Goal: Task Accomplishment & Management: Complete application form

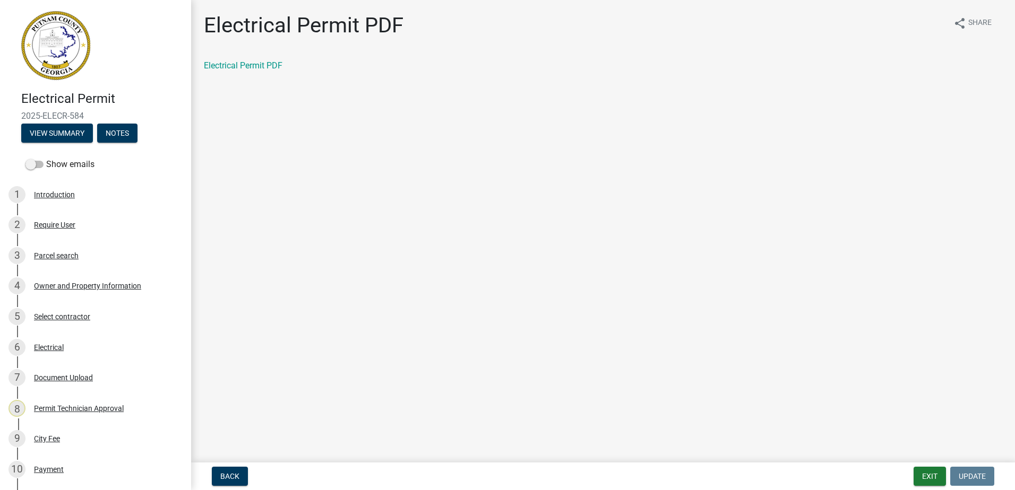
scroll to position [159, 0]
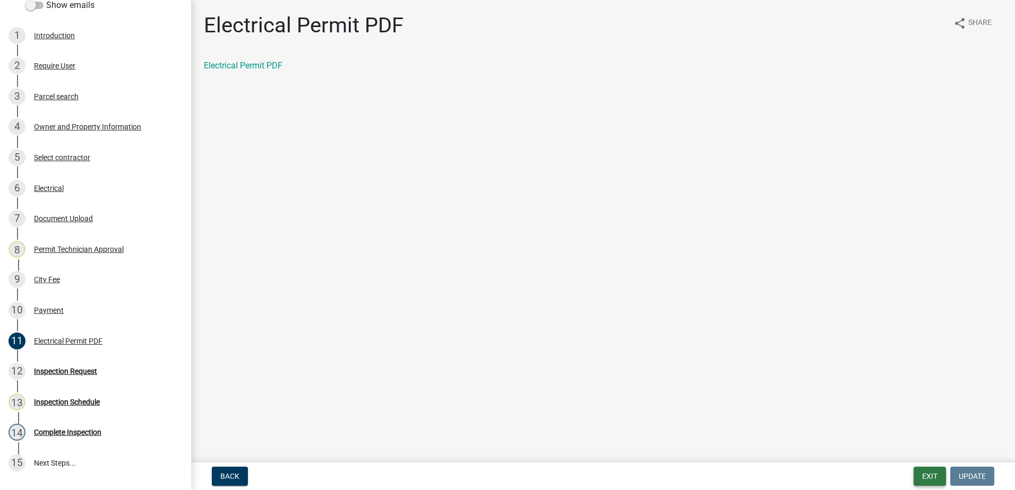
drag, startPoint x: 937, startPoint y: 475, endPoint x: 932, endPoint y: 471, distance: 6.4
click at [936, 475] on button "Exit" at bounding box center [929, 476] width 32 height 19
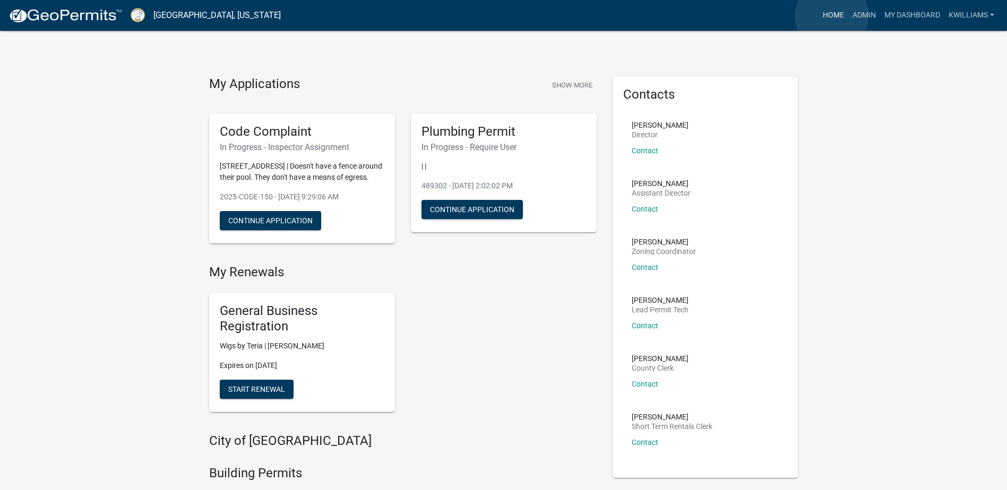
drag, startPoint x: 832, startPoint y: 16, endPoint x: 477, endPoint y: 118, distance: 369.5
click at [831, 16] on link "Home" at bounding box center [833, 15] width 30 height 20
click at [859, 13] on link "Admin" at bounding box center [864, 15] width 32 height 20
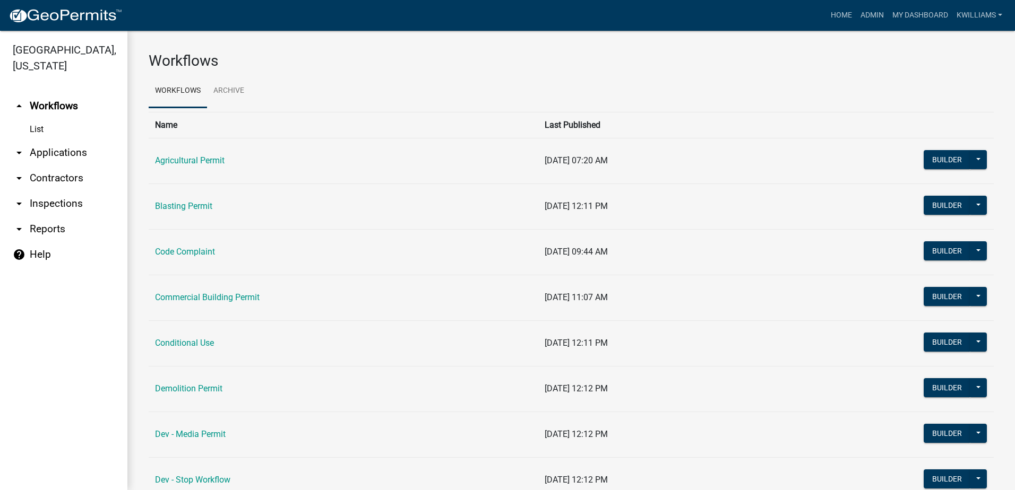
drag, startPoint x: 44, startPoint y: 150, endPoint x: 48, endPoint y: 153, distance: 5.6
click at [44, 150] on link "arrow_drop_down Applications" at bounding box center [63, 152] width 127 height 25
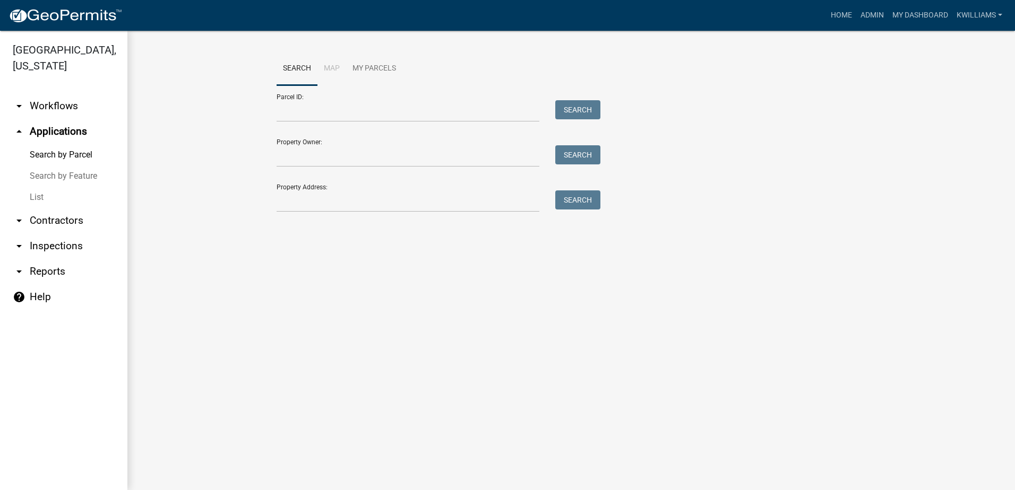
click at [43, 197] on link "List" at bounding box center [63, 197] width 127 height 21
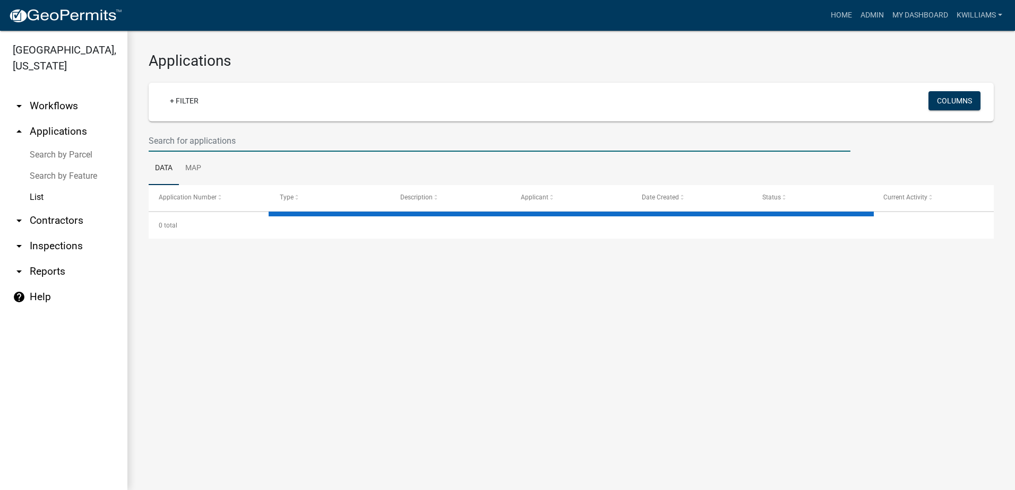
drag, startPoint x: 210, startPoint y: 139, endPoint x: 217, endPoint y: 142, distance: 8.1
click at [210, 139] on input "text" at bounding box center [500, 141] width 702 height 22
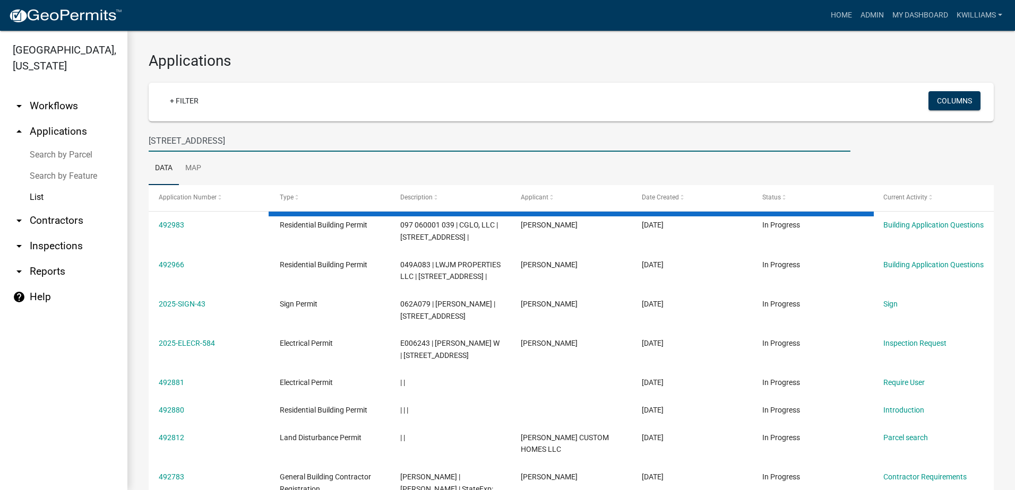
type input "824 glades rd"
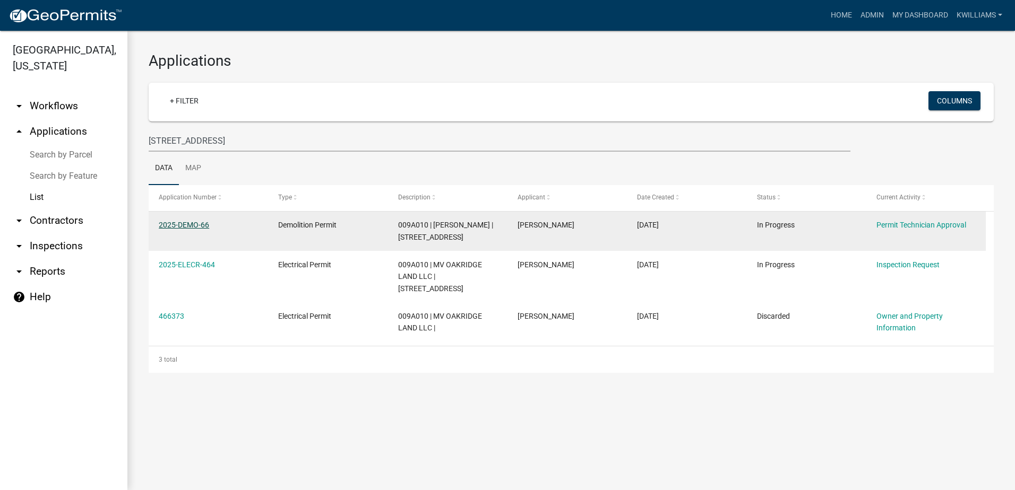
click at [190, 224] on link "2025-DEMO-66" at bounding box center [184, 225] width 50 height 8
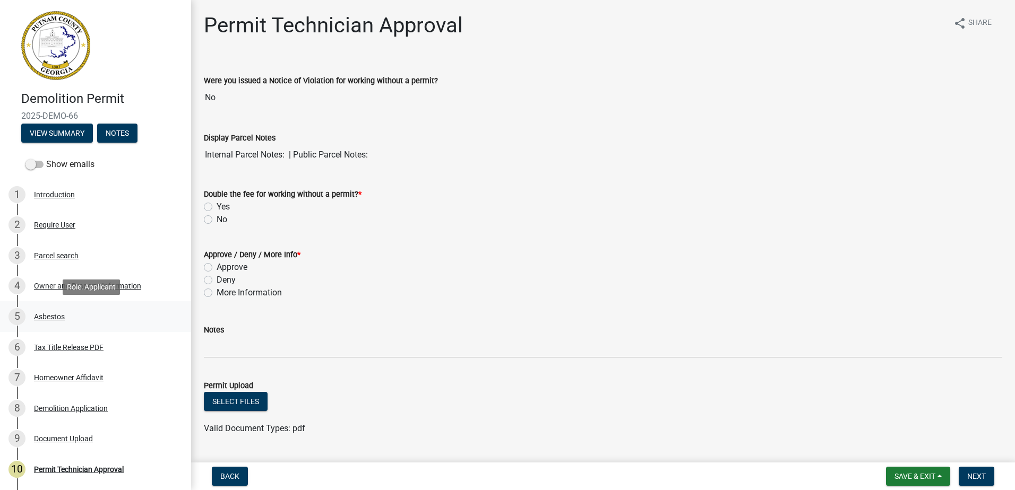
click at [35, 312] on div "5 Asbestos" at bounding box center [91, 316] width 166 height 17
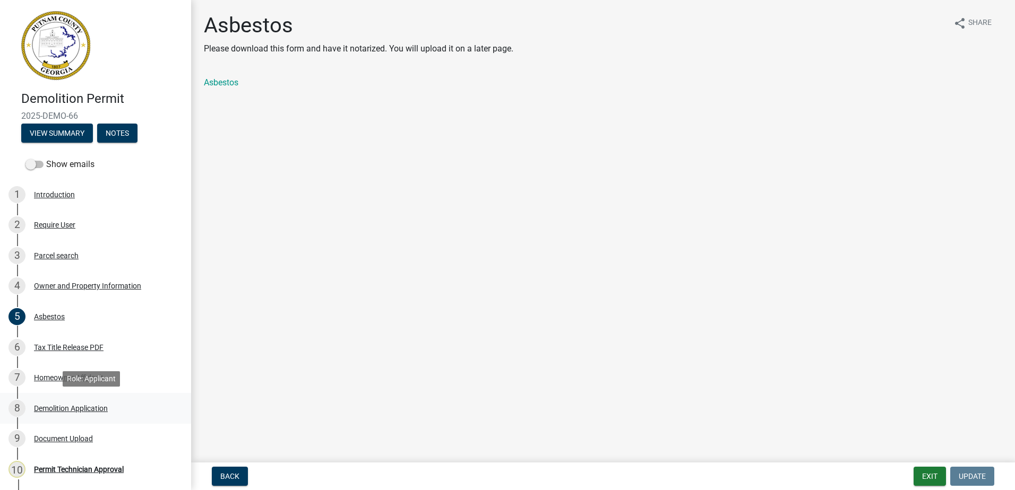
click at [46, 411] on div "Demolition Application" at bounding box center [71, 408] width 74 height 7
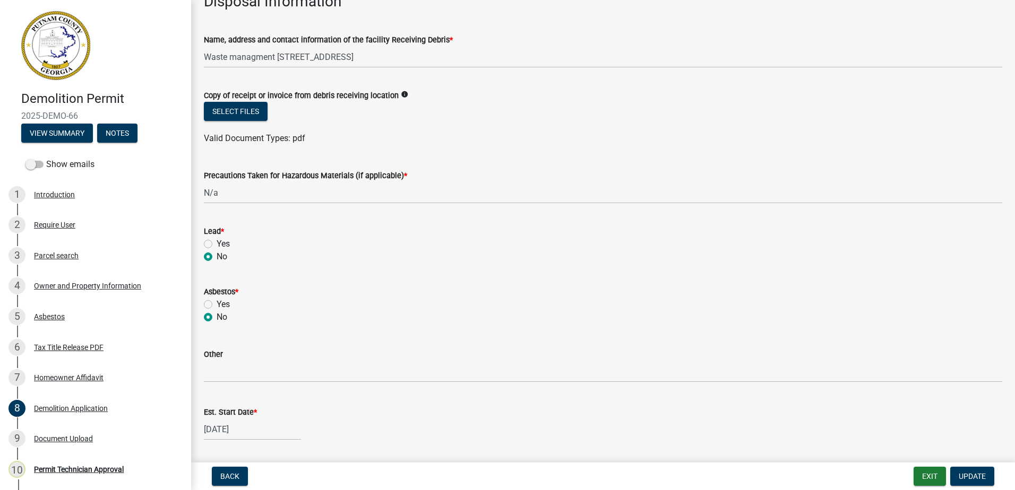
scroll to position [383, 0]
click at [65, 435] on div "Document Upload" at bounding box center [63, 438] width 59 height 7
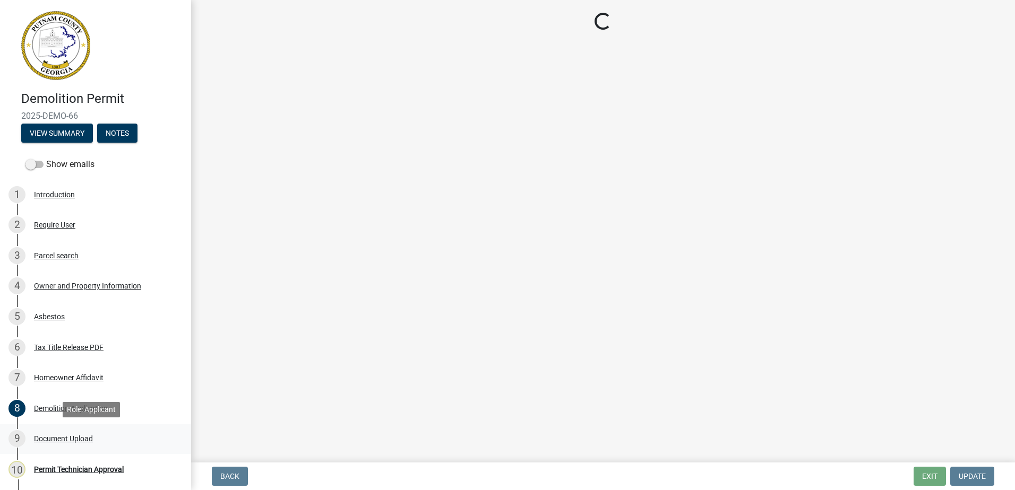
scroll to position [0, 0]
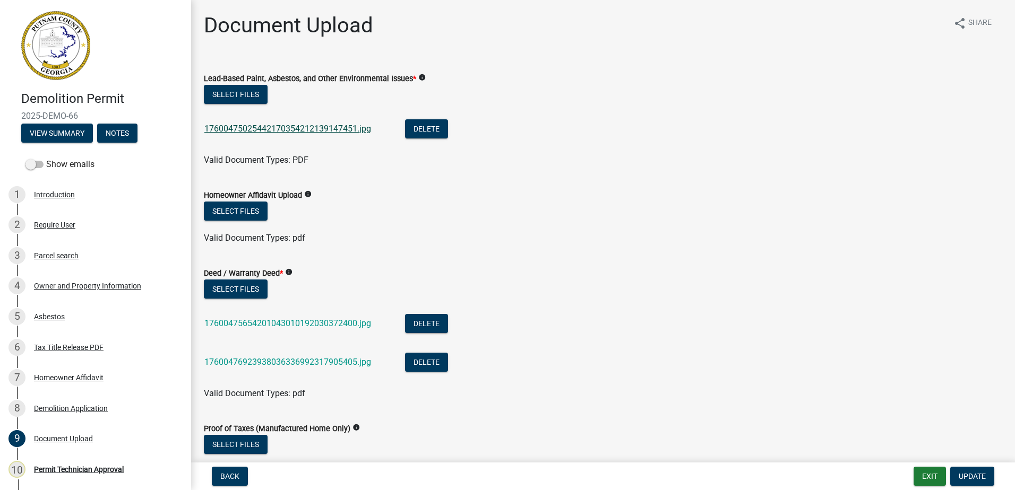
click at [270, 132] on div "17600475025442170354212139147451.jpg" at bounding box center [296, 130] width 184 height 22
drag, startPoint x: 271, startPoint y: 131, endPoint x: 272, endPoint y: 125, distance: 6.1
click at [272, 125] on link "17600475025442170354212139147451.jpg" at bounding box center [287, 129] width 167 height 10
click at [242, 326] on link "17600475654201043010192030372400.jpg" at bounding box center [287, 323] width 167 height 10
click at [266, 358] on link "17600476923938036336992317905405.jpg" at bounding box center [287, 362] width 167 height 10
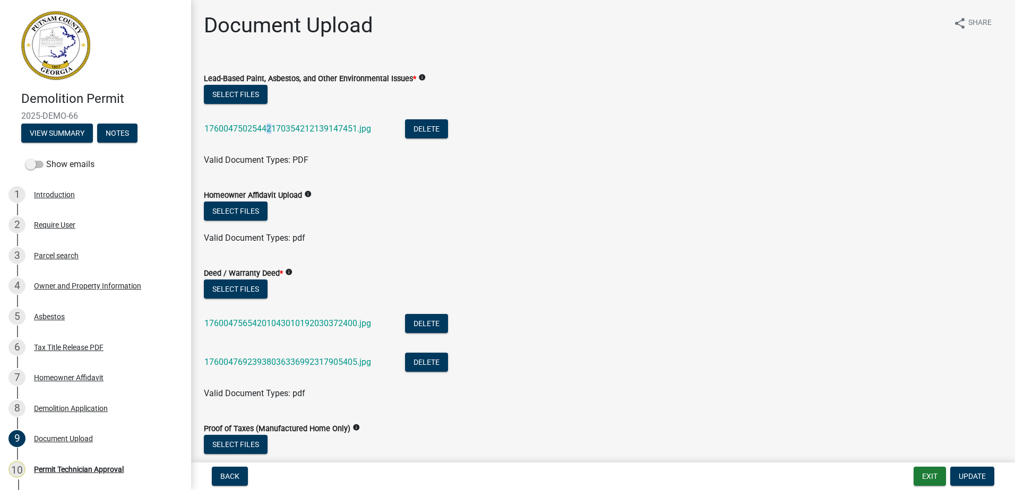
scroll to position [136, 0]
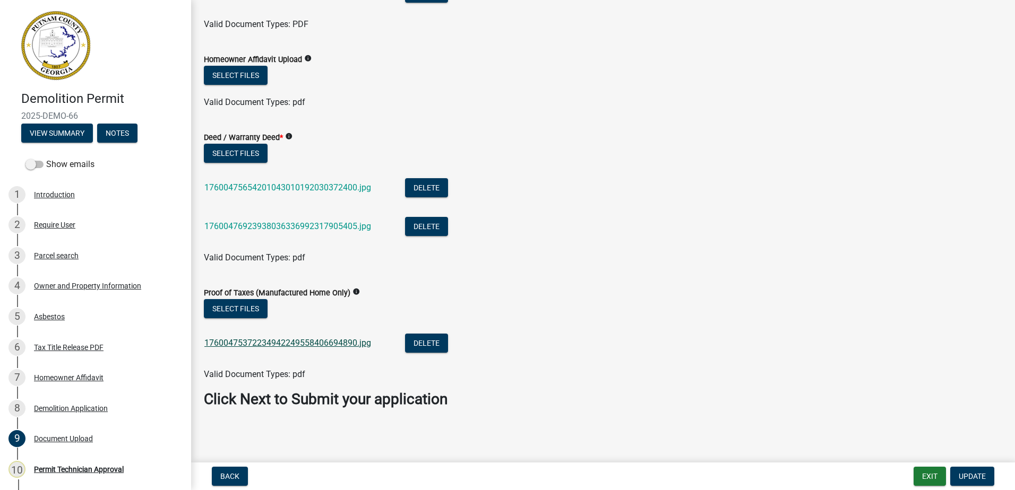
click at [238, 338] on div "17600475372234942249558406694890.jpg" at bounding box center [296, 345] width 184 height 22
click at [236, 340] on link "17600475372234942249558406694890.jpg" at bounding box center [287, 343] width 167 height 10
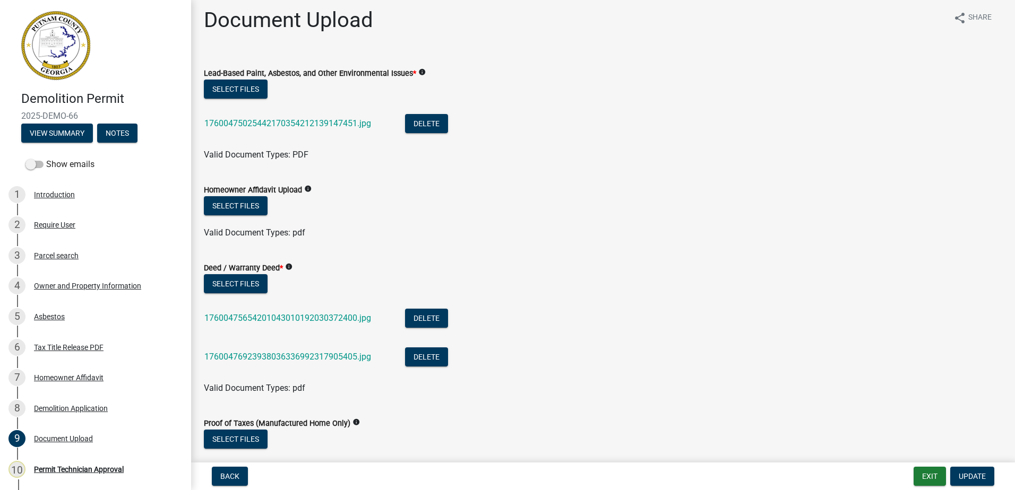
scroll to position [0, 0]
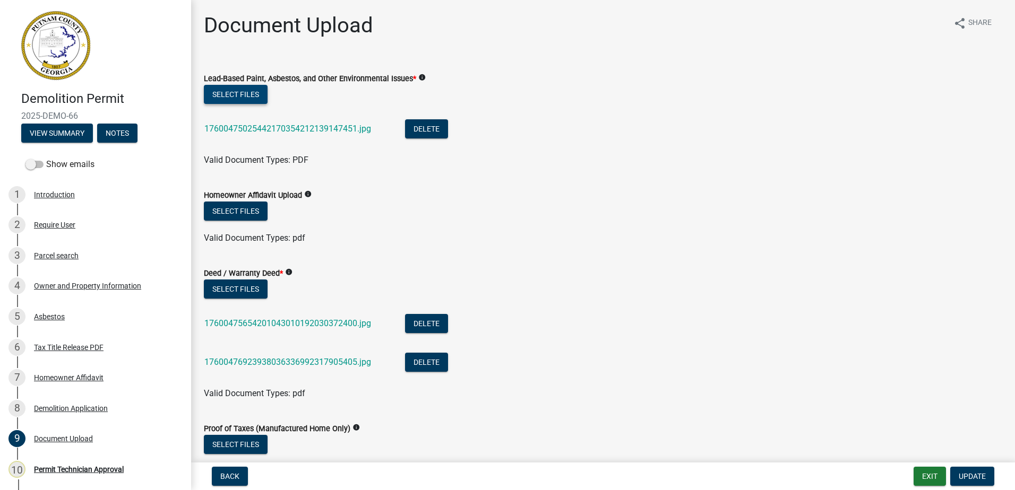
click at [222, 101] on button "Select files" at bounding box center [236, 94] width 64 height 19
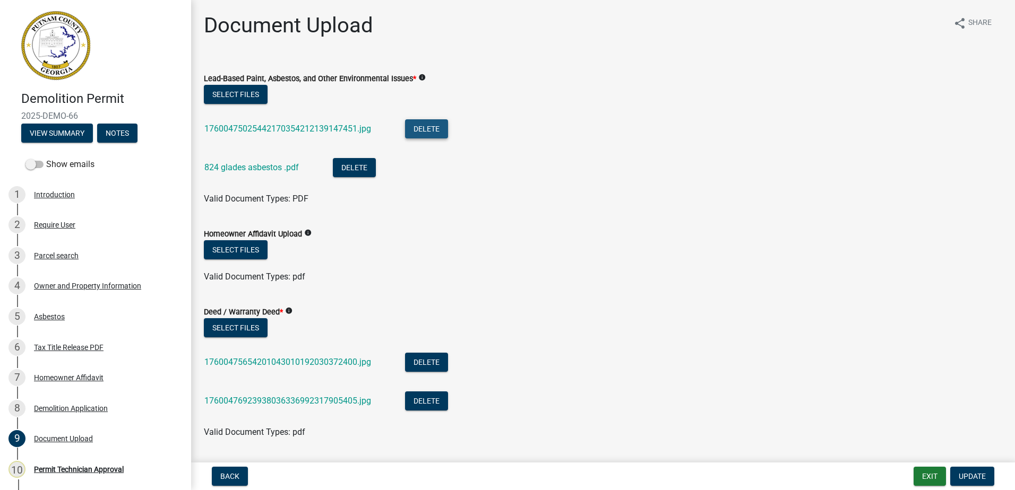
click at [434, 130] on button "Delete" at bounding box center [426, 128] width 43 height 19
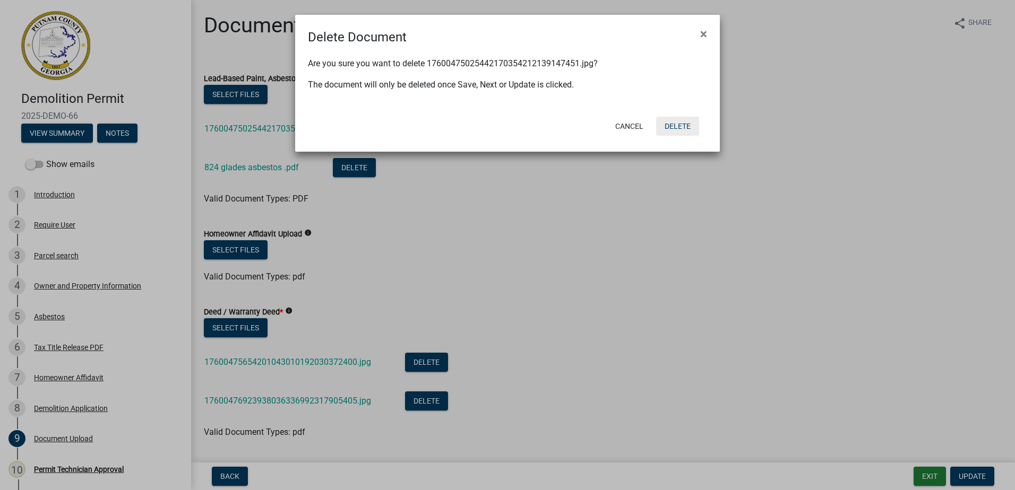
click at [674, 124] on button "Delete" at bounding box center [677, 126] width 43 height 19
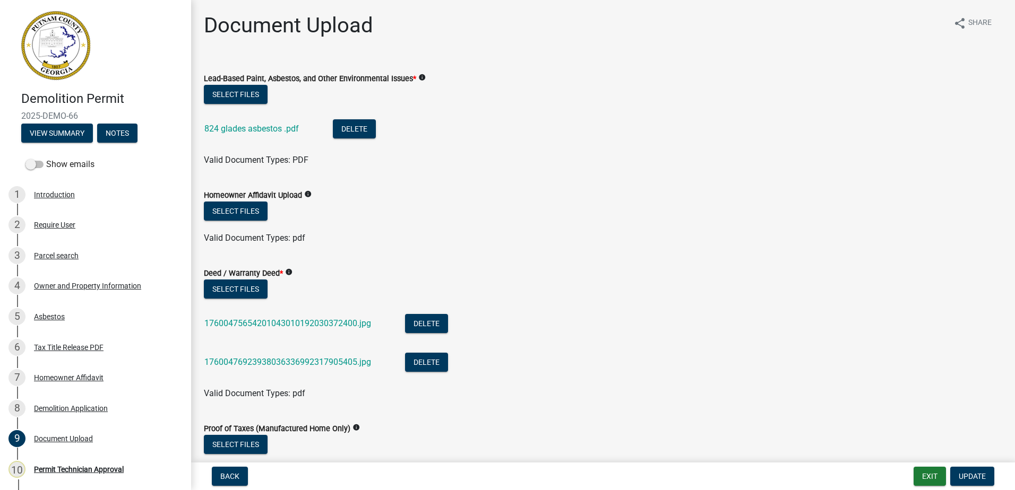
click at [240, 134] on div "824 glades asbestos .pdf" at bounding box center [259, 130] width 111 height 22
click at [241, 129] on link "824 glades asbestos .pdf" at bounding box center [251, 129] width 94 height 10
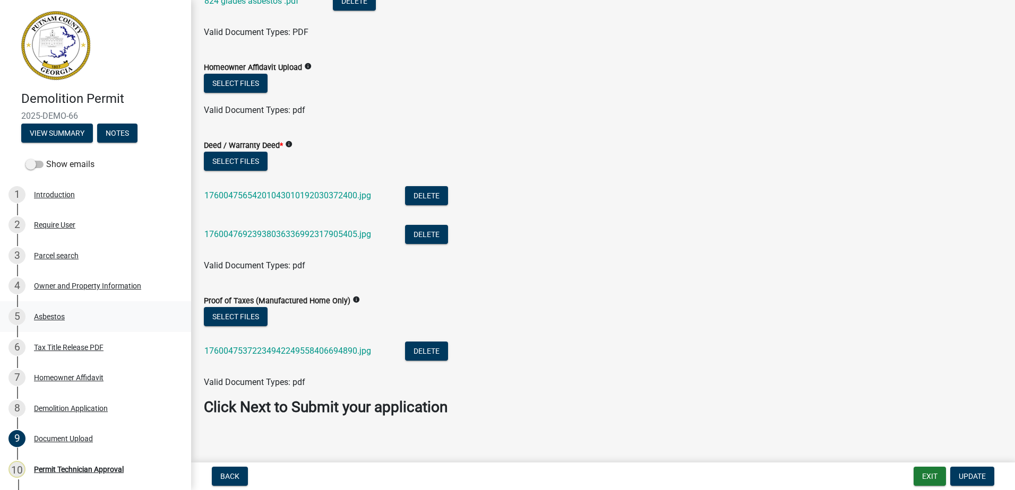
scroll to position [136, 0]
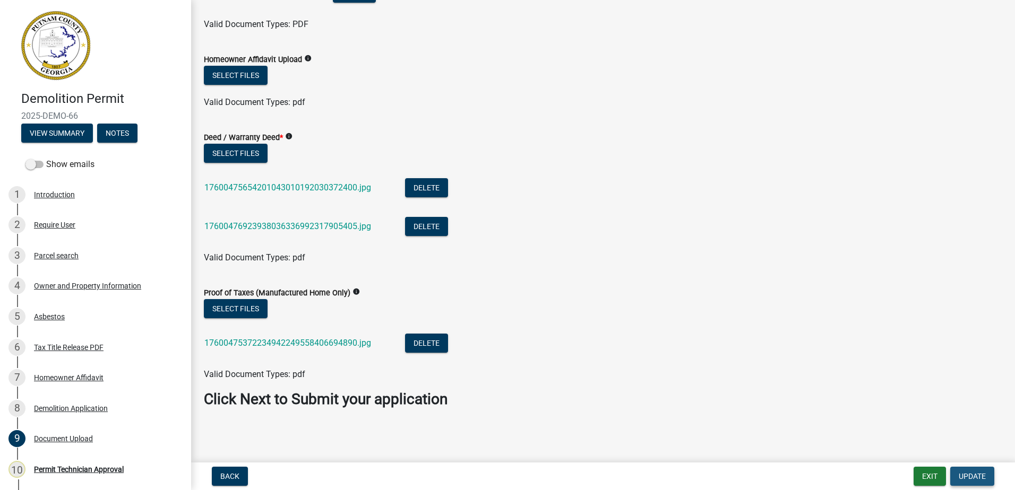
click at [970, 480] on span "Update" at bounding box center [971, 476] width 27 height 8
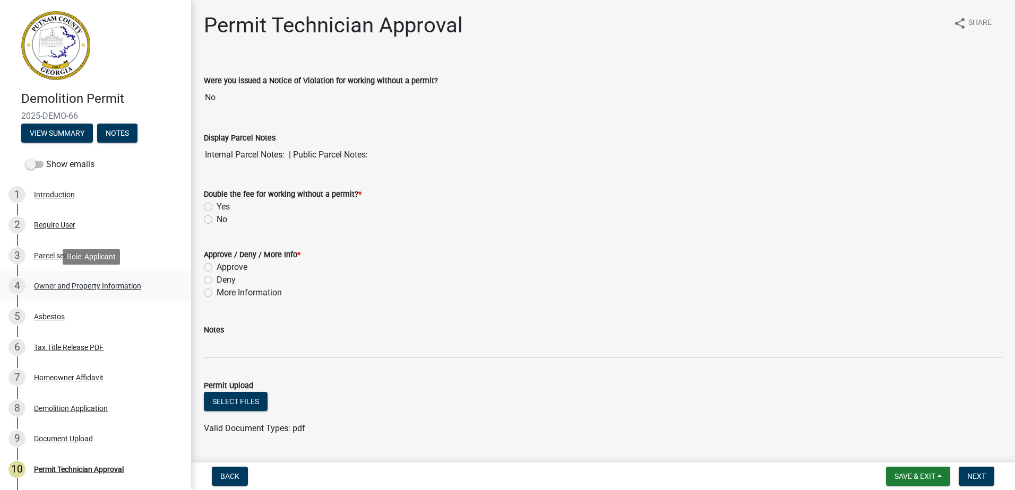
click at [59, 284] on div "Owner and Property Information" at bounding box center [87, 285] width 107 height 7
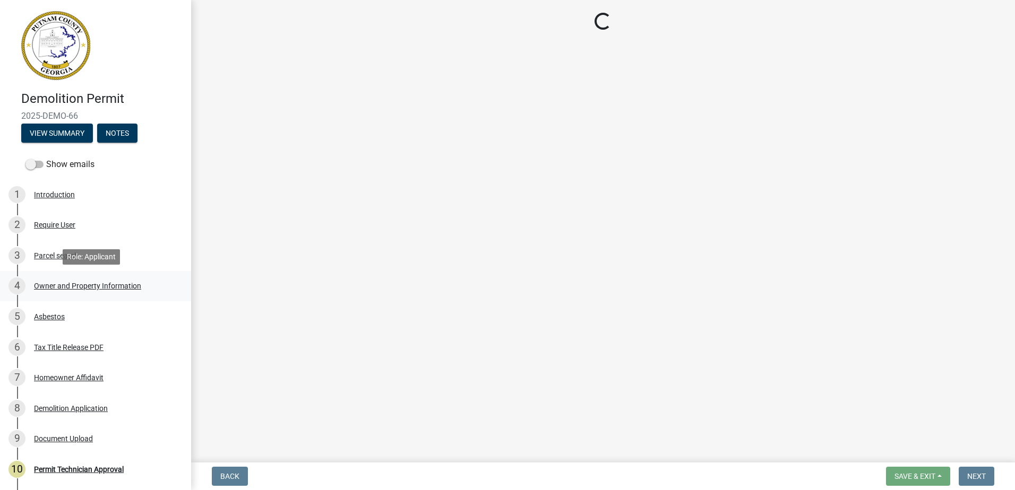
select select "a4366e26-0f82-401b-a682-956e4112ff86"
select select "83394b22-4a11-496c-8e5c-75ade2e72faf"
select select "ece5c1a9-df30-4702-9587-5deee23533b7"
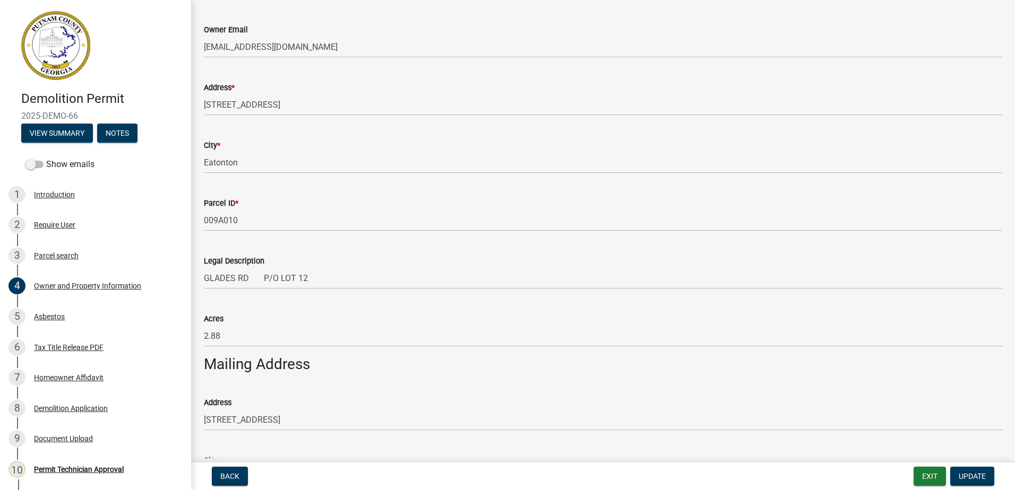
scroll to position [169, 0]
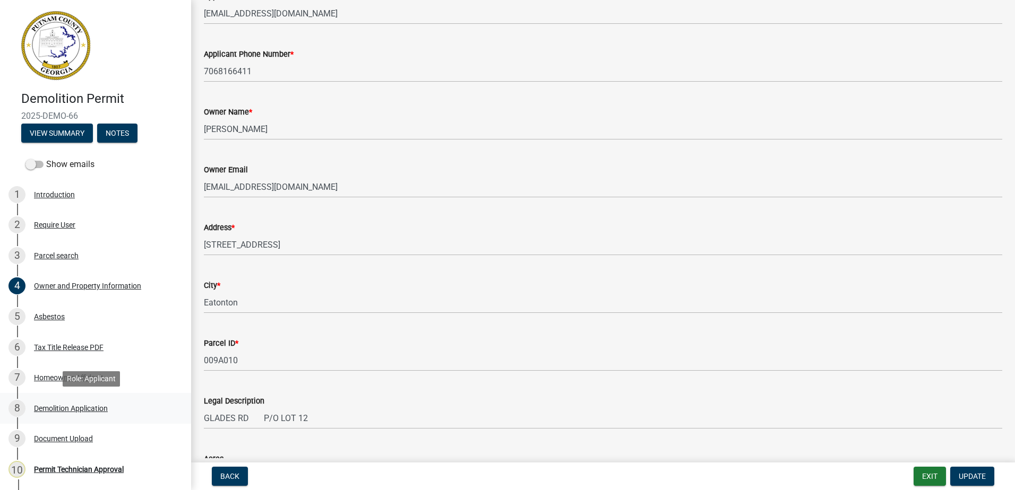
click at [67, 408] on div "Demolition Application" at bounding box center [71, 408] width 74 height 7
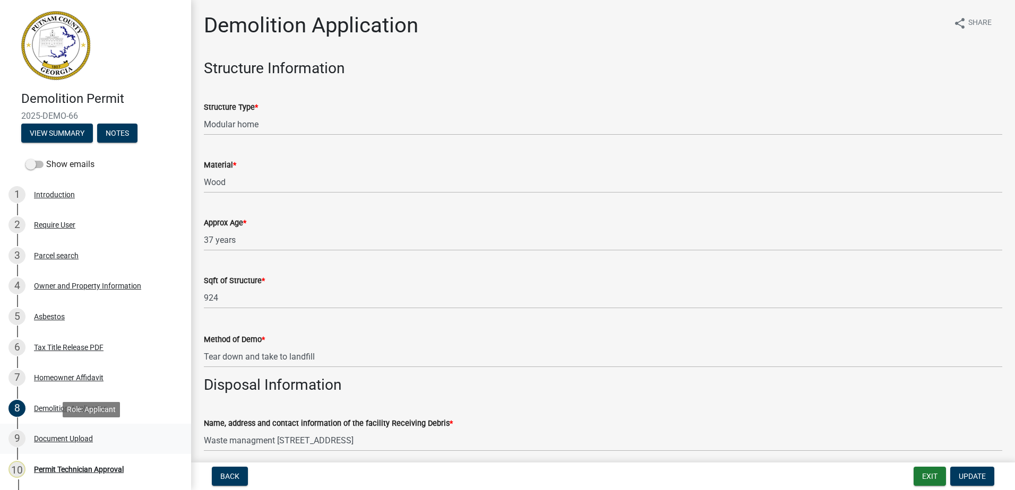
click at [67, 437] on div "Document Upload" at bounding box center [63, 438] width 59 height 7
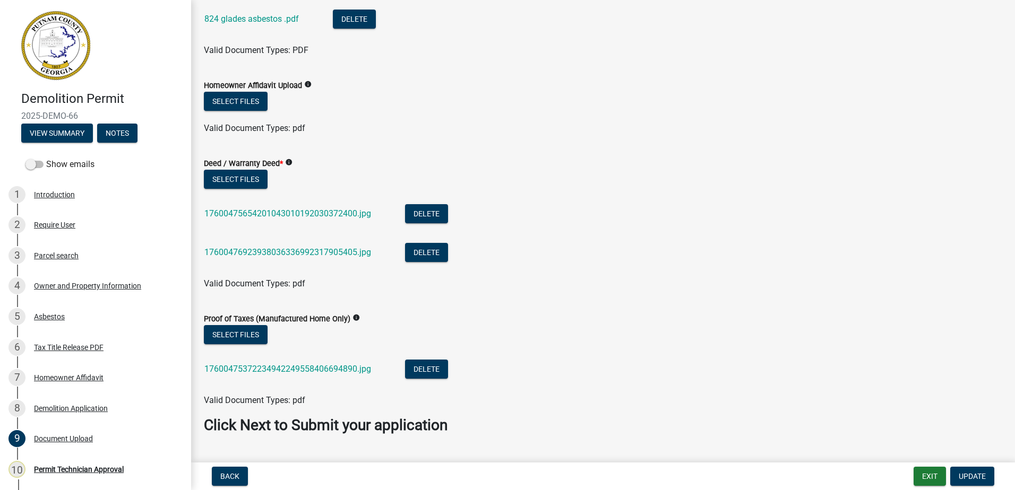
scroll to position [136, 0]
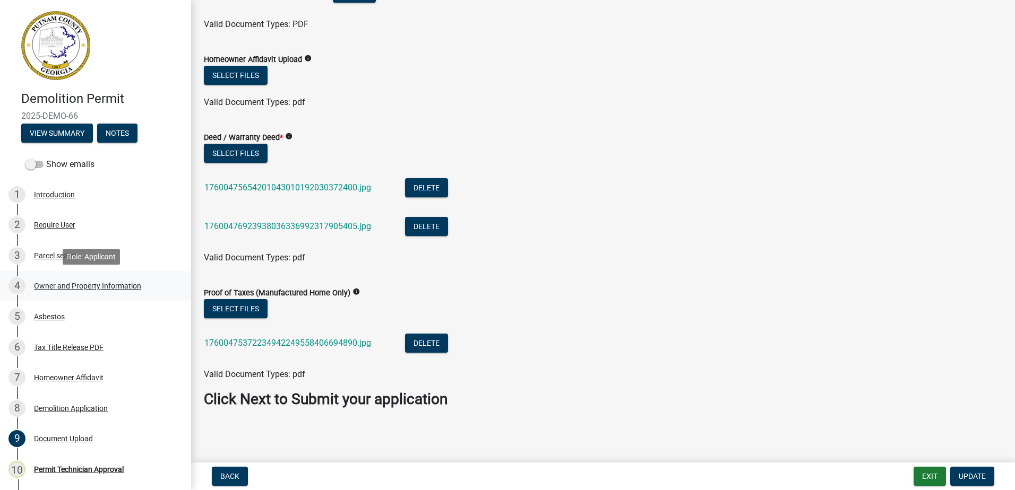
click at [48, 291] on div "4 Owner and Property Information" at bounding box center [91, 286] width 166 height 17
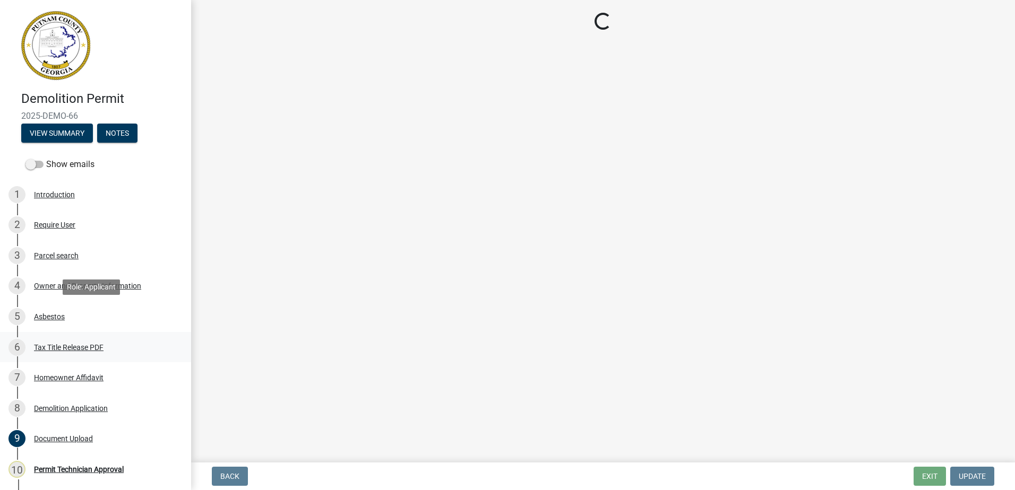
select select "a4366e26-0f82-401b-a682-956e4112ff86"
select select "83394b22-4a11-496c-8e5c-75ade2e72faf"
select select "ece5c1a9-df30-4702-9587-5deee23533b7"
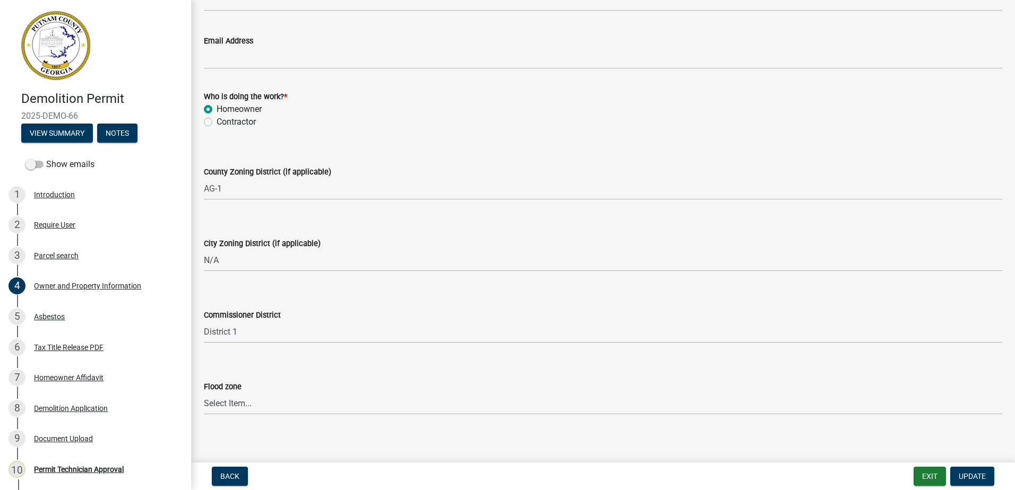
scroll to position [1283, 0]
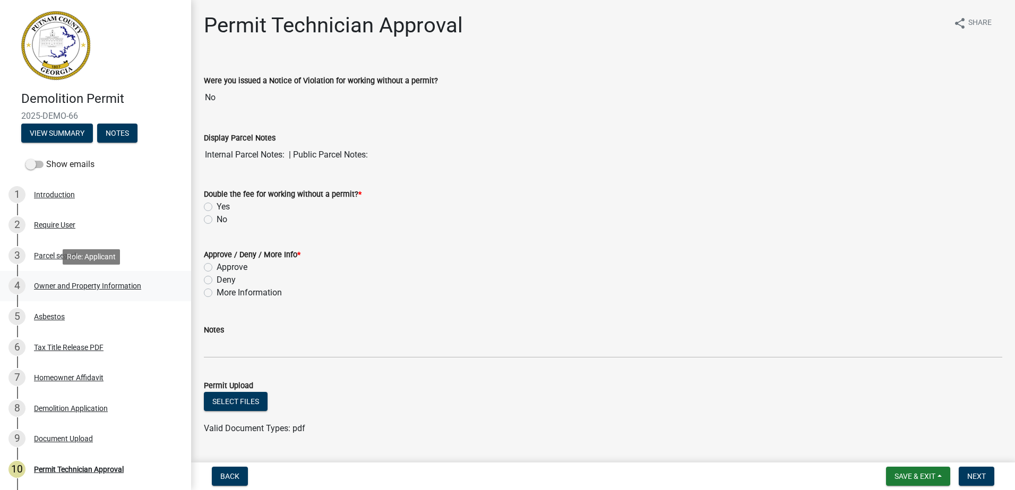
click at [68, 297] on link "4 Owner and Property Information" at bounding box center [95, 286] width 191 height 31
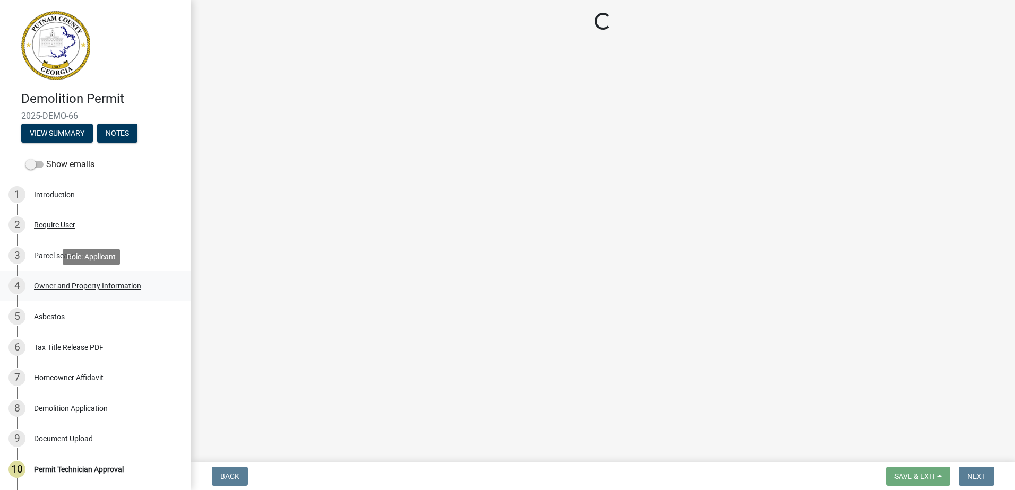
select select "a4366e26-0f82-401b-a682-956e4112ff86"
select select "83394b22-4a11-496c-8e5c-75ade2e72faf"
select select "ece5c1a9-df30-4702-9587-5deee23533b7"
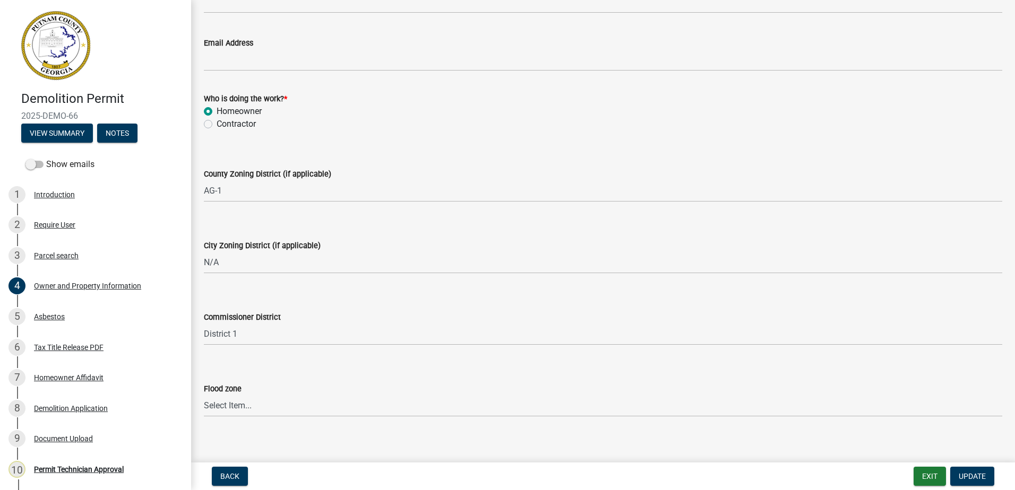
scroll to position [1283, 0]
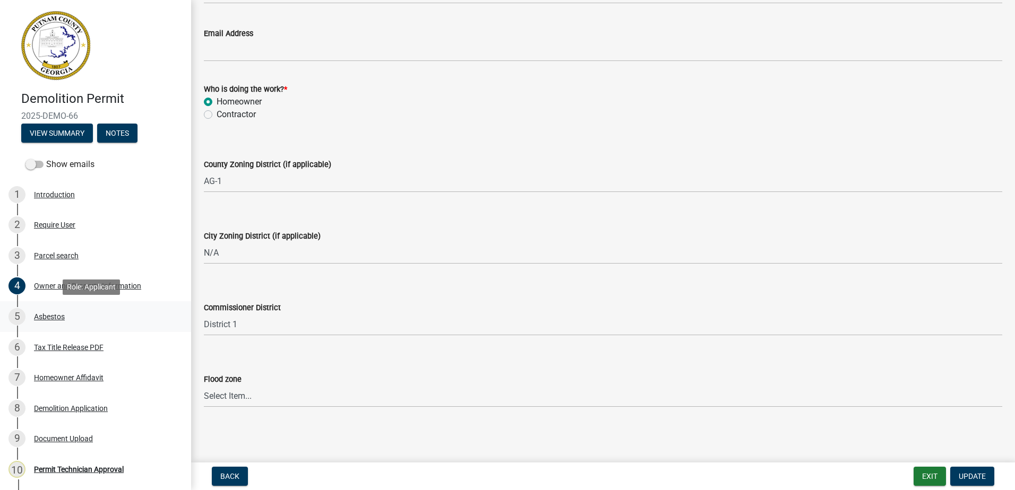
click at [39, 312] on div "5 Asbestos" at bounding box center [91, 316] width 166 height 17
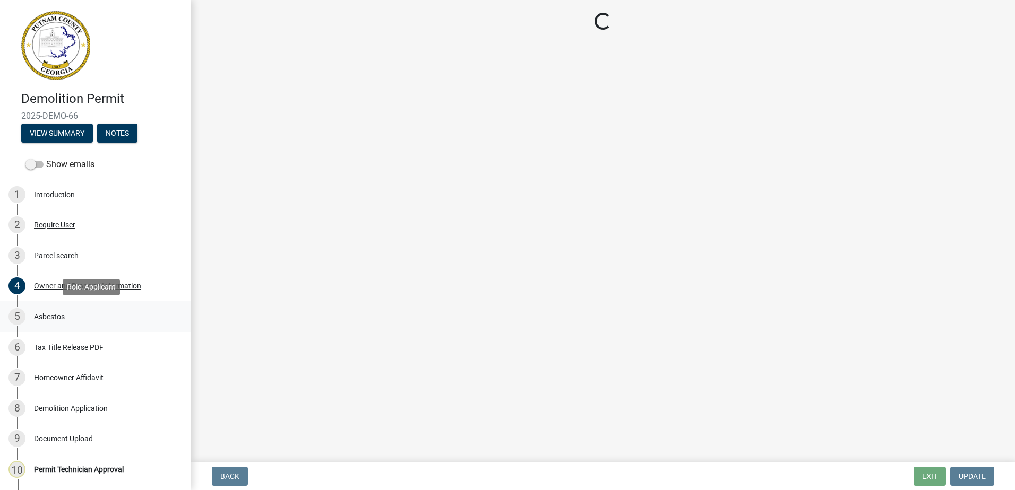
scroll to position [0, 0]
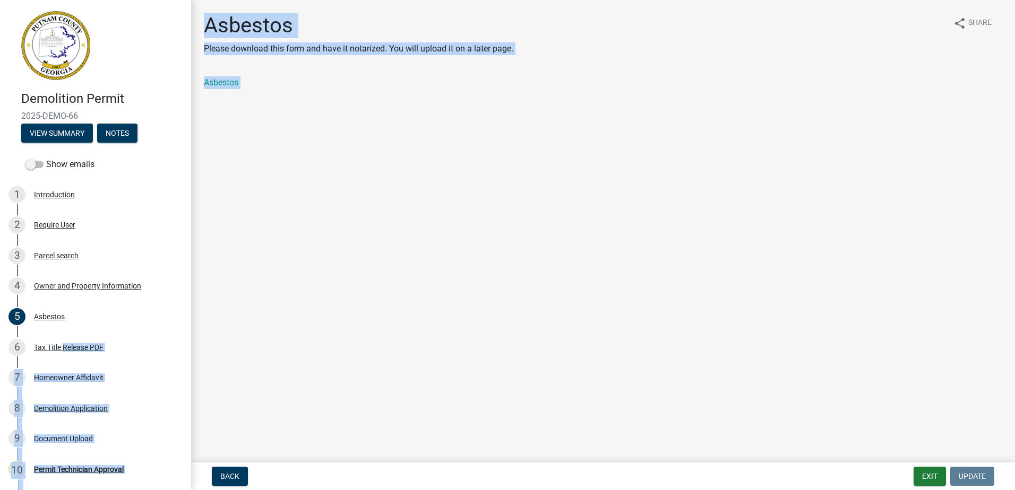
click at [63, 347] on div "Tax Title Release PDF" at bounding box center [69, 347] width 70 height 7
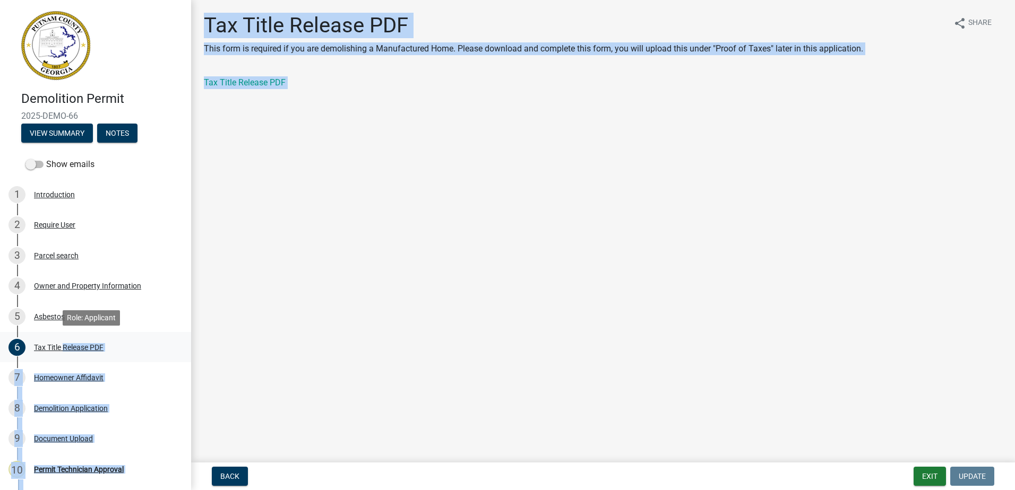
click at [62, 348] on div "Tax Title Release PDF" at bounding box center [69, 347] width 70 height 7
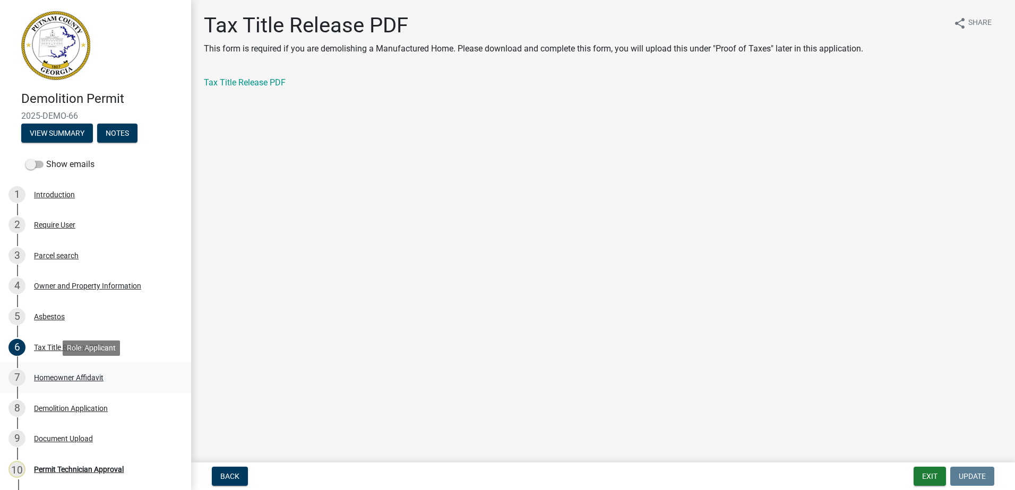
click at [66, 377] on div "Homeowner Affidavit" at bounding box center [69, 377] width 70 height 7
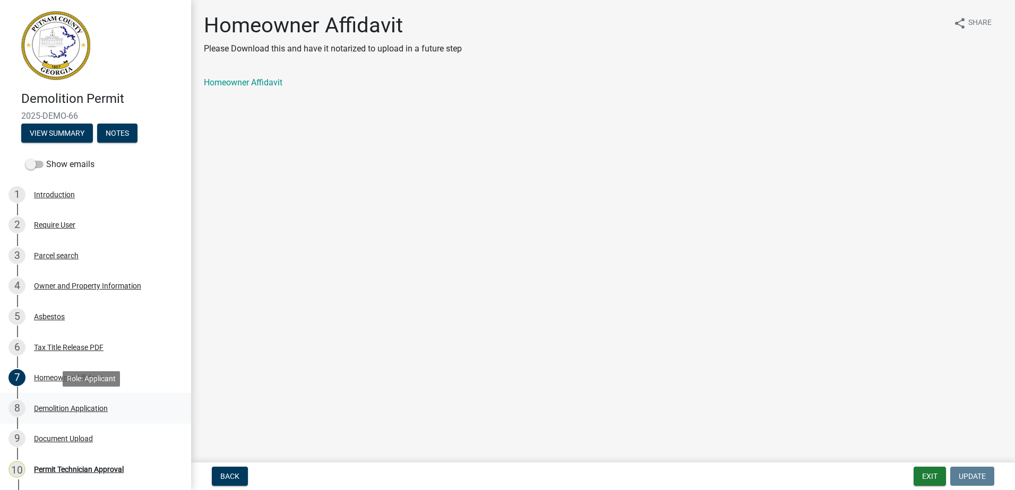
click at [62, 405] on div "Demolition Application" at bounding box center [71, 408] width 74 height 7
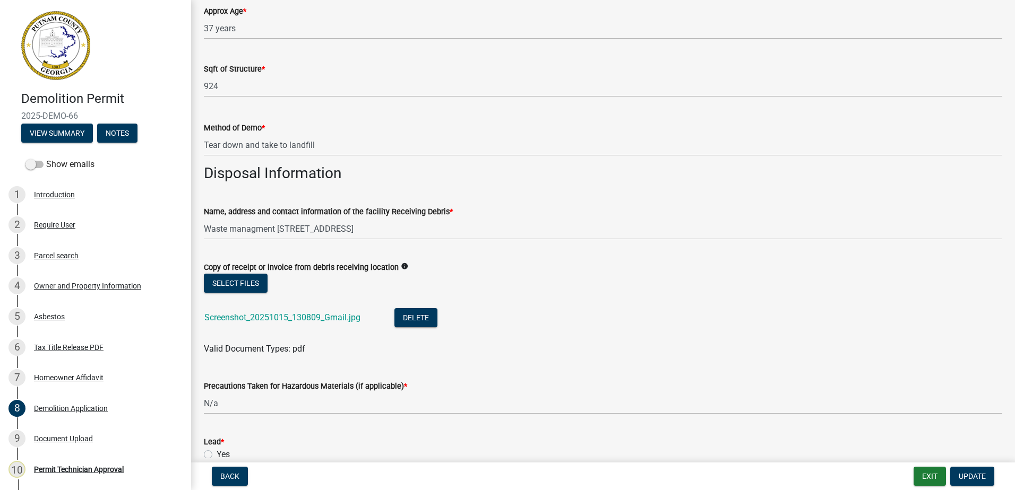
scroll to position [212, 0]
click at [252, 310] on div "Screenshot_20251015_130809_Gmail.jpg" at bounding box center [290, 319] width 173 height 22
click at [248, 319] on link "Screenshot_20251015_130809_Gmail.jpg" at bounding box center [282, 317] width 156 height 10
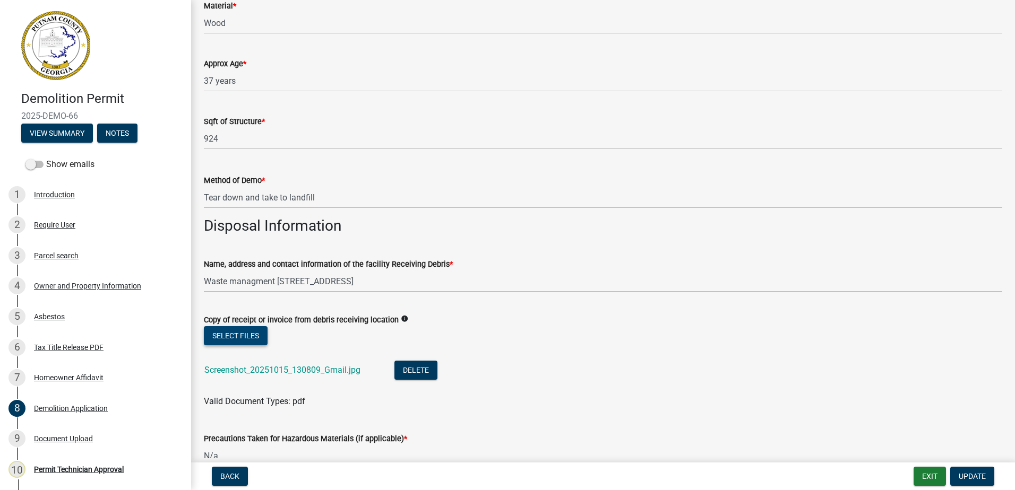
click at [225, 336] on button "Select files" at bounding box center [236, 335] width 64 height 19
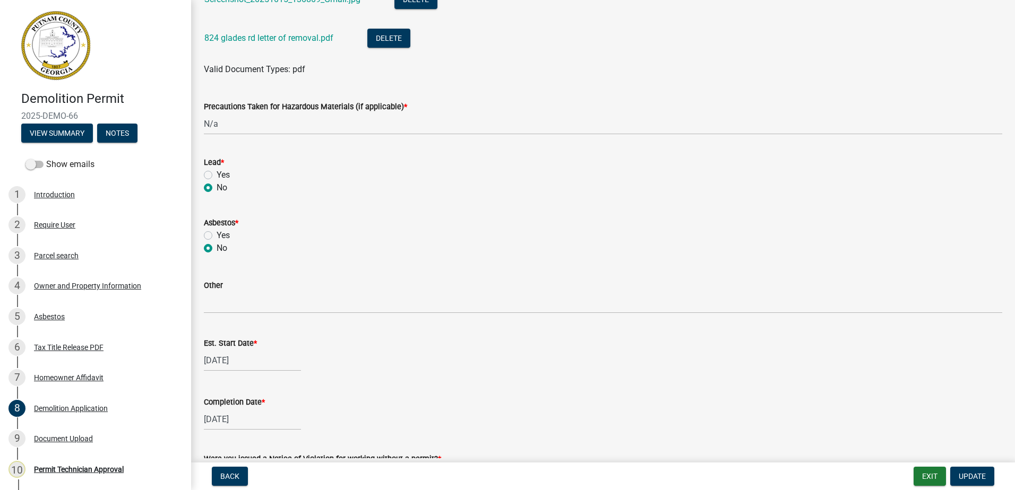
scroll to position [637, 0]
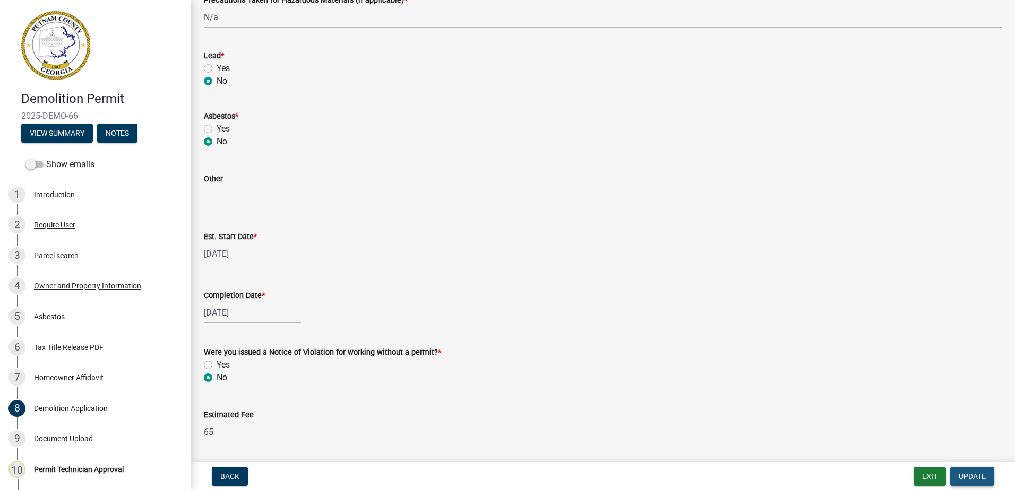
click at [986, 480] on button "Update" at bounding box center [972, 476] width 44 height 19
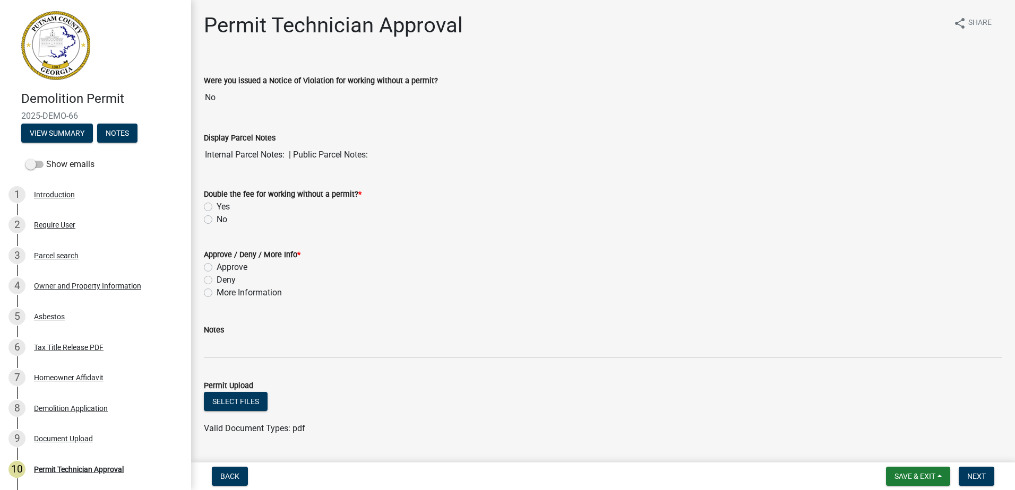
click at [208, 273] on div "Approve" at bounding box center [603, 267] width 798 height 13
click at [217, 270] on label "Approve" at bounding box center [232, 267] width 31 height 13
click at [217, 268] on input "Approve" at bounding box center [220, 264] width 7 height 7
radio input "true"
click at [204, 224] on div "No" at bounding box center [603, 219] width 798 height 13
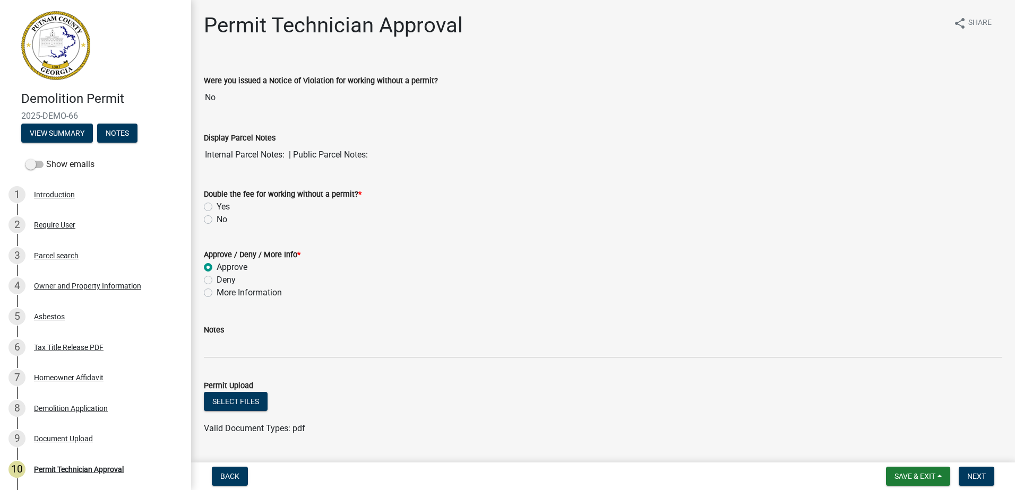
click at [217, 218] on label "No" at bounding box center [222, 219] width 11 height 13
click at [217, 218] on input "No" at bounding box center [220, 216] width 7 height 7
radio input "true"
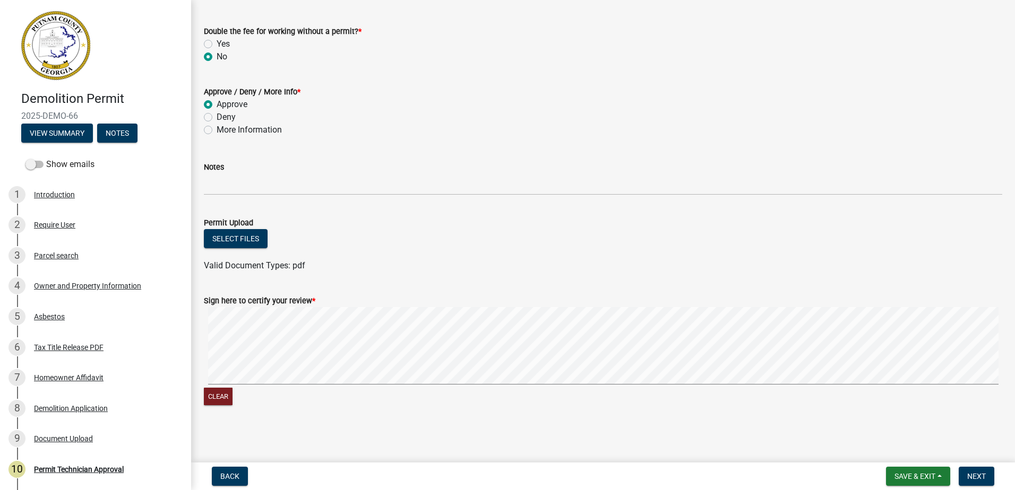
scroll to position [163, 0]
click at [574, 298] on form "Sign here to certify your review * Clear" at bounding box center [603, 344] width 798 height 126
click at [978, 480] on span "Next" at bounding box center [976, 476] width 19 height 8
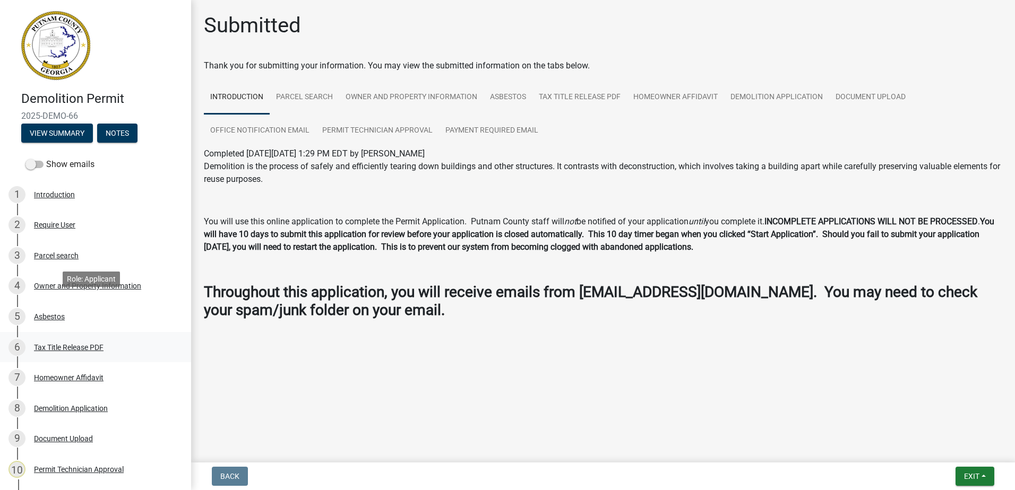
scroll to position [192, 0]
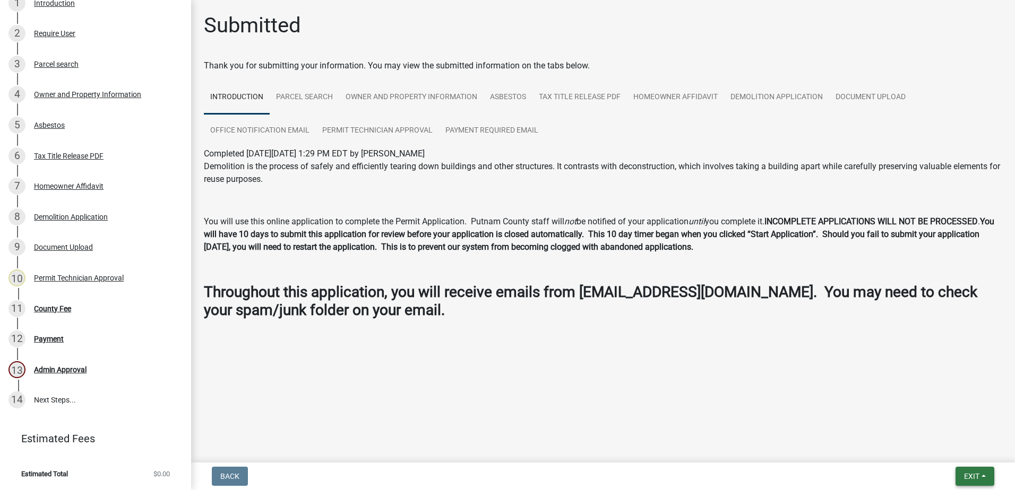
click at [975, 477] on span "Exit" at bounding box center [971, 476] width 15 height 8
click at [960, 453] on button "Save & Exit" at bounding box center [951, 448] width 85 height 25
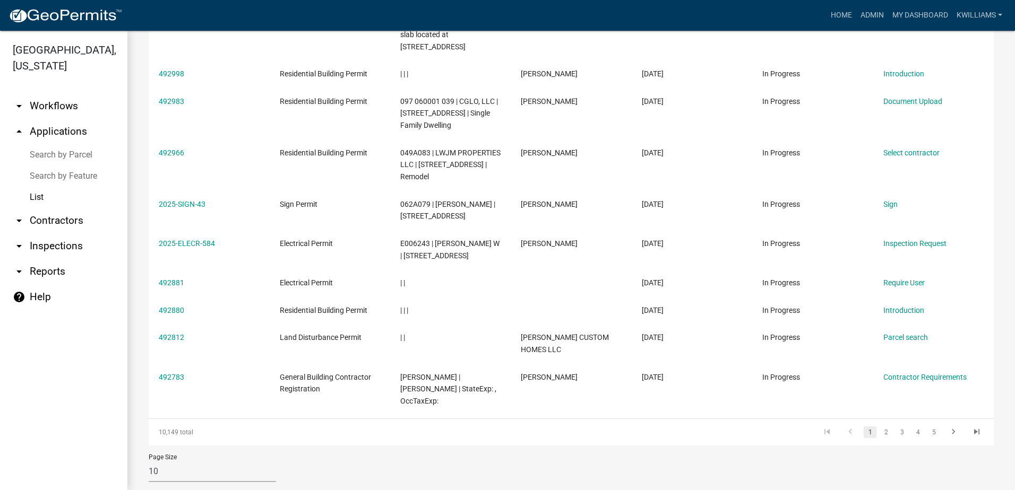
scroll to position [224, 0]
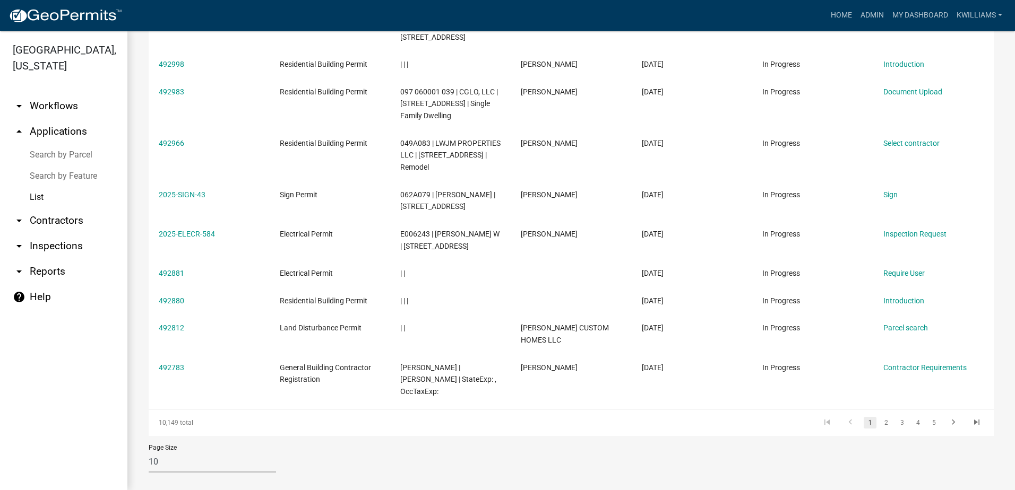
click at [59, 352] on ul "arrow_drop_down Workflows List arrow_drop_up Applications Search by Parcel Sear…" at bounding box center [63, 287] width 127 height 405
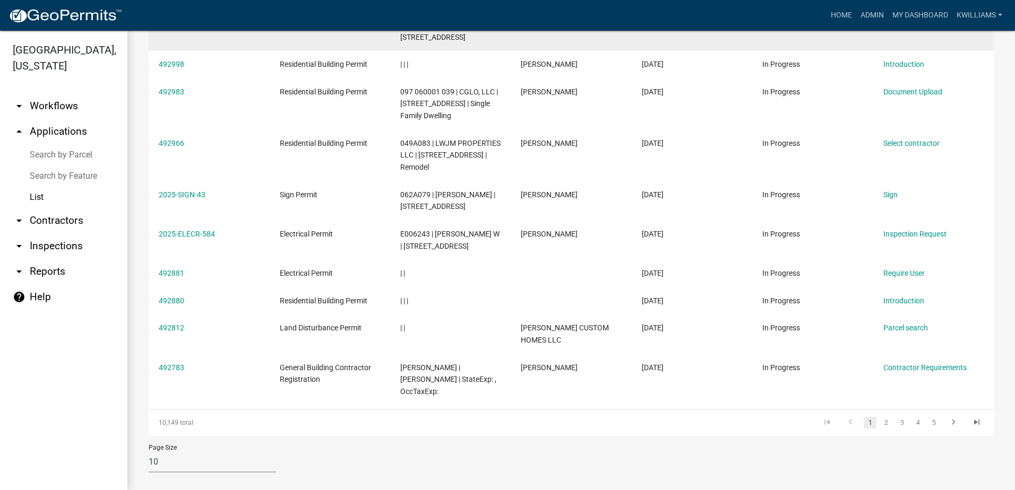
scroll to position [0, 0]
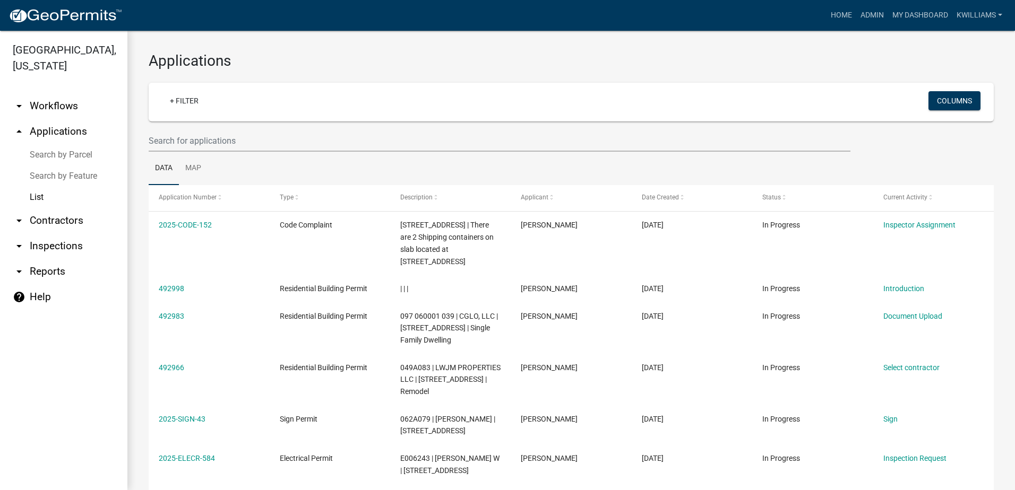
click at [65, 123] on link "arrow_drop_up Applications" at bounding box center [63, 131] width 127 height 25
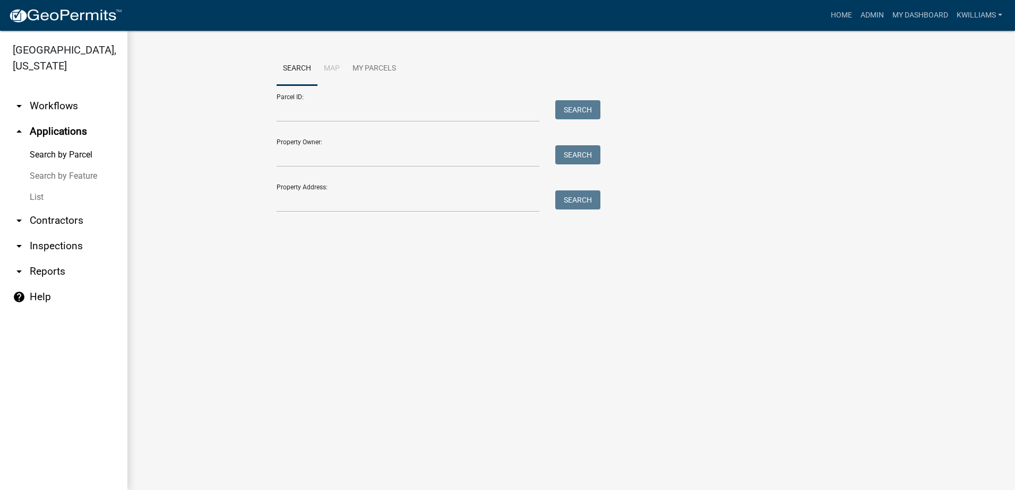
click at [42, 195] on link "List" at bounding box center [63, 197] width 127 height 21
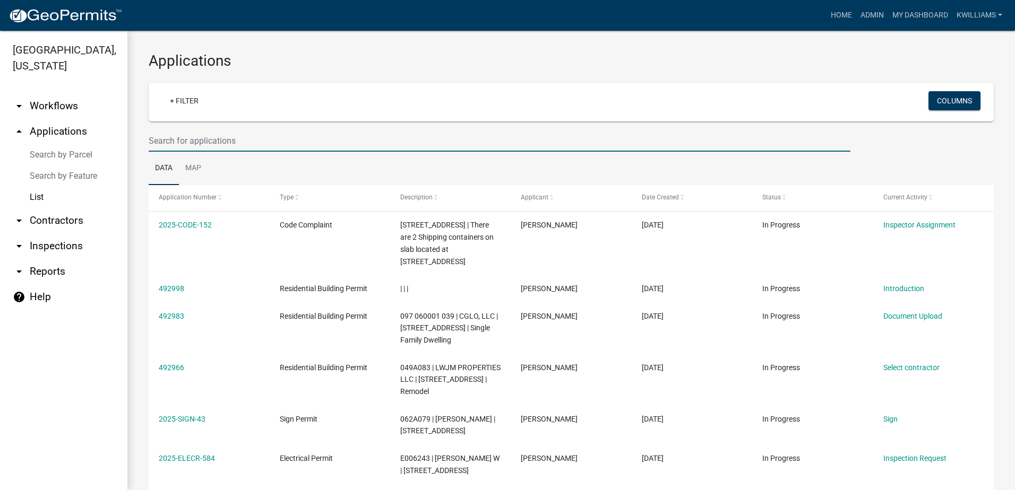
click at [179, 137] on input "text" at bounding box center [500, 141] width 702 height 22
click at [64, 124] on link "arrow_drop_up Applications" at bounding box center [63, 131] width 127 height 25
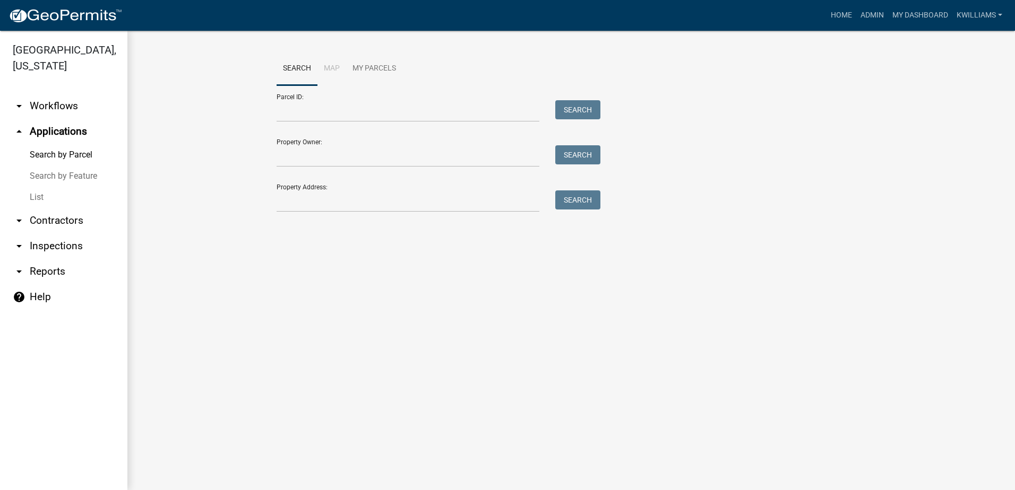
click at [34, 196] on link "List" at bounding box center [63, 197] width 127 height 21
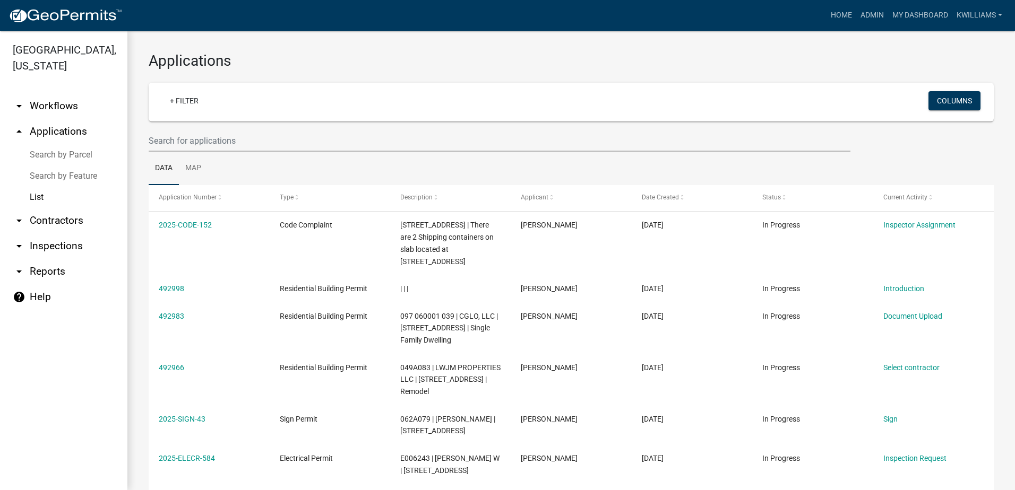
click at [51, 133] on link "arrow_drop_up Applications" at bounding box center [63, 131] width 127 height 25
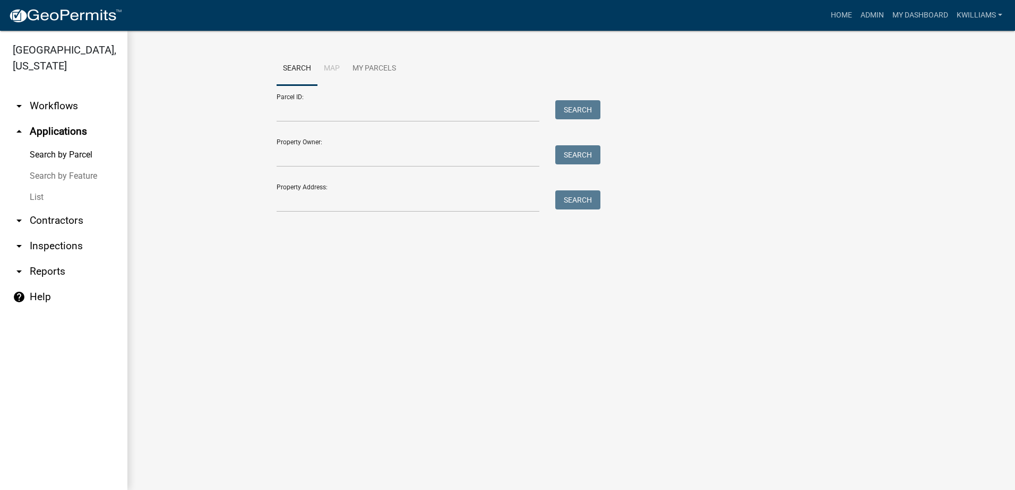
click at [63, 130] on link "arrow_drop_up Applications" at bounding box center [63, 131] width 127 height 25
click at [29, 198] on link "List" at bounding box center [63, 197] width 127 height 21
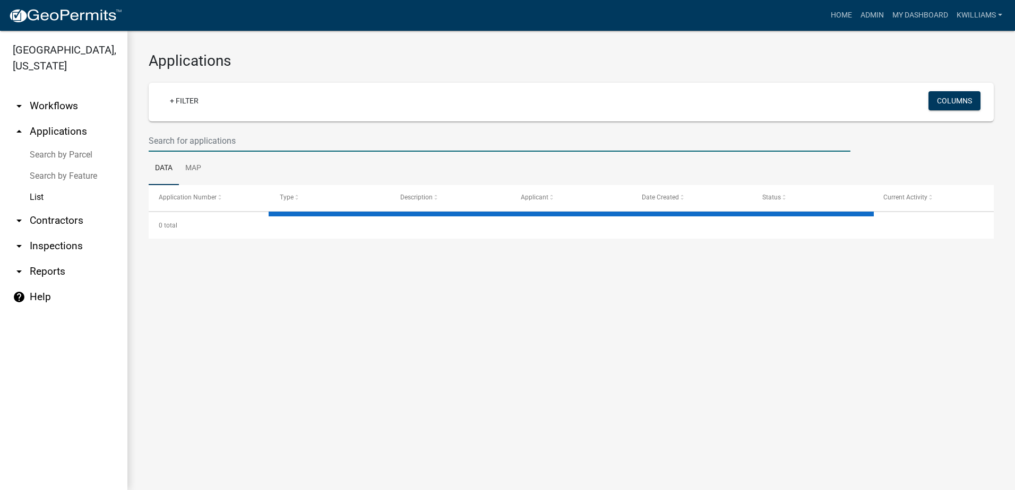
click at [250, 147] on input "text" at bounding box center [500, 141] width 702 height 22
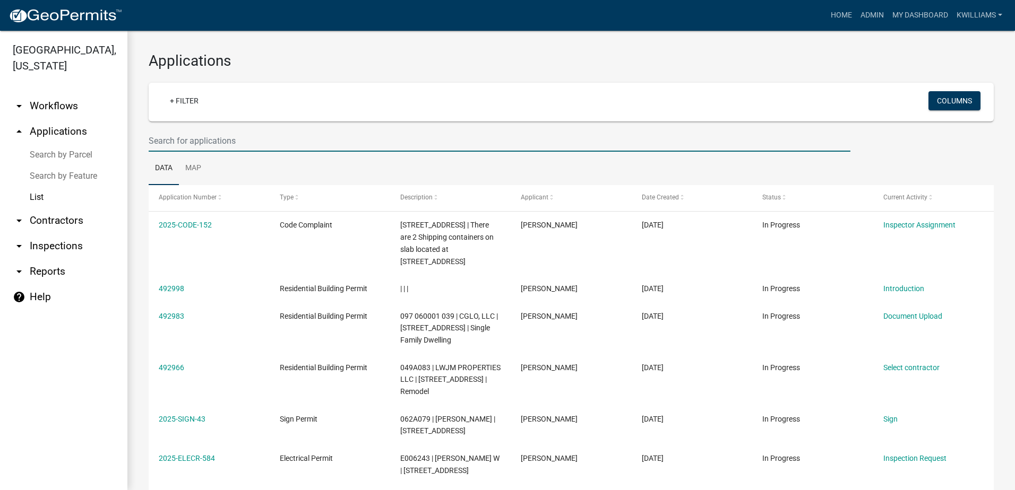
click at [215, 137] on input "text" at bounding box center [500, 141] width 702 height 22
click at [195, 146] on input "text" at bounding box center [500, 141] width 702 height 22
click at [194, 145] on input "text" at bounding box center [500, 141] width 702 height 22
click at [183, 140] on input "text" at bounding box center [500, 141] width 702 height 22
click at [158, 139] on input "text" at bounding box center [500, 141] width 702 height 22
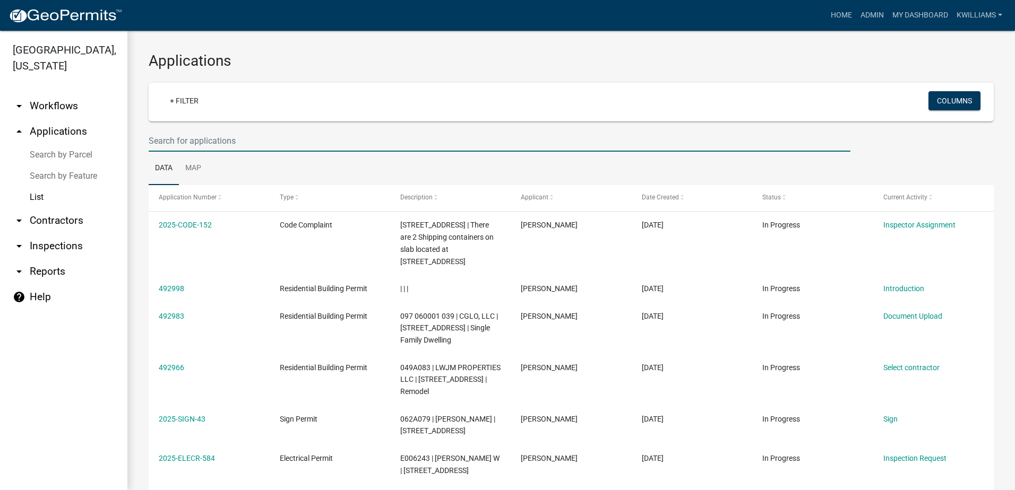
click at [154, 140] on input "text" at bounding box center [500, 141] width 702 height 22
click at [154, 141] on input "text" at bounding box center [500, 141] width 702 height 22
click at [261, 146] on input "text" at bounding box center [500, 141] width 702 height 22
drag, startPoint x: 219, startPoint y: 143, endPoint x: 150, endPoint y: 134, distance: 69.6
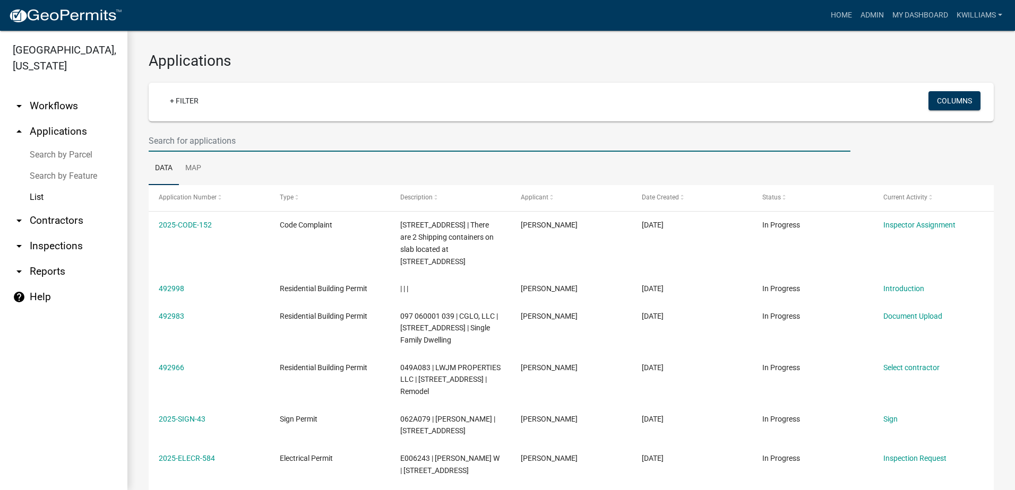
click at [218, 143] on input "text" at bounding box center [500, 141] width 702 height 22
drag, startPoint x: 119, startPoint y: 125, endPoint x: 132, endPoint y: 120, distance: 13.9
click at [119, 124] on link "arrow_drop_up Applications" at bounding box center [63, 131] width 127 height 25
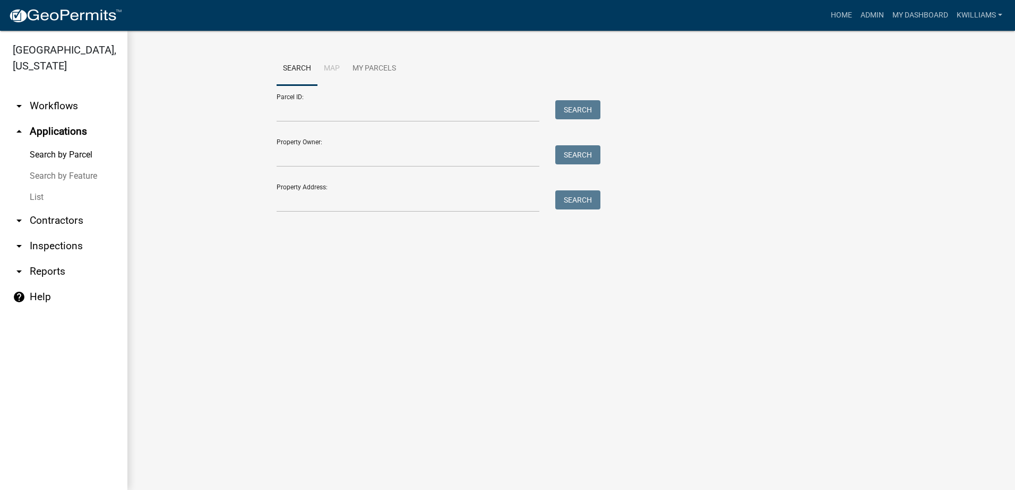
click at [48, 199] on link "List" at bounding box center [63, 197] width 127 height 21
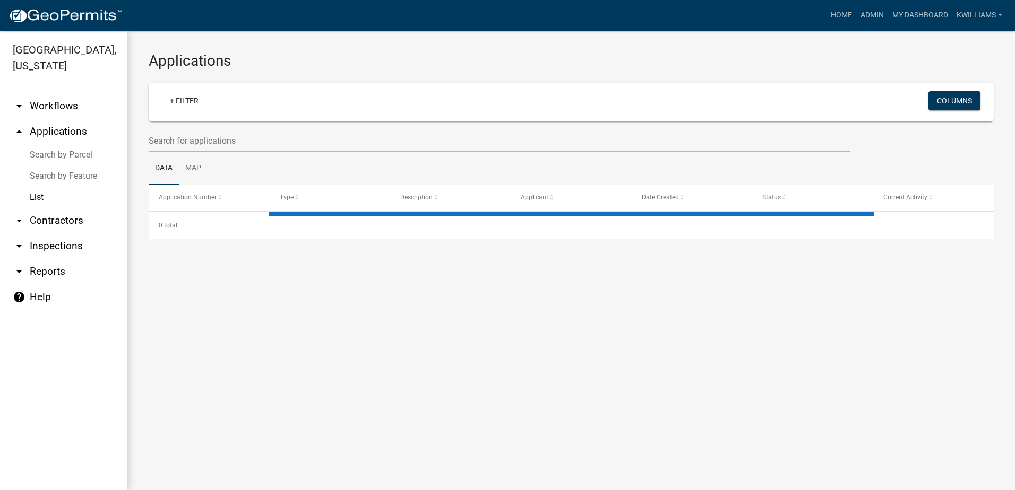
click at [187, 127] on wm-filter-builder "+ Filter Columns" at bounding box center [571, 117] width 845 height 69
click at [187, 140] on input "text" at bounding box center [500, 141] width 702 height 22
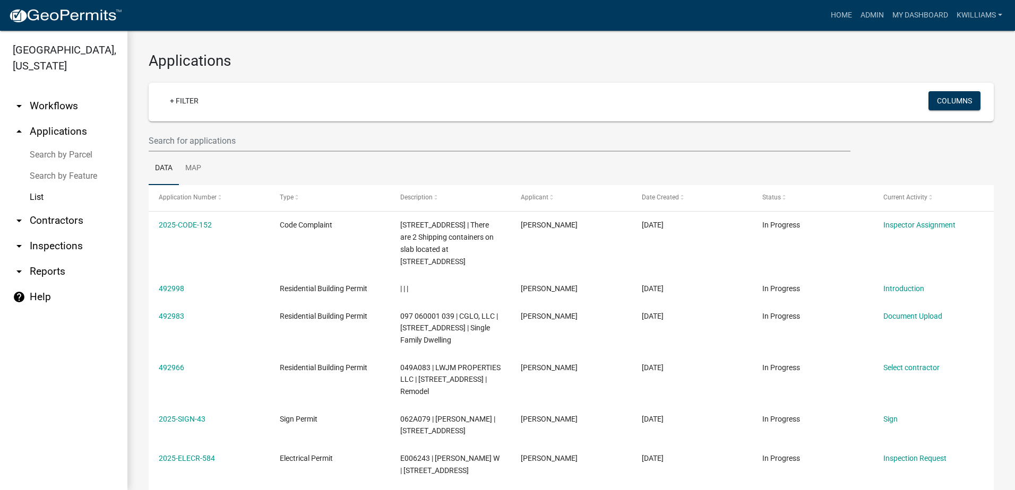
click at [192, 125] on wm-filter-builder "+ Filter Columns" at bounding box center [571, 117] width 845 height 69
click at [158, 141] on input "text" at bounding box center [500, 141] width 702 height 22
click at [237, 134] on input "text" at bounding box center [500, 141] width 702 height 22
click at [243, 130] on input "text" at bounding box center [500, 141] width 702 height 22
click at [39, 196] on link "List" at bounding box center [63, 197] width 127 height 21
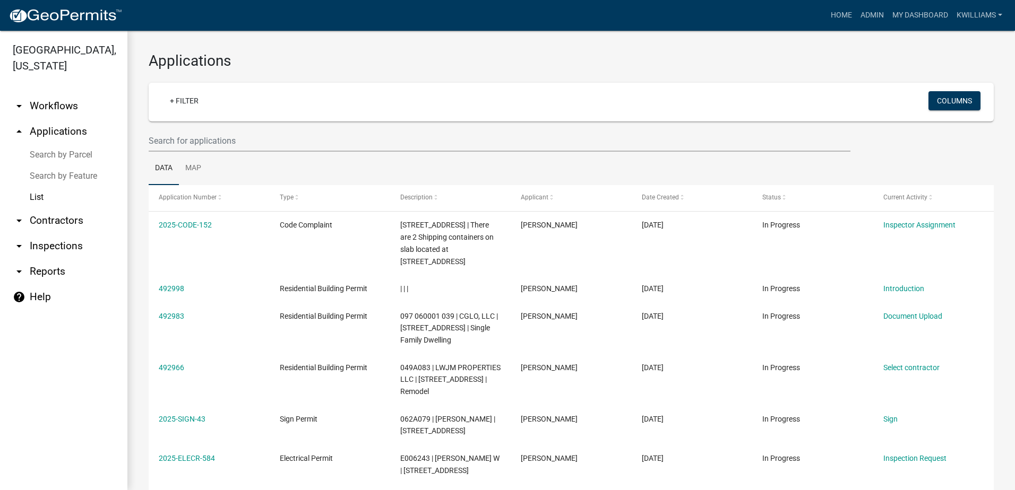
click at [63, 139] on link "arrow_drop_up Applications" at bounding box center [63, 131] width 127 height 25
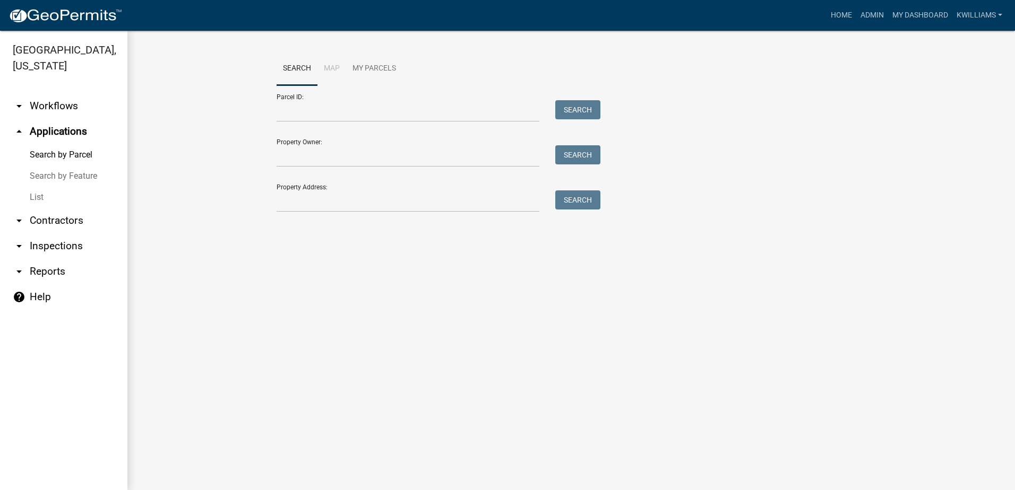
click at [43, 202] on link "List" at bounding box center [63, 197] width 127 height 21
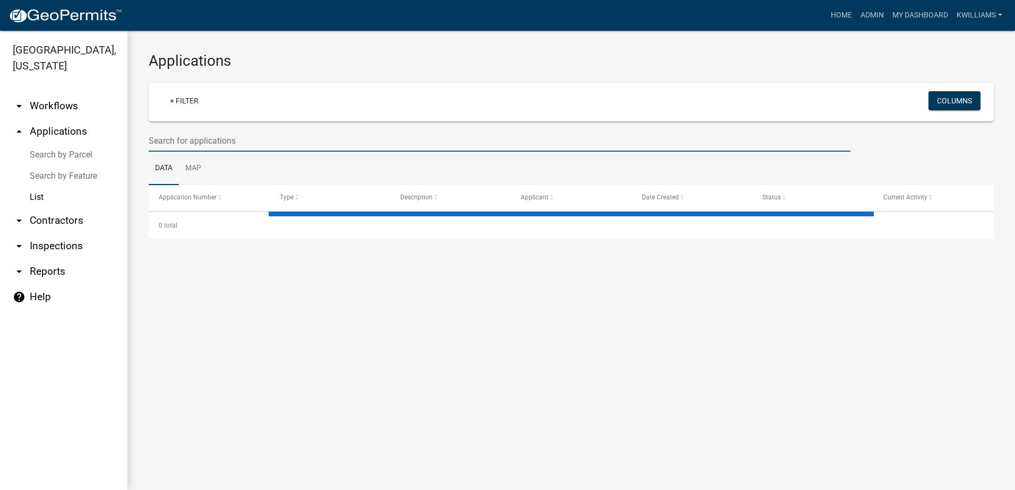
click at [195, 140] on input "text" at bounding box center [500, 141] width 702 height 22
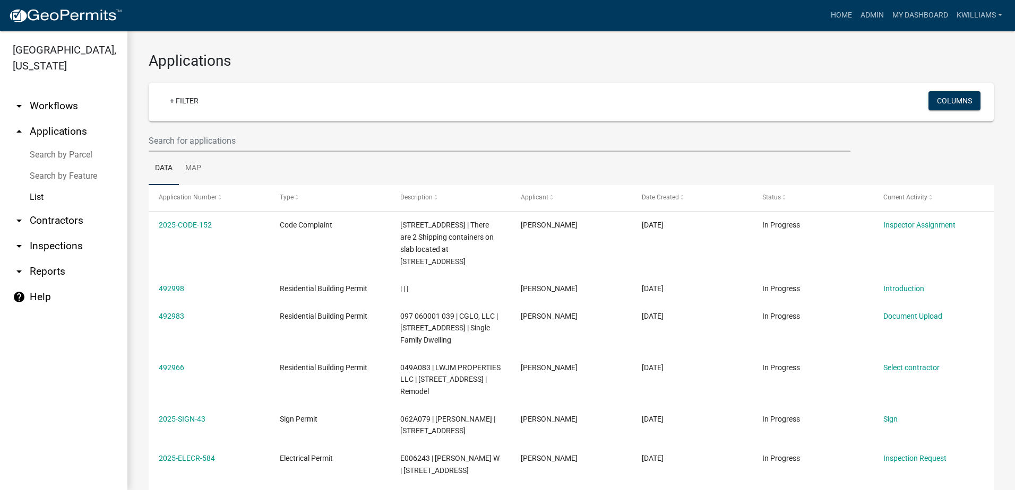
click at [50, 130] on link "arrow_drop_up Applications" at bounding box center [63, 131] width 127 height 25
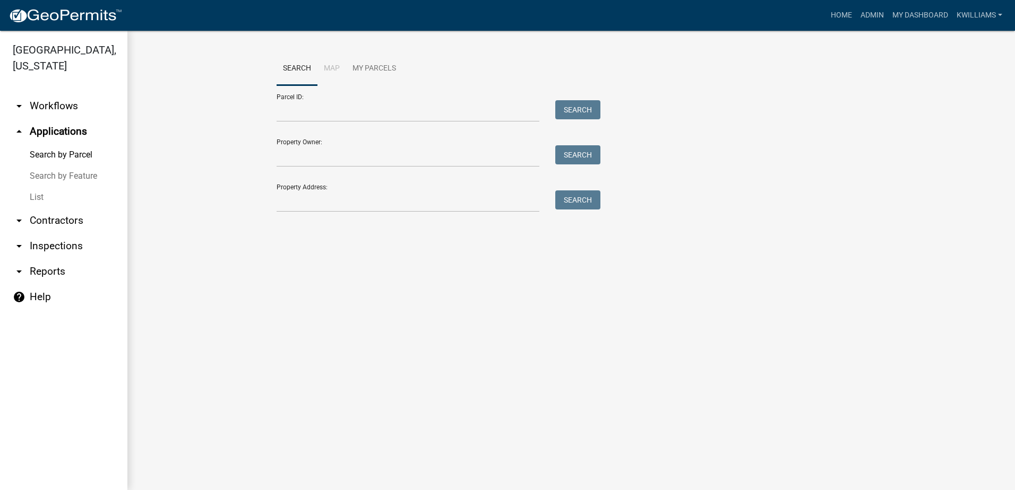
click at [37, 202] on link "List" at bounding box center [63, 197] width 127 height 21
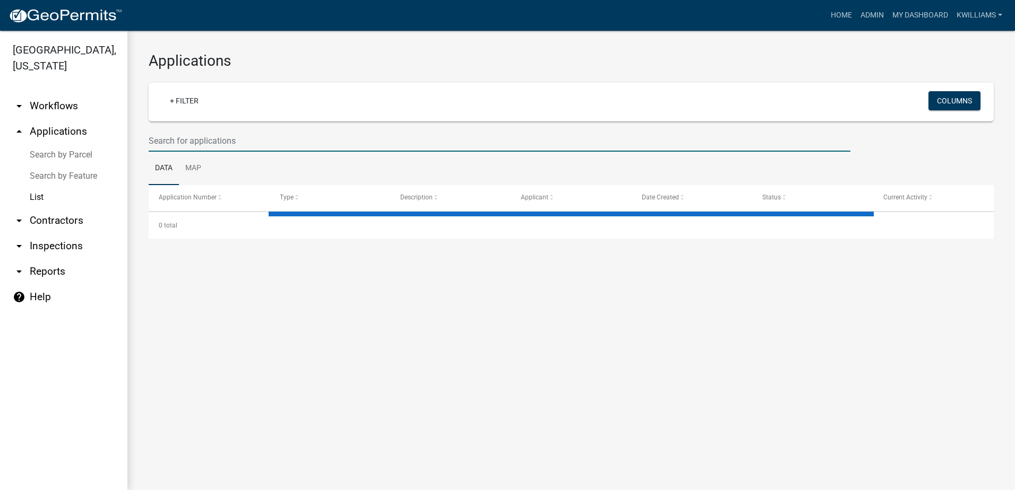
click at [222, 140] on input "text" at bounding box center [500, 141] width 702 height 22
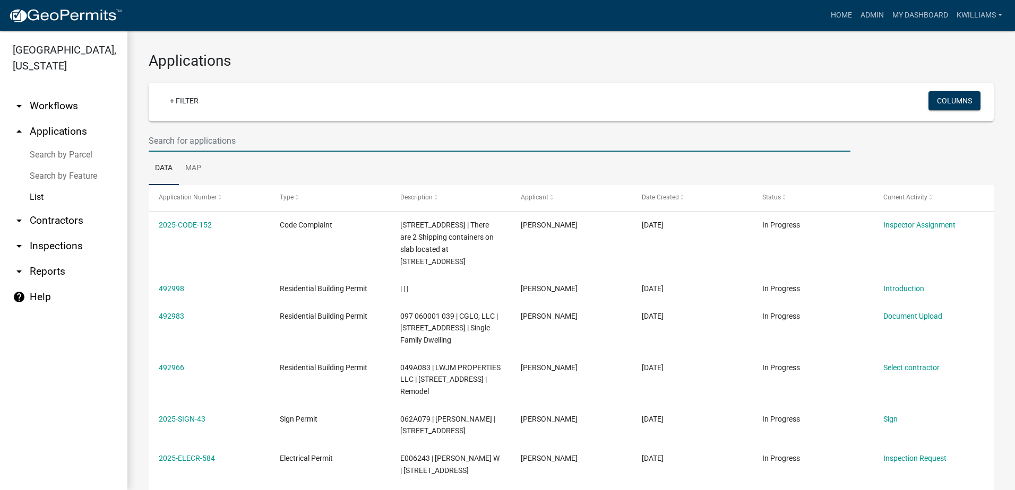
click at [159, 135] on input "text" at bounding box center [500, 141] width 702 height 22
click at [139, 157] on div "Applications + Filter Columns Data Map Application Number Type Description Appl…" at bounding box center [570, 379] width 887 height 696
click at [139, 125] on div "Applications + Filter Columns Data Map Application Number Type Description Appl…" at bounding box center [570, 379] width 887 height 696
click at [167, 140] on input "text" at bounding box center [500, 141] width 702 height 22
click at [168, 140] on input "text" at bounding box center [500, 141] width 702 height 22
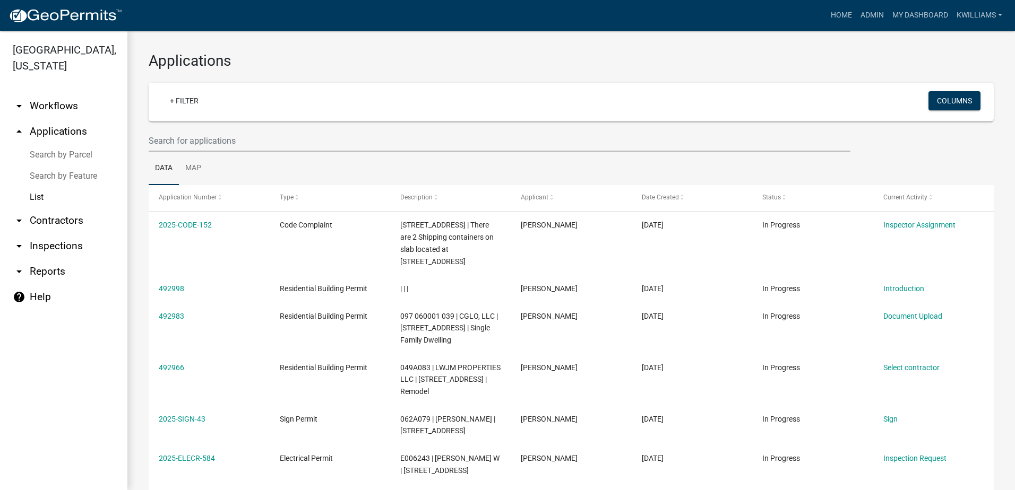
click at [62, 125] on link "arrow_drop_up Applications" at bounding box center [63, 131] width 127 height 25
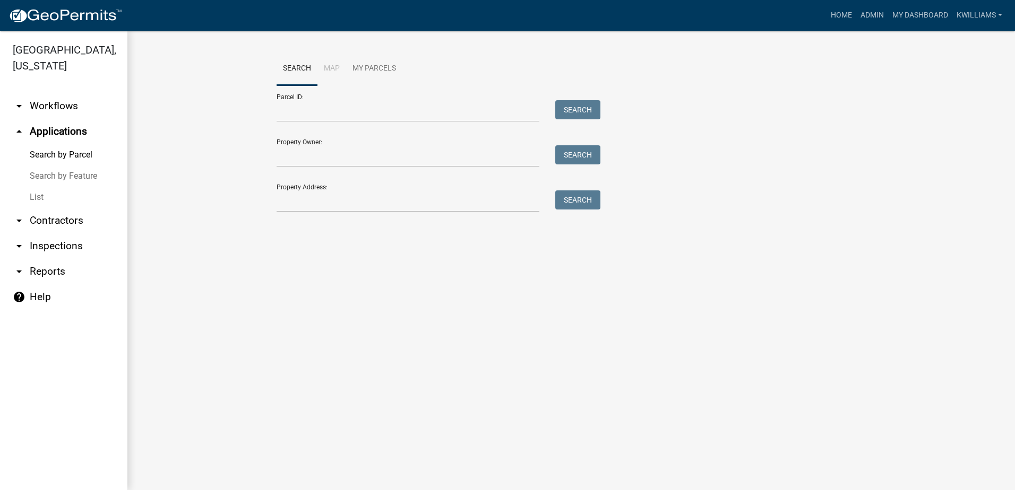
click at [30, 193] on link "List" at bounding box center [63, 197] width 127 height 21
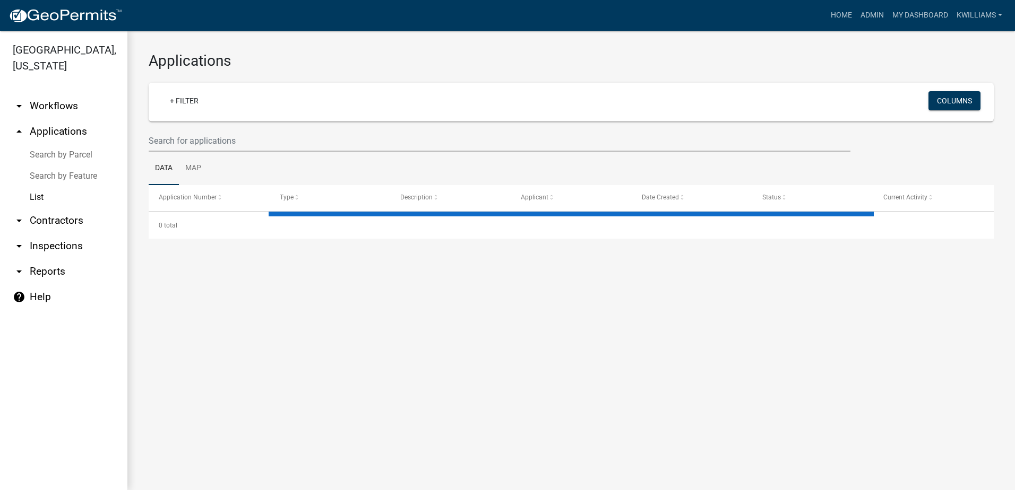
click at [63, 132] on link "arrow_drop_up Applications" at bounding box center [63, 131] width 127 height 25
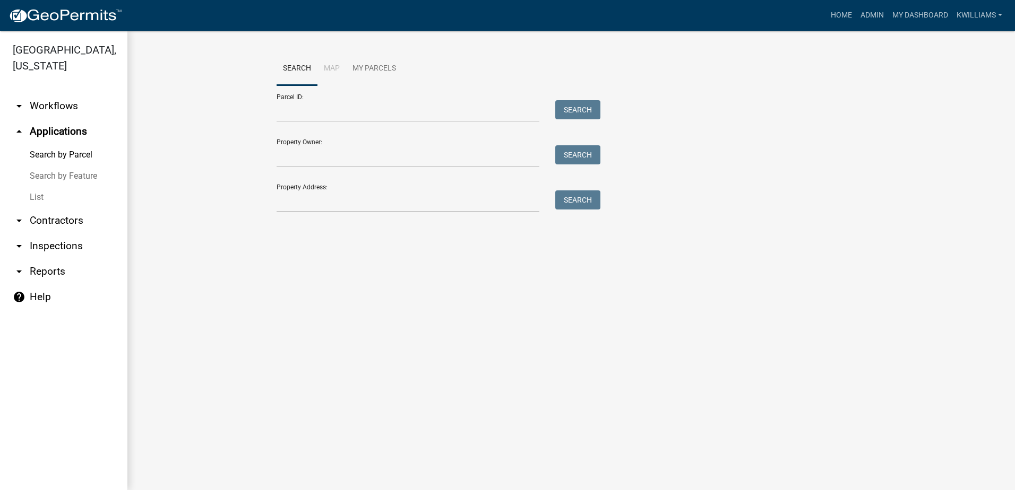
click at [36, 196] on link "List" at bounding box center [63, 197] width 127 height 21
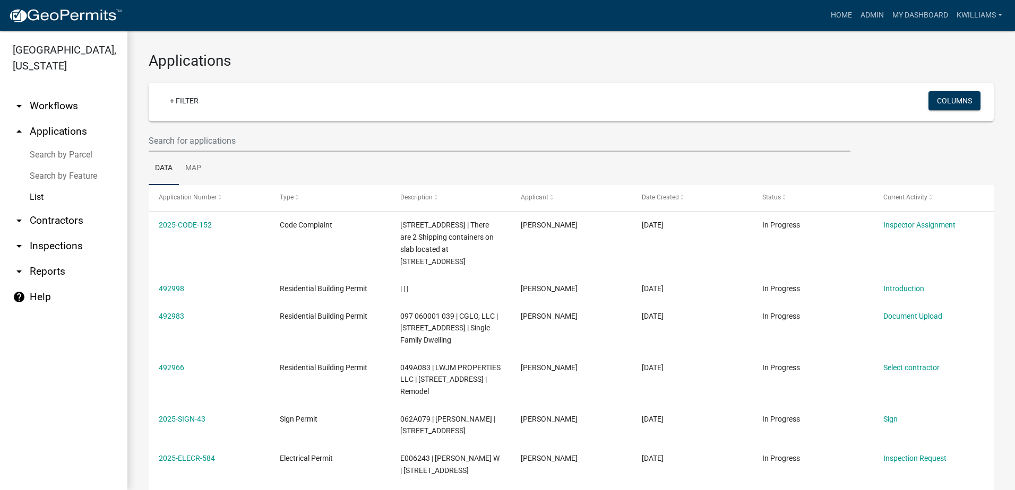
click at [59, 132] on link "arrow_drop_up Applications" at bounding box center [63, 131] width 127 height 25
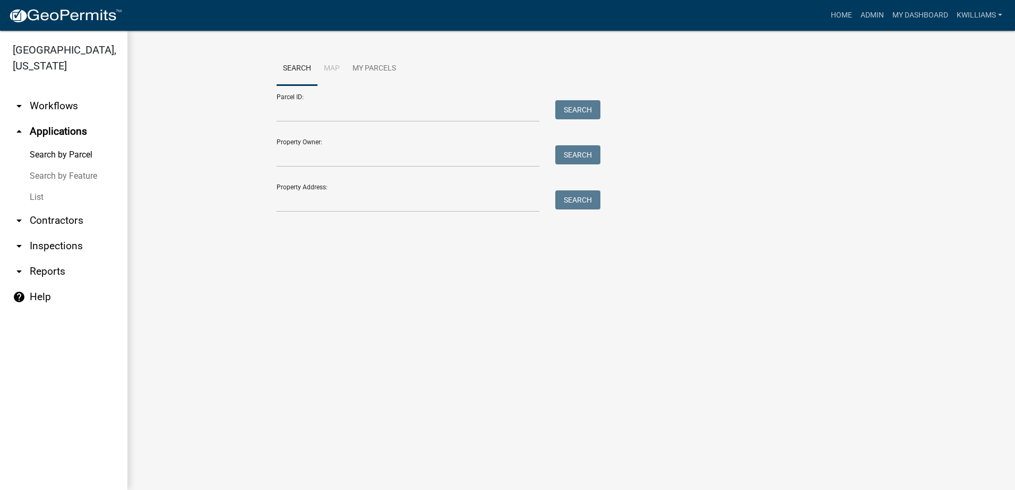
click at [39, 198] on link "List" at bounding box center [63, 197] width 127 height 21
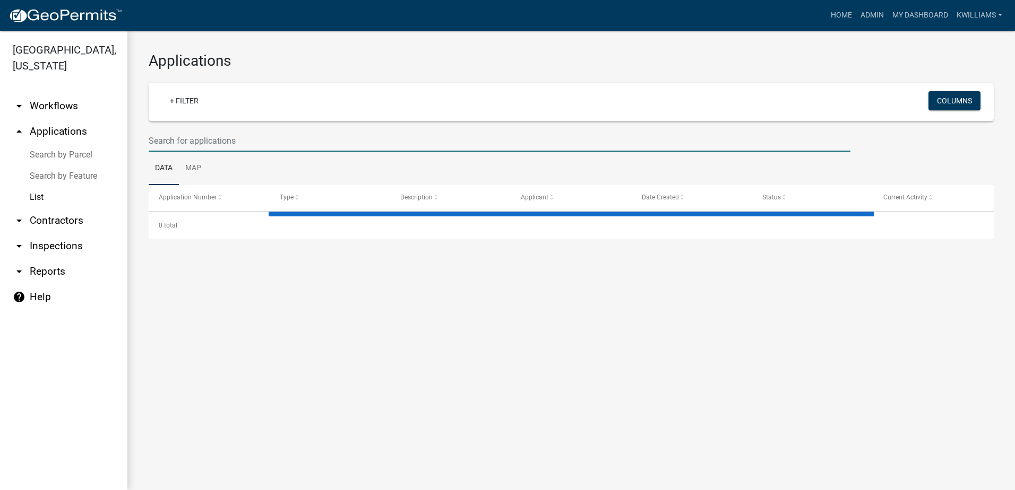
click at [197, 130] on input "text" at bounding box center [500, 141] width 702 height 22
click at [157, 144] on input "text" at bounding box center [500, 141] width 702 height 22
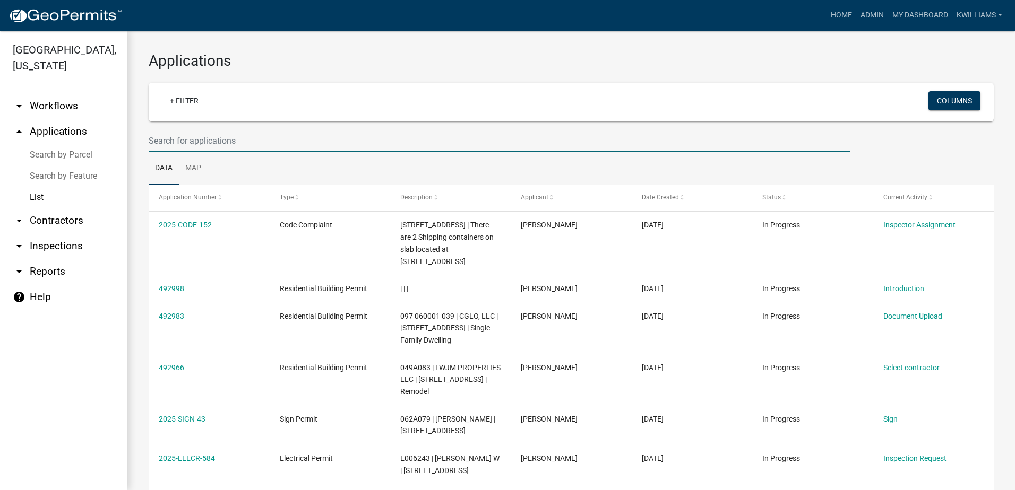
click at [153, 142] on input "text" at bounding box center [500, 141] width 702 height 22
click at [67, 133] on link "arrow_drop_up Applications" at bounding box center [63, 131] width 127 height 25
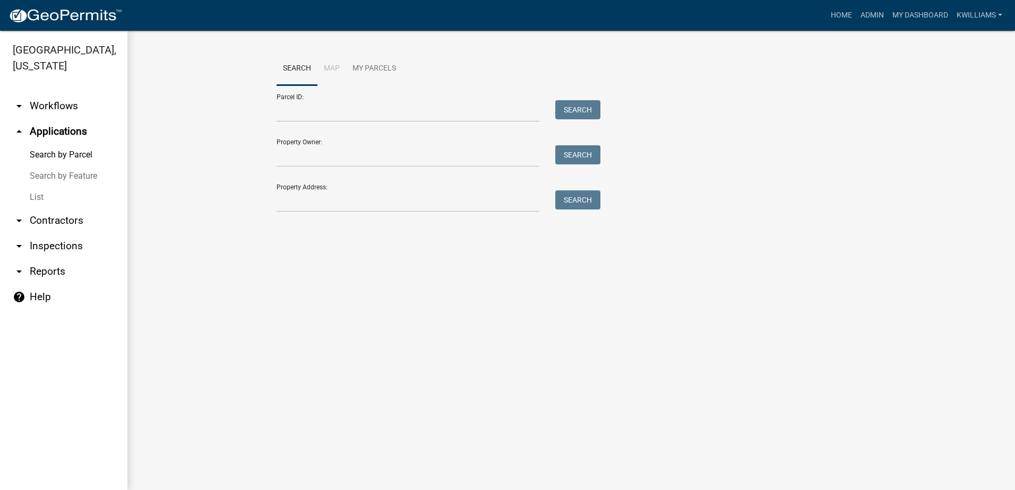
click at [31, 197] on link "List" at bounding box center [63, 197] width 127 height 21
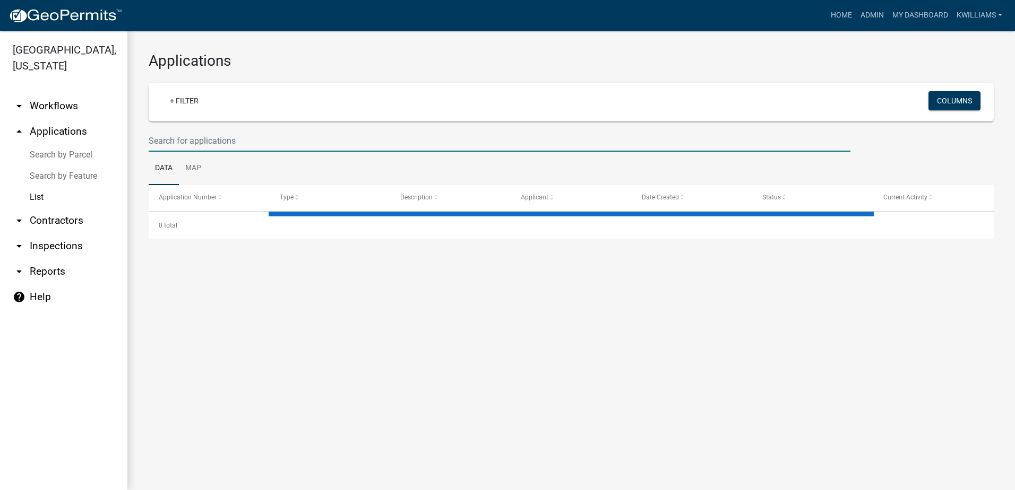
click at [191, 140] on input "text" at bounding box center [500, 141] width 702 height 22
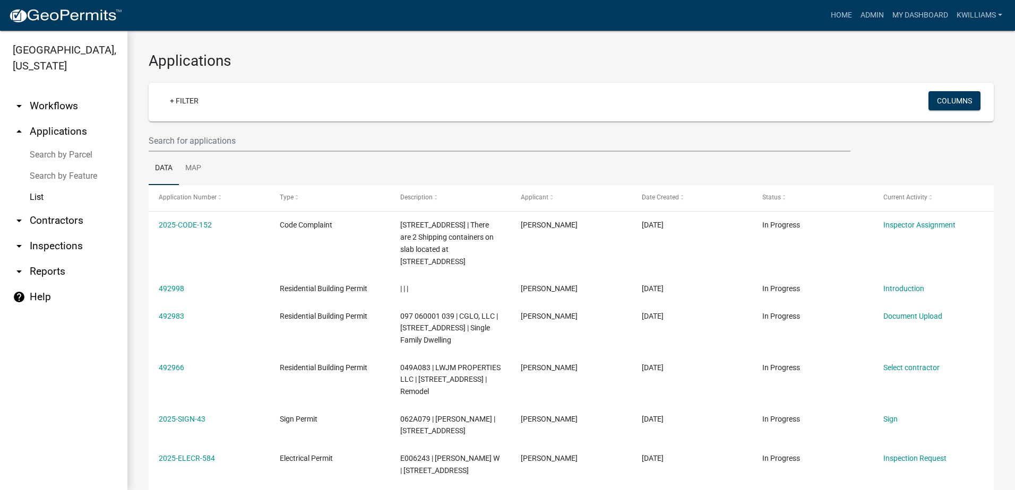
click at [71, 128] on link "arrow_drop_up Applications" at bounding box center [63, 131] width 127 height 25
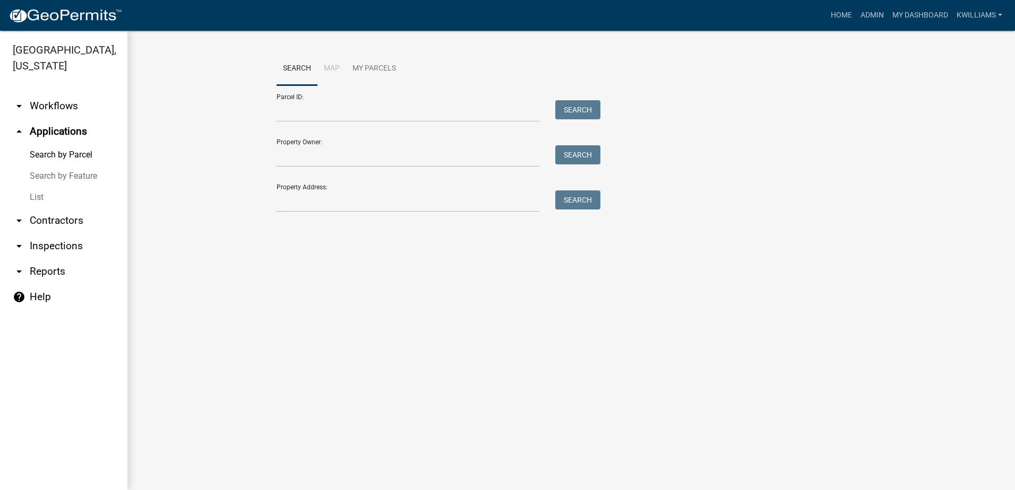
click at [42, 201] on link "List" at bounding box center [63, 197] width 127 height 21
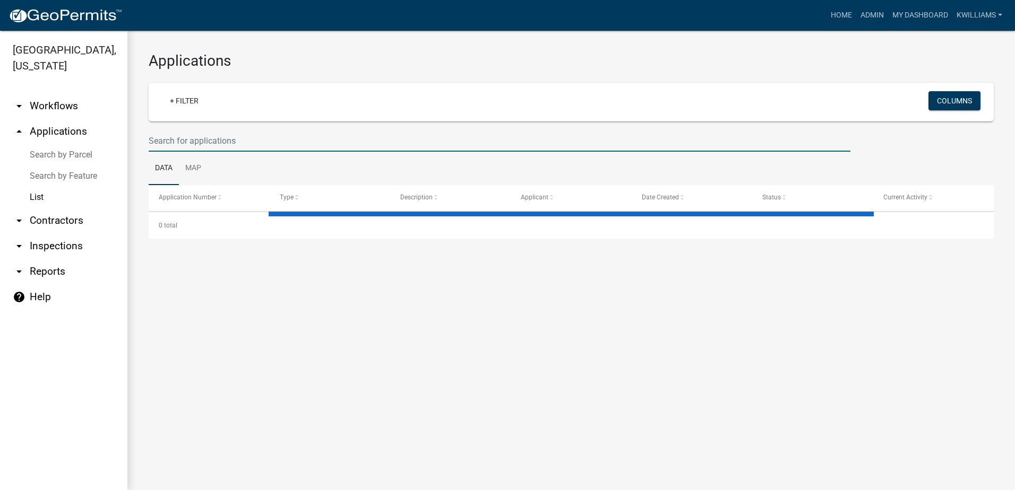
click at [214, 136] on input "text" at bounding box center [500, 141] width 702 height 22
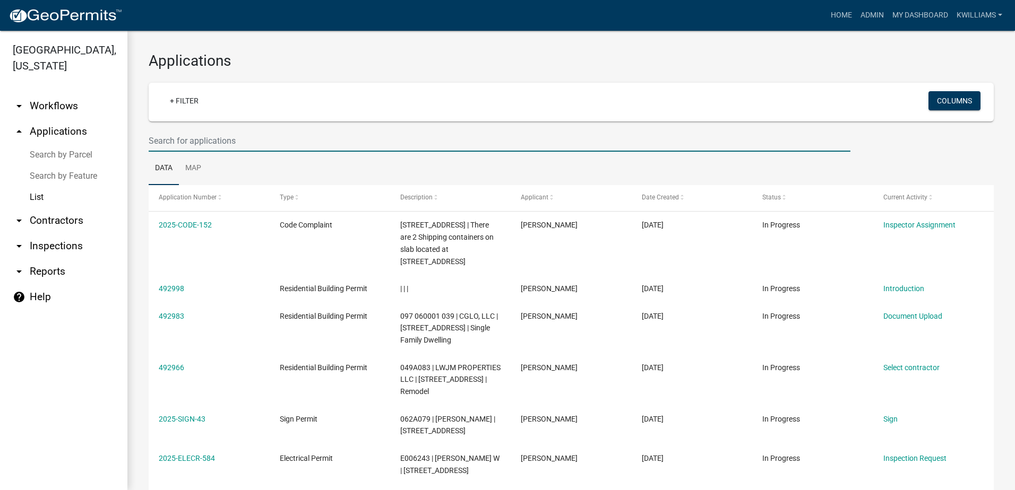
click at [146, 142] on div at bounding box center [500, 141] width 718 height 22
click at [159, 140] on input "text" at bounding box center [500, 141] width 702 height 22
click at [175, 135] on input "text" at bounding box center [500, 141] width 702 height 22
type input "s"
click at [879, 16] on link "Admin" at bounding box center [872, 15] width 32 height 20
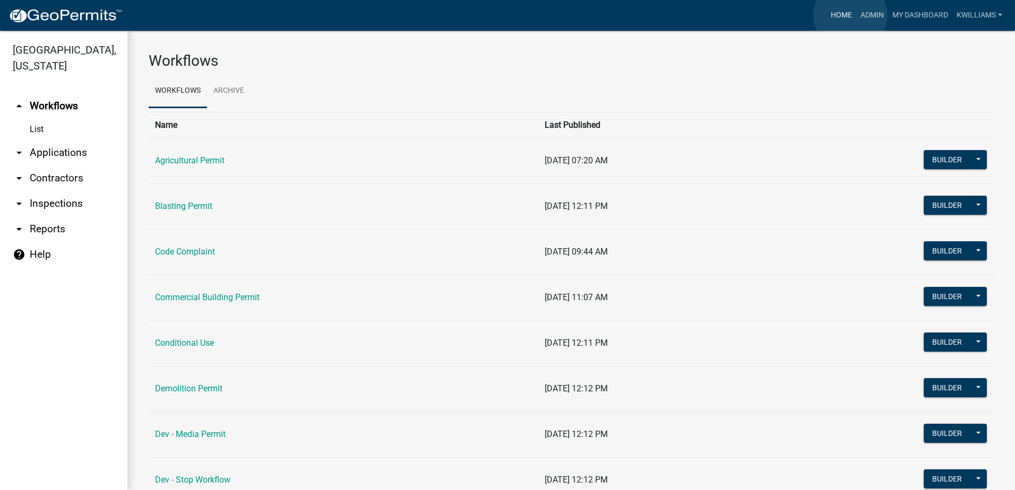
click at [850, 15] on link "Home" at bounding box center [841, 15] width 30 height 20
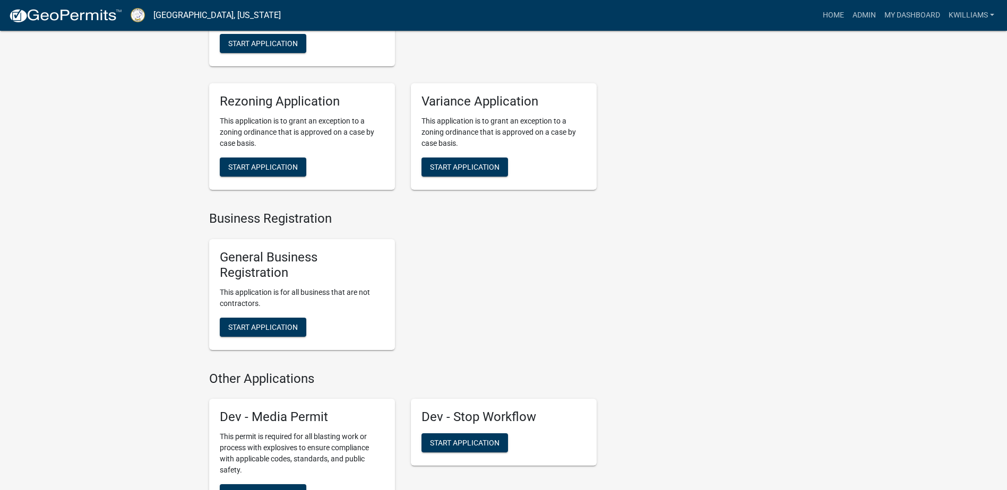
scroll to position [2490, 0]
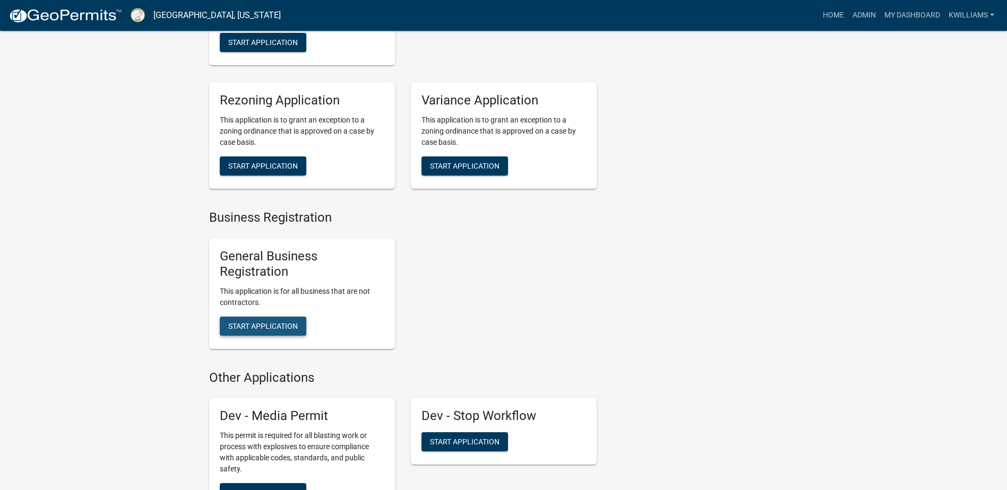
click at [292, 336] on button "Start Application" at bounding box center [263, 326] width 87 height 19
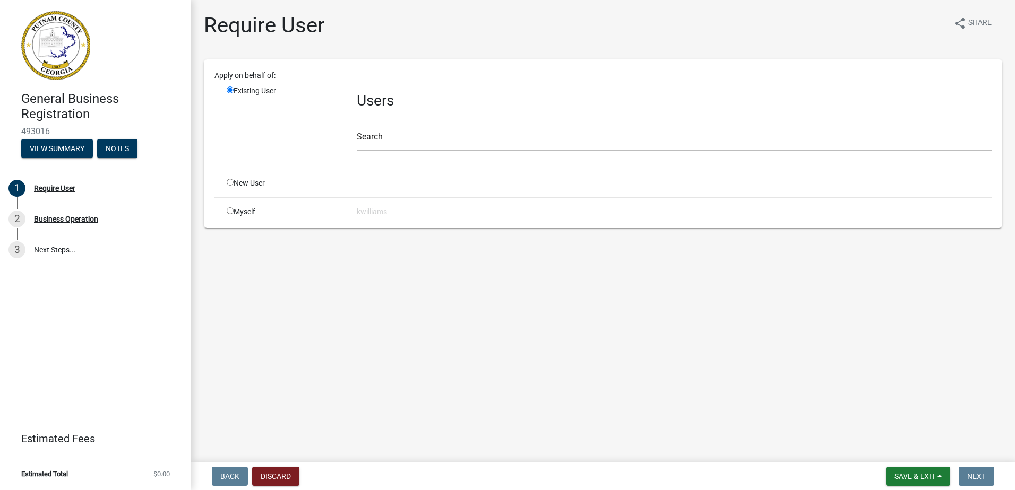
click at [243, 183] on div "New User" at bounding box center [284, 183] width 130 height 11
click at [232, 184] on input "radio" at bounding box center [230, 182] width 7 height 7
radio input "true"
radio input "false"
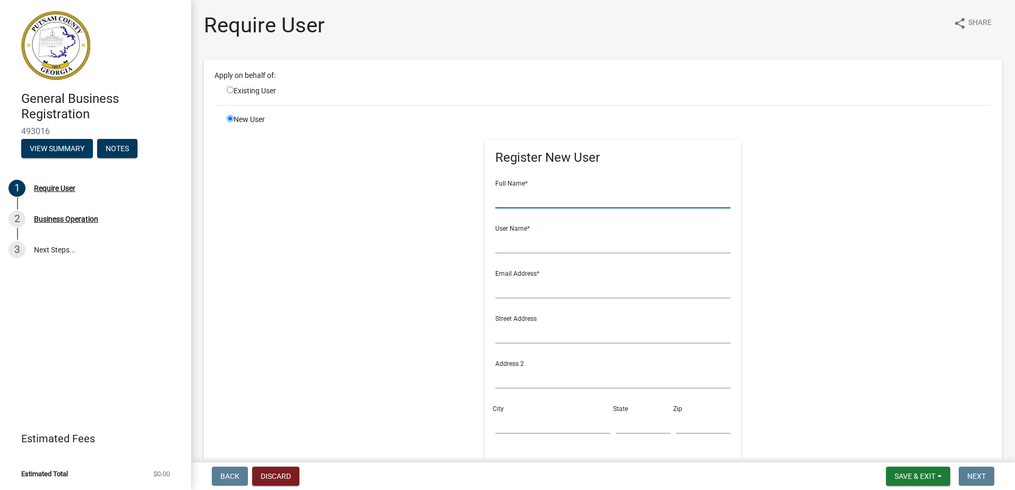
click at [507, 191] on input "text" at bounding box center [612, 198] width 235 height 22
type input "[PERSON_NAME]"
type input "dcobb"
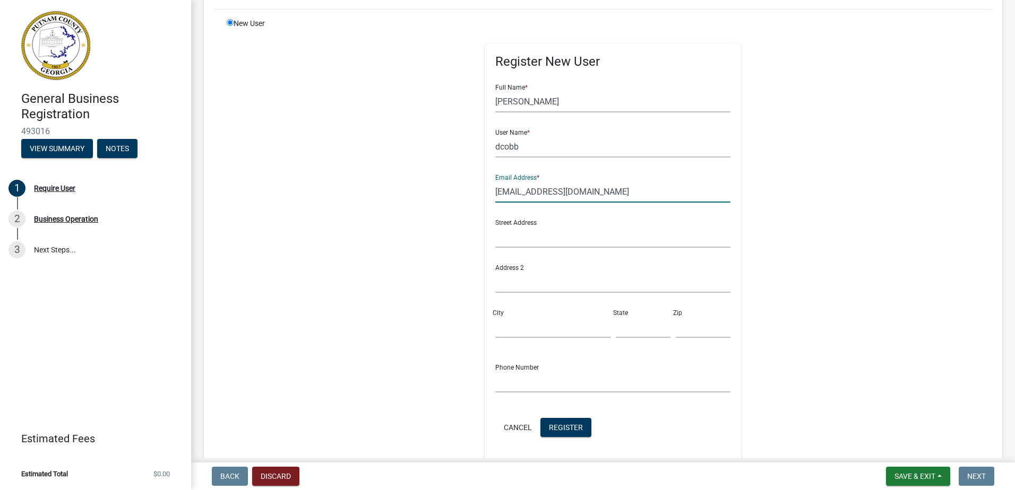
scroll to position [212, 0]
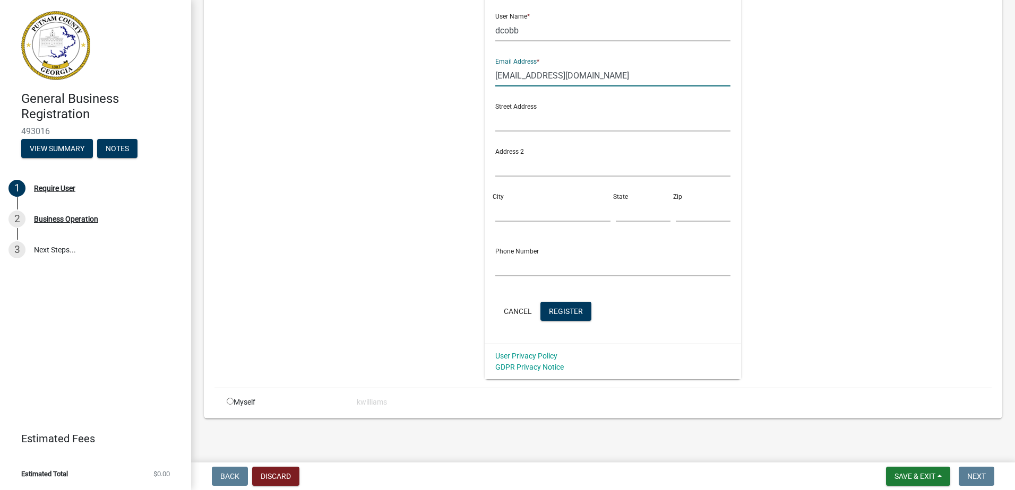
type input "firstclassauto24@yahoo.com"
drag, startPoint x: 522, startPoint y: 181, endPoint x: 520, endPoint y: 187, distance: 6.2
click at [520, 187] on div "Street Address Address 2 City State Zip" at bounding box center [612, 162] width 240 height 135
drag, startPoint x: 520, startPoint y: 187, endPoint x: 515, endPoint y: 207, distance: 20.1
click at [515, 207] on input "City" at bounding box center [552, 211] width 115 height 22
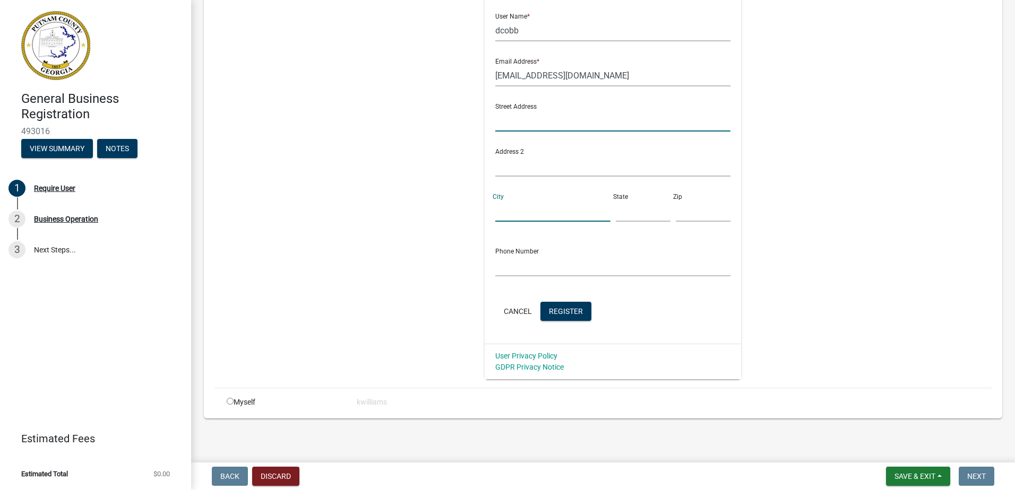
click at [544, 114] on input "text" at bounding box center [612, 121] width 235 height 22
type input "104 Edward Reeves Rd"
click at [523, 211] on input "City" at bounding box center [552, 211] width 115 height 22
type input "E"
type input "Eatonton"
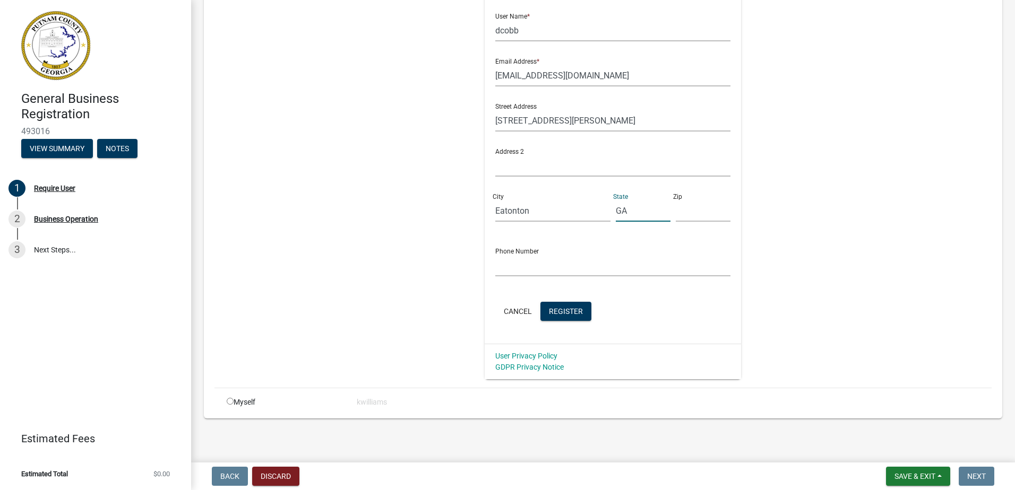
type input "GA"
type input "31024"
click at [506, 268] on input "text" at bounding box center [612, 266] width 235 height 22
click at [499, 265] on input "text" at bounding box center [612, 266] width 235 height 22
click at [589, 244] on div "Phone Number" at bounding box center [612, 258] width 235 height 37
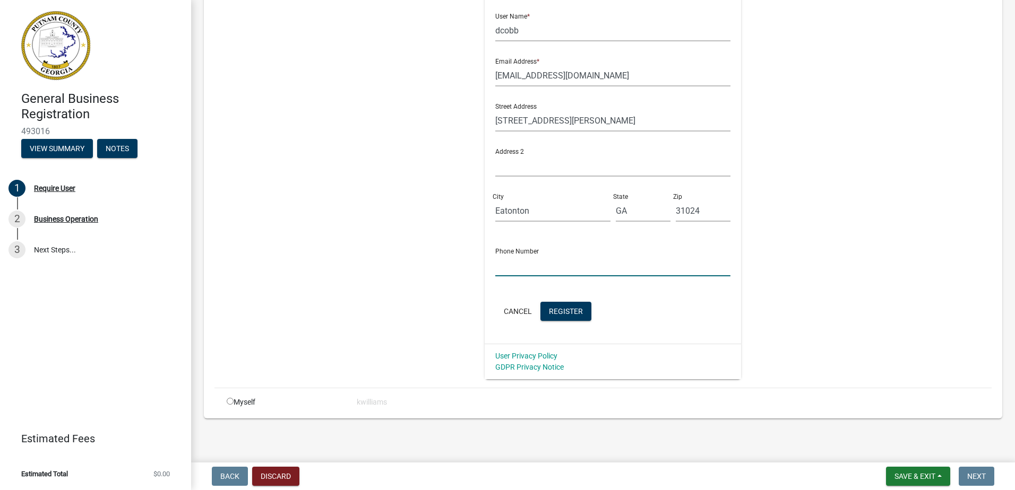
click at [518, 269] on input "text" at bounding box center [612, 266] width 235 height 22
type input "678-480-6514"
click at [564, 310] on span "Register" at bounding box center [566, 311] width 34 height 8
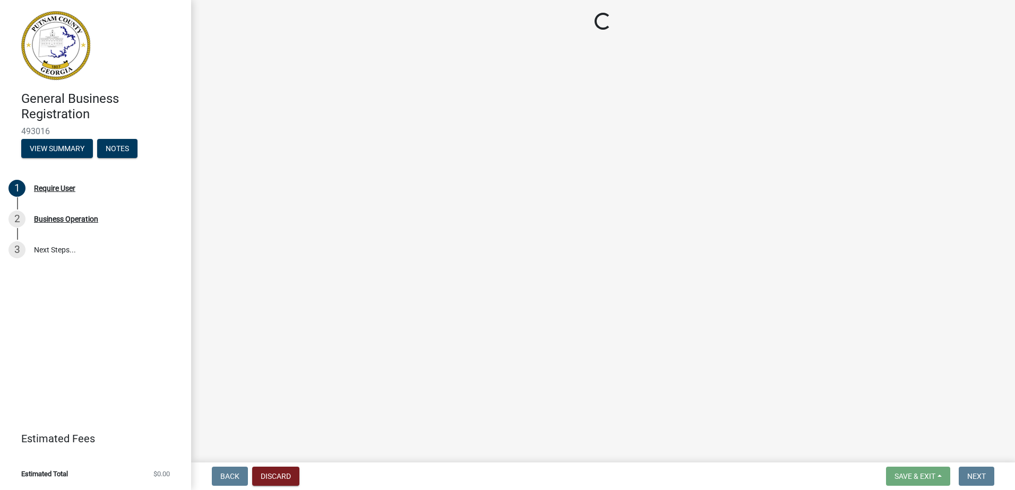
scroll to position [0, 0]
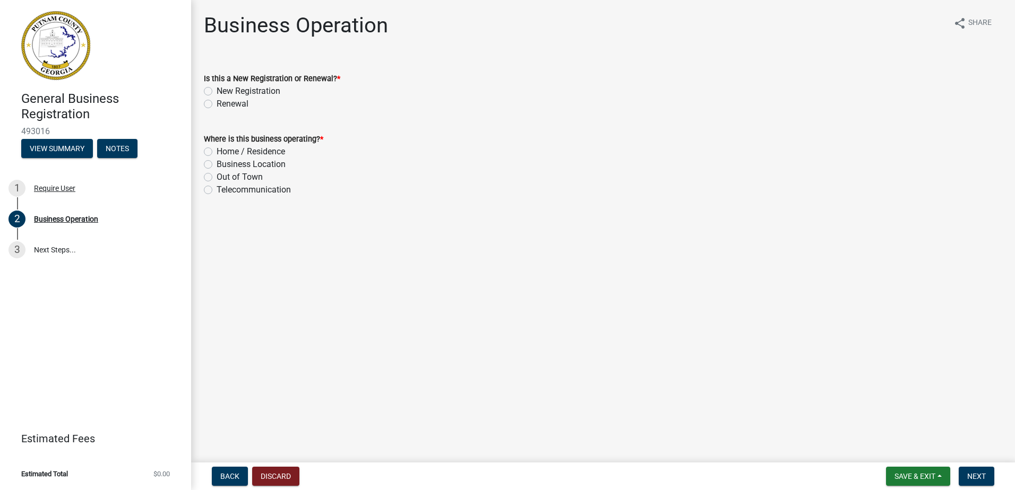
click at [217, 93] on label "New Registration" at bounding box center [249, 91] width 64 height 13
click at [217, 92] on input "New Registration" at bounding box center [220, 88] width 7 height 7
radio input "true"
drag, startPoint x: 204, startPoint y: 194, endPoint x: 203, endPoint y: 186, distance: 8.6
click at [203, 189] on div "Where is this business operating? * Home / Residence Business Location Out of T…" at bounding box center [603, 158] width 814 height 76
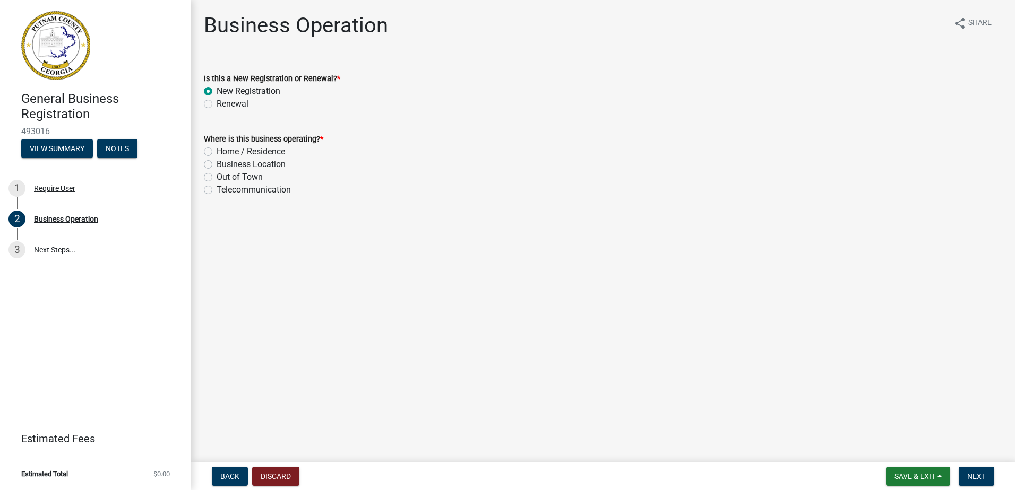
click at [205, 195] on div "Telecommunication" at bounding box center [603, 190] width 798 height 13
click at [217, 186] on label "Telecommunication" at bounding box center [254, 190] width 74 height 13
click at [217, 186] on input "Telecommunication" at bounding box center [220, 187] width 7 height 7
radio input "true"
click at [987, 478] on button "Next" at bounding box center [976, 476] width 36 height 19
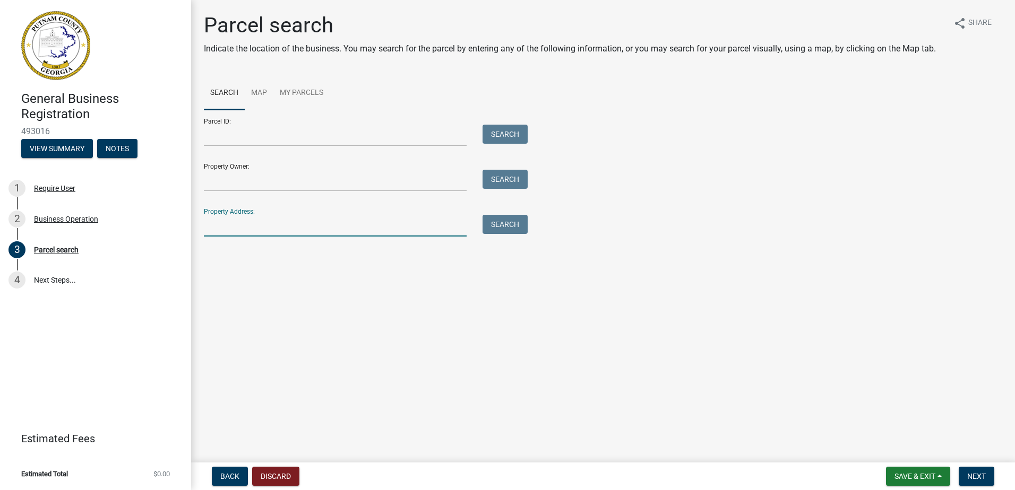
click at [226, 220] on input "Property Address:" at bounding box center [335, 226] width 263 height 22
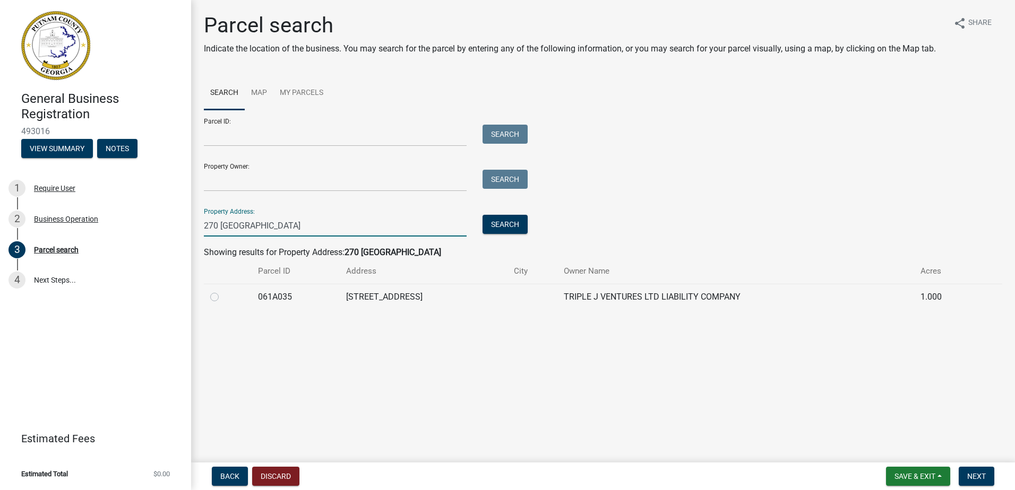
type input "270 Old milledgeville"
click at [223, 291] on label at bounding box center [223, 291] width 0 height 0
click at [223, 298] on input "radio" at bounding box center [226, 294] width 7 height 7
radio input "true"
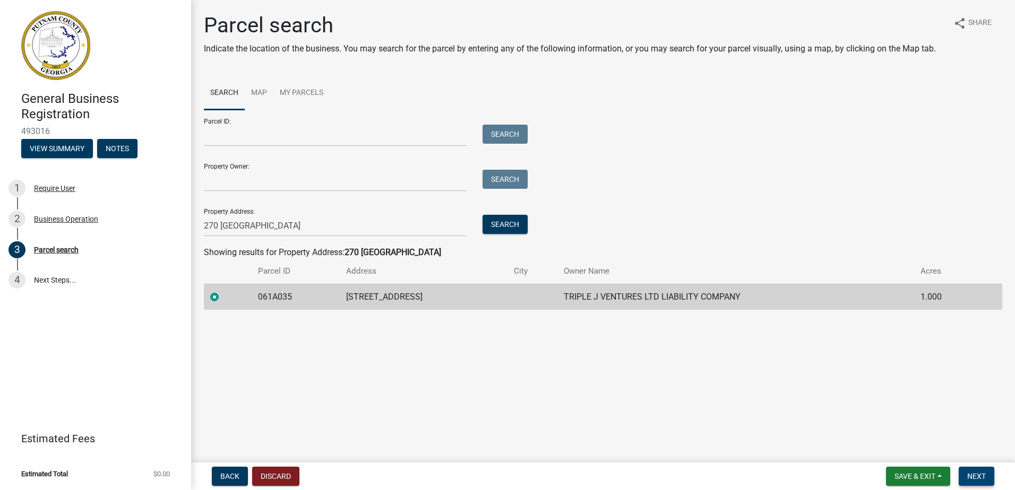
click at [975, 475] on span "Next" at bounding box center [976, 476] width 19 height 8
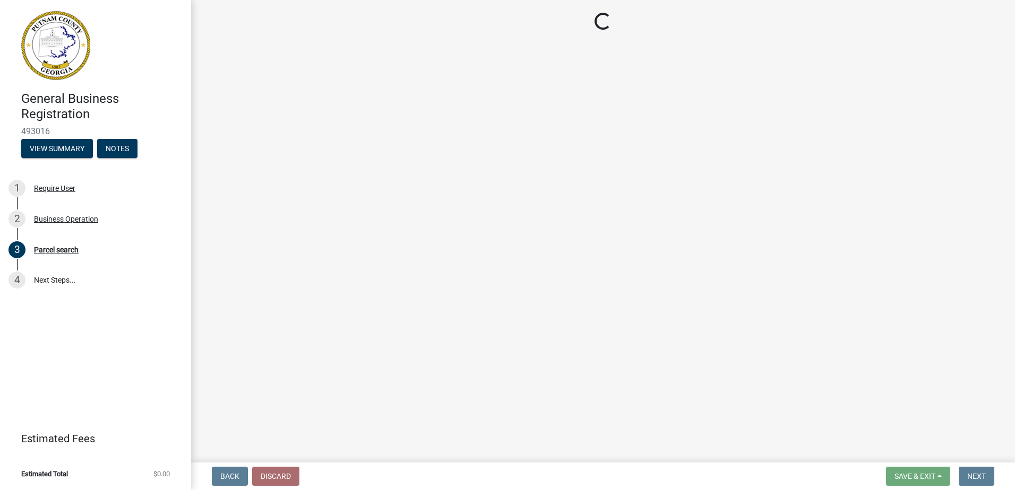
select select "GA"
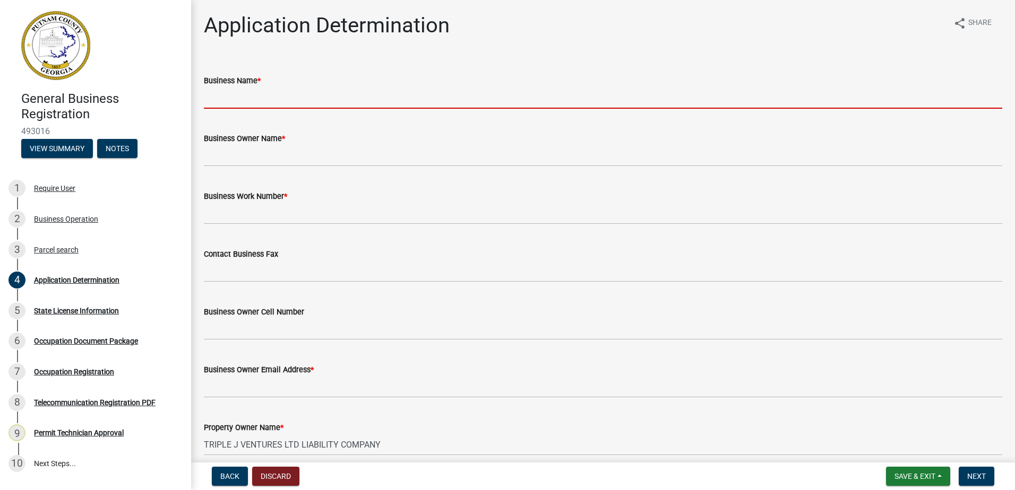
drag, startPoint x: 273, startPoint y: 100, endPoint x: 265, endPoint y: 103, distance: 8.6
click at [273, 100] on input "Business Name *" at bounding box center [603, 98] width 798 height 22
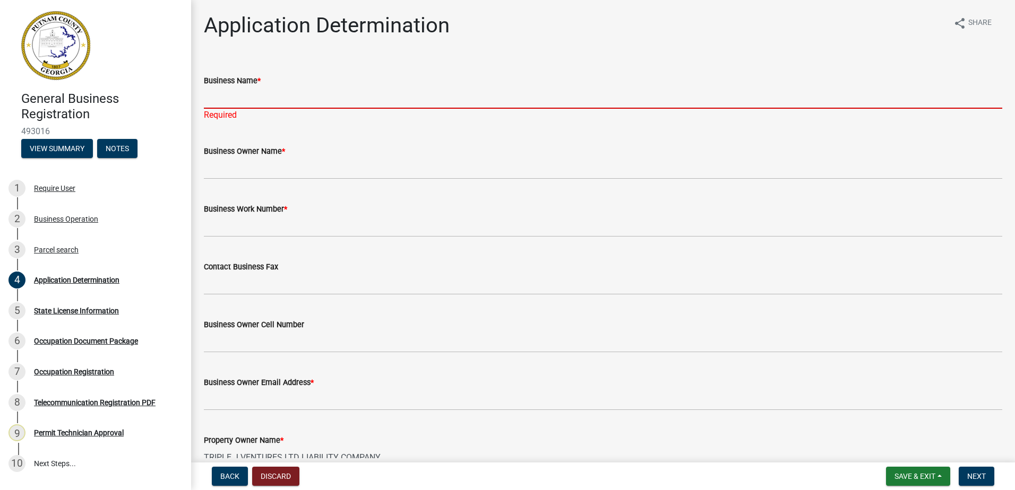
drag, startPoint x: 230, startPoint y: 96, endPoint x: 269, endPoint y: 24, distance: 81.0
click at [232, 82] on form "Business Name *" at bounding box center [603, 91] width 798 height 34
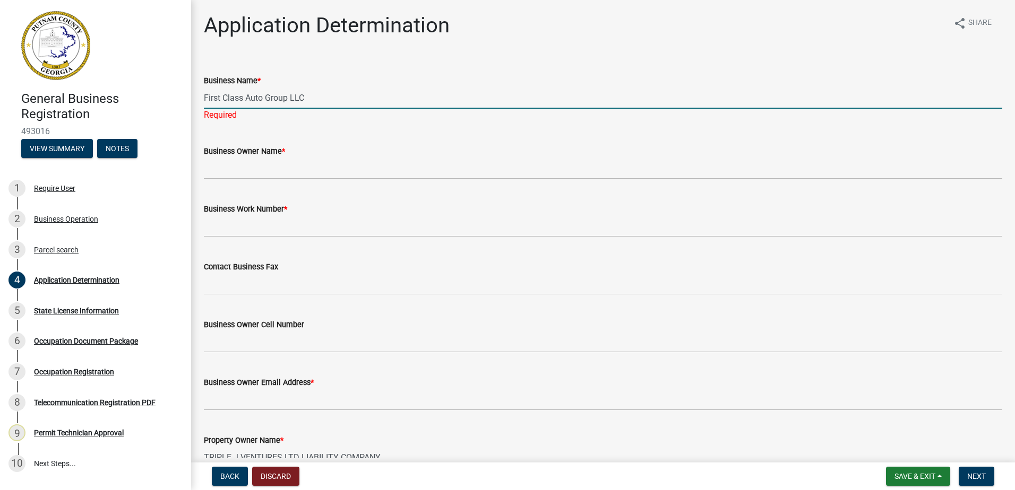
type input "First Class Auto Group LLC"
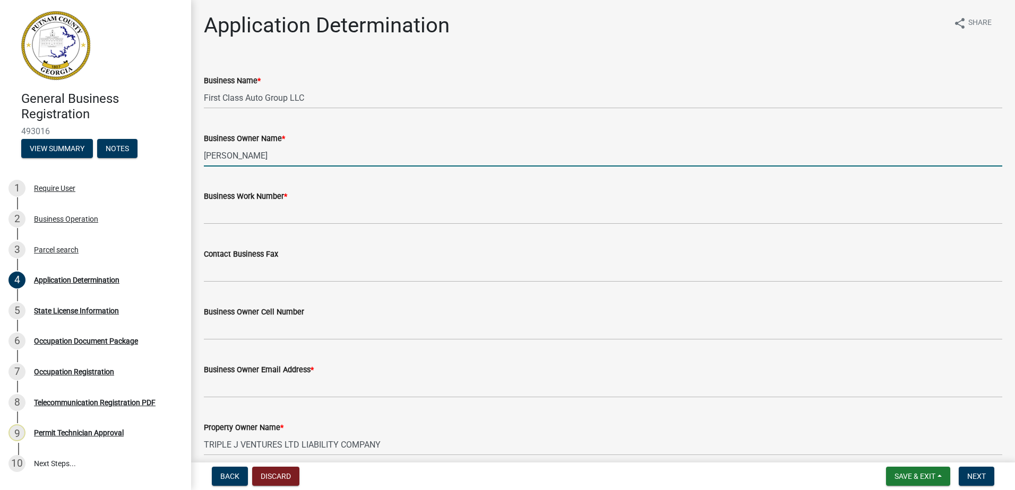
type input "[PERSON_NAME]"
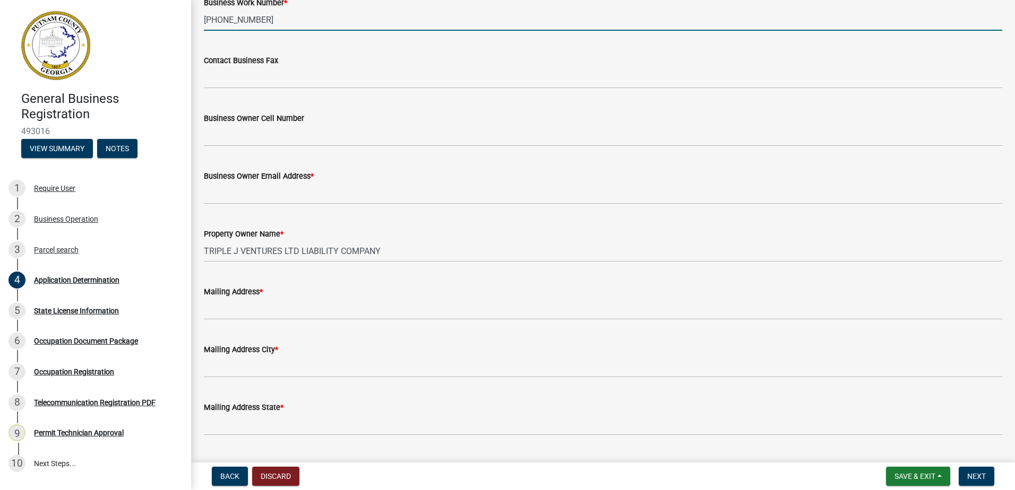
scroll to position [212, 0]
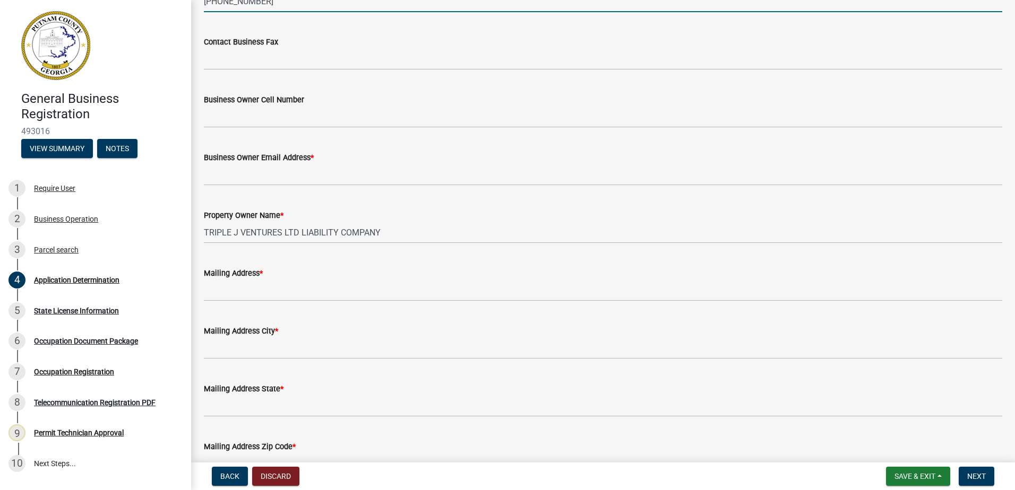
type input "678-480-6514"
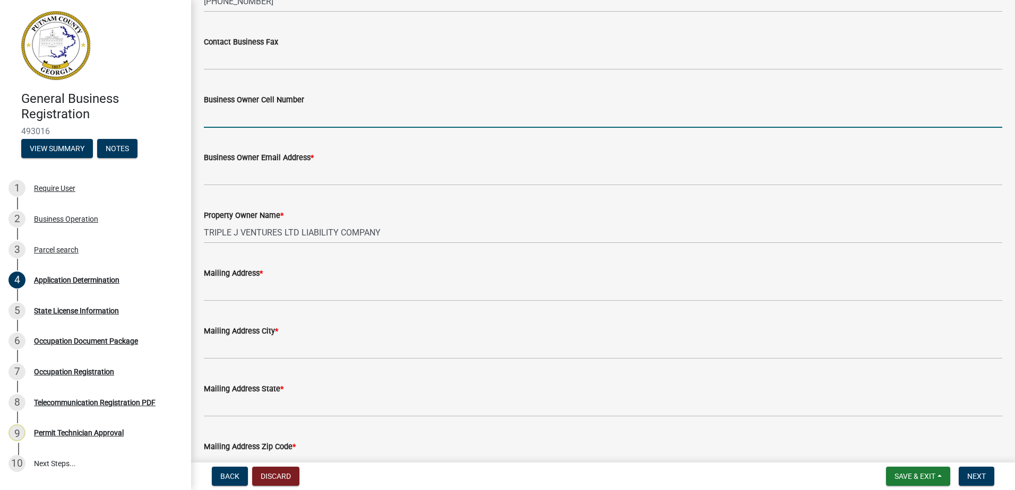
click at [230, 121] on input "Business Owner Cell Number" at bounding box center [603, 117] width 798 height 22
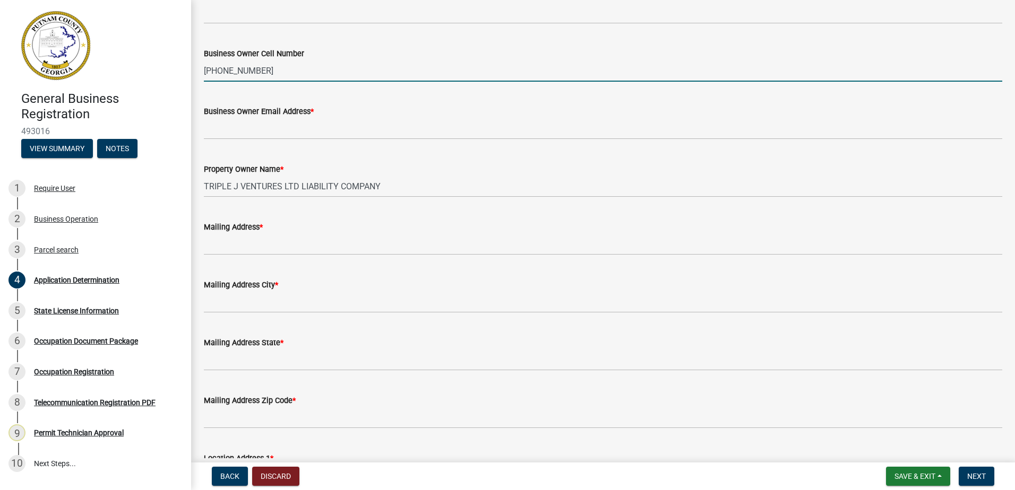
scroll to position [318, 0]
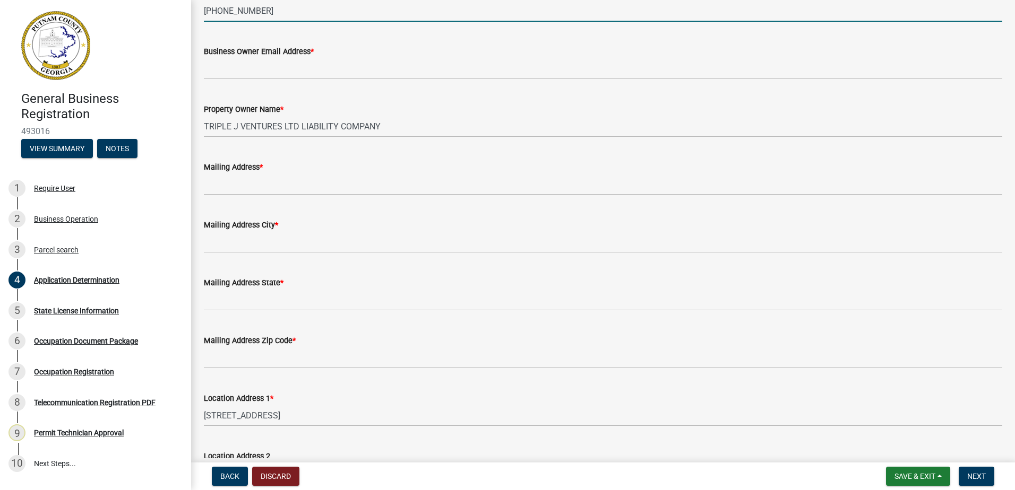
type input "678-480-6514"
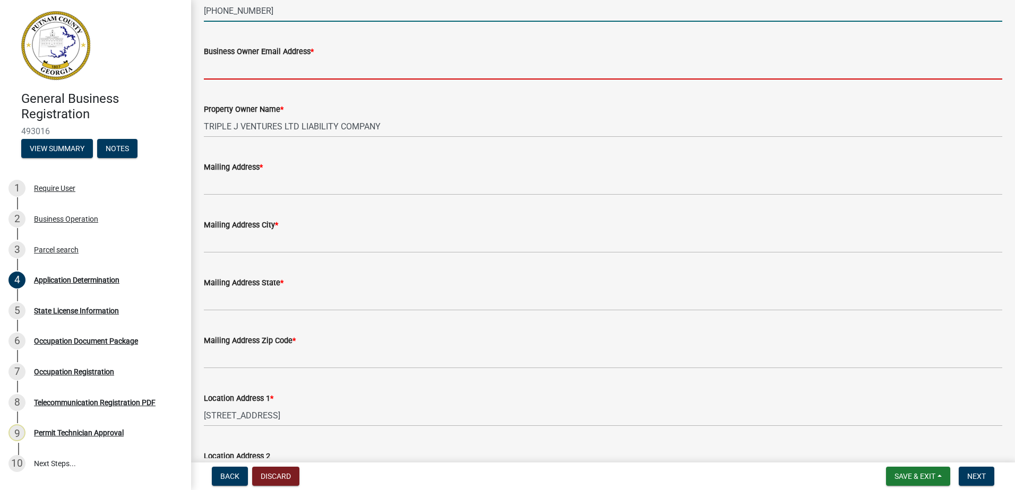
click at [276, 78] on input "Business Owner Email Address *" at bounding box center [603, 69] width 798 height 22
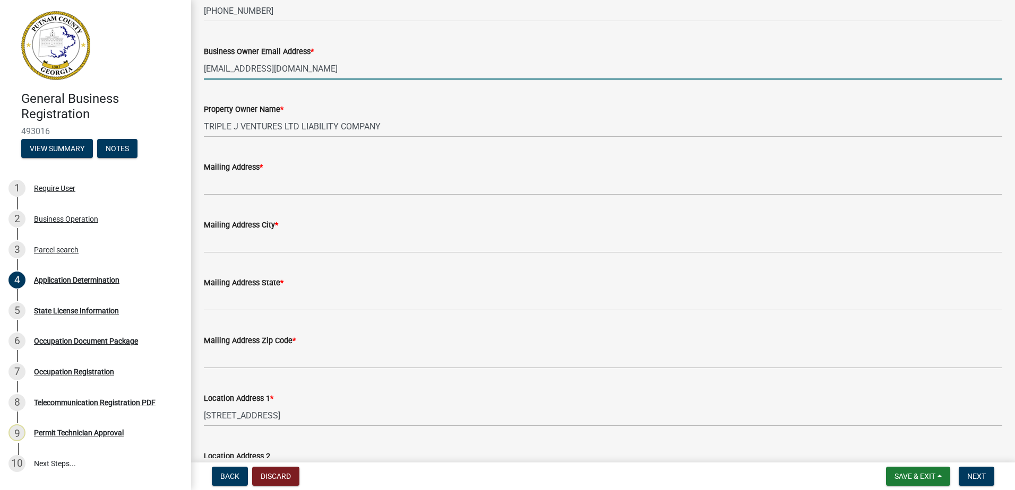
scroll to position [425, 0]
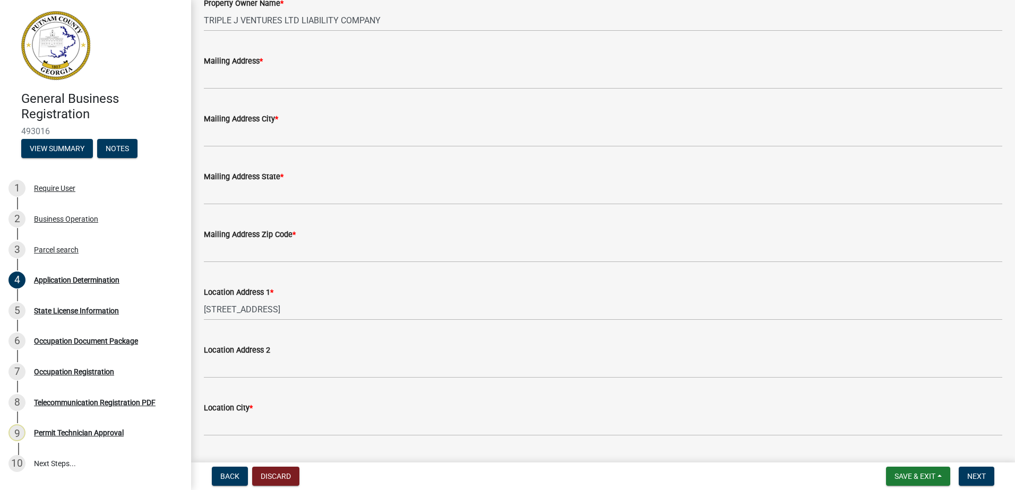
type input "firstclassauto24@yahoo.com"
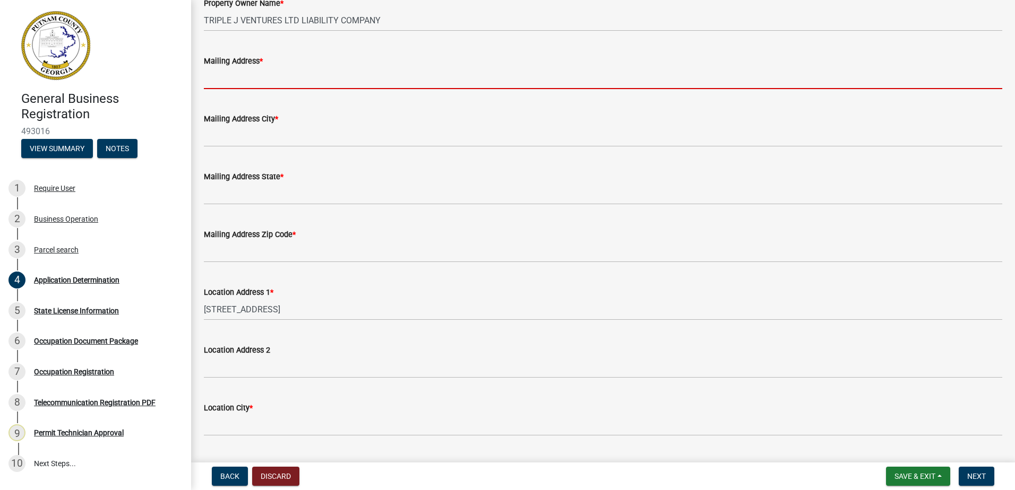
click at [258, 75] on input "Mailing Address *" at bounding box center [603, 78] width 798 height 22
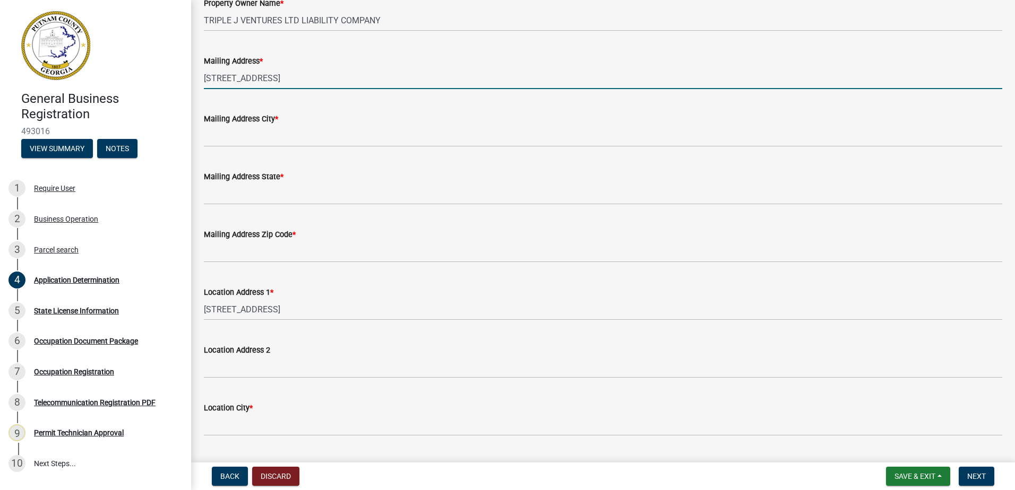
type input "270 Old Milledgeville Rd."
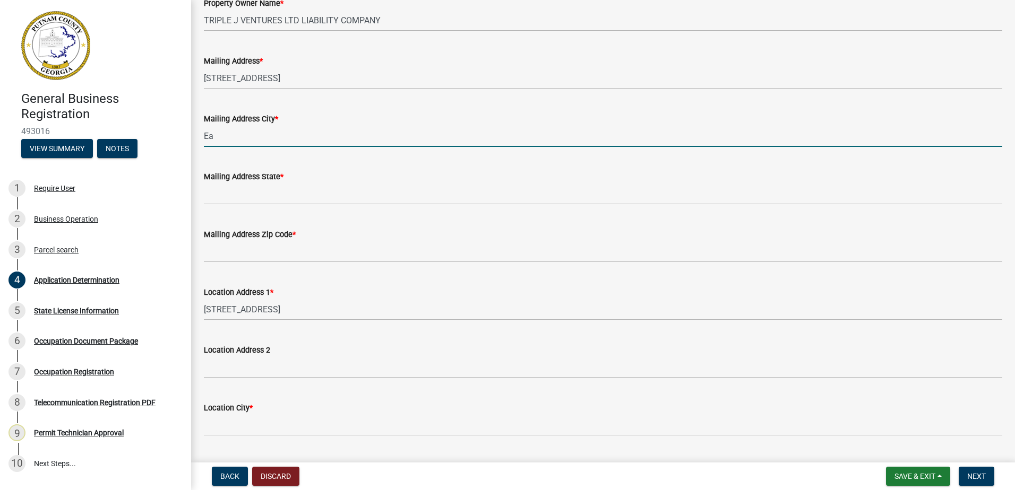
type input "Eatonton"
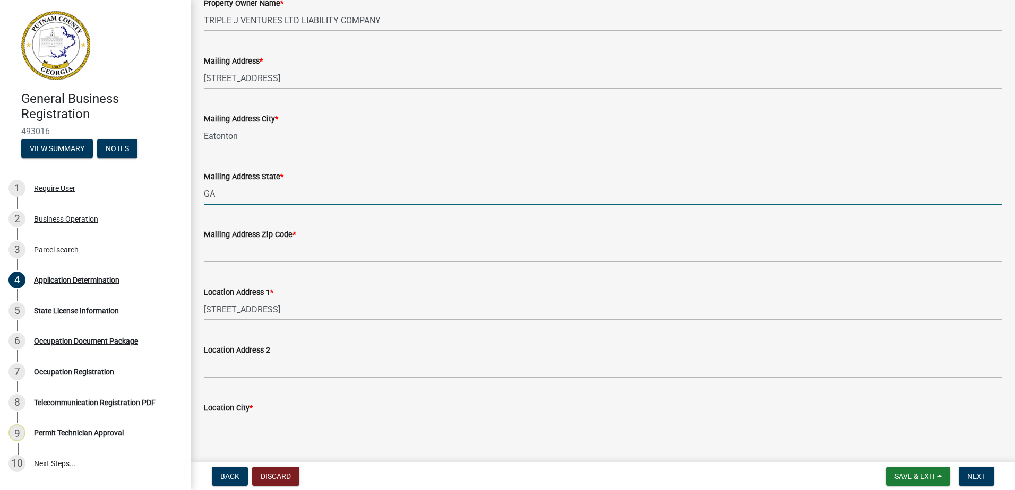
type input "GA"
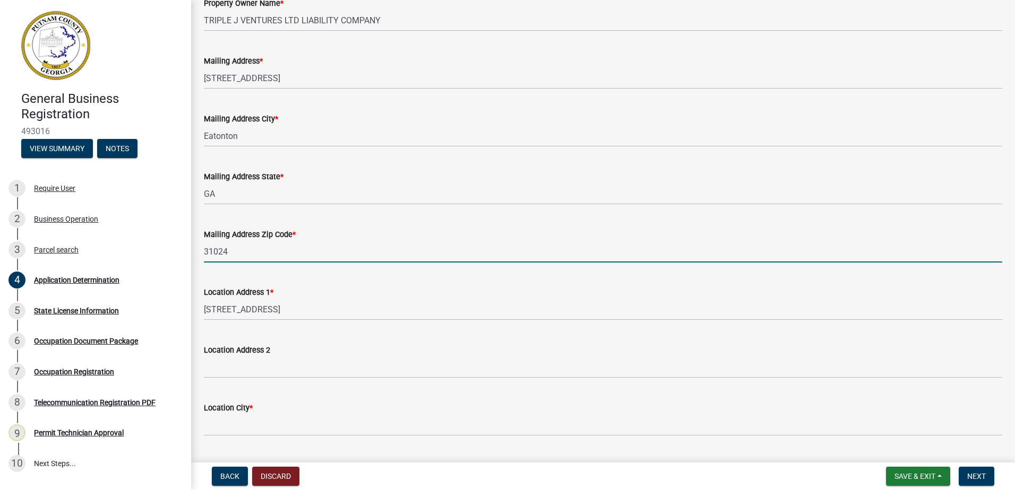
type input "31024"
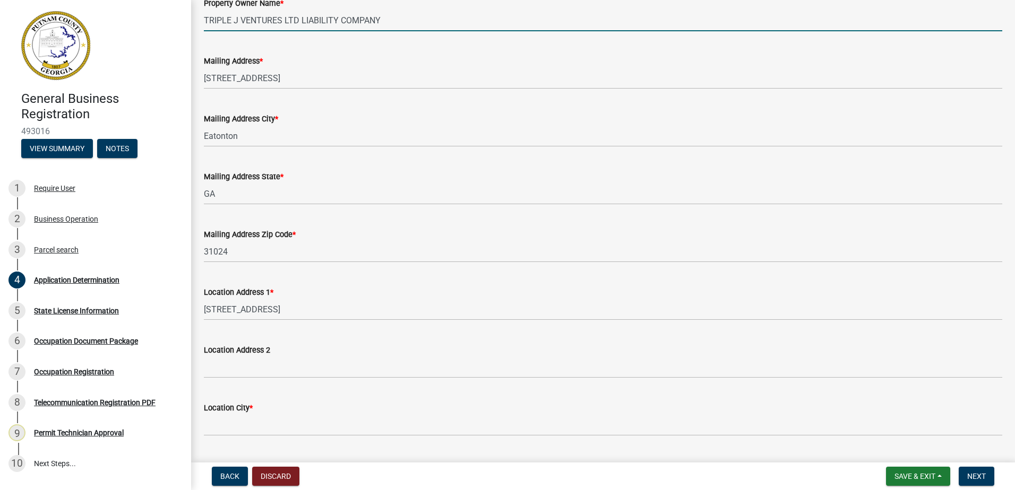
click at [920, 11] on input "TRIPLE J VENTURES LTD LIABILITY COMPANY" at bounding box center [603, 21] width 798 height 22
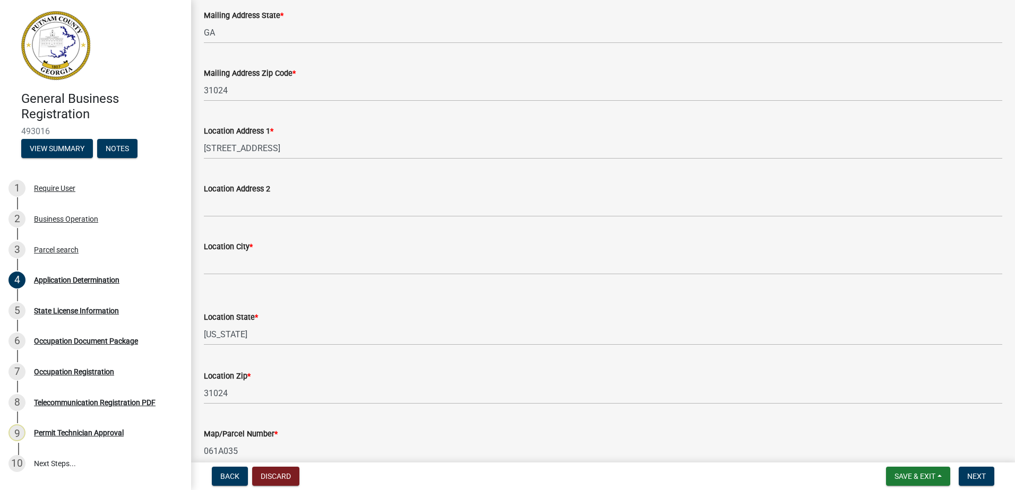
scroll to position [637, 0]
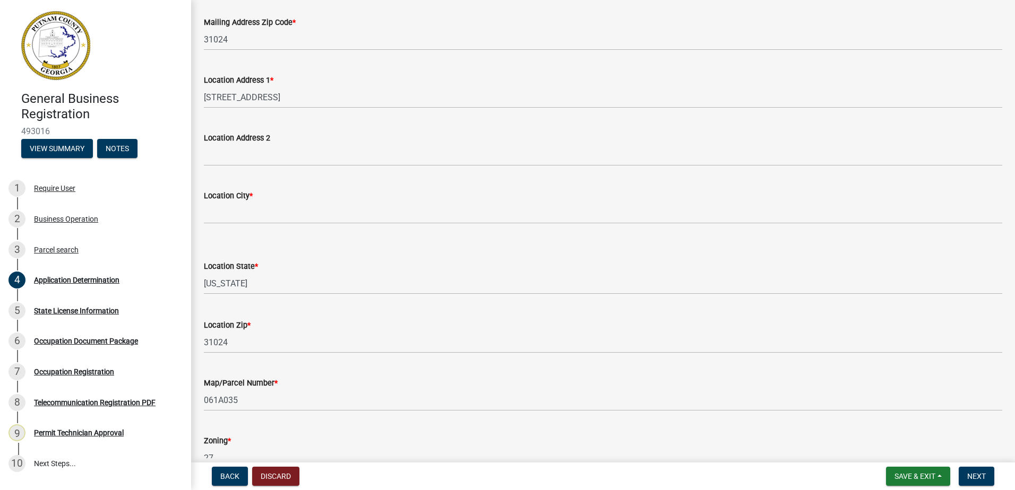
click at [247, 225] on wm-data-entity-input "Location City *" at bounding box center [603, 204] width 798 height 58
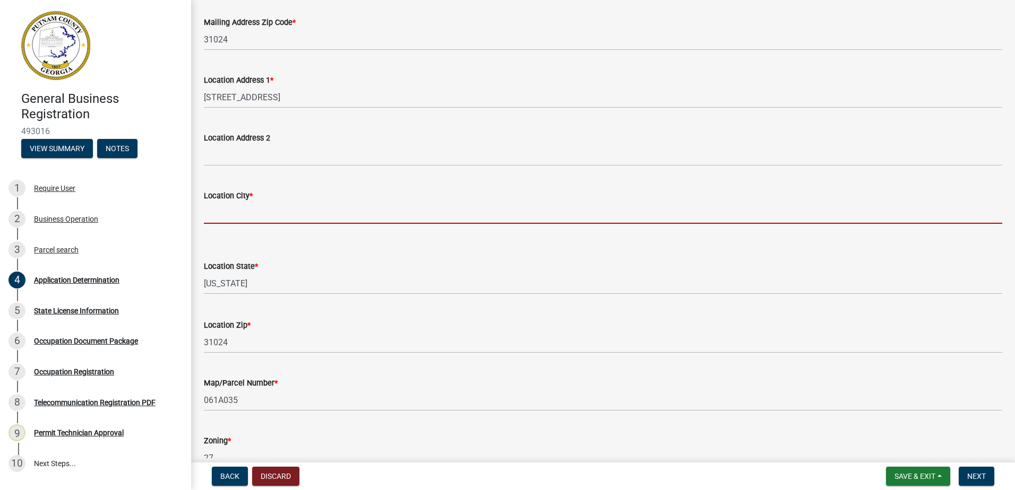
click at [249, 213] on input "Location City *" at bounding box center [603, 213] width 798 height 22
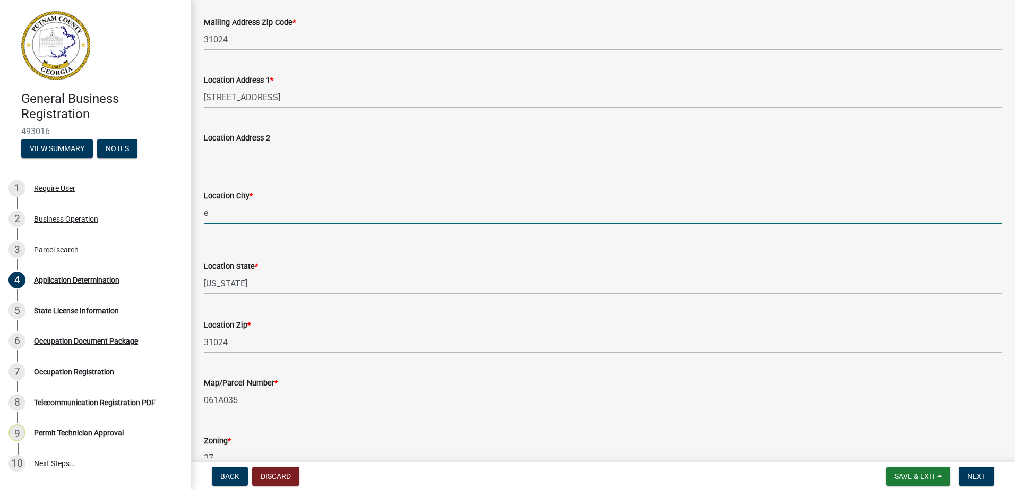
type input "Eatonton"
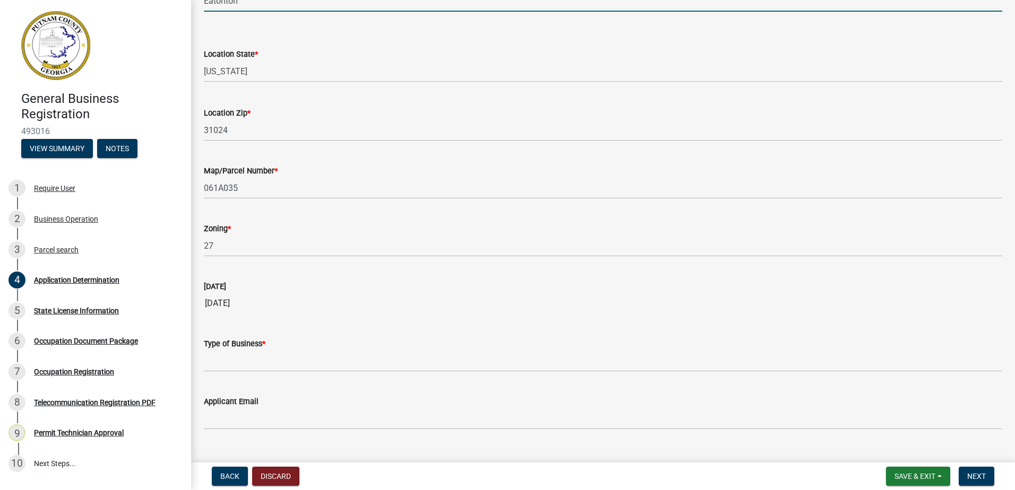
scroll to position [870, 0]
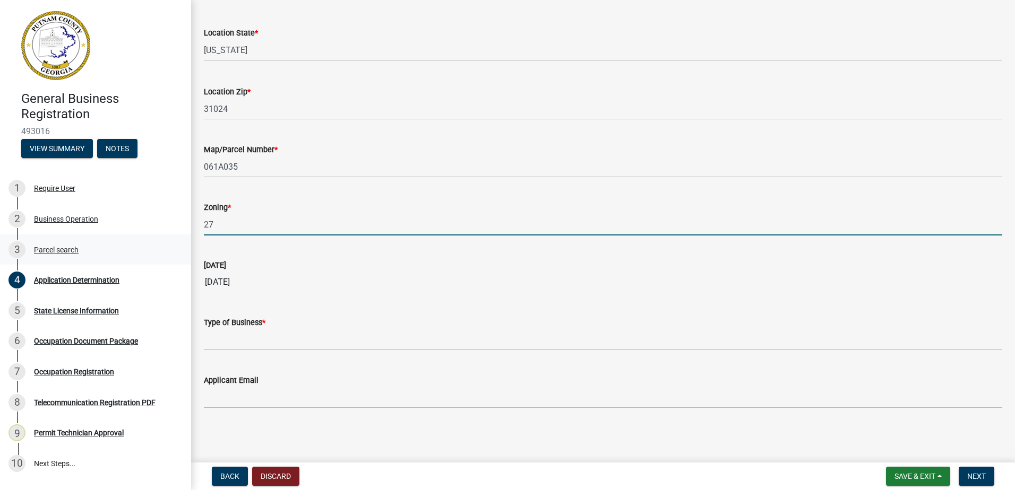
drag, startPoint x: 212, startPoint y: 231, endPoint x: 152, endPoint y: 248, distance: 62.3
click at [152, 248] on div "General Business Registration 493016 View Summary Notes 1 Require User 2 Busine…" at bounding box center [507, 245] width 1015 height 490
type input "C-2"
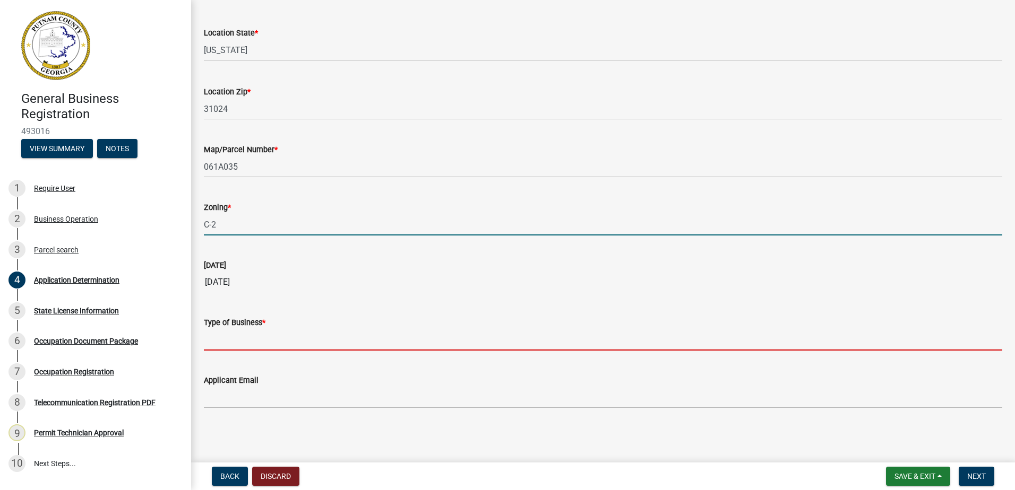
click at [253, 339] on input "Type of Business *" at bounding box center [603, 340] width 798 height 22
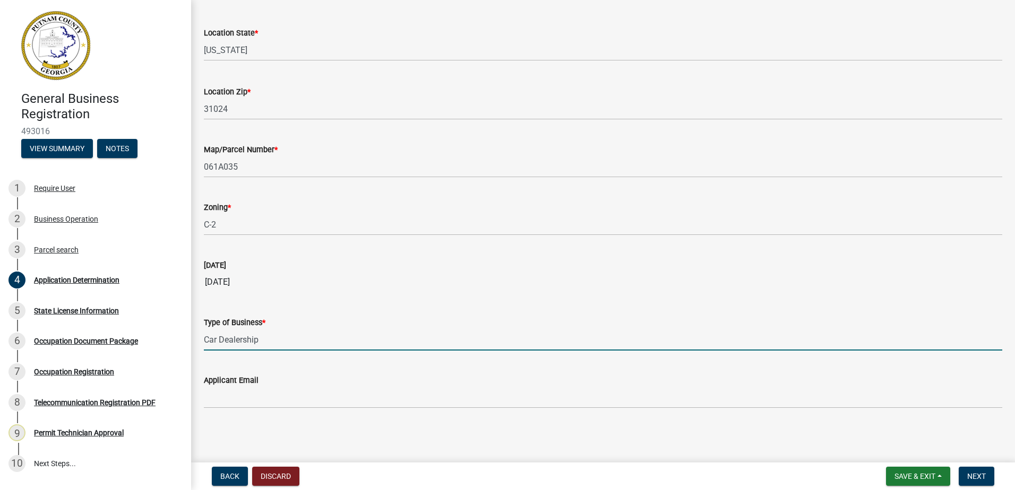
type input "Car Dealership"
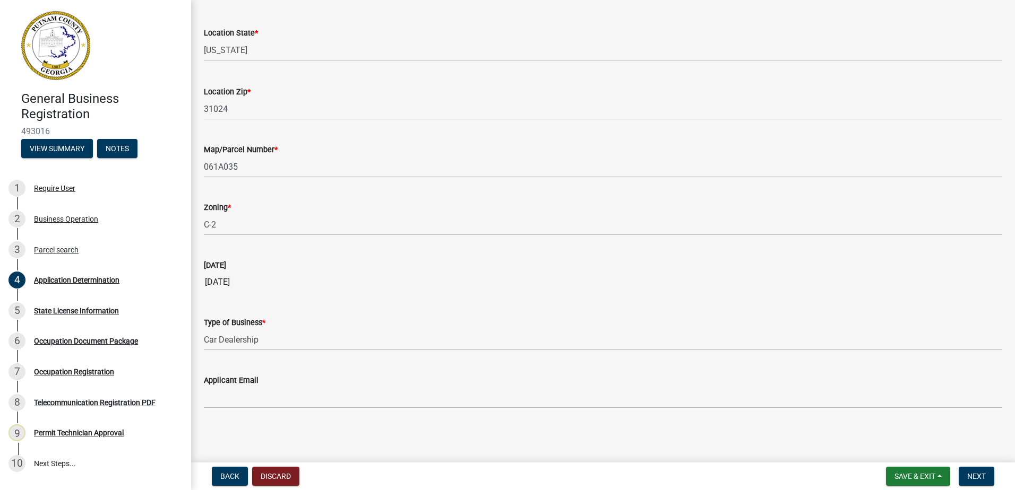
click at [551, 366] on div "Applicant Email" at bounding box center [603, 383] width 798 height 49
click at [964, 470] on button "Next" at bounding box center [976, 476] width 36 height 19
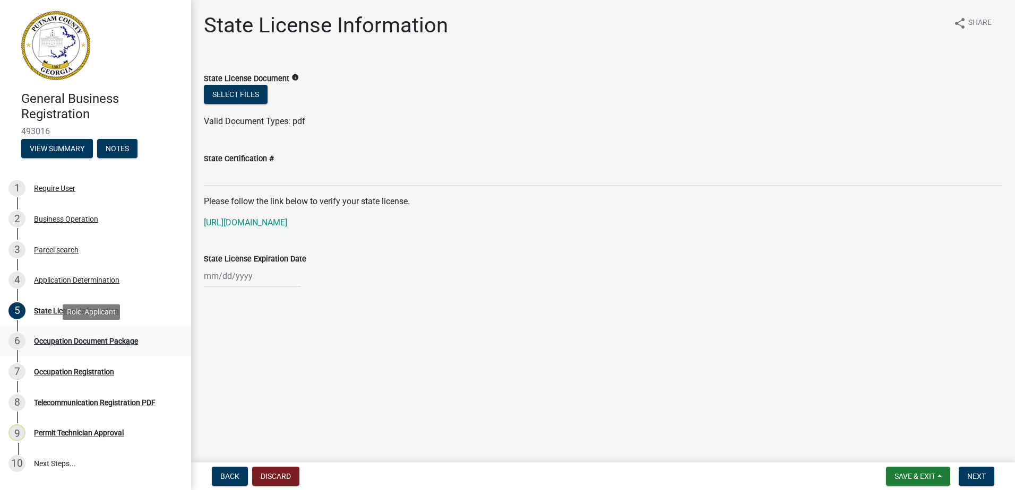
drag, startPoint x: 58, startPoint y: 347, endPoint x: 58, endPoint y: 336, distance: 10.6
click at [58, 336] on div "6 Occupation Document Package" at bounding box center [91, 341] width 166 height 17
click at [67, 308] on div "State License Information" at bounding box center [76, 310] width 85 height 7
click at [71, 352] on link "6 Occupation Document Package" at bounding box center [95, 341] width 191 height 31
drag, startPoint x: 72, startPoint y: 342, endPoint x: 70, endPoint y: 350, distance: 8.8
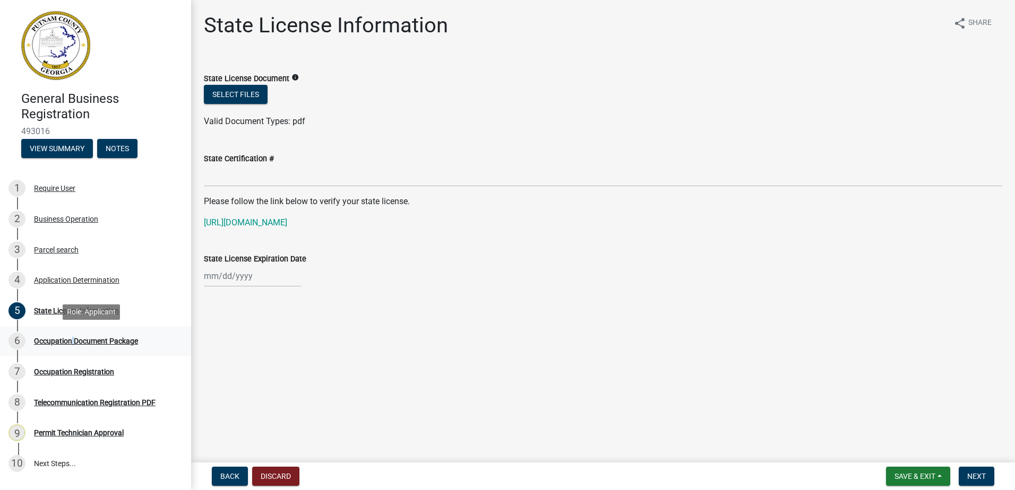
click at [70, 350] on link "6 Occupation Document Package" at bounding box center [95, 341] width 191 height 31
click at [971, 472] on span "Next" at bounding box center [976, 476] width 19 height 8
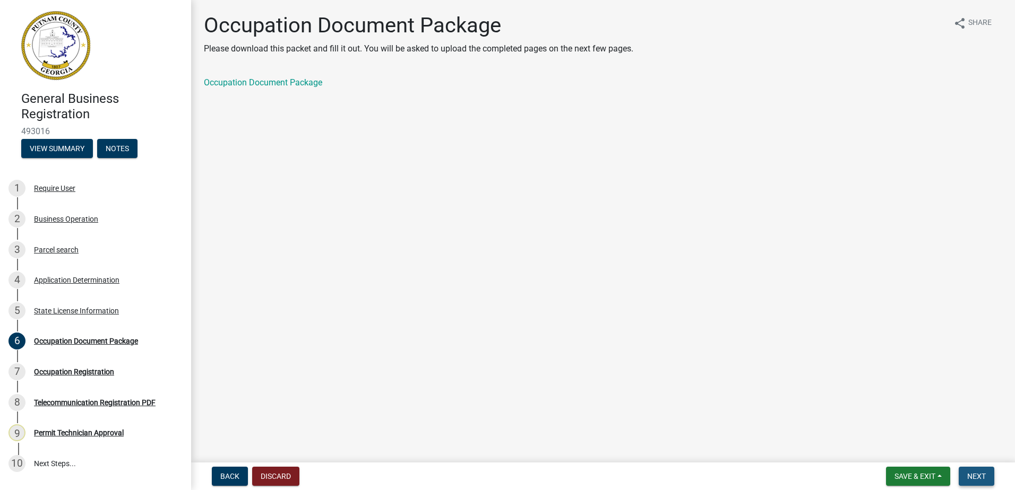
click at [971, 472] on span "Next" at bounding box center [976, 476] width 19 height 8
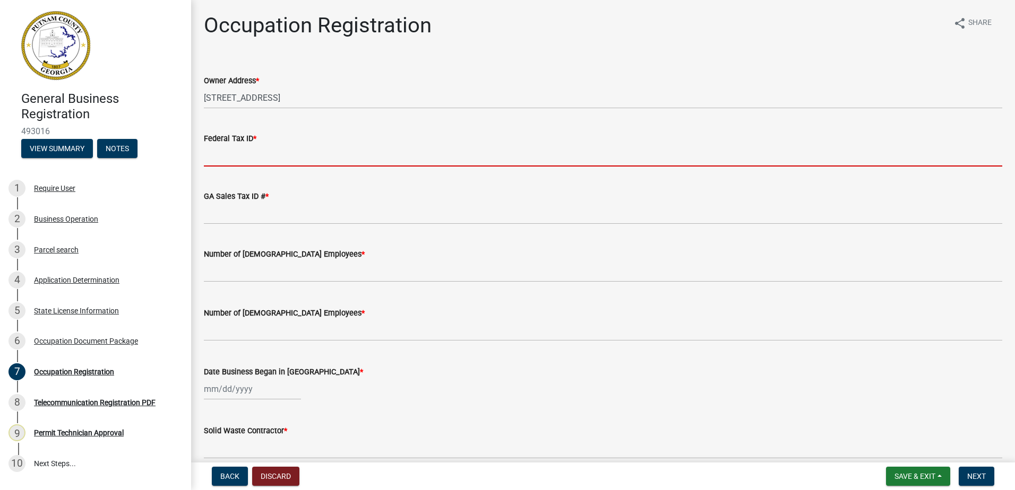
click at [290, 157] on input "Federal Tax ID *" at bounding box center [603, 156] width 798 height 22
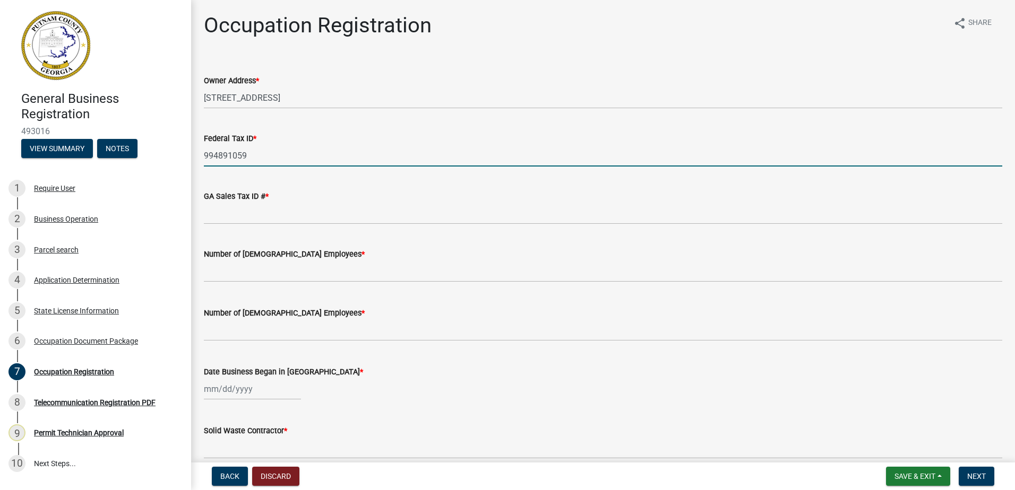
type input "994891059"
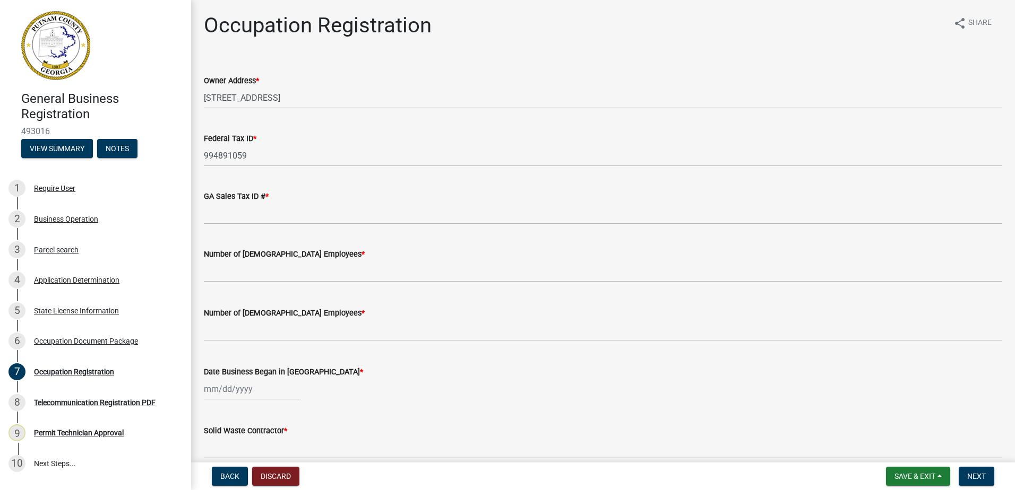
click at [217, 200] on label "GA Sales Tax ID # *" at bounding box center [236, 196] width 65 height 7
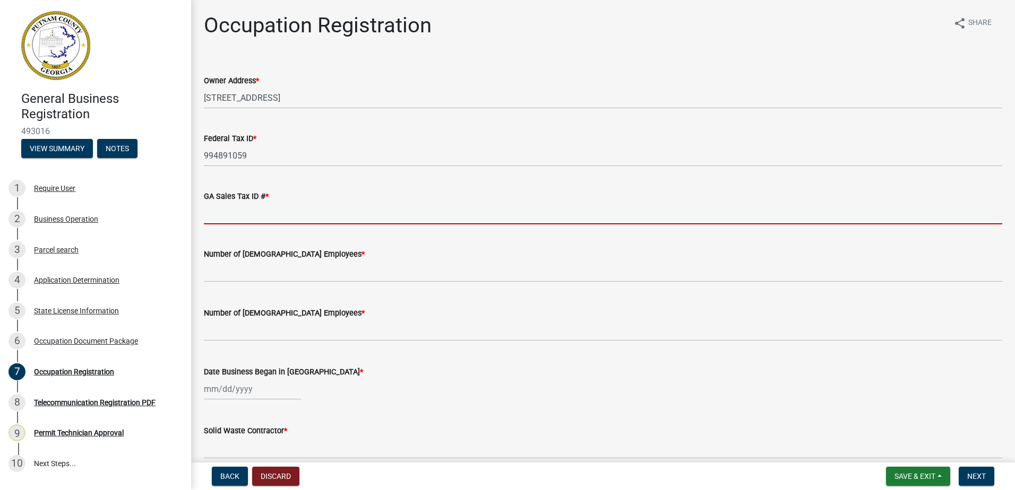
click at [217, 203] on input "GA Sales Tax ID # *" at bounding box center [603, 214] width 798 height 22
click at [223, 214] on input "GA Sales Tax ID # *" at bounding box center [603, 214] width 798 height 22
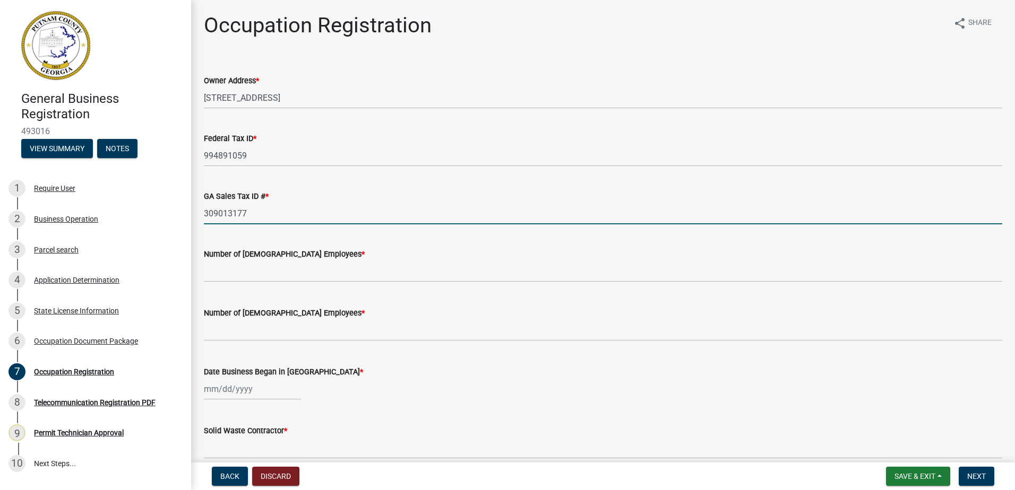
type input "309013177"
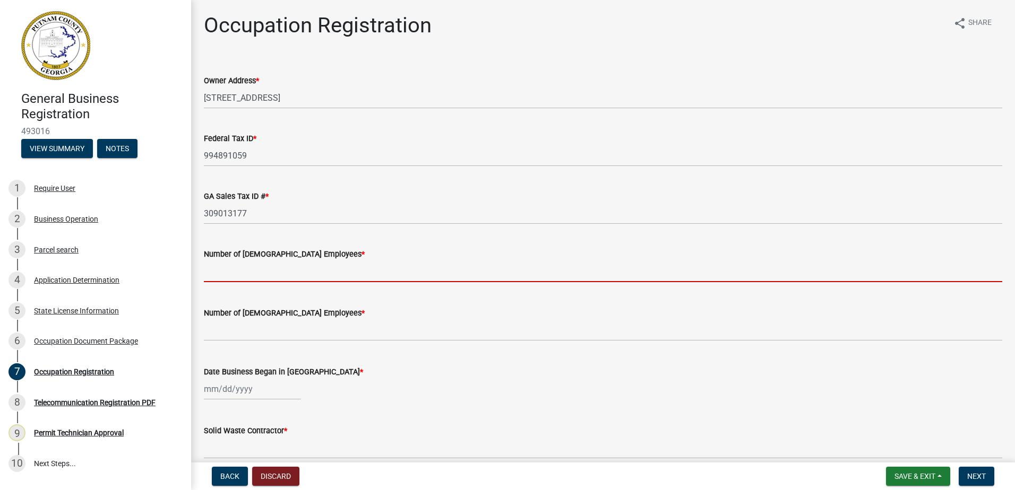
click at [264, 276] on input "text" at bounding box center [603, 272] width 798 height 22
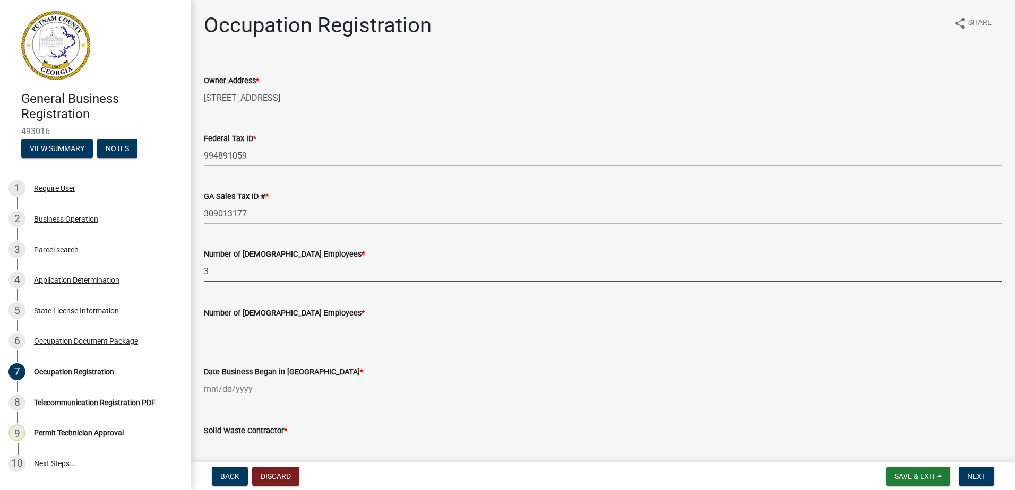
type input "3"
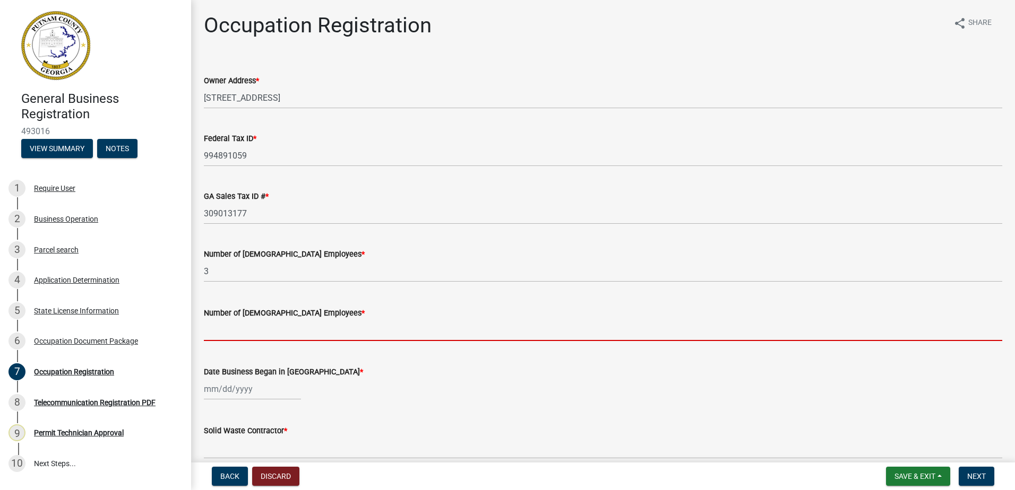
click at [245, 333] on input "text" at bounding box center [603, 330] width 798 height 22
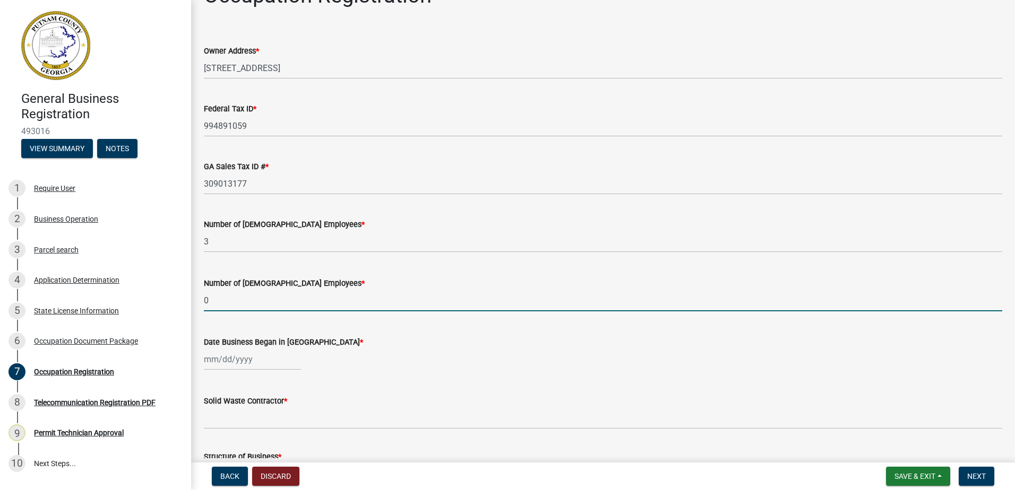
scroll to position [53, 0]
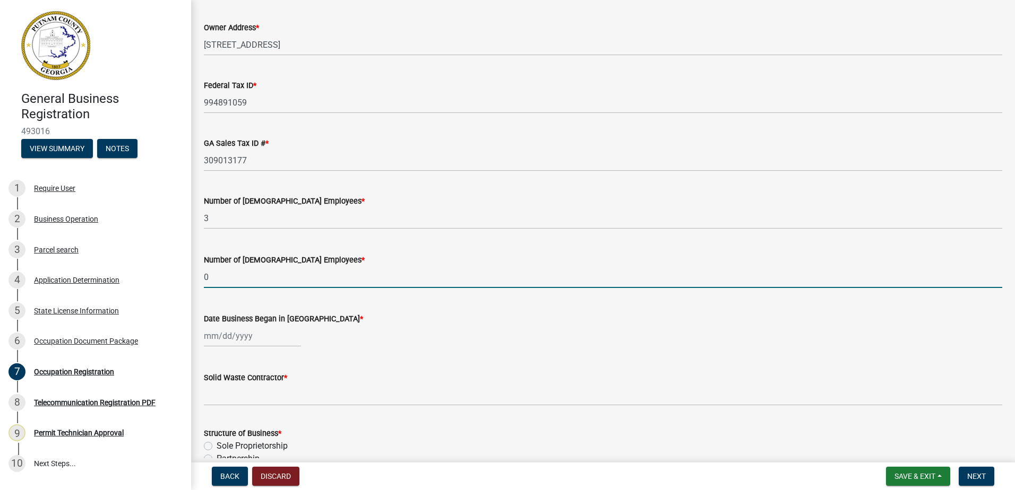
type input "0"
select select "10"
select select "2025"
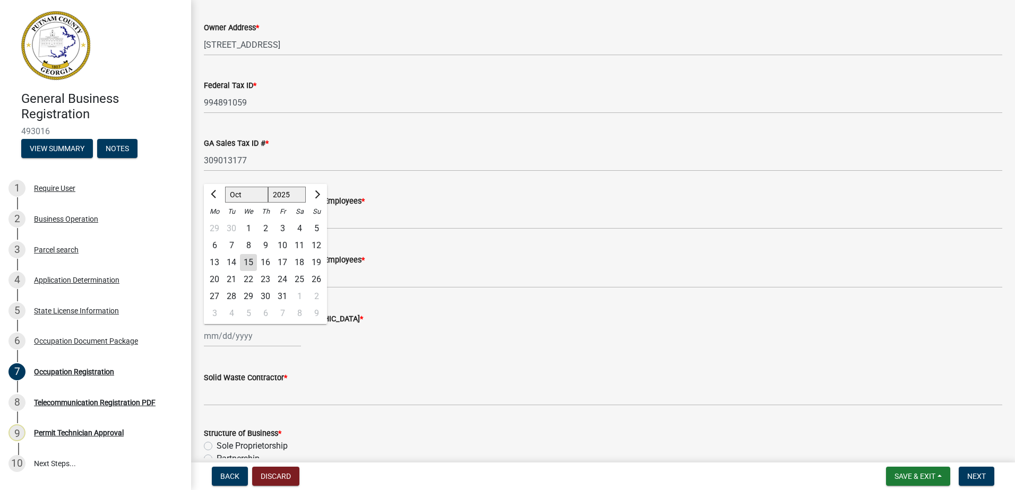
click at [227, 339] on div "Jan Feb Mar Apr May Jun Jul Aug Sep Oct Nov Dec 1525 1526 1527 1528 1529 1530 1…" at bounding box center [252, 336] width 97 height 22
click at [546, 224] on input "3" at bounding box center [603, 219] width 798 height 22
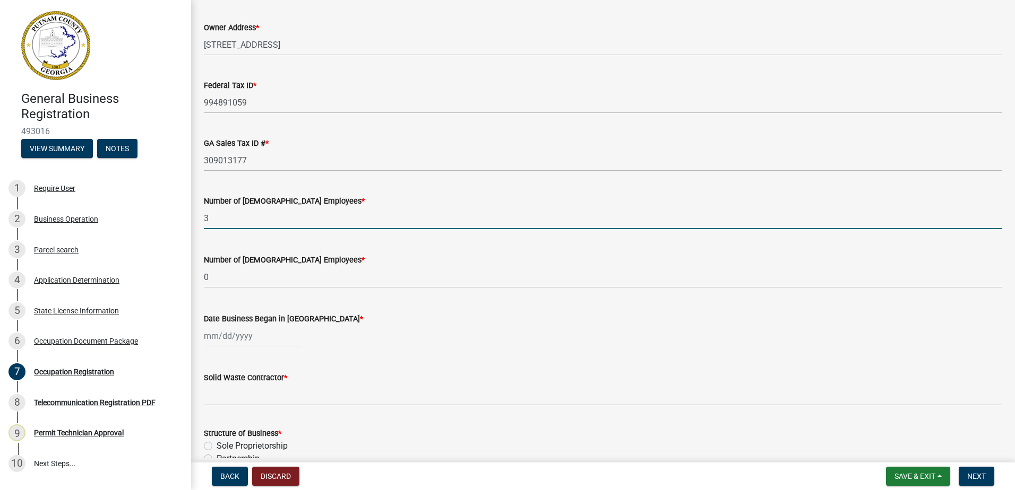
select select "10"
select select "2025"
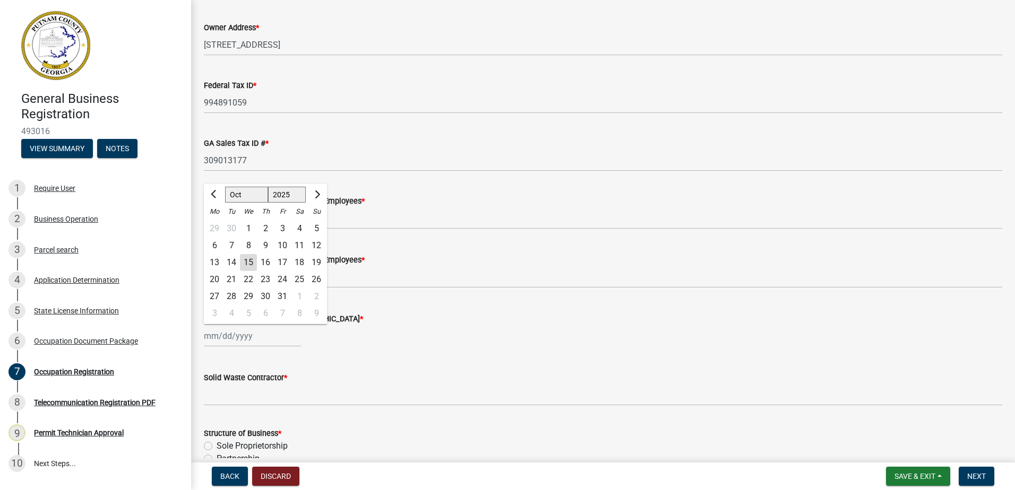
click at [247, 334] on div "Jan Feb Mar Apr May Jun Jul Aug Sep Oct Nov Dec 1525 1526 1527 1528 1529 1530 1…" at bounding box center [252, 336] width 97 height 22
click at [319, 196] on button "Next month" at bounding box center [316, 194] width 13 height 17
select select "11"
click at [298, 230] on div "1" at bounding box center [299, 228] width 17 height 17
type input "11/01/2025"
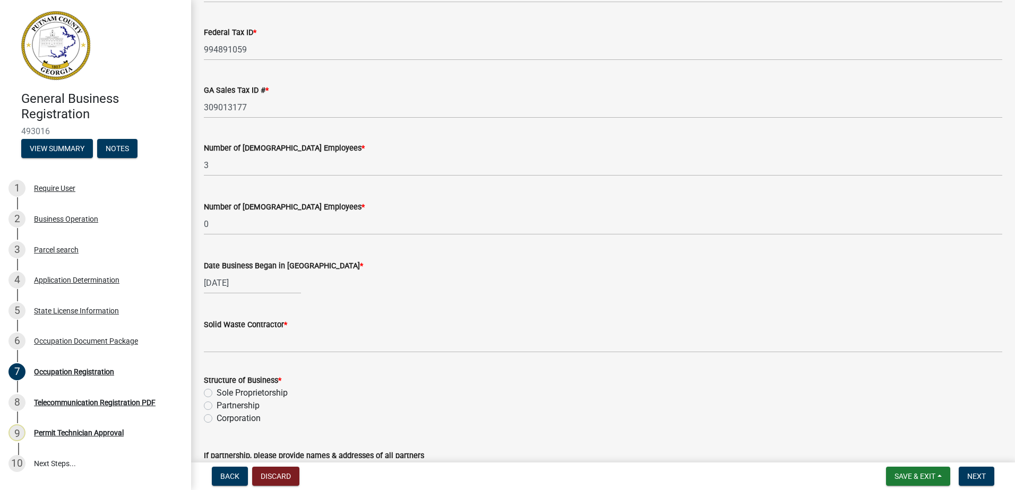
scroll to position [159, 0]
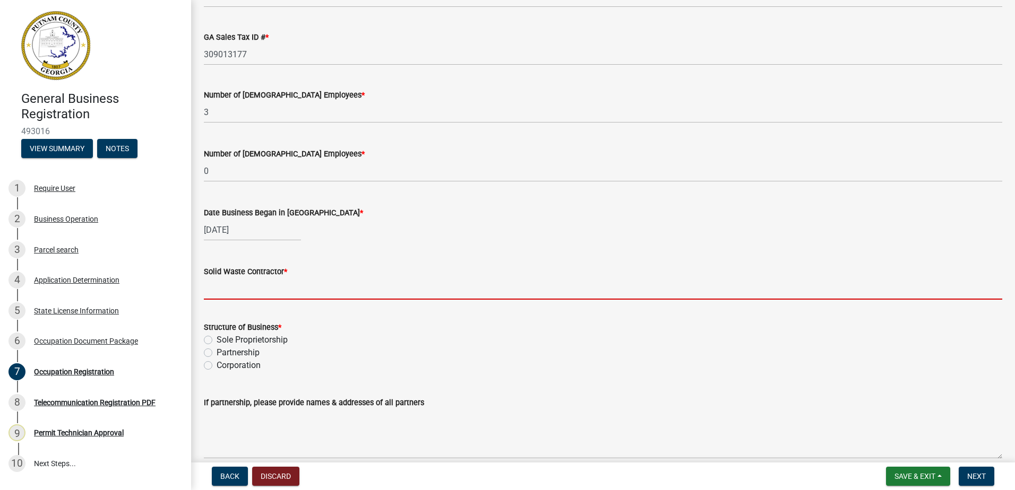
click at [240, 291] on input "Solid Waste Contractor *" at bounding box center [603, 289] width 798 height 22
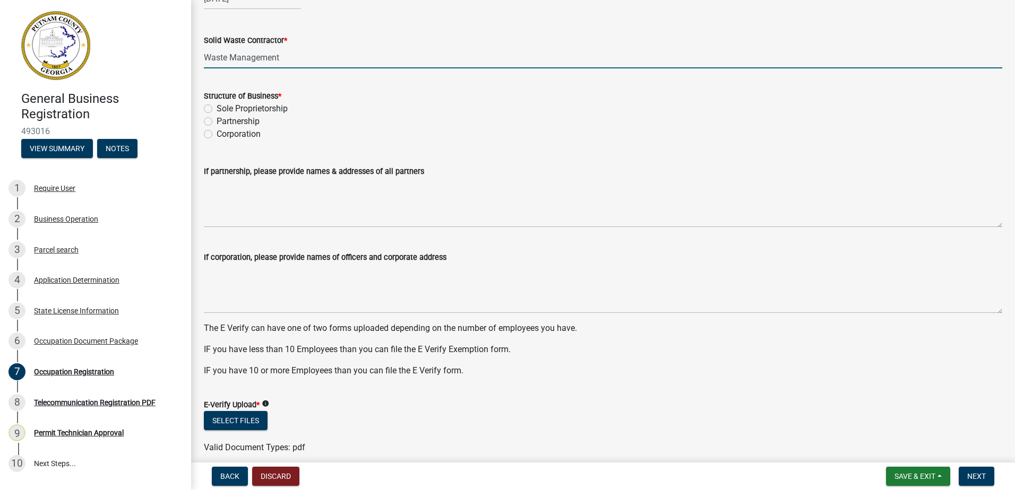
scroll to position [425, 0]
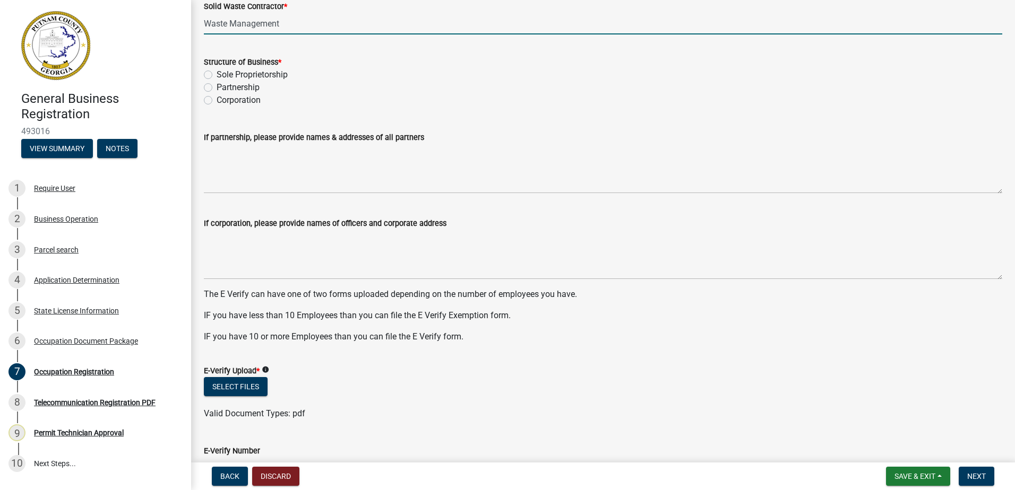
type input "Waste Management"
click at [217, 102] on label "Corporation" at bounding box center [239, 100] width 44 height 13
click at [217, 101] on input "Corporation" at bounding box center [220, 97] width 7 height 7
radio input "true"
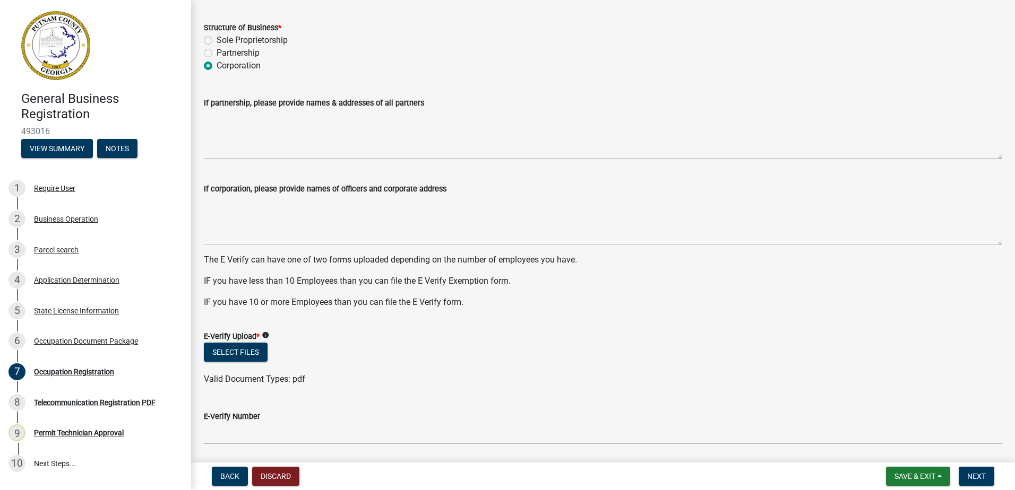
scroll to position [478, 0]
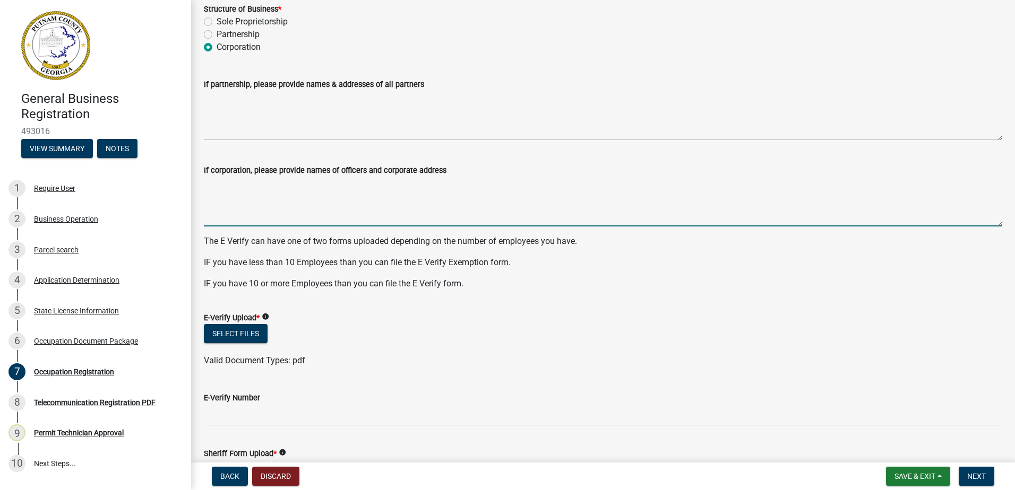
click at [242, 196] on textarea "If corporation, please provide names of officers and corporate address" at bounding box center [603, 202] width 798 height 50
type textarea "C"
type textarea "Dontrail Cobb CEO 104 Edward Reeves Rd, Eatonton"
click at [442, 200] on textarea "Dontrail Cobb CEO 104 Edward Reeves Rd, Eatonton" at bounding box center [603, 202] width 798 height 50
click at [436, 184] on textarea "Dontrail Cobb CEO 104 Edward Reeves Rd, Eatonton, GA" at bounding box center [603, 202] width 798 height 50
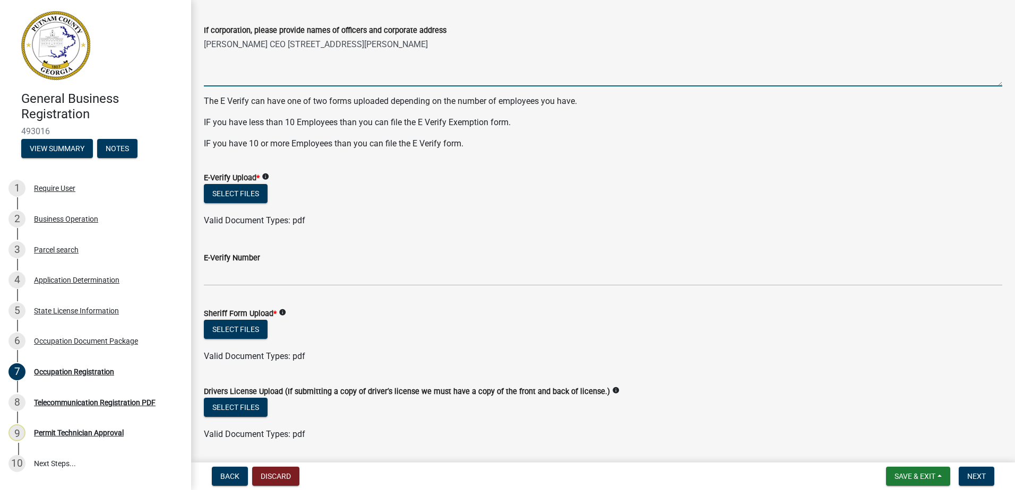
scroll to position [637, 0]
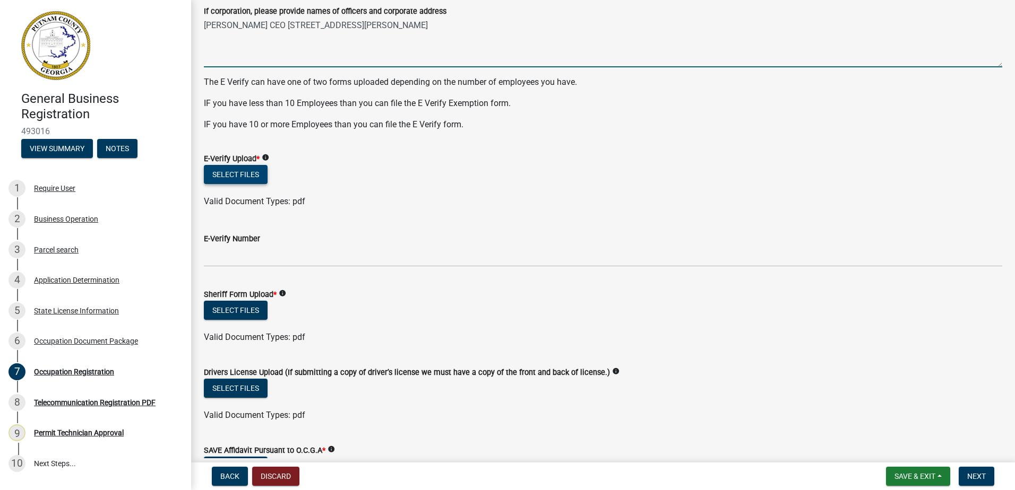
type textarea "Dontrail Cobb CEO 104 Edward Reeves Rd, Eatonton, GA 31024"
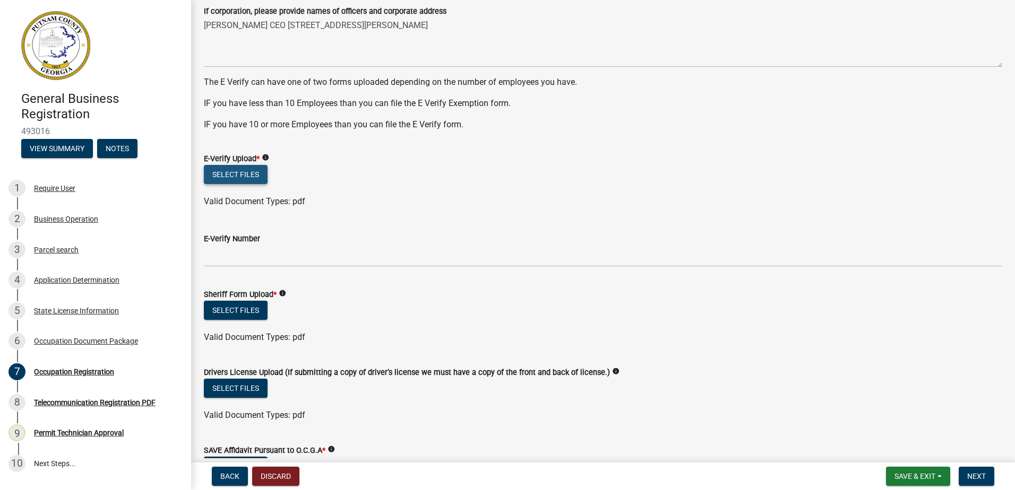
click at [240, 170] on button "Select files" at bounding box center [236, 174] width 64 height 19
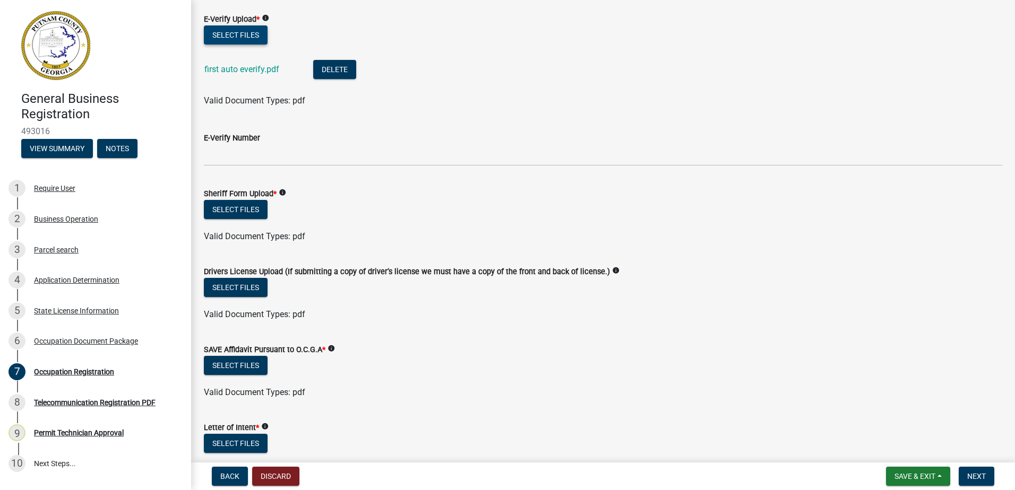
scroll to position [849, 0]
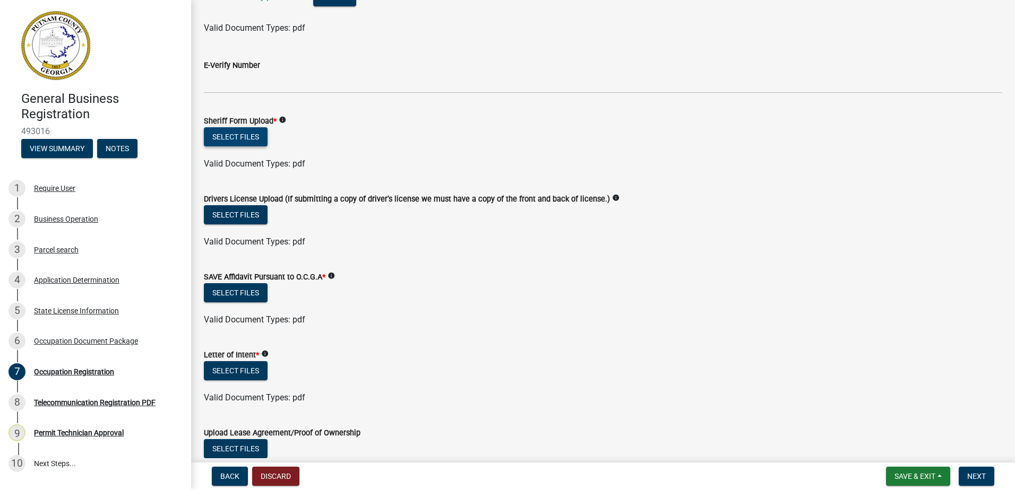
click at [253, 136] on button "Select files" at bounding box center [236, 136] width 64 height 19
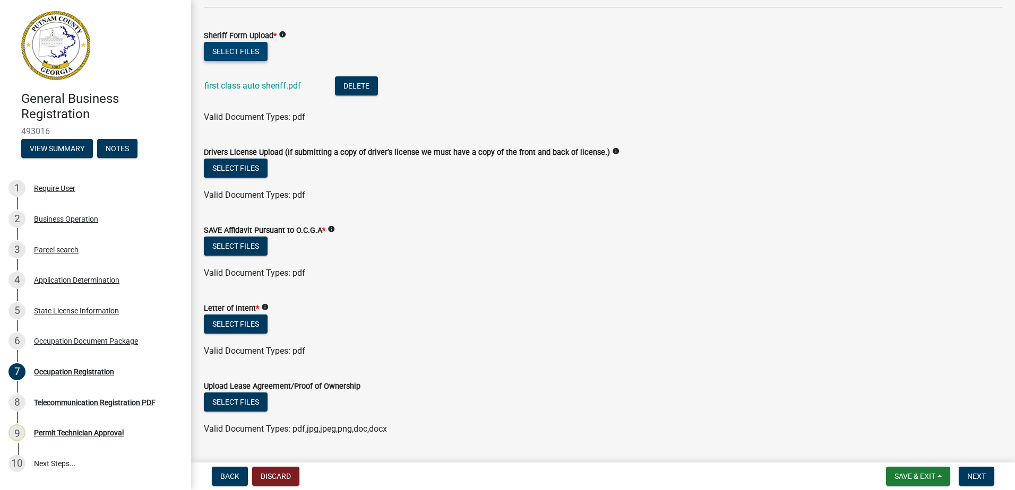
scroll to position [955, 0]
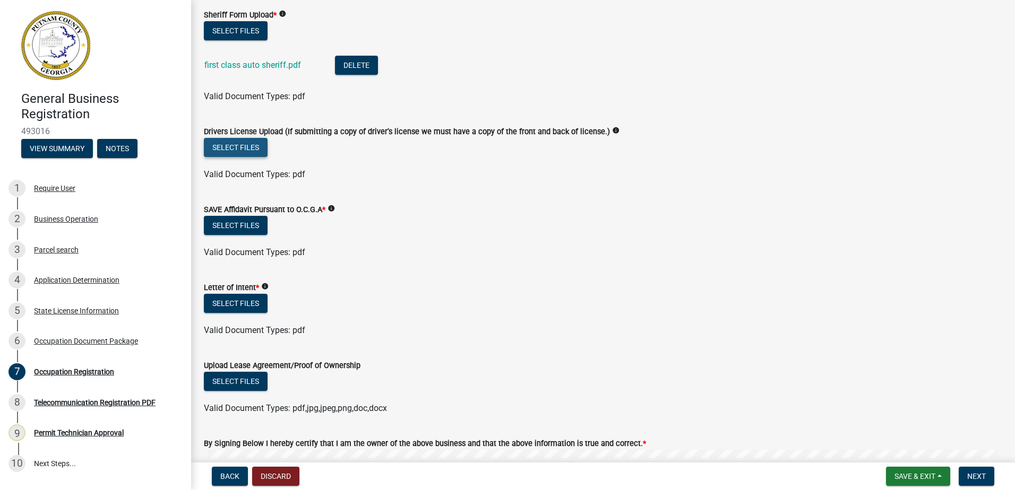
click at [226, 143] on button "Select files" at bounding box center [236, 147] width 64 height 19
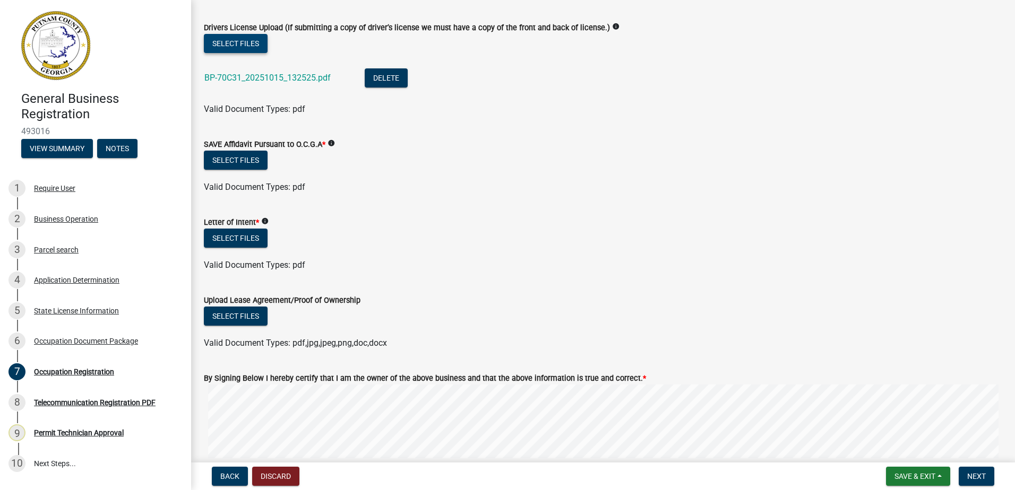
scroll to position [1061, 0]
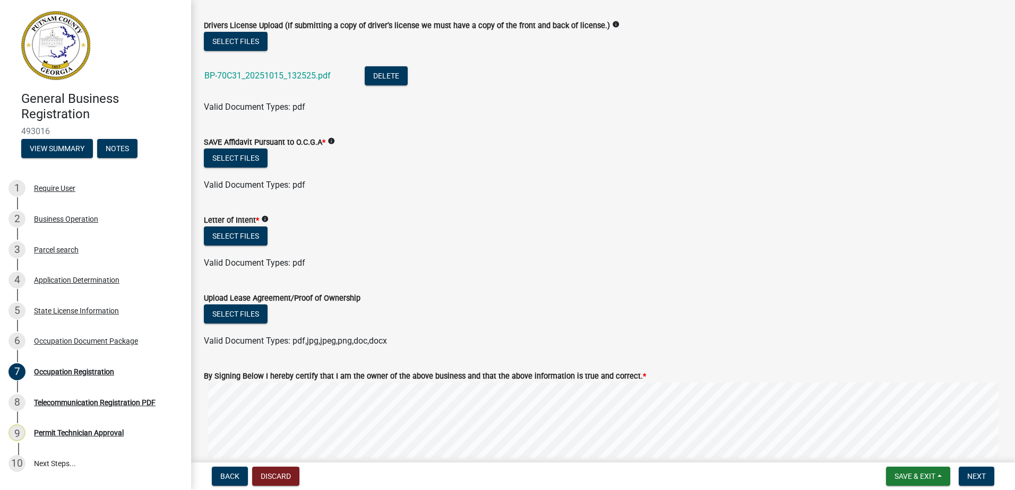
click at [229, 170] on div "Select files" at bounding box center [603, 160] width 798 height 22
click at [226, 163] on button "Select files" at bounding box center [236, 158] width 64 height 19
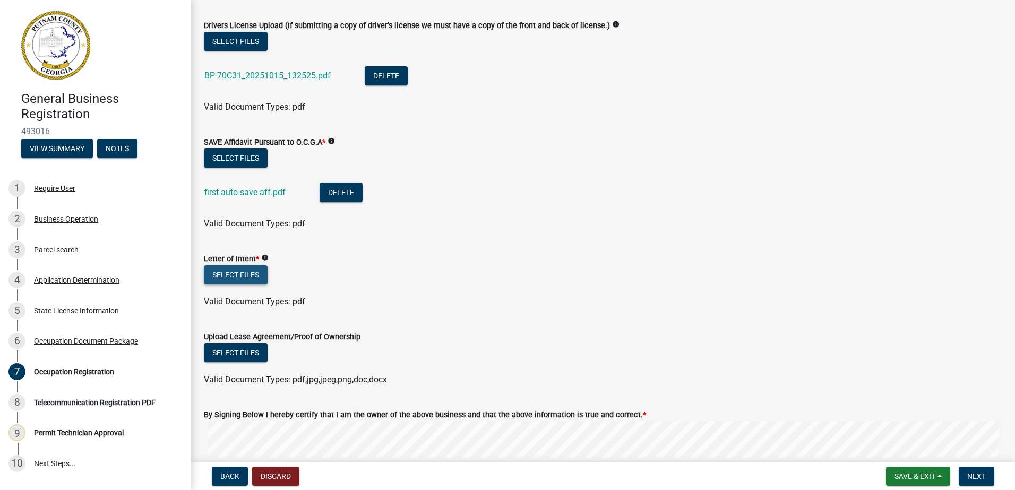
click at [234, 272] on button "Select files" at bounding box center [236, 274] width 64 height 19
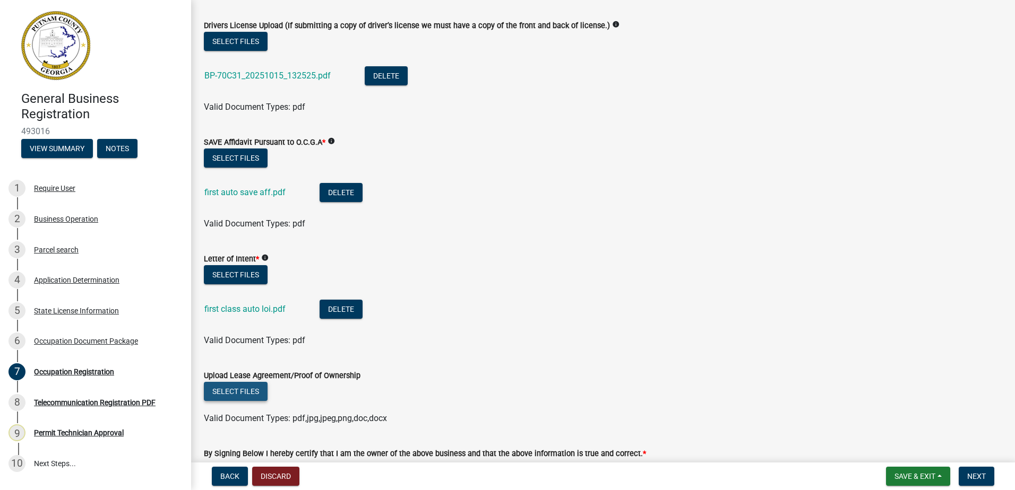
click at [244, 384] on button "Select files" at bounding box center [236, 391] width 64 height 19
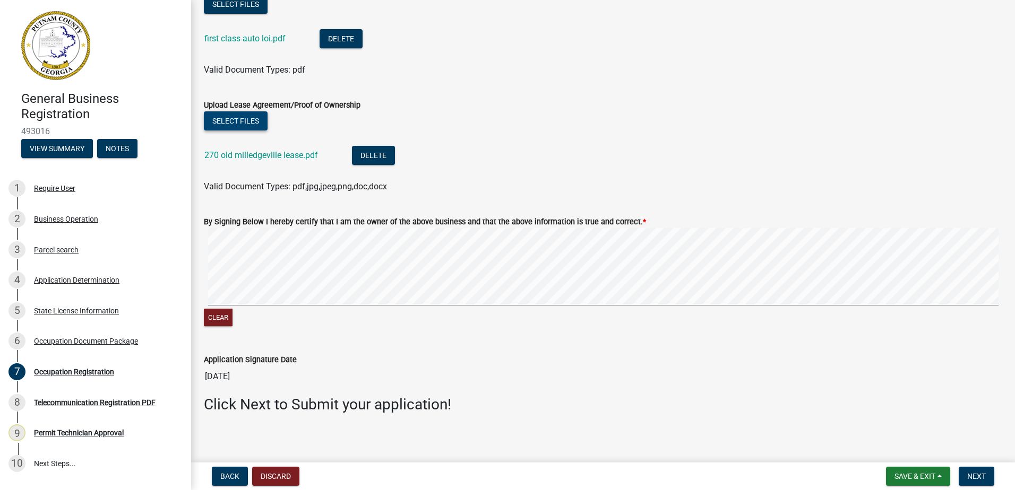
scroll to position [1337, 0]
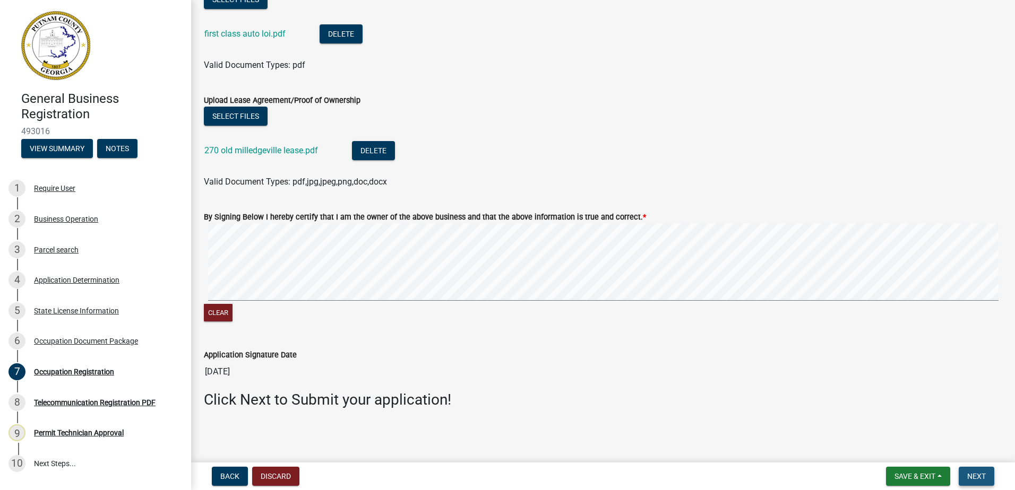
click at [985, 481] on span "Next" at bounding box center [976, 476] width 19 height 8
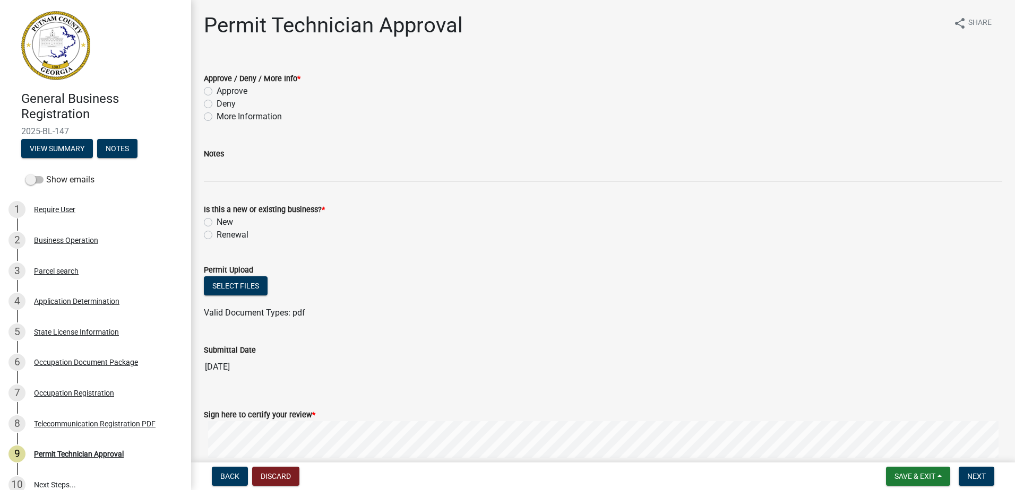
click at [217, 89] on label "Approve" at bounding box center [232, 91] width 31 height 13
click at [217, 89] on input "Approve" at bounding box center [220, 88] width 7 height 7
radio input "true"
click at [217, 222] on label "New" at bounding box center [225, 222] width 16 height 13
click at [217, 222] on input "New" at bounding box center [220, 219] width 7 height 7
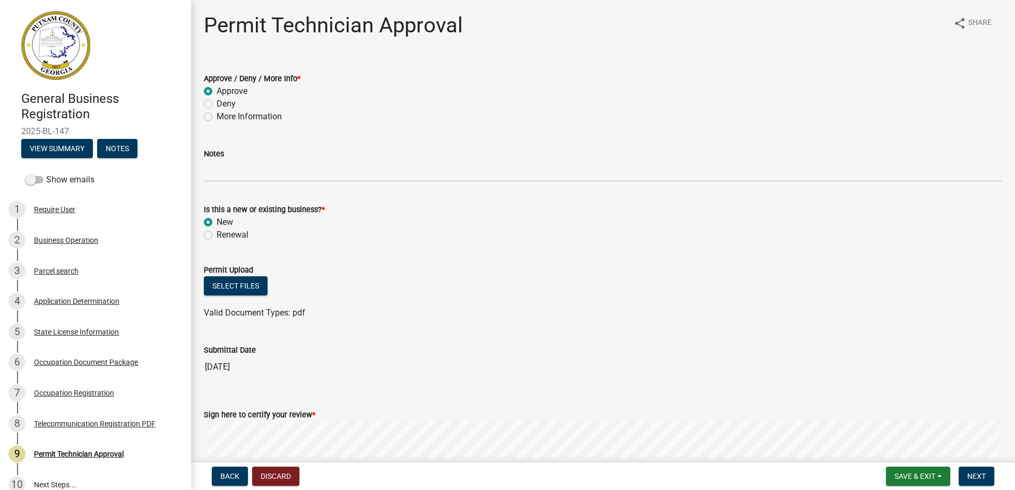
radio input "true"
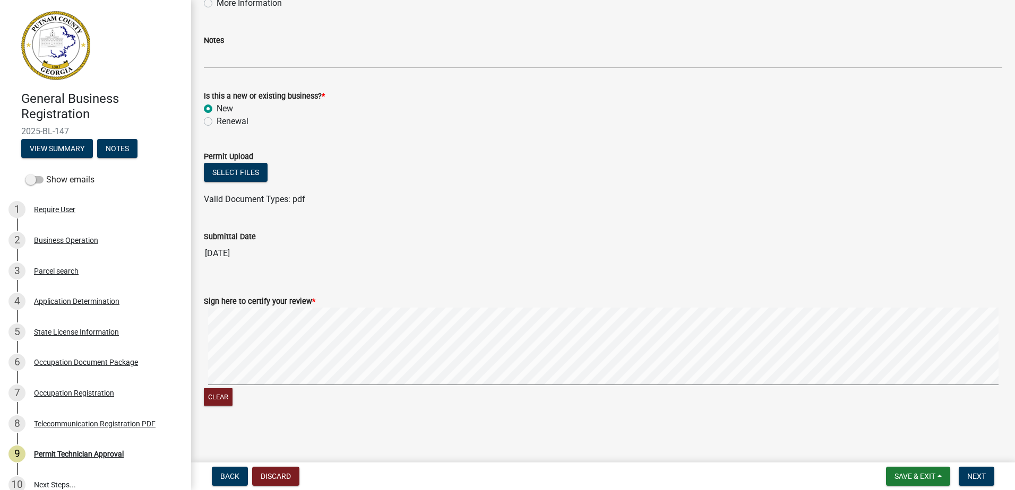
scroll to position [115, 0]
click at [503, 266] on wm-data-entity-input-list "Approve / Deny / More Info * Approve Deny More Information Notes Is this a new …" at bounding box center [603, 181] width 798 height 472
click at [964, 481] on button "Next" at bounding box center [976, 476] width 36 height 19
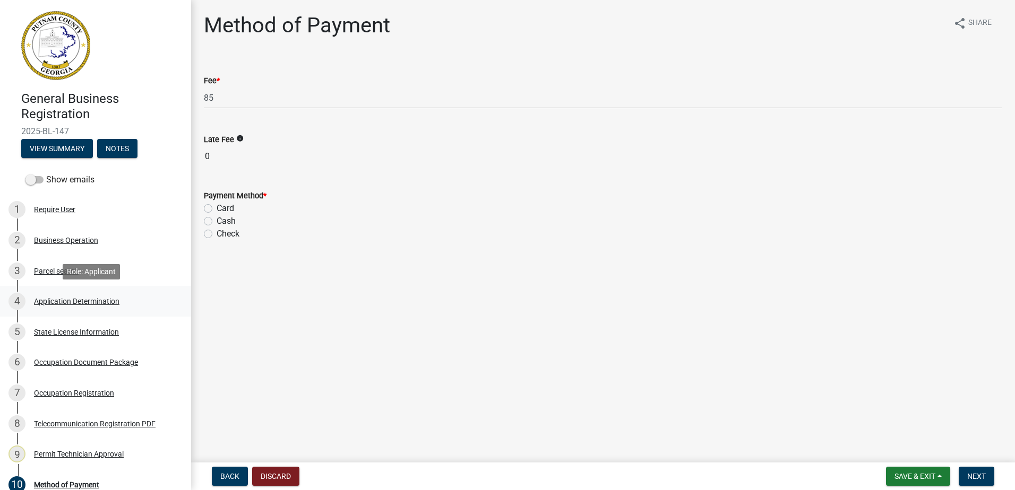
click at [90, 304] on div "Application Determination" at bounding box center [76, 301] width 85 height 7
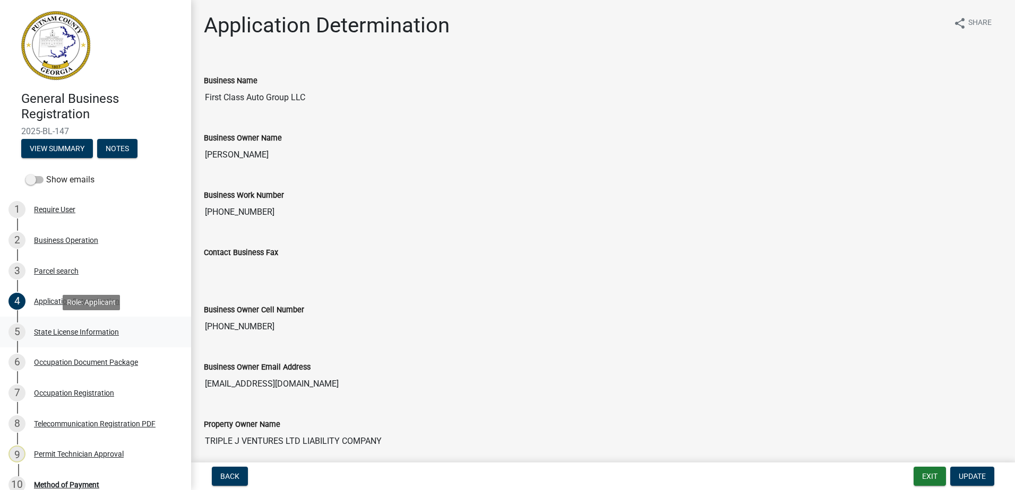
click at [82, 332] on div "State License Information" at bounding box center [76, 332] width 85 height 7
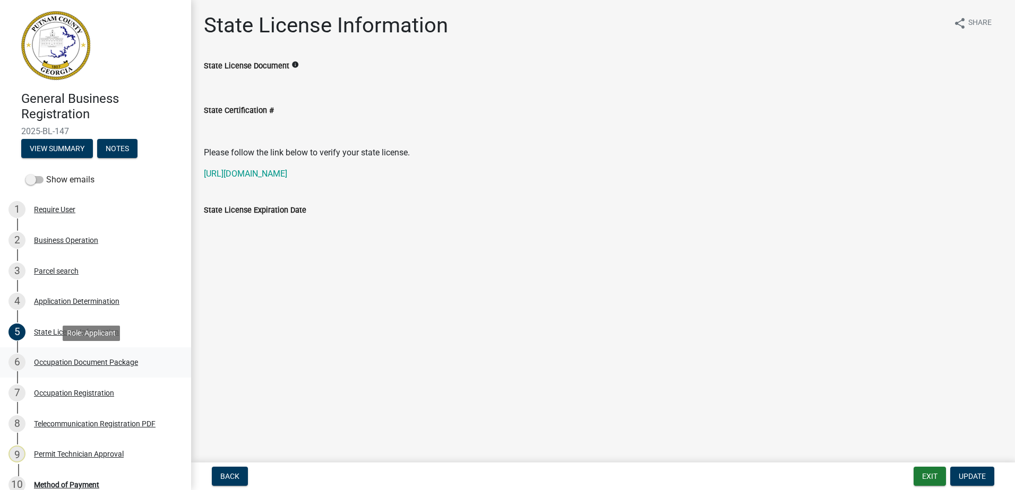
click at [76, 357] on div "6 Occupation Document Package" at bounding box center [91, 362] width 166 height 17
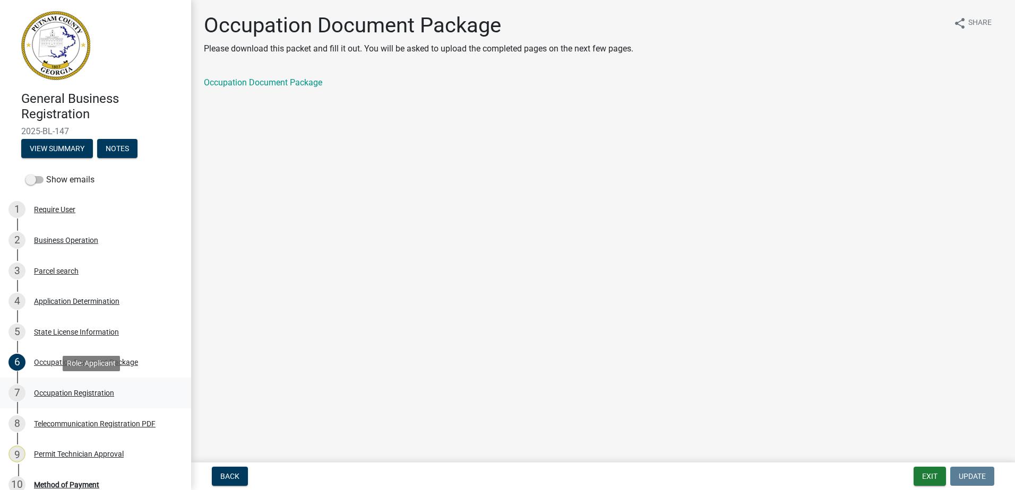
click at [80, 394] on div "Occupation Registration" at bounding box center [74, 393] width 80 height 7
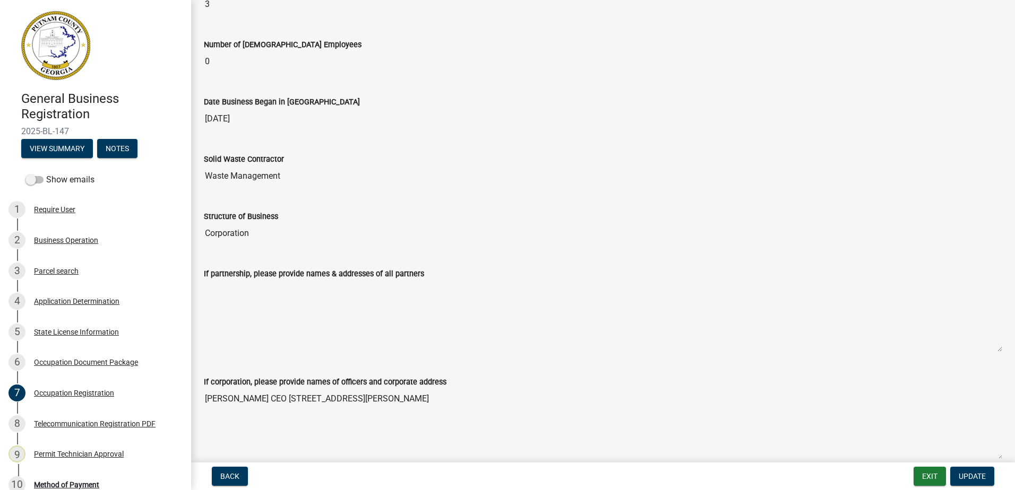
scroll to position [318, 0]
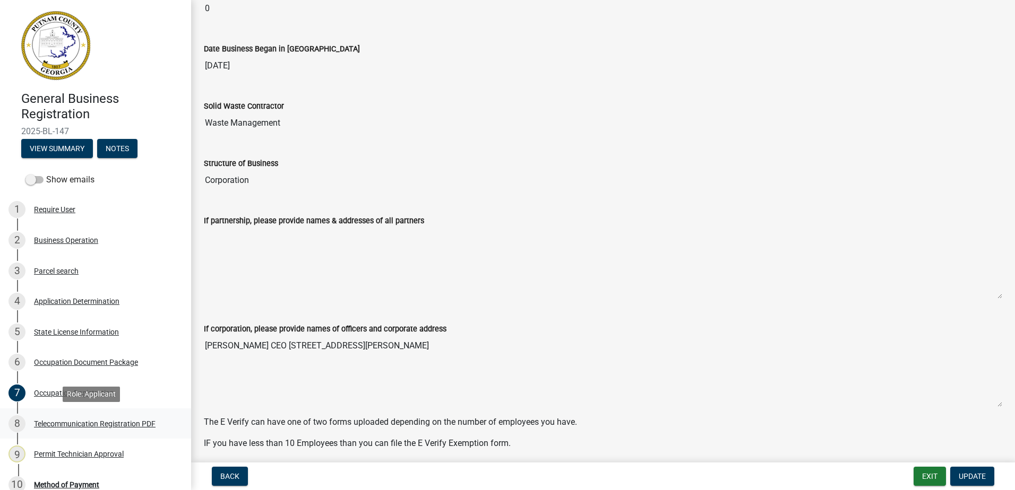
click at [73, 420] on div "Telecommunication Registration PDF" at bounding box center [95, 423] width 122 height 7
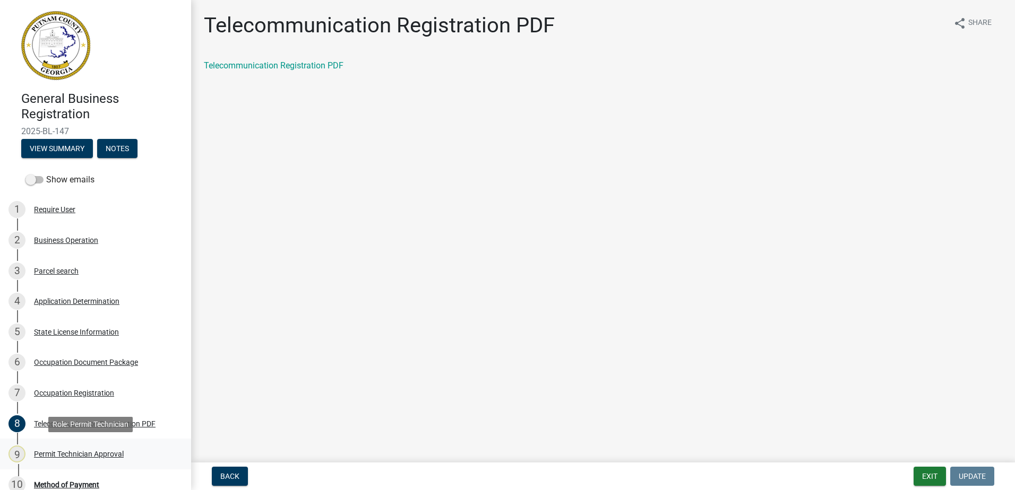
click at [67, 445] on link "9 Permit Technician Approval" at bounding box center [95, 454] width 191 height 31
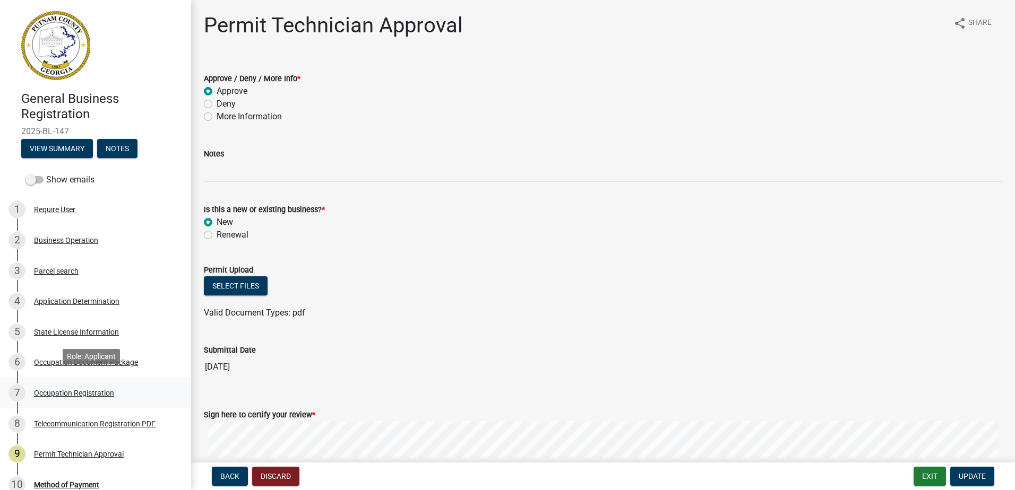
scroll to position [53, 0]
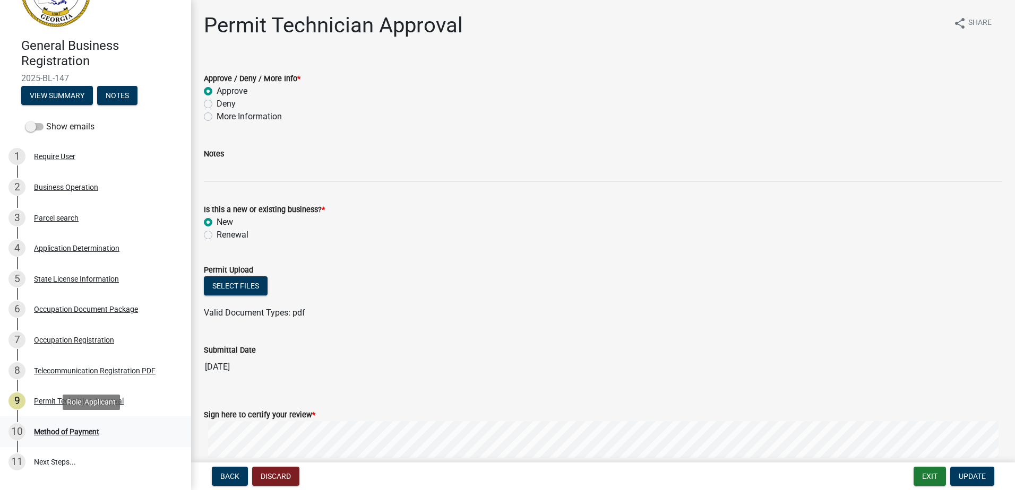
click at [73, 436] on div "Method of Payment" at bounding box center [66, 431] width 65 height 7
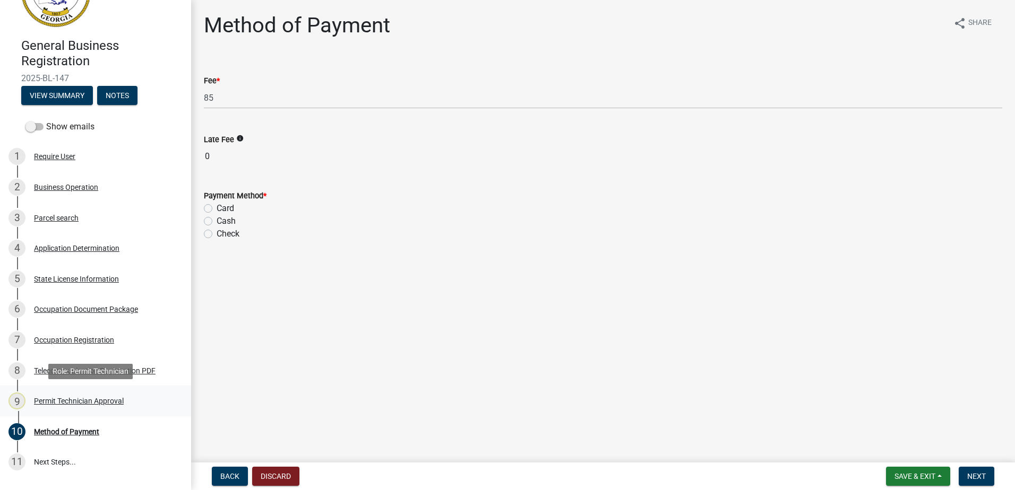
click at [89, 401] on div "Permit Technician Approval" at bounding box center [79, 400] width 90 height 7
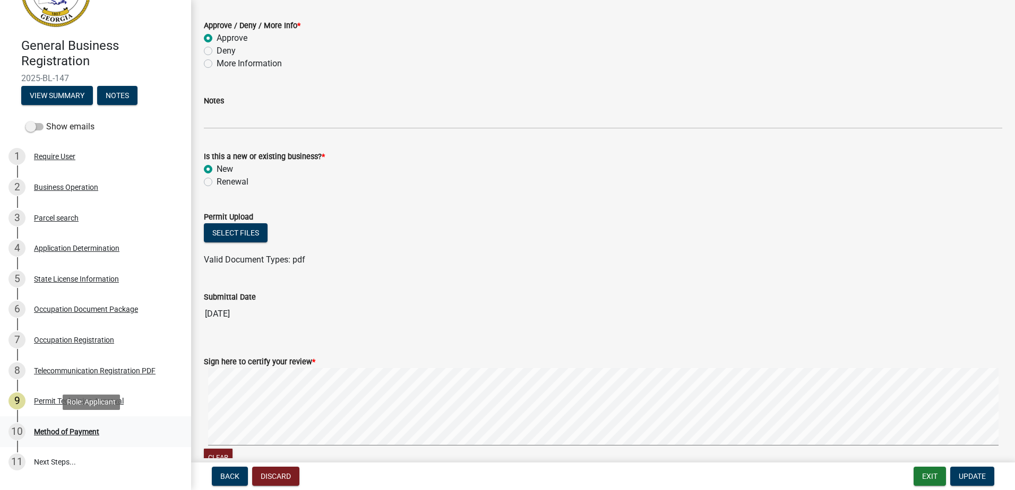
click at [87, 432] on div "Method of Payment" at bounding box center [66, 431] width 65 height 7
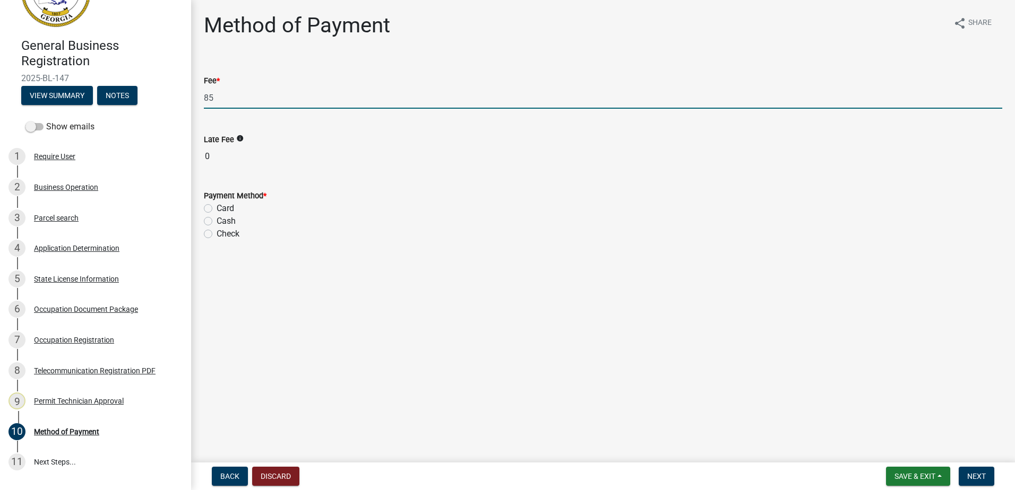
drag, startPoint x: 219, startPoint y: 88, endPoint x: 189, endPoint y: 95, distance: 30.0
click at [189, 95] on div "General Business Registration 2025-BL-147 View Summary Notes Show emails 1 Requ…" at bounding box center [507, 245] width 1015 height 490
type input "160"
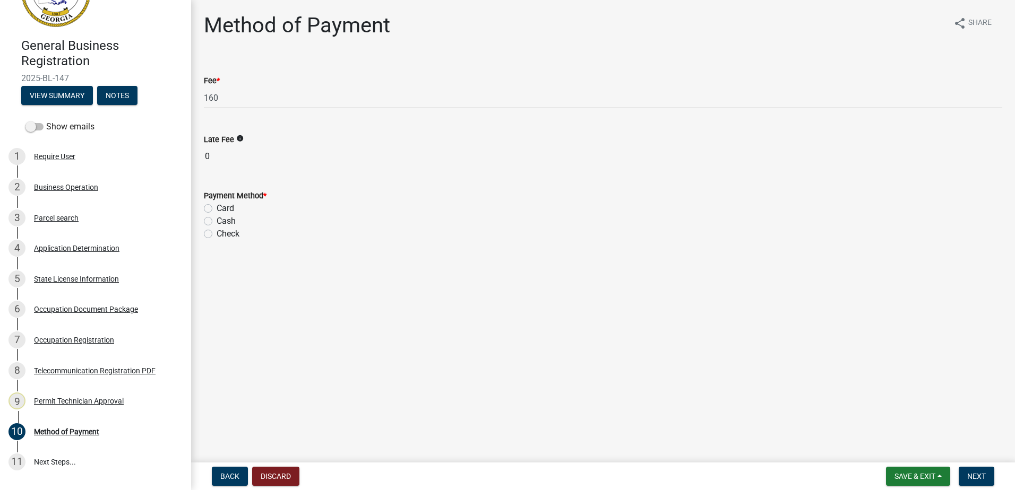
click at [328, 216] on div "Cash" at bounding box center [603, 221] width 798 height 13
click at [217, 208] on label "Card" at bounding box center [226, 208] width 18 height 13
click at [217, 208] on input "Card" at bounding box center [220, 205] width 7 height 7
radio input "true"
click at [978, 475] on span "Next" at bounding box center [976, 476] width 19 height 8
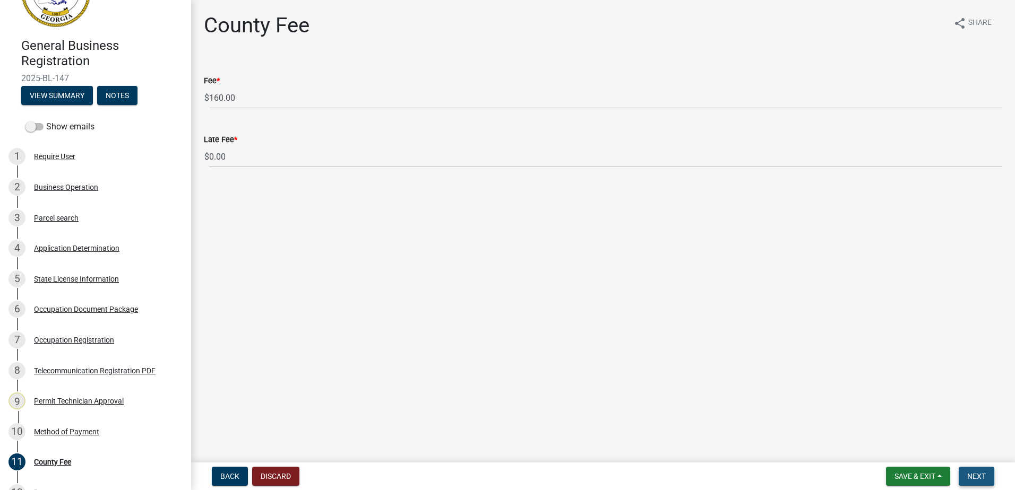
click at [983, 471] on button "Next" at bounding box center [976, 476] width 36 height 19
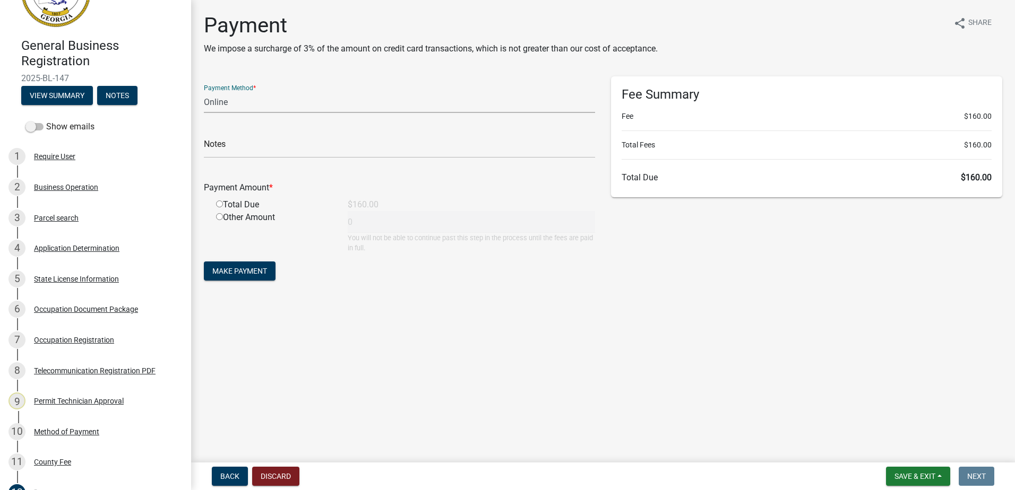
drag, startPoint x: 248, startPoint y: 91, endPoint x: 250, endPoint y: 104, distance: 12.9
click at [249, 92] on select "Credit Card POS Check Cash Online" at bounding box center [399, 102] width 391 height 22
select select "0: 2"
click at [204, 91] on select "Credit Card POS Check Cash Online" at bounding box center [399, 102] width 391 height 22
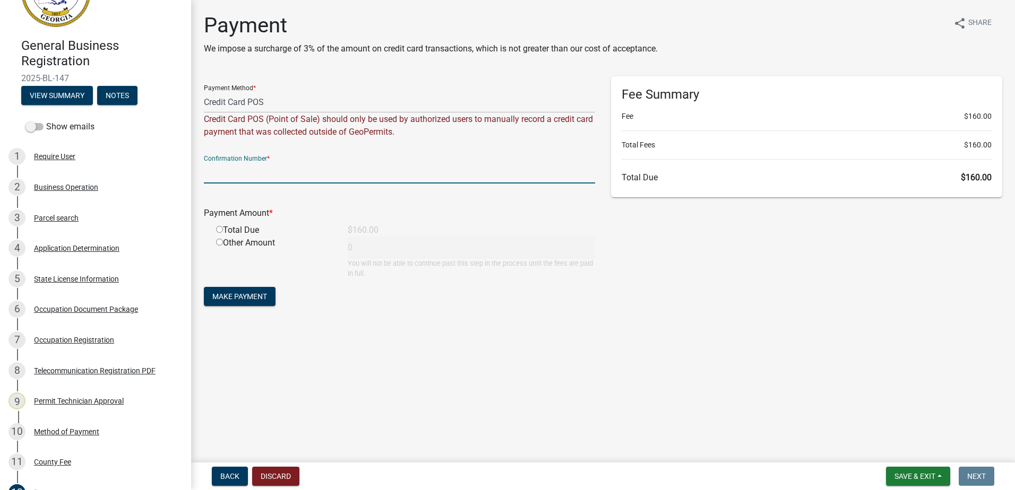
click at [218, 162] on input "text" at bounding box center [399, 173] width 391 height 22
drag, startPoint x: 219, startPoint y: 162, endPoint x: 576, endPoint y: 280, distance: 376.4
click at [576, 280] on form "Payment Method * Credit Card POS Check Cash Online Credit Card POS (Point of Sa…" at bounding box center [399, 192] width 391 height 232
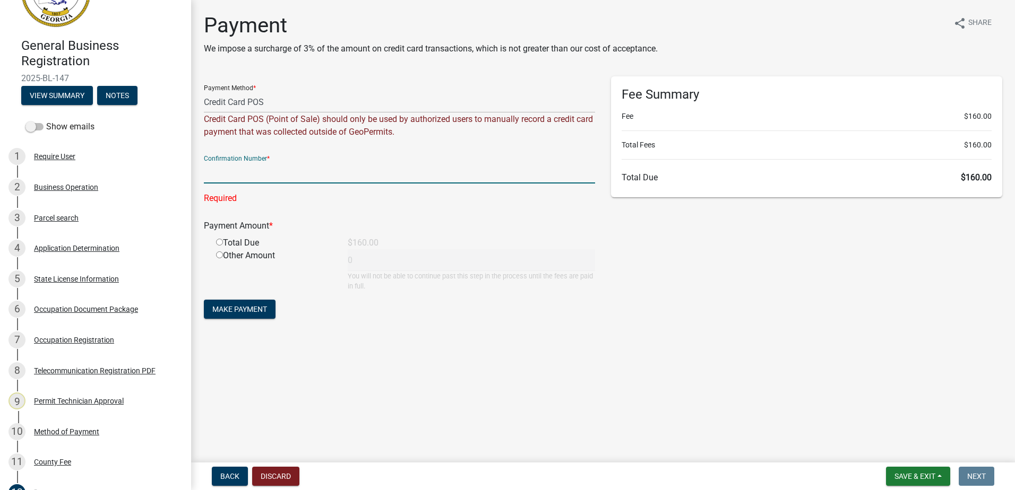
click at [256, 167] on input "text" at bounding box center [399, 173] width 391 height 22
click at [292, 167] on input "text" at bounding box center [399, 173] width 391 height 22
paste input "R788843052548"
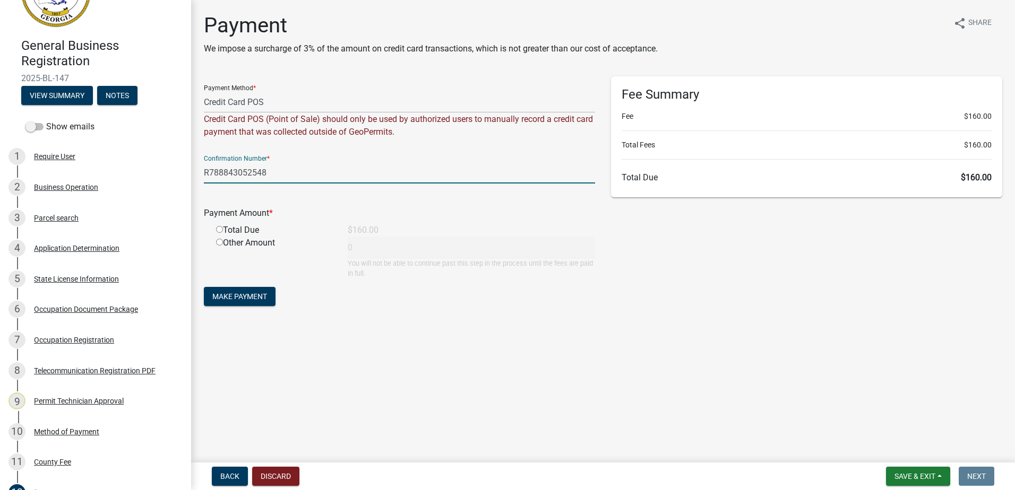
type input "R788843052548"
click at [222, 229] on input "radio" at bounding box center [219, 229] width 7 height 7
radio input "true"
type input "160"
click at [241, 298] on span "Make Payment" at bounding box center [239, 296] width 55 height 8
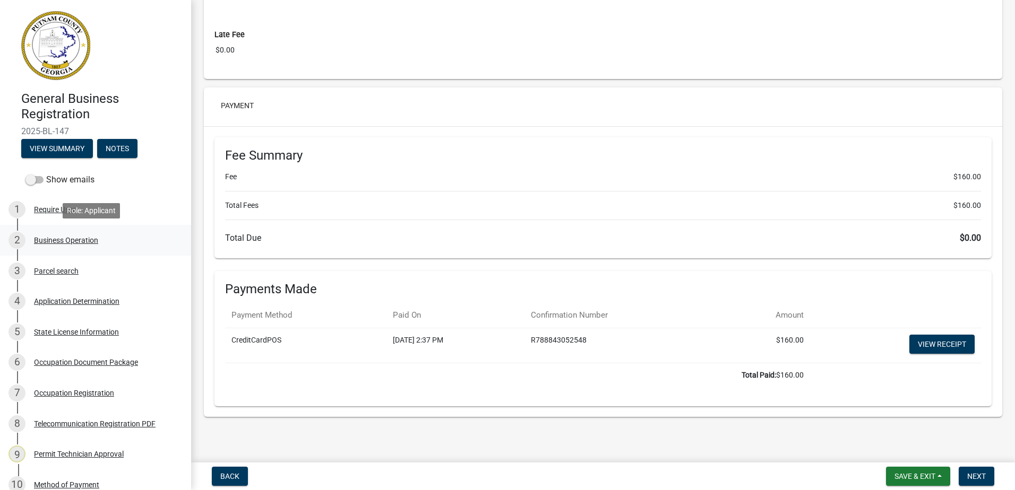
click at [70, 239] on div "Business Operation" at bounding box center [66, 240] width 64 height 7
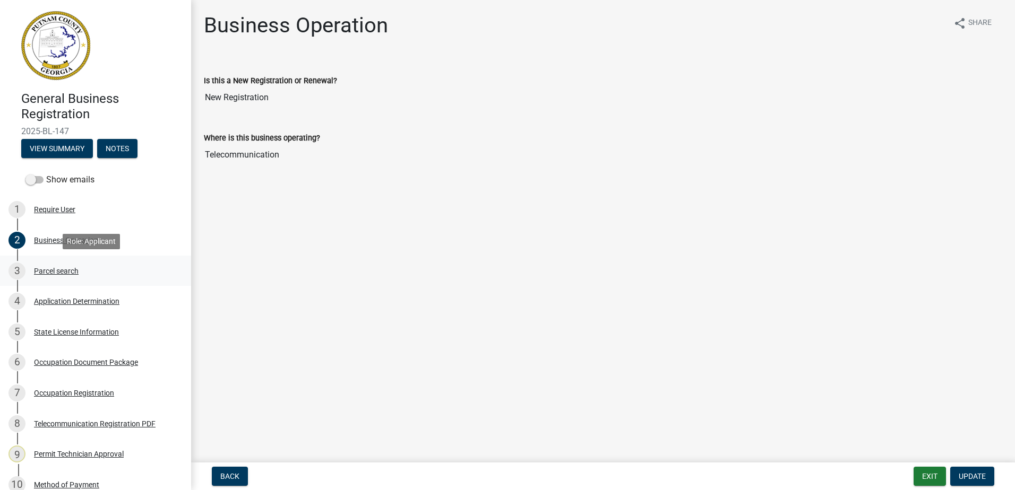
click at [56, 272] on div "Parcel search" at bounding box center [56, 270] width 45 height 7
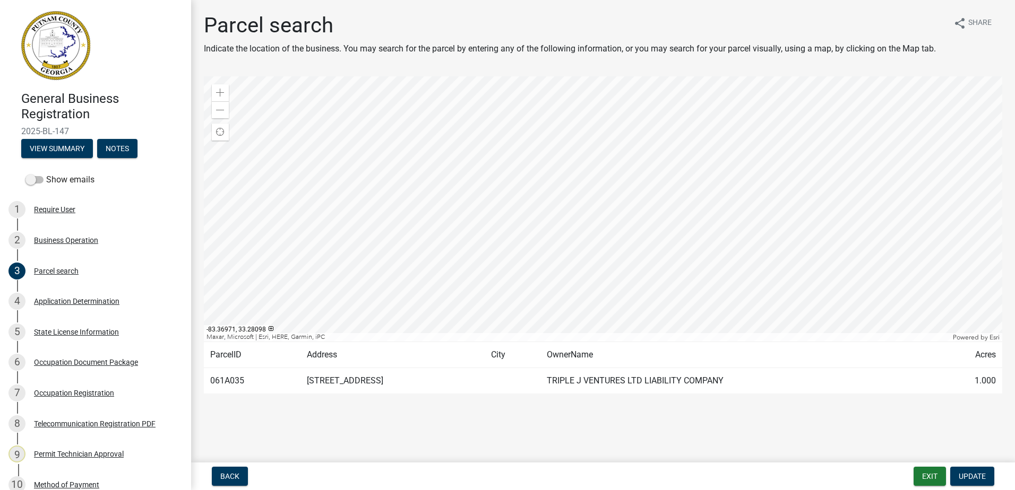
click at [59, 158] on div "General Business Registration 2025-BL-147 View Summary Notes" at bounding box center [95, 122] width 174 height 78
click at [62, 153] on button "View Summary" at bounding box center [57, 148] width 72 height 19
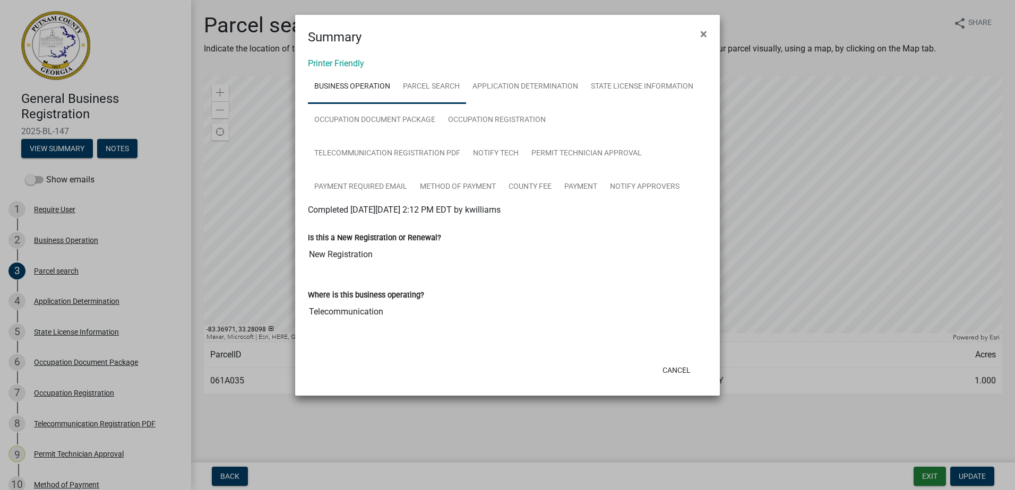
click at [443, 85] on link "Parcel search" at bounding box center [431, 87] width 70 height 34
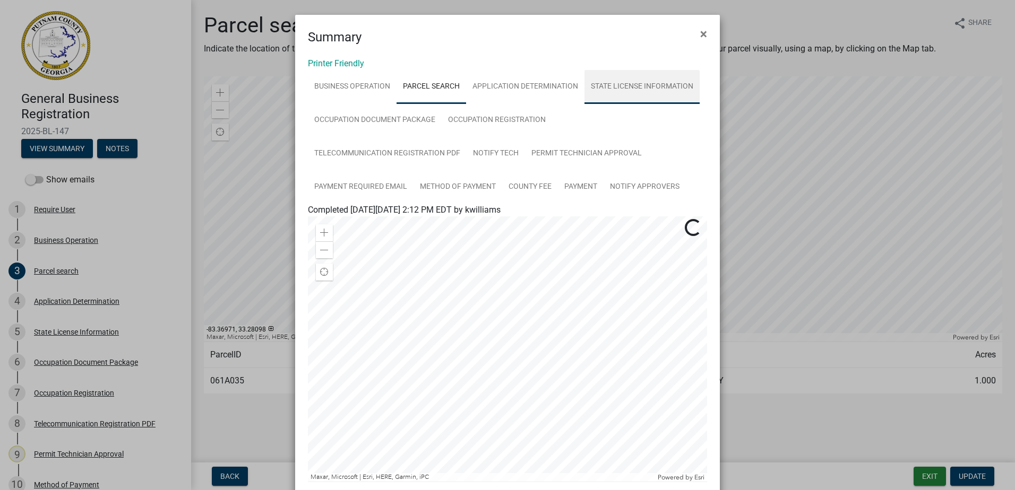
click at [603, 84] on link "State License Information" at bounding box center [641, 87] width 115 height 34
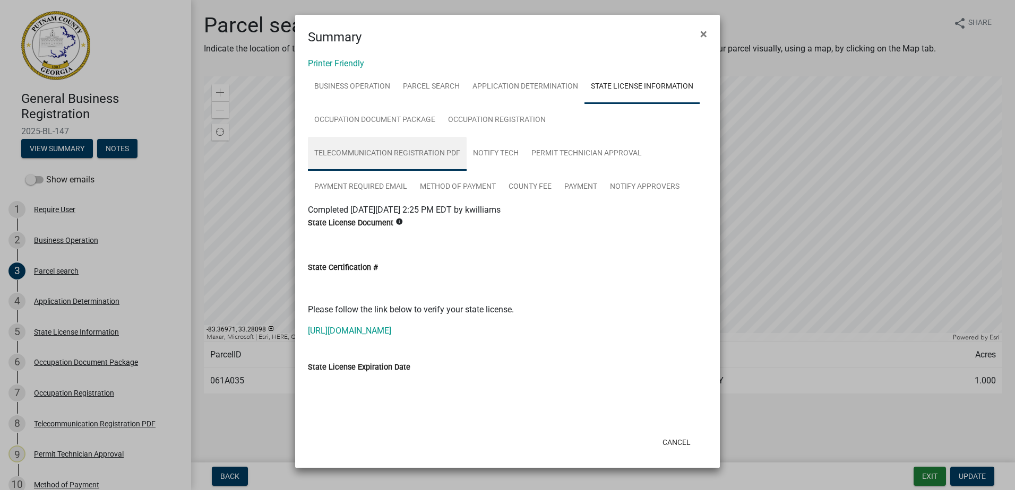
click at [352, 137] on link "Telecommunication Registration PDF" at bounding box center [387, 154] width 159 height 34
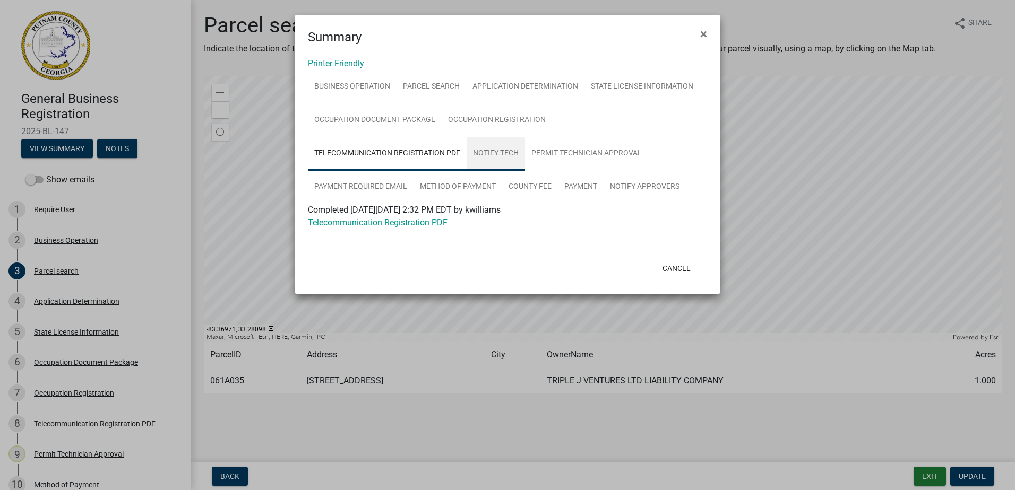
click at [511, 153] on link "Notify Tech" at bounding box center [495, 154] width 58 height 34
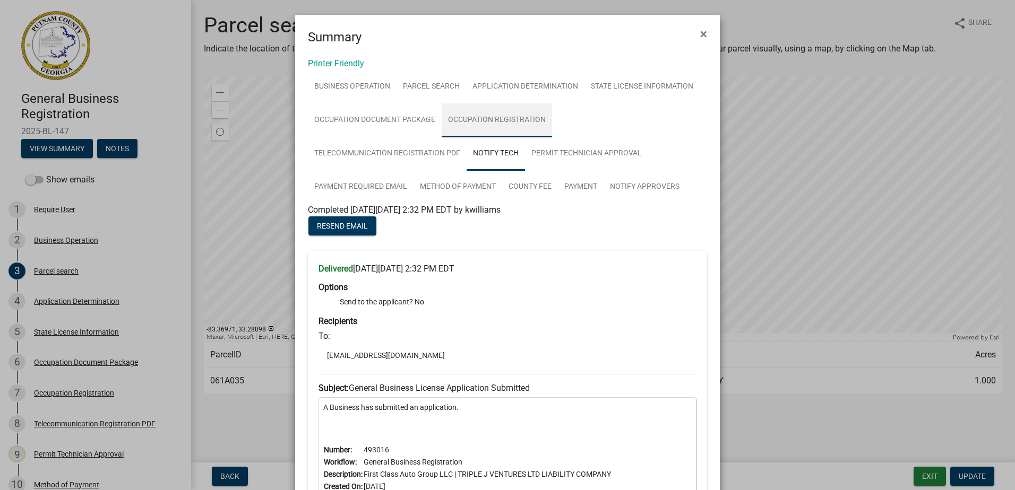
click at [504, 124] on link "Occupation Registration" at bounding box center [497, 120] width 110 height 34
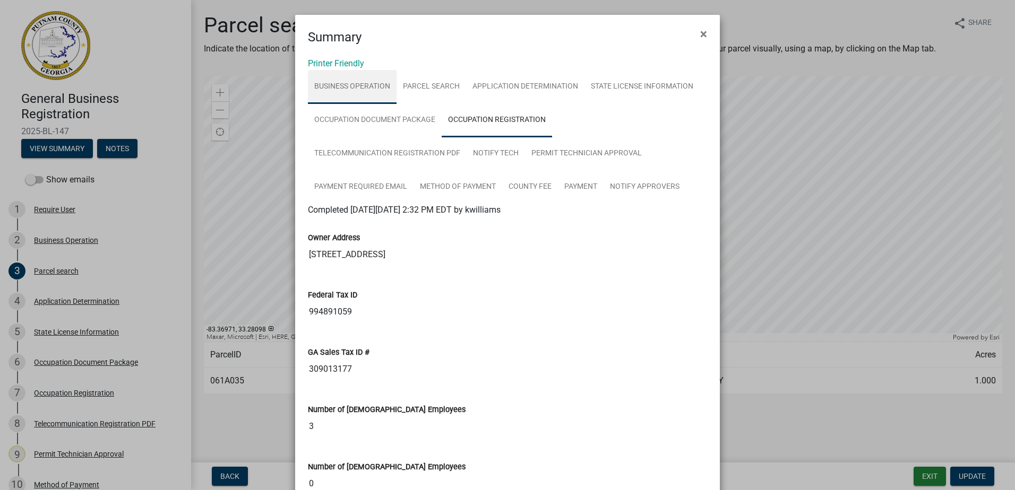
click at [342, 81] on link "Business Operation" at bounding box center [352, 87] width 89 height 34
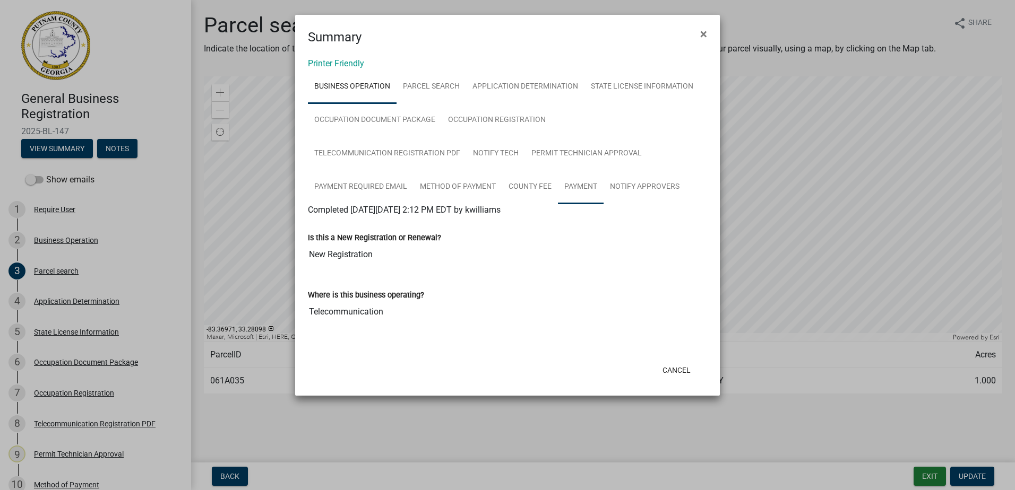
click at [593, 178] on link "Payment" at bounding box center [581, 187] width 46 height 34
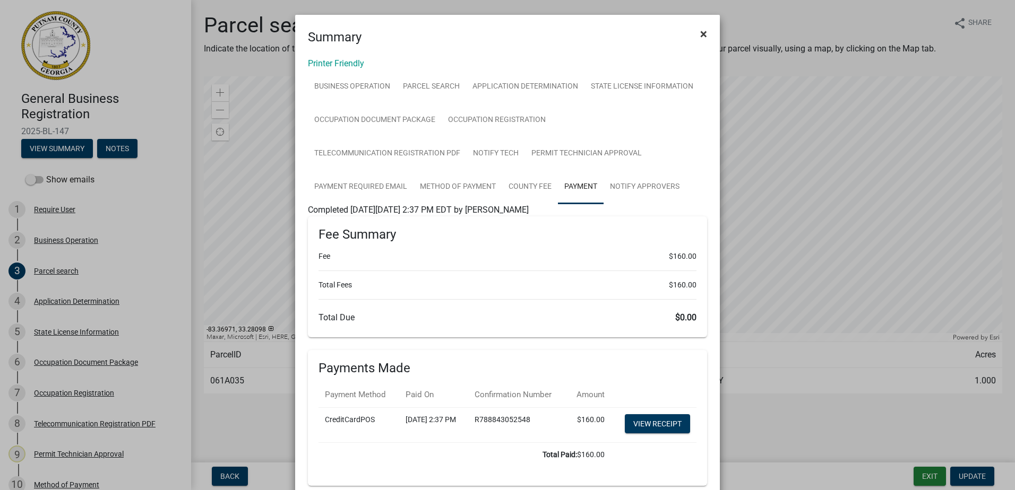
click at [702, 38] on span "×" at bounding box center [703, 34] width 7 height 15
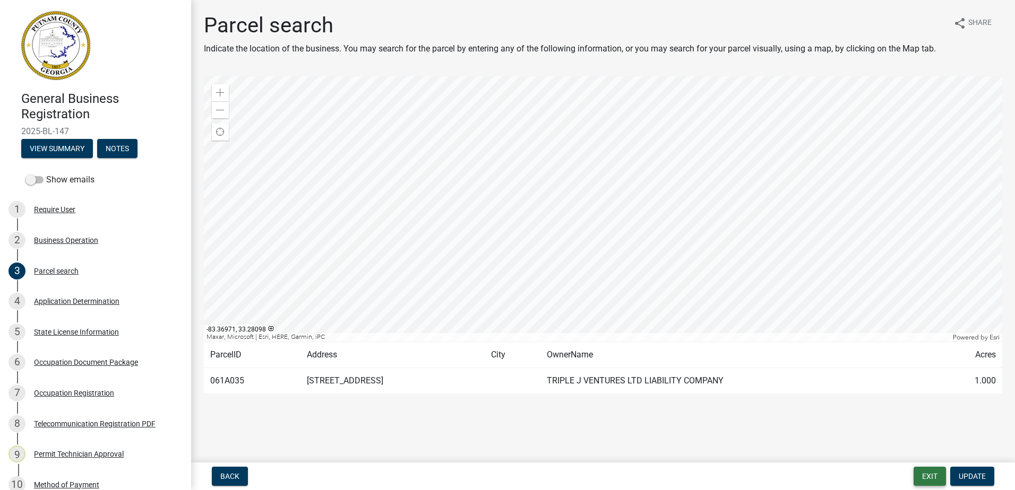
drag, startPoint x: 942, startPoint y: 473, endPoint x: 937, endPoint y: 473, distance: 5.3
click at [937, 473] on button "Exit" at bounding box center [929, 476] width 32 height 19
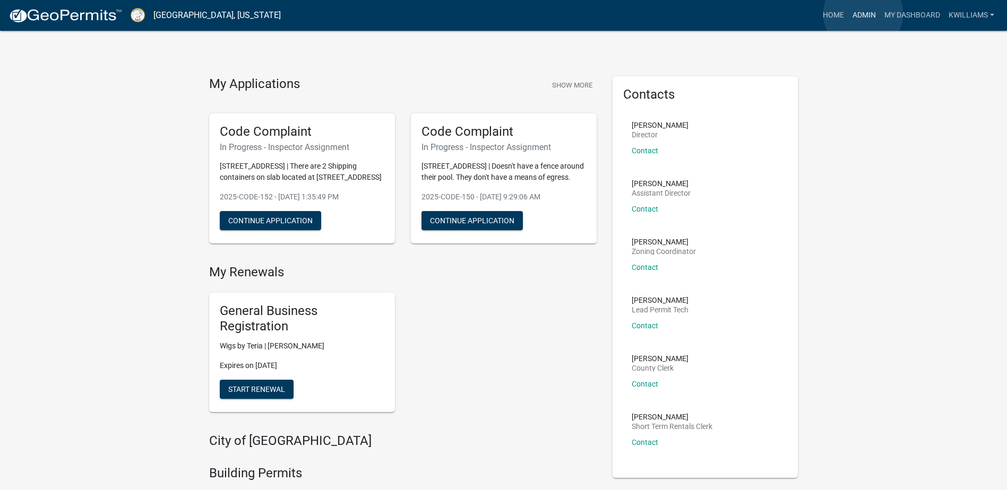
click at [863, 14] on link "Admin" at bounding box center [864, 15] width 32 height 20
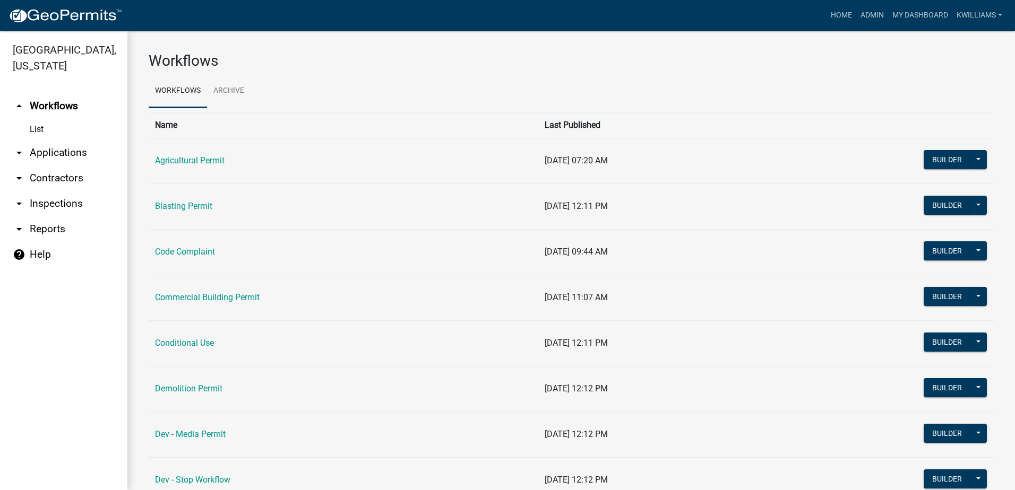
click at [76, 151] on link "arrow_drop_down Applications" at bounding box center [63, 152] width 127 height 25
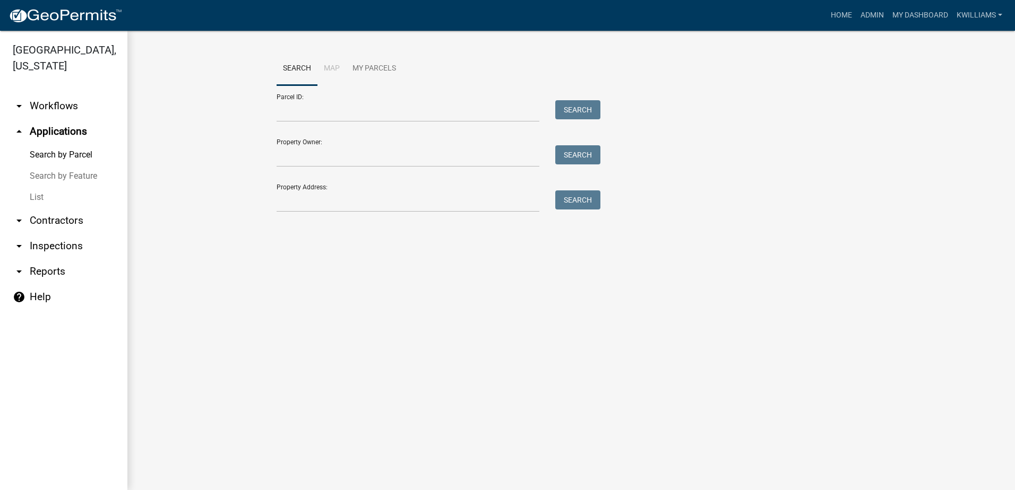
click at [31, 201] on link "List" at bounding box center [63, 197] width 127 height 21
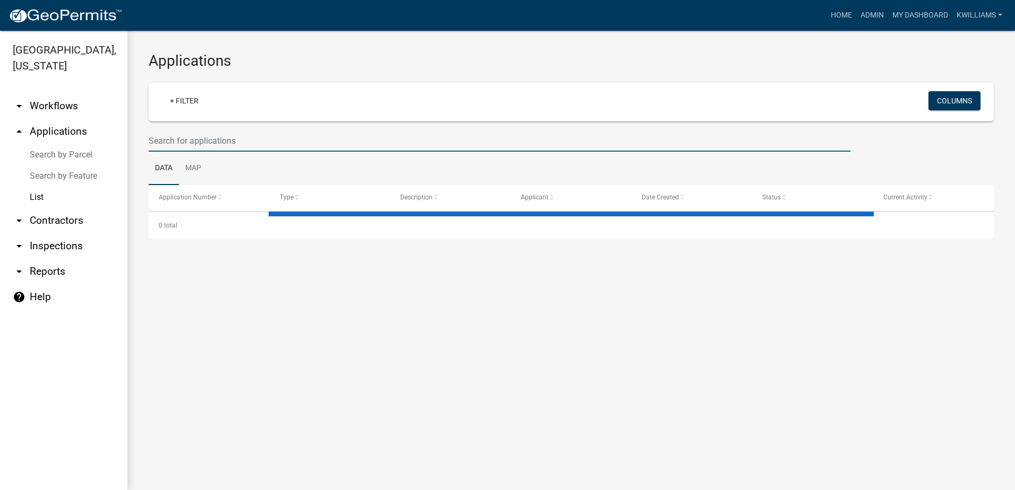
click at [174, 143] on input "text" at bounding box center [500, 141] width 702 height 22
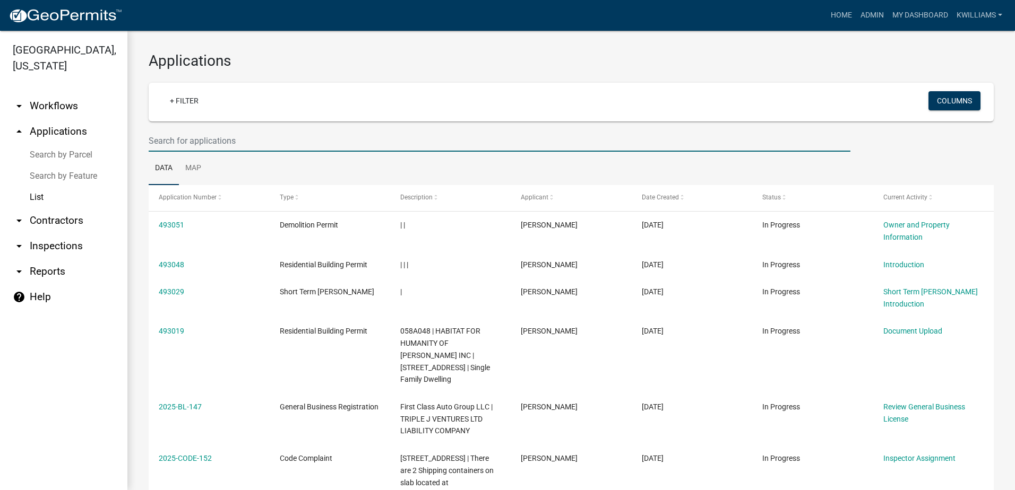
click at [245, 125] on wm-filter-builder "+ Filter Columns" at bounding box center [571, 117] width 845 height 69
click at [184, 132] on input "text" at bounding box center [500, 141] width 702 height 22
click at [180, 140] on input "text" at bounding box center [500, 141] width 702 height 22
click at [163, 132] on input "text" at bounding box center [500, 141] width 702 height 22
type input "harmony rd"
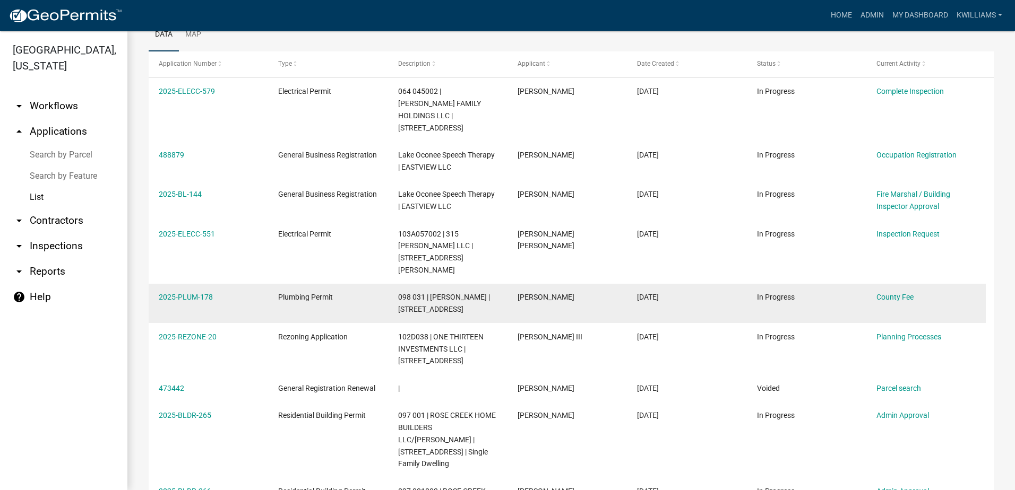
scroll to position [159, 0]
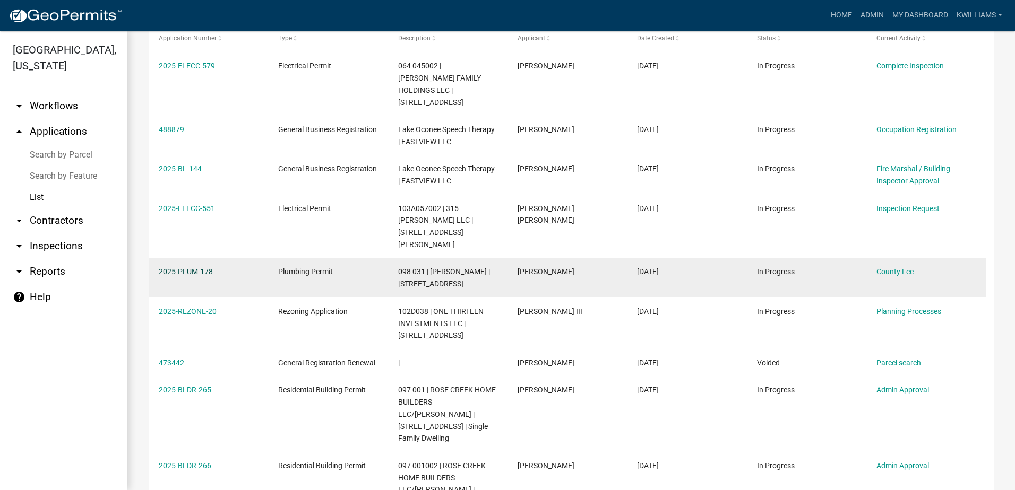
click at [189, 267] on link "2025-PLUM-178" at bounding box center [186, 271] width 54 height 8
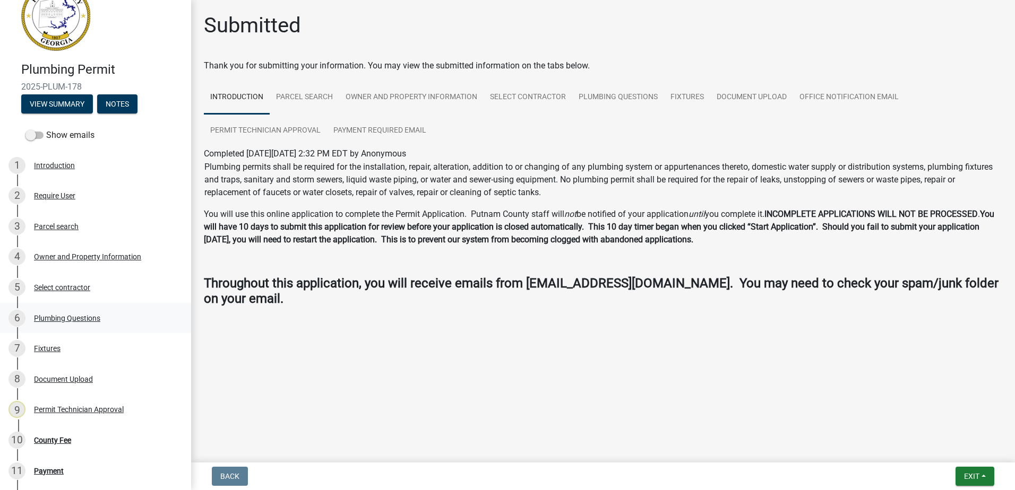
scroll to position [53, 0]
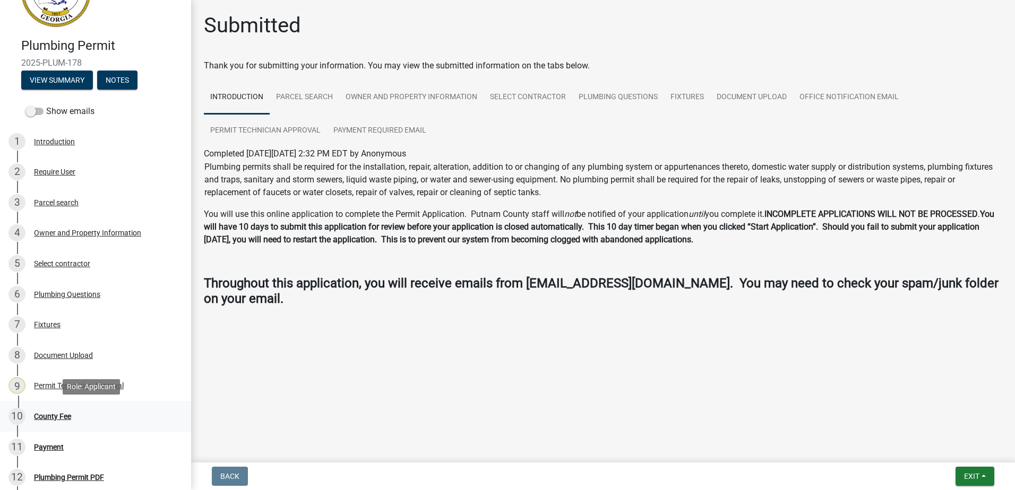
click at [39, 413] on div "County Fee" at bounding box center [52, 416] width 37 height 7
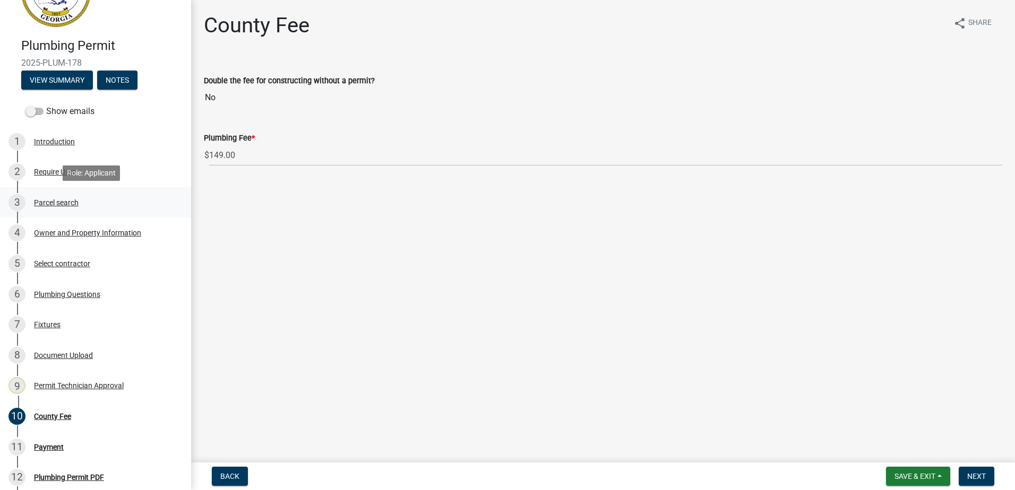
drag, startPoint x: 58, startPoint y: 196, endPoint x: 61, endPoint y: 213, distance: 17.3
click at [60, 210] on div "3 Parcel search" at bounding box center [91, 202] width 166 height 17
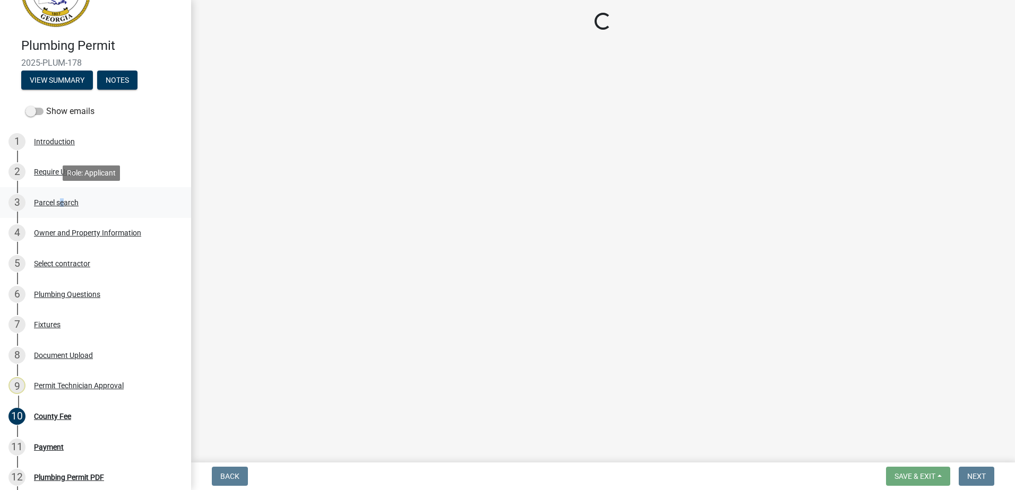
drag, startPoint x: 61, startPoint y: 213, endPoint x: 60, endPoint y: 206, distance: 6.9
click at [60, 206] on div "Parcel search" at bounding box center [56, 202] width 45 height 7
click at [53, 201] on div "Parcel search" at bounding box center [56, 202] width 45 height 7
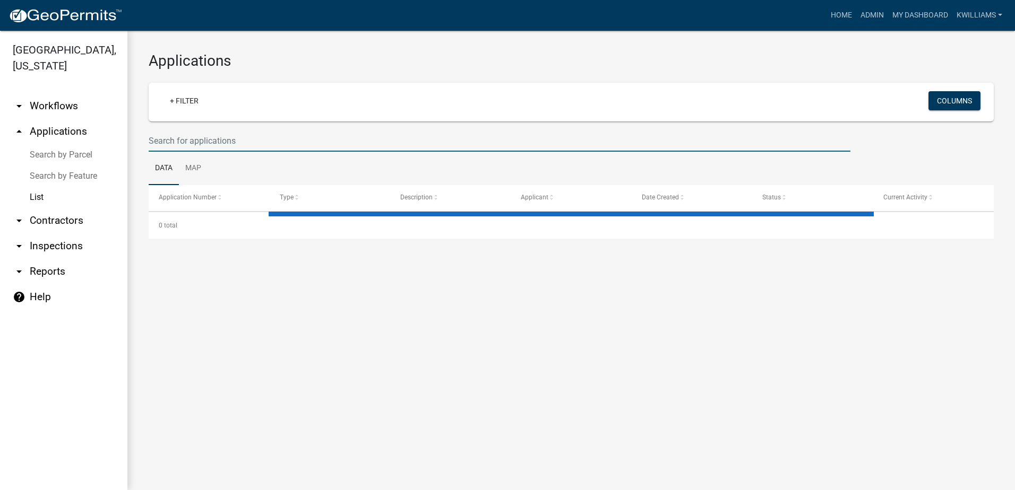
click at [270, 148] on input "text" at bounding box center [500, 141] width 702 height 22
click at [172, 141] on input "text" at bounding box center [500, 141] width 702 height 22
type input "piedmont water"
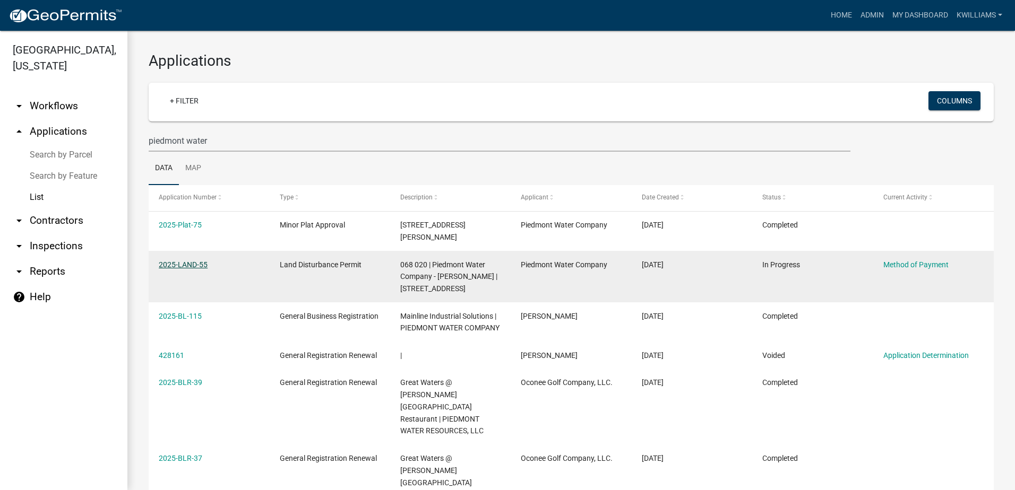
click at [177, 261] on link "2025-LAND-55" at bounding box center [183, 265] width 49 height 8
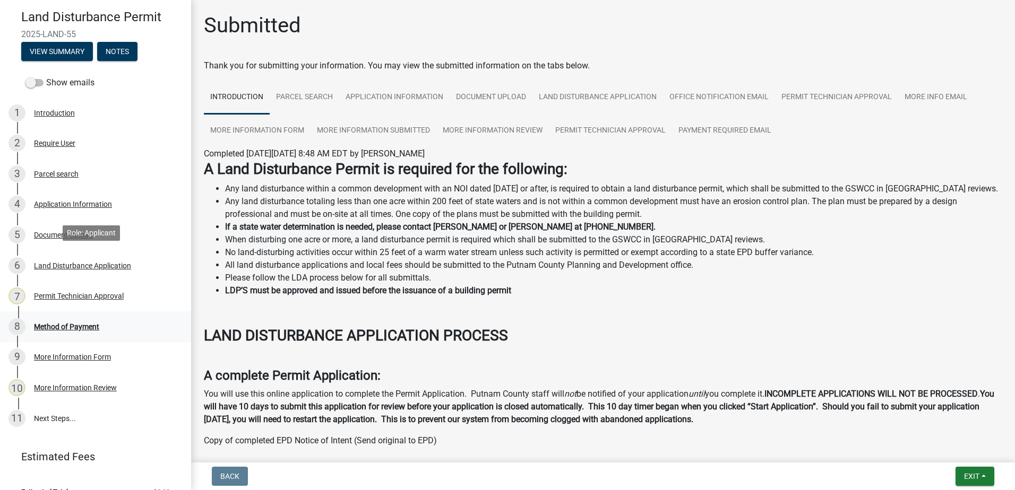
scroll to position [100, 0]
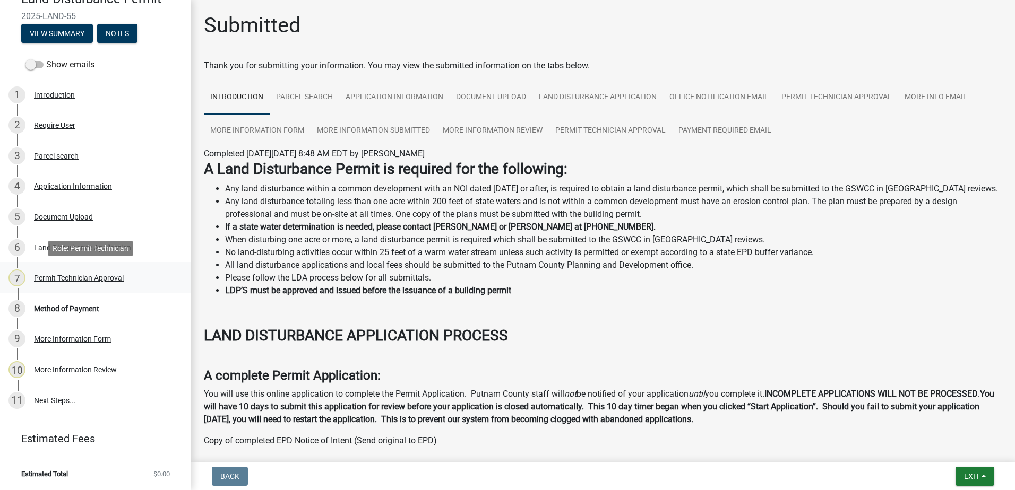
click at [74, 280] on div "Permit Technician Approval" at bounding box center [79, 277] width 90 height 7
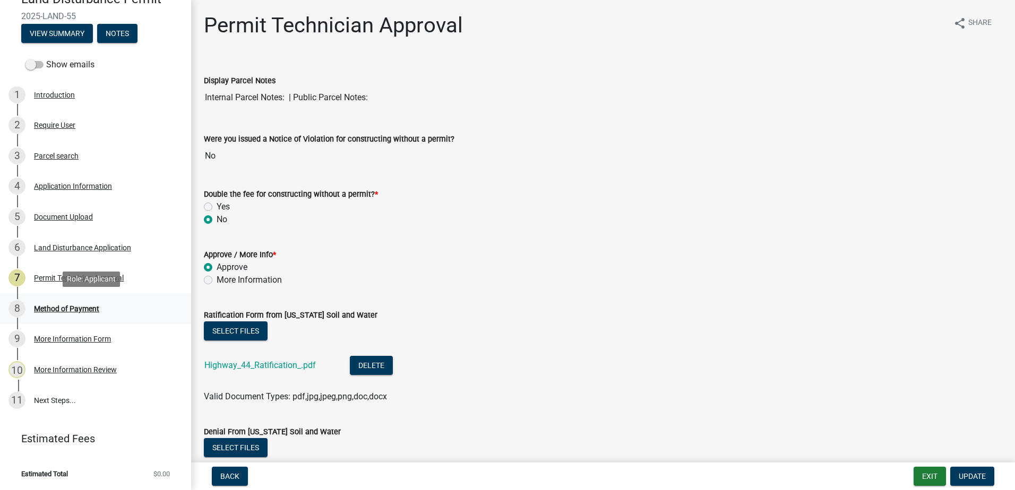
click at [63, 308] on div "Method of Payment" at bounding box center [66, 308] width 65 height 7
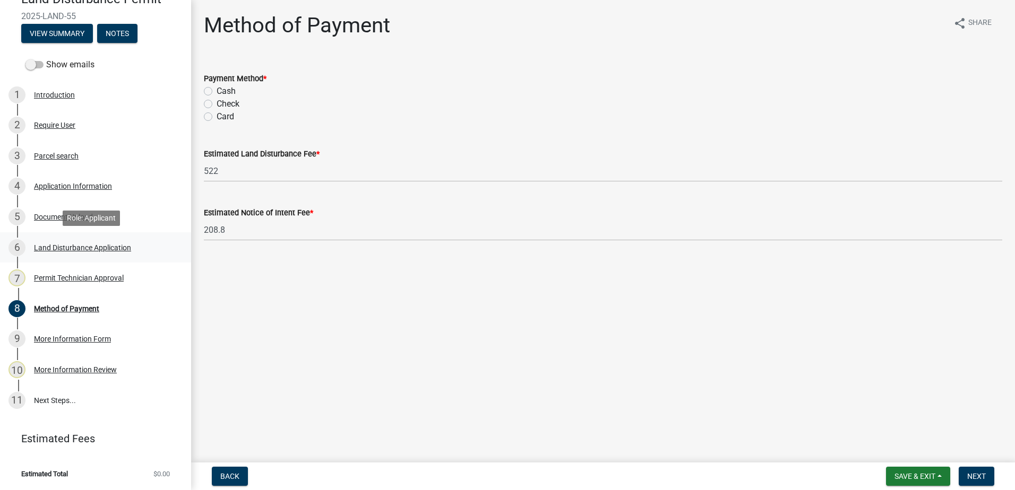
click at [48, 246] on div "Land Disturbance Application" at bounding box center [82, 247] width 97 height 7
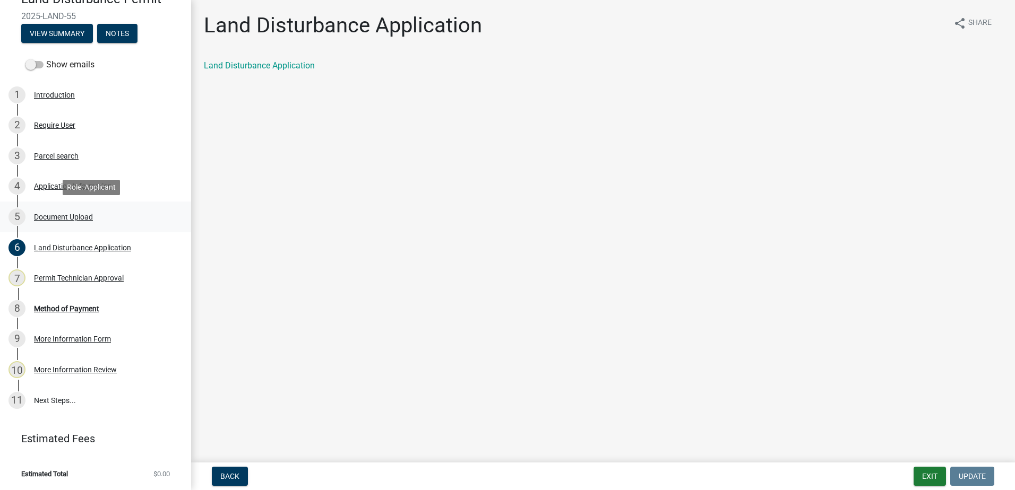
click at [44, 227] on link "5 Document Upload" at bounding box center [95, 217] width 191 height 31
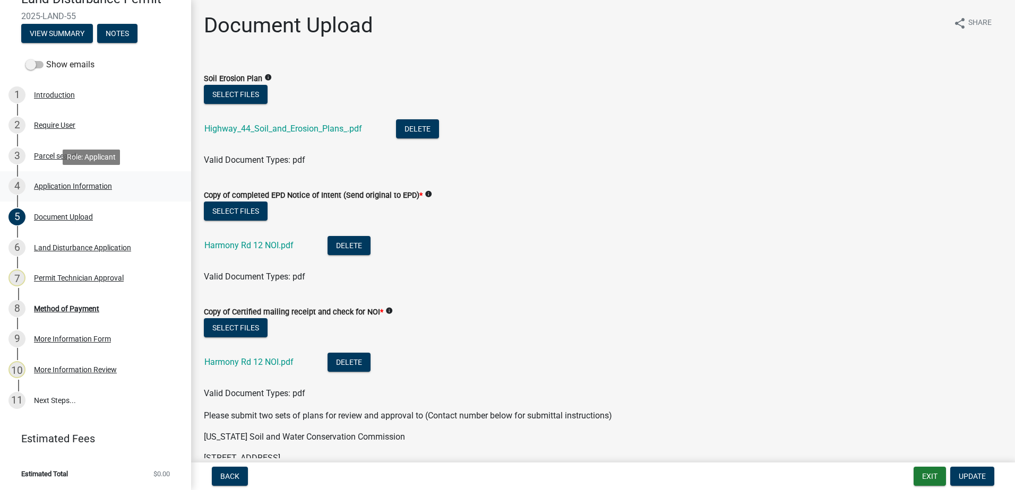
click at [57, 188] on div "Application Information" at bounding box center [73, 186] width 78 height 7
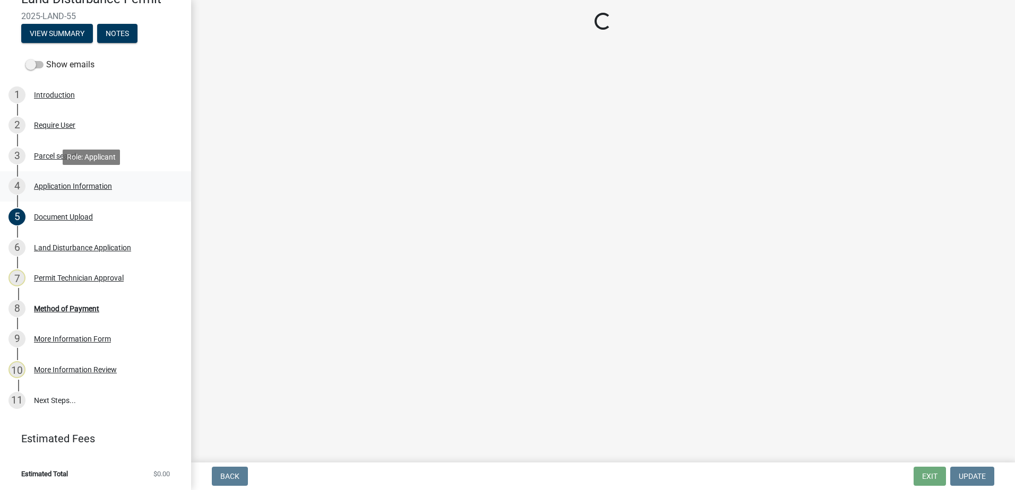
select select "a4366e26-0f82-401b-a682-956e4112ff86"
select select "83394b22-4a11-496c-8e5c-75ade2e72faf"
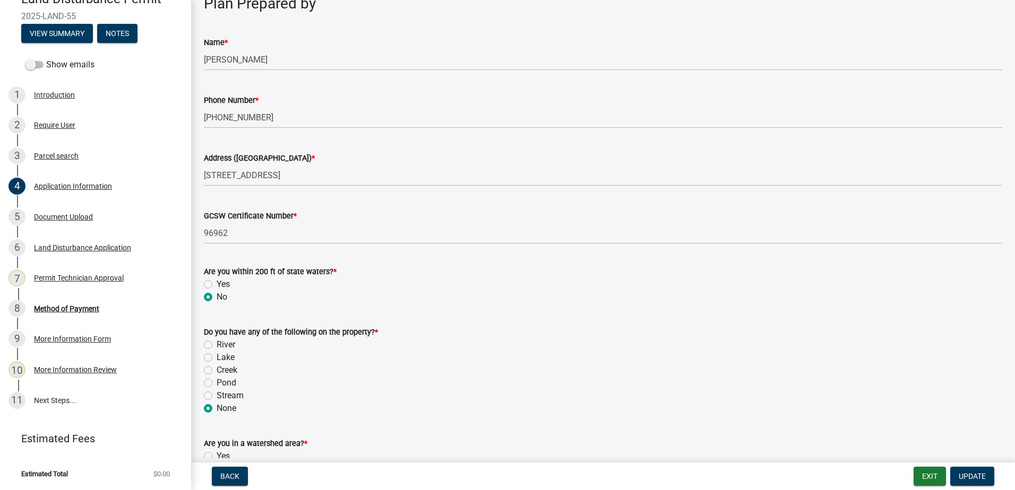
scroll to position [955, 0]
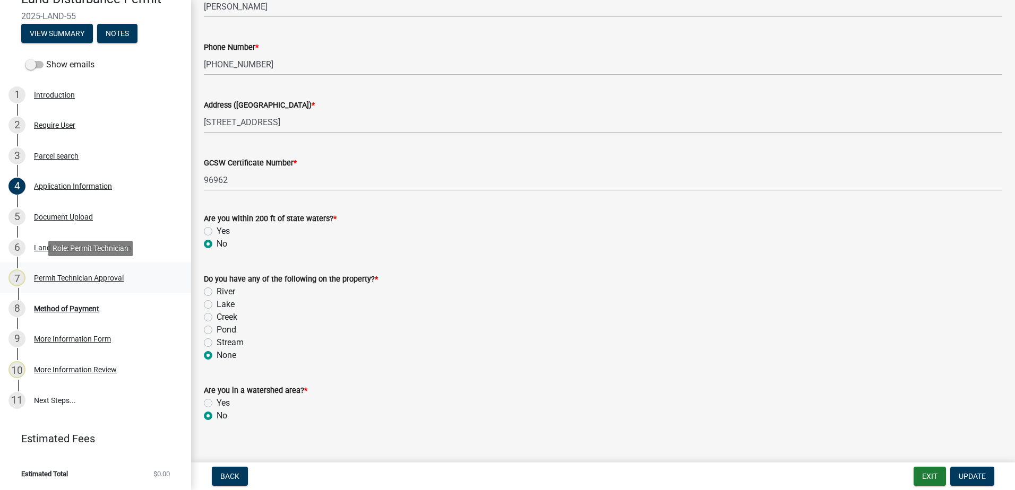
click at [71, 278] on div "Permit Technician Approval" at bounding box center [79, 277] width 90 height 7
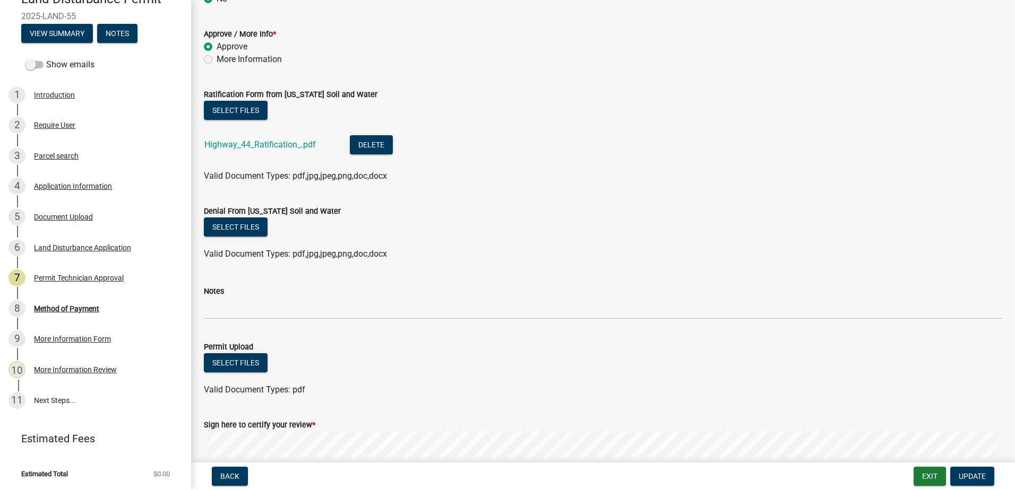
scroll to position [27, 0]
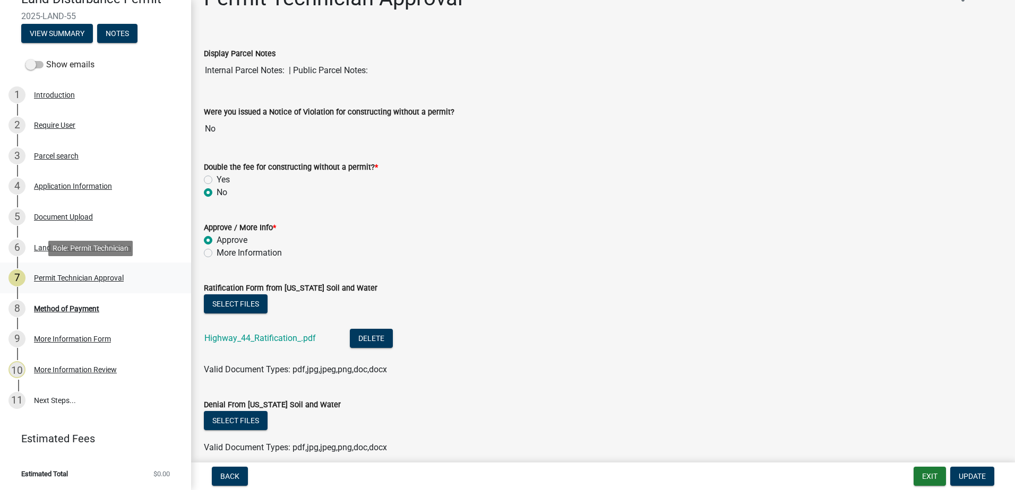
click at [93, 278] on div "Permit Technician Approval" at bounding box center [79, 277] width 90 height 7
click at [91, 249] on div "Land Disturbance Application" at bounding box center [82, 247] width 97 height 7
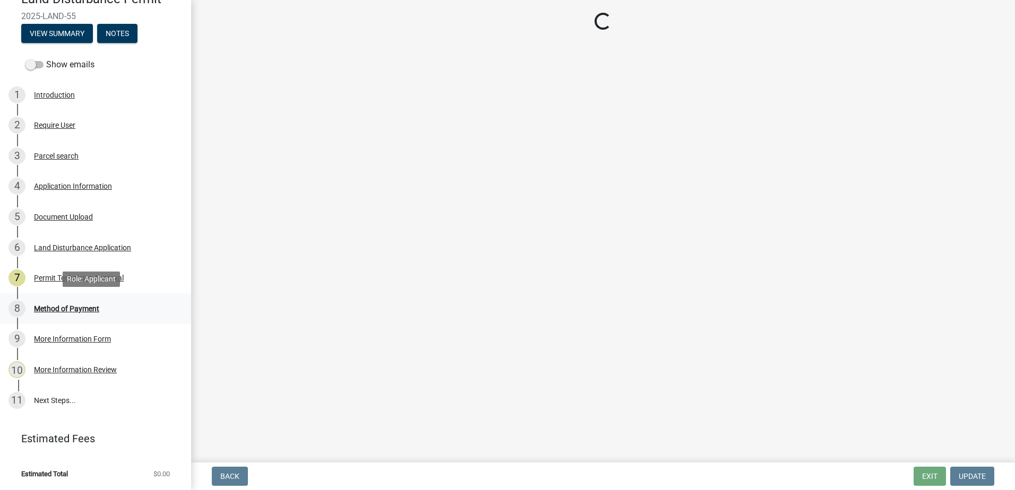
click at [82, 306] on div "Method of Payment" at bounding box center [66, 308] width 65 height 7
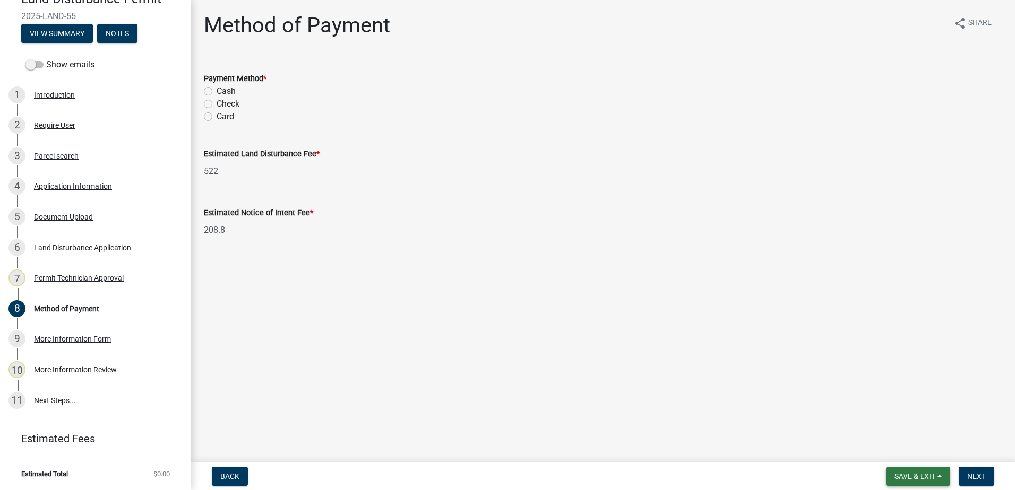
click at [923, 480] on span "Save & Exit" at bounding box center [914, 476] width 41 height 8
click at [881, 447] on button "Save & Exit" at bounding box center [907, 448] width 85 height 25
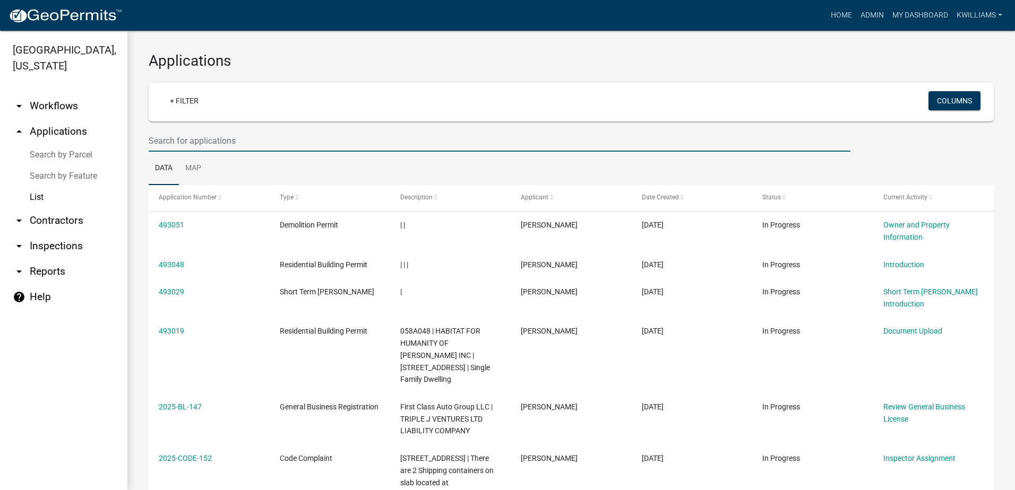
click at [200, 133] on input "text" at bounding box center [500, 141] width 702 height 22
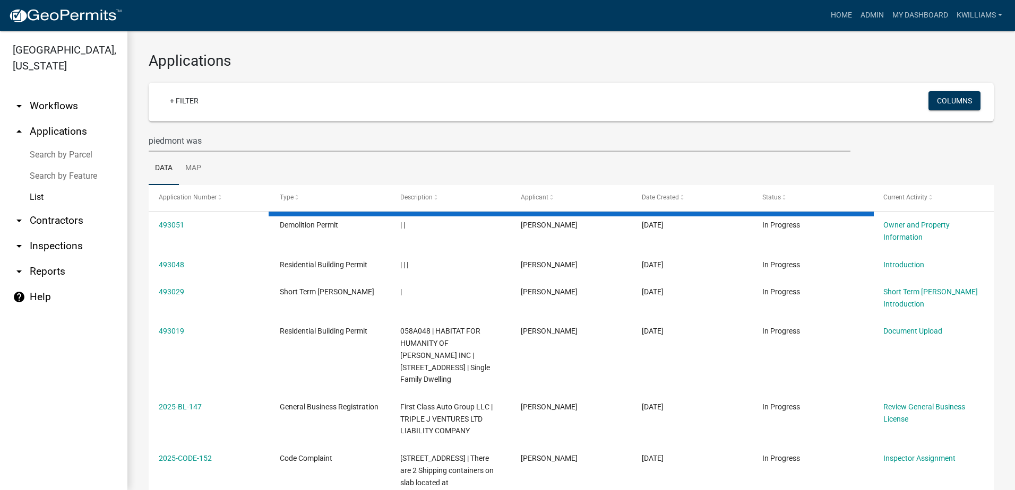
drag, startPoint x: 240, startPoint y: 129, endPoint x: 238, endPoint y: 135, distance: 6.6
click at [238, 134] on wm-filter-builder "+ Filter Columns piedmont was" at bounding box center [571, 117] width 845 height 69
click at [237, 138] on input "piedmont was" at bounding box center [500, 141] width 702 height 22
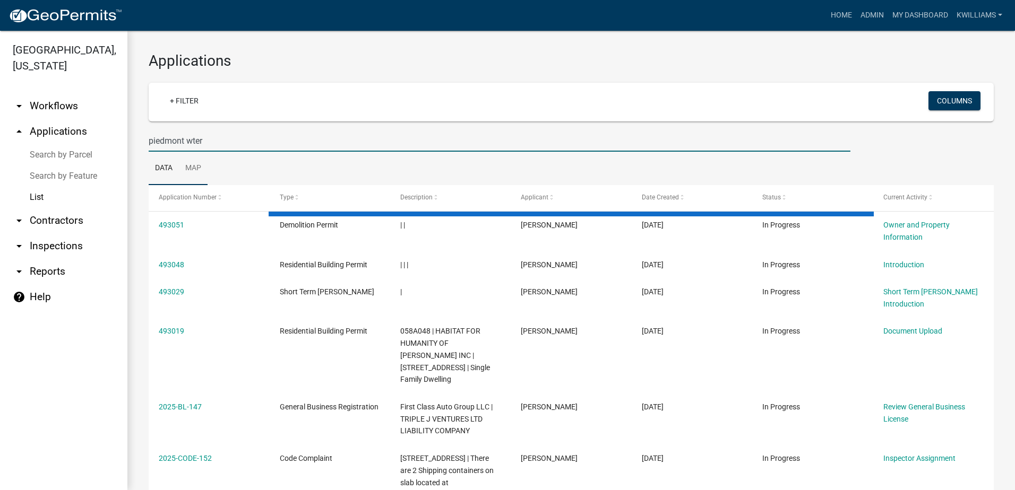
drag, startPoint x: 216, startPoint y: 146, endPoint x: 189, endPoint y: 152, distance: 27.2
click at [189, 152] on wm-datatable "+ Filter Columns piedmont wter Data Map Application Number Type Description App…" at bounding box center [571, 418] width 845 height 671
type input "piedmont water"
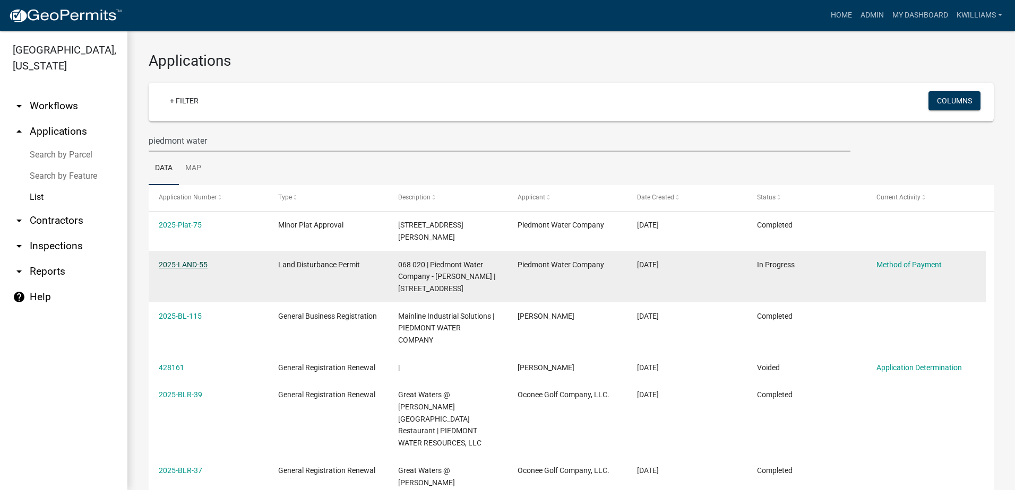
click at [187, 261] on link "2025-LAND-55" at bounding box center [183, 265] width 49 height 8
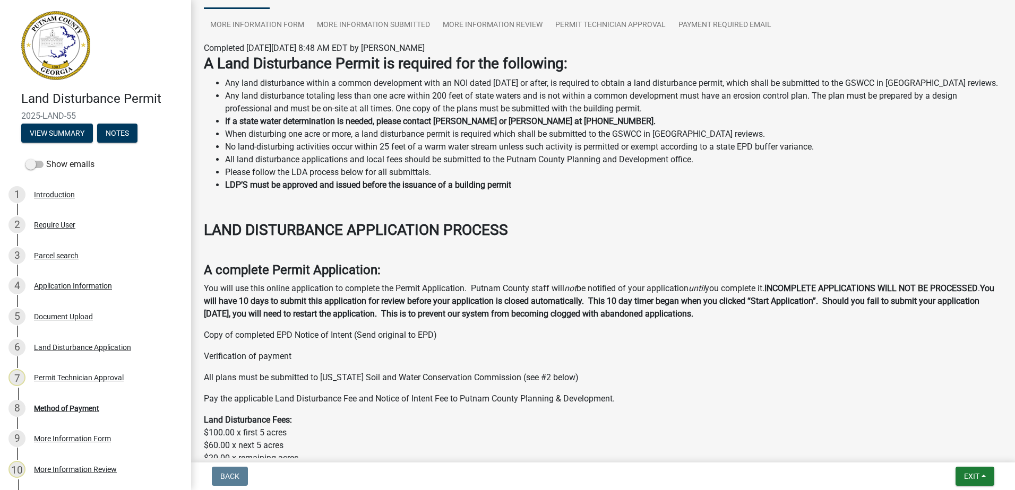
scroll to position [106, 0]
click at [49, 407] on div "Method of Payment" at bounding box center [66, 408] width 65 height 7
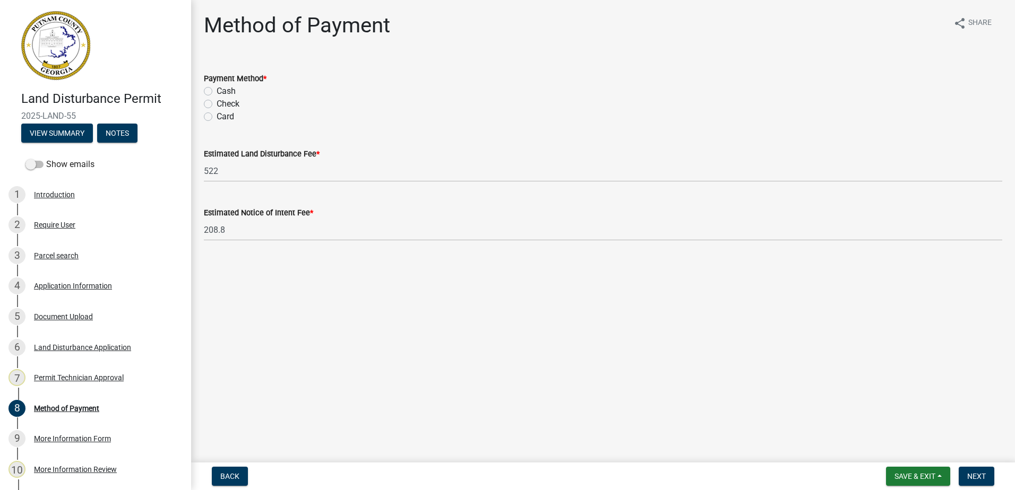
click at [217, 115] on label "Card" at bounding box center [226, 116] width 18 height 13
click at [217, 115] on input "Card" at bounding box center [220, 113] width 7 height 7
radio input "true"
drag, startPoint x: 966, startPoint y: 475, endPoint x: 915, endPoint y: 467, distance: 51.6
click at [953, 473] on form "Save & Exit Save Save & Exit Next" at bounding box center [939, 476] width 117 height 19
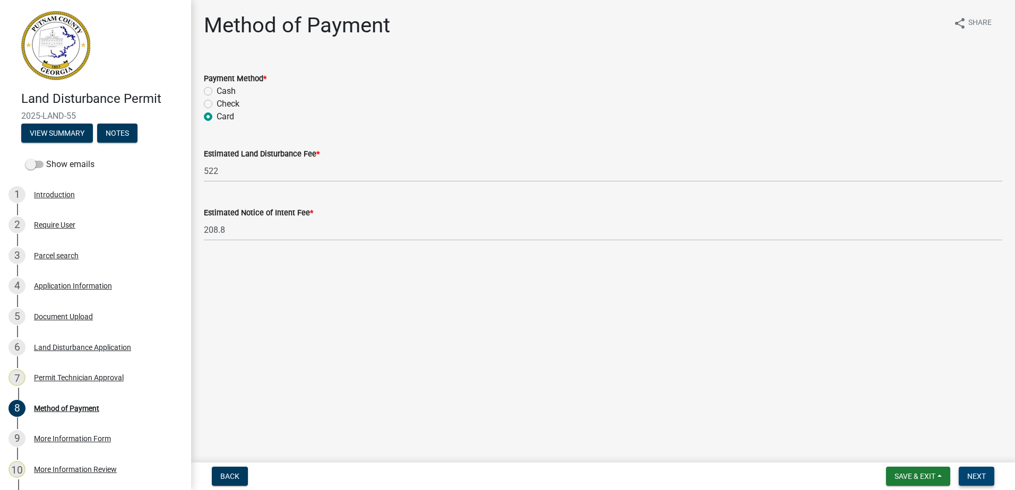
click at [980, 479] on span "Next" at bounding box center [976, 476] width 19 height 8
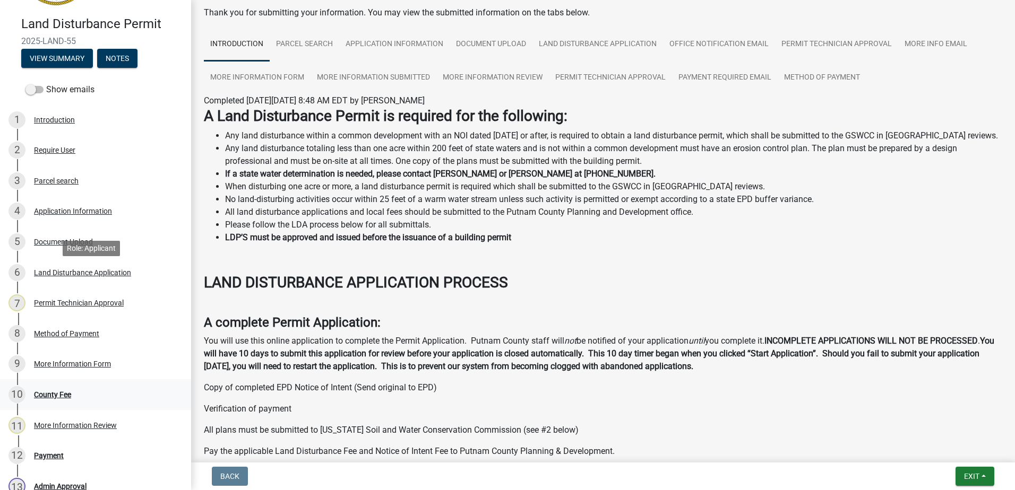
scroll to position [192, 0]
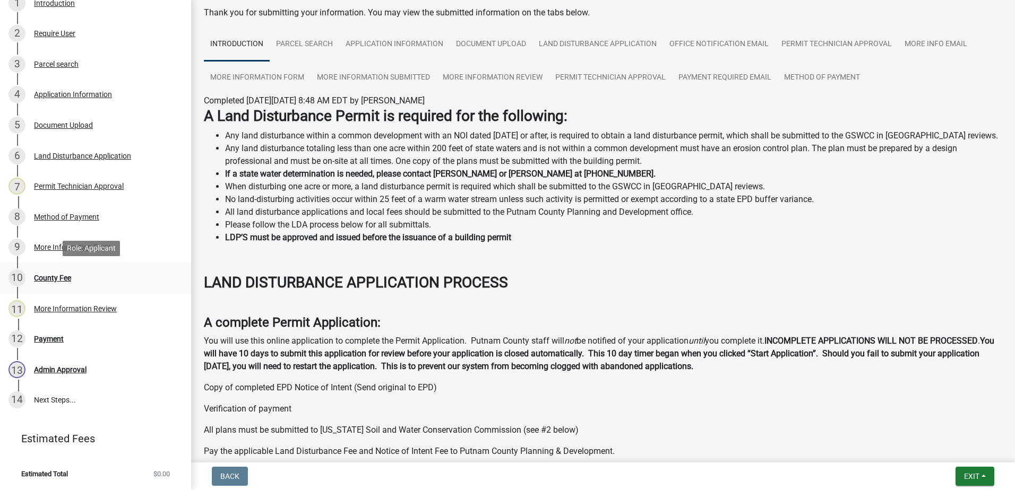
click at [41, 271] on div "10 County Fee" at bounding box center [91, 278] width 166 height 17
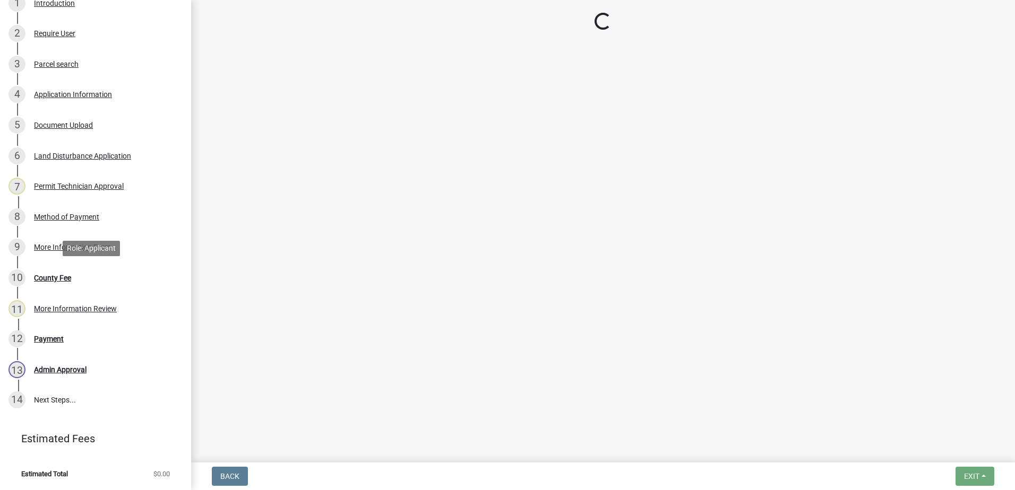
scroll to position [0, 0]
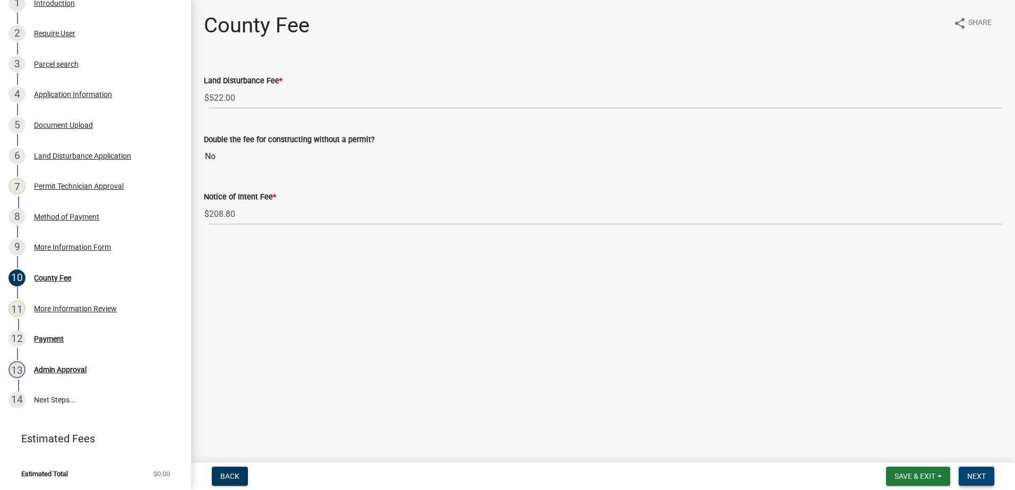
click at [971, 472] on span "Next" at bounding box center [976, 476] width 19 height 8
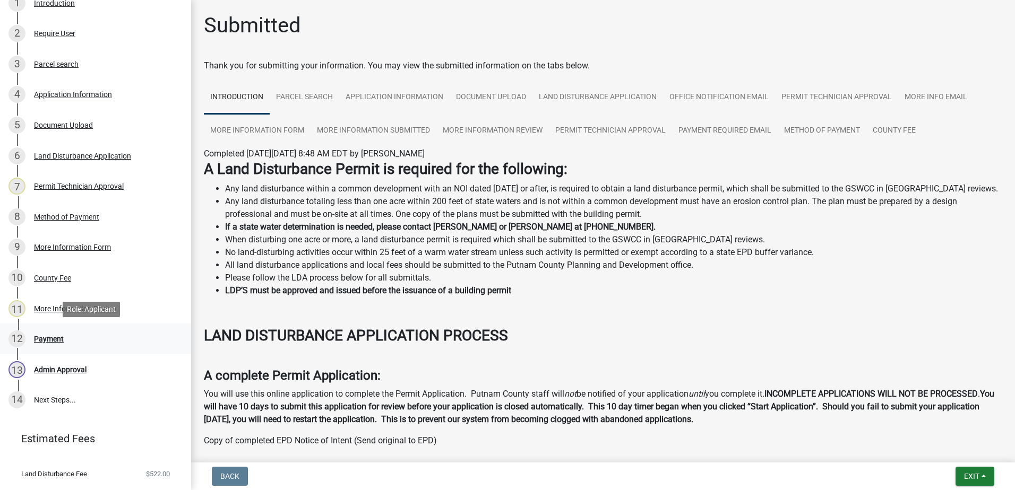
click at [46, 336] on div "Payment" at bounding box center [49, 338] width 30 height 7
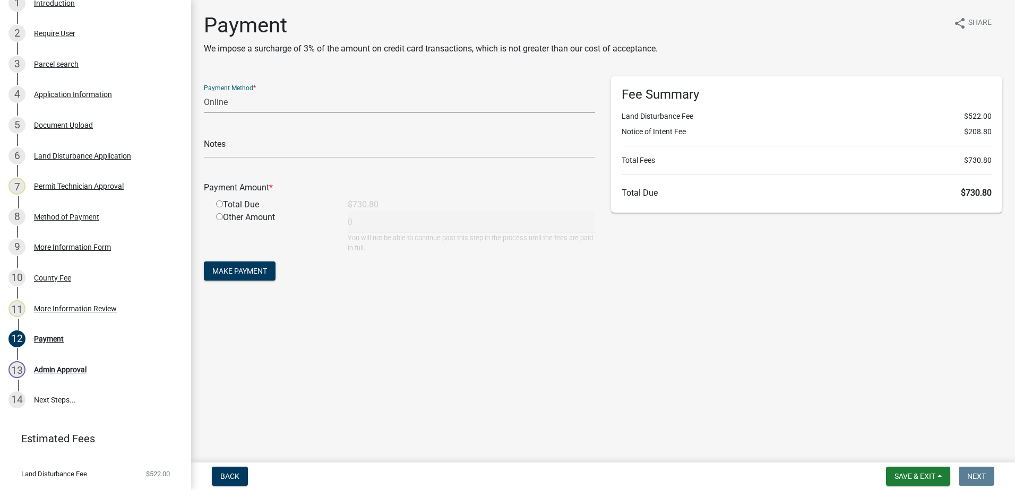
drag, startPoint x: 270, startPoint y: 99, endPoint x: 260, endPoint y: 110, distance: 14.3
click at [264, 105] on select "Credit Card POS Check Cash Online" at bounding box center [399, 102] width 391 height 22
select select "0: 2"
click at [204, 91] on select "Credit Card POS Check Cash Online" at bounding box center [399, 102] width 391 height 22
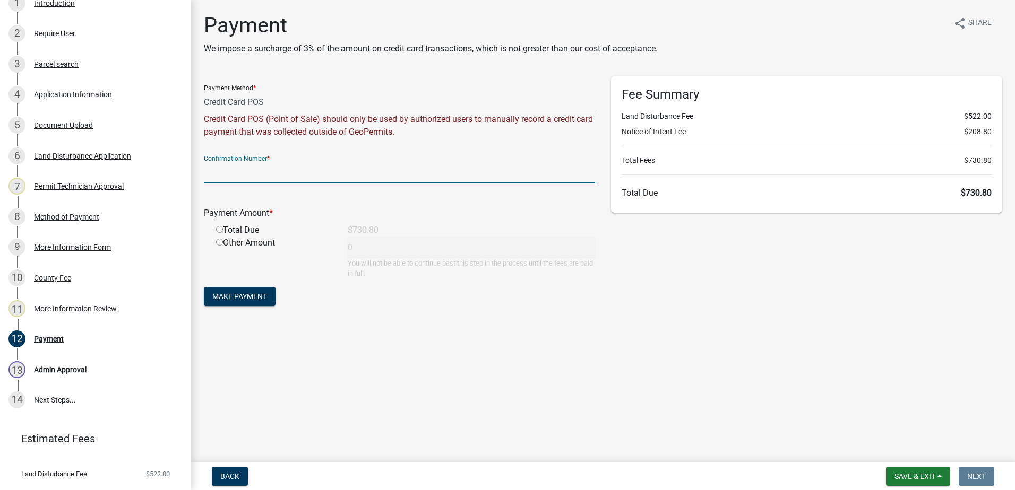
click at [229, 179] on input "text" at bounding box center [399, 173] width 391 height 22
type input "R288397254505"
click at [220, 228] on input "radio" at bounding box center [219, 229] width 7 height 7
radio input "true"
type input "730.8"
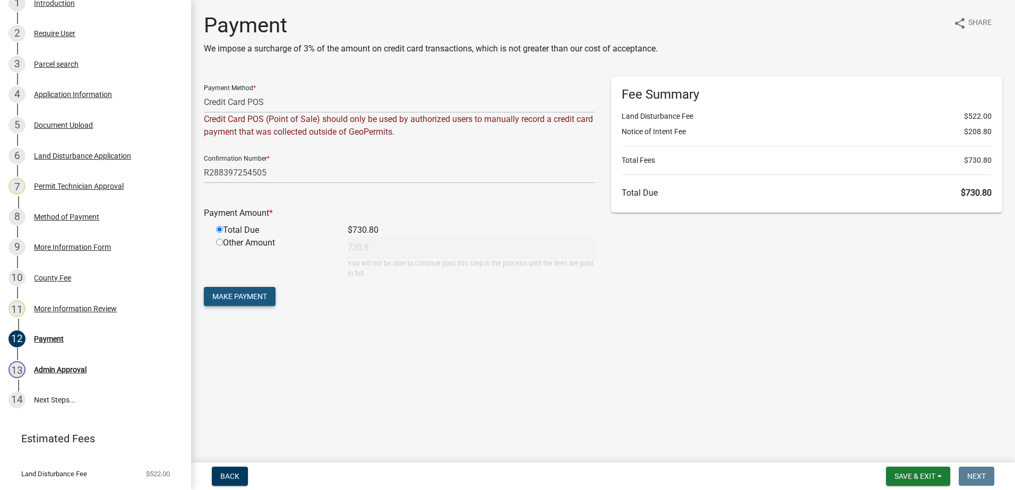
click at [245, 293] on span "Make Payment" at bounding box center [239, 296] width 55 height 8
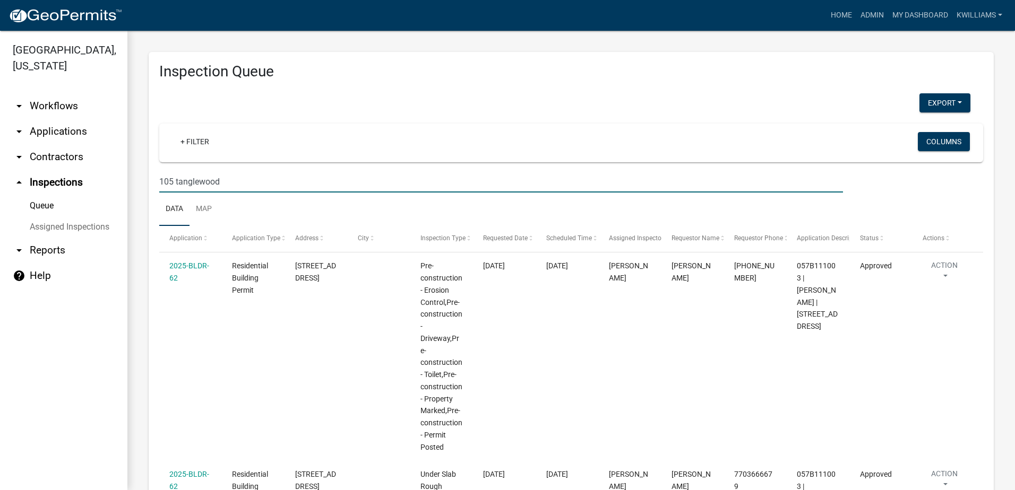
click at [891, 30] on nav "Toggle drawer menu more_horiz Home Admin My Dashboard kwilliams Admin Account C…" at bounding box center [507, 15] width 1015 height 31
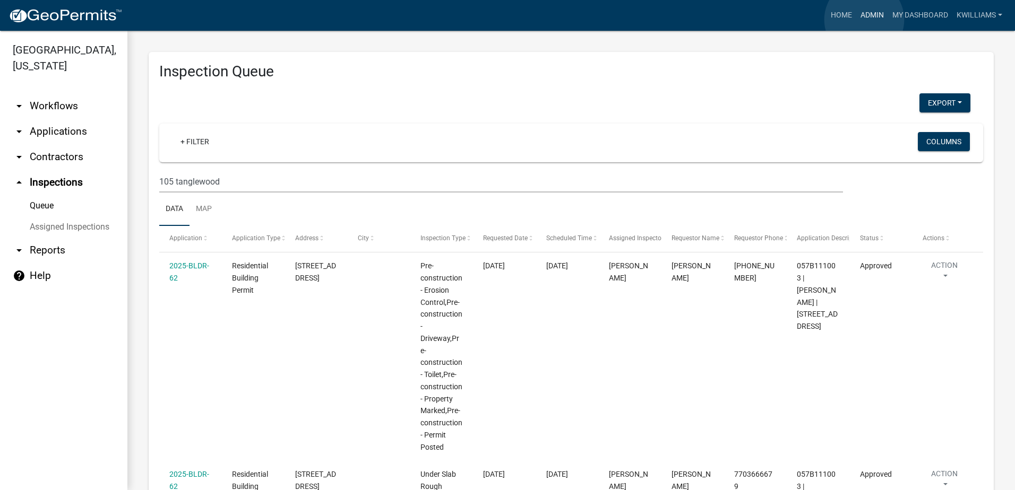
click at [863, 20] on link "Admin" at bounding box center [872, 15] width 32 height 20
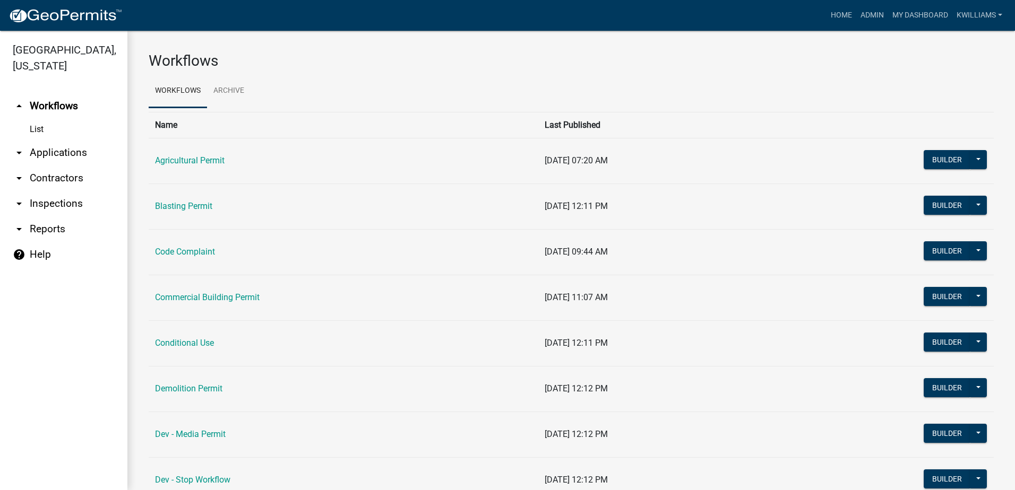
click at [57, 145] on link "arrow_drop_down Applications" at bounding box center [63, 152] width 127 height 25
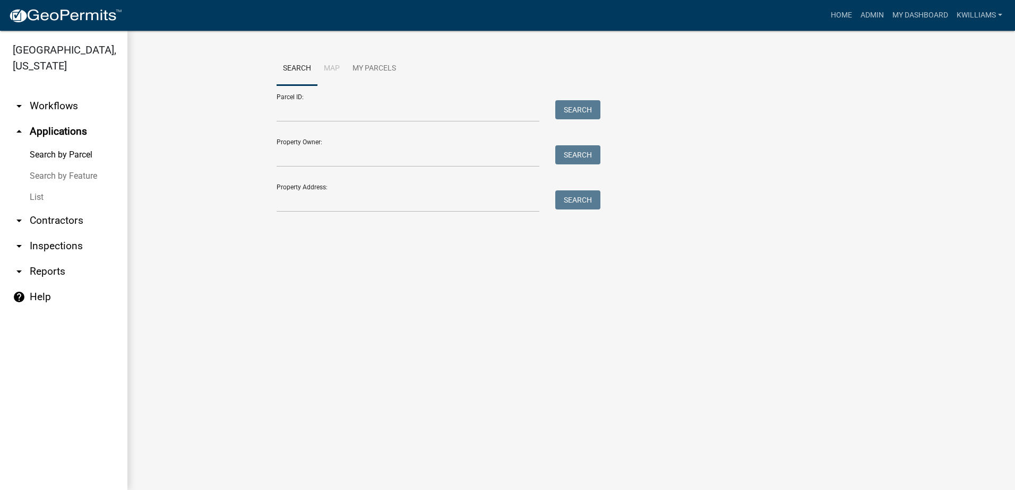
click at [28, 200] on link "List" at bounding box center [63, 197] width 127 height 21
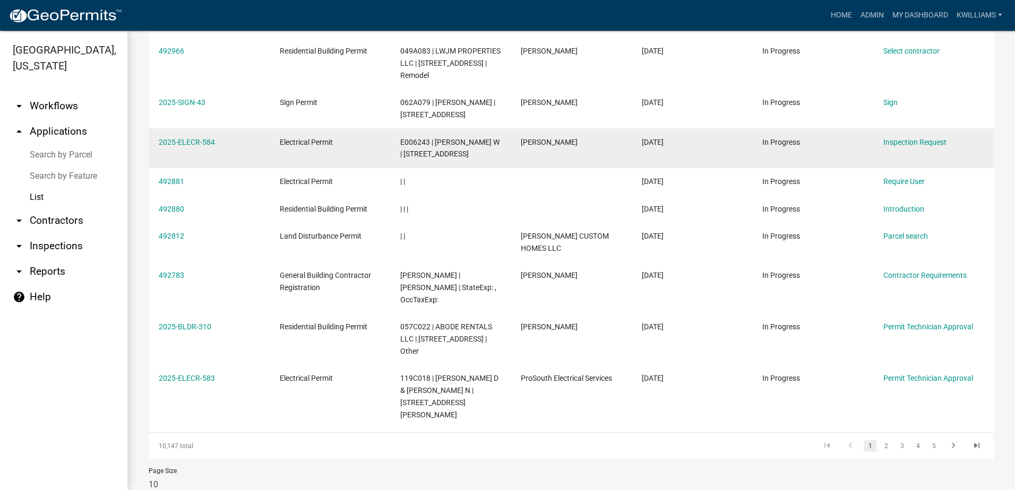
scroll to position [237, 0]
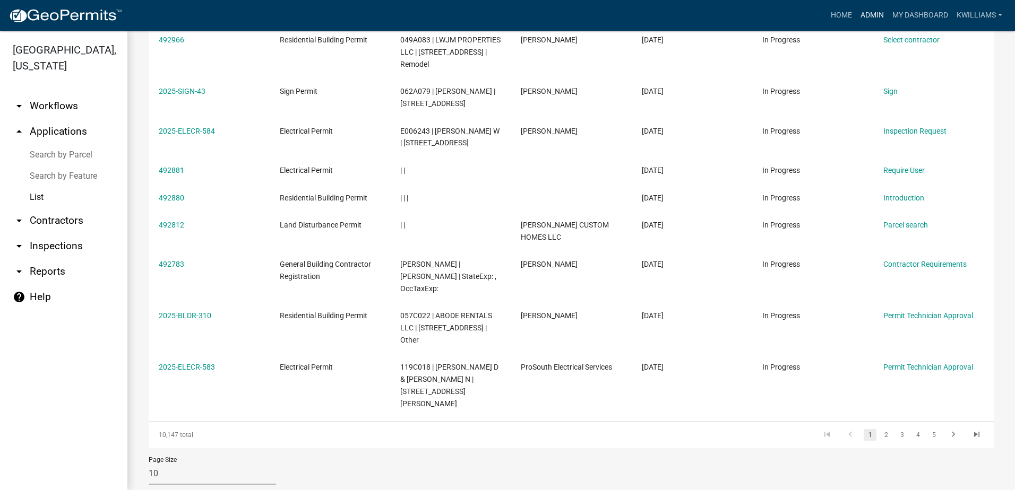
click at [882, 13] on link "Admin" at bounding box center [872, 15] width 32 height 20
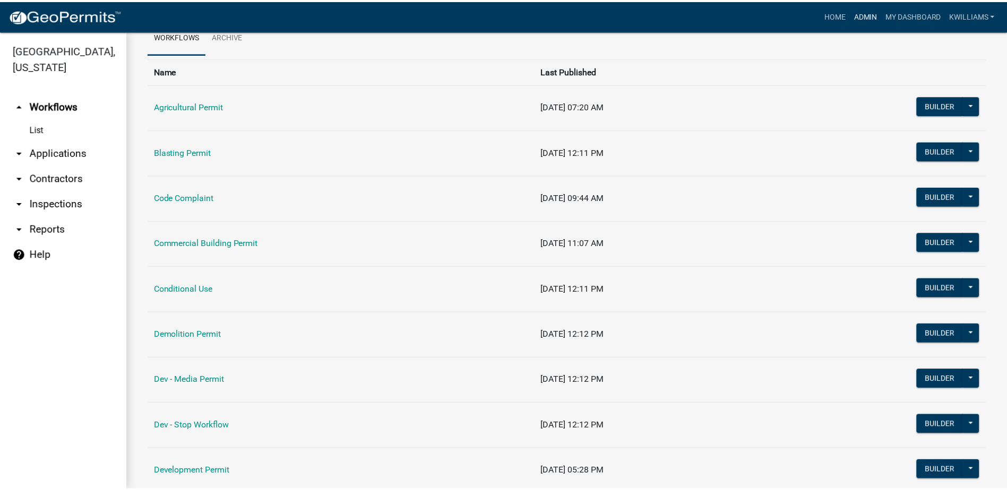
scroll to position [53, 0]
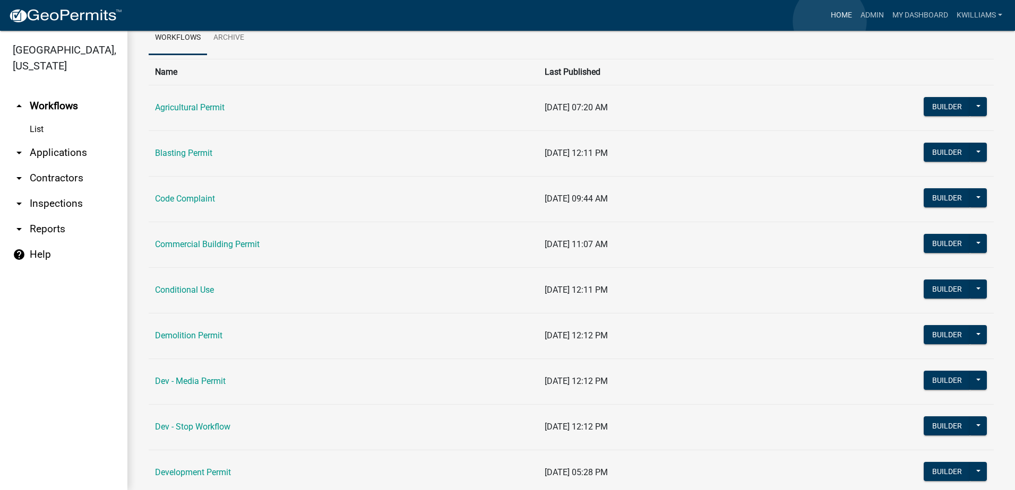
click at [834, 11] on link "Home" at bounding box center [841, 15] width 30 height 20
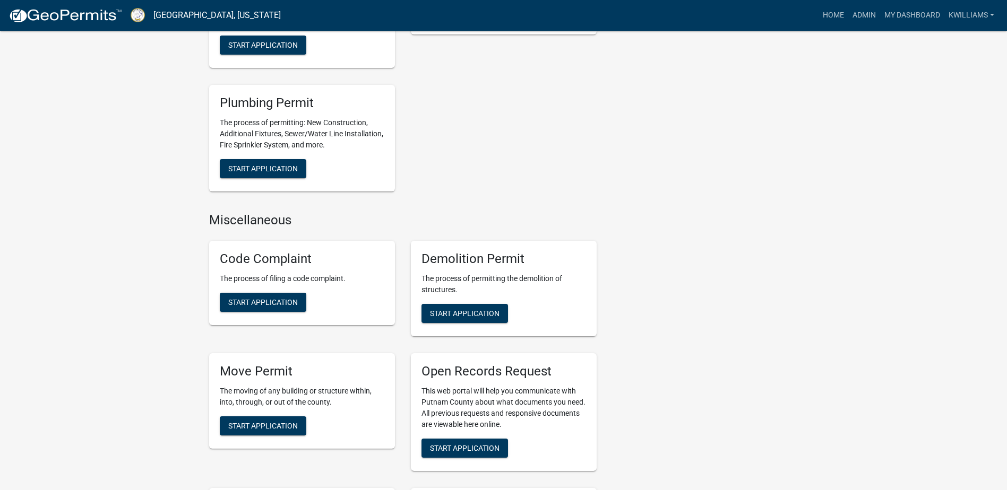
scroll to position [1065, 0]
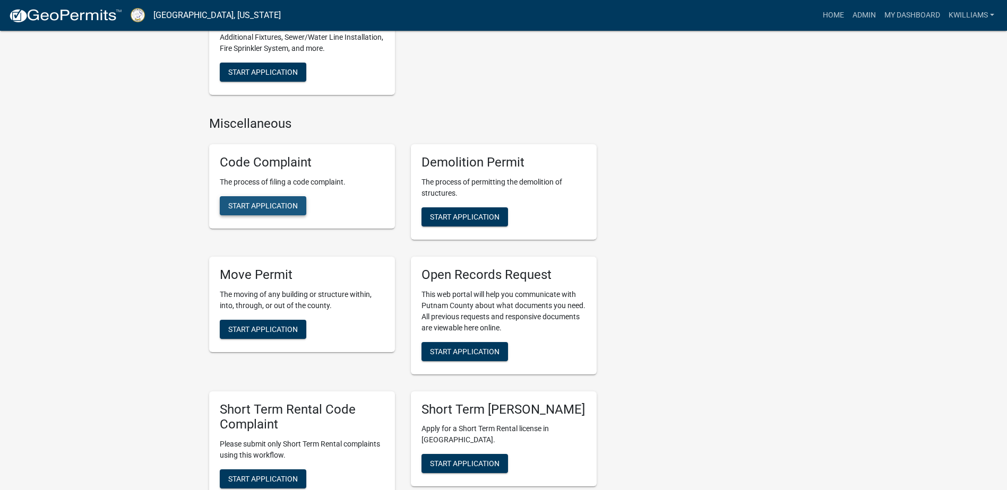
click at [283, 210] on span "Start Application" at bounding box center [263, 205] width 70 height 8
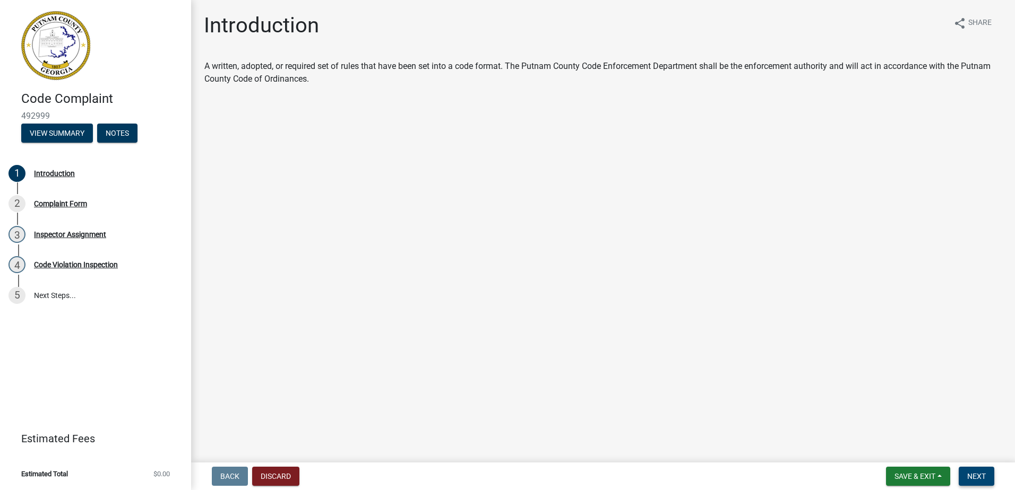
click at [987, 473] on button "Next" at bounding box center [976, 476] width 36 height 19
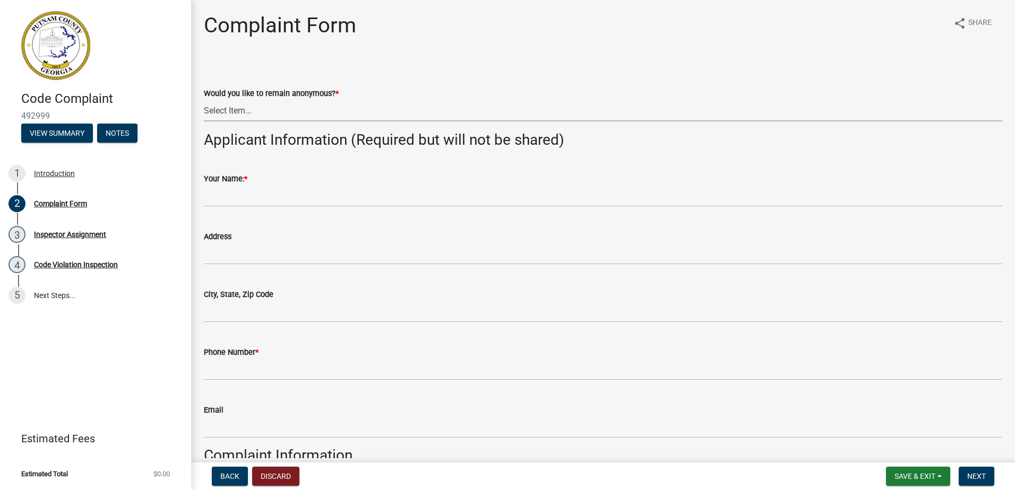
drag, startPoint x: 289, startPoint y: 111, endPoint x: 289, endPoint y: 122, distance: 10.1
click at [289, 112] on select "Select Item... Yes No" at bounding box center [603, 111] width 798 height 22
click at [204, 100] on select "Select Item... Yes No" at bounding box center [603, 111] width 798 height 22
select select "76170ab1-b25a-468b-8231-d5eb0e85b261"
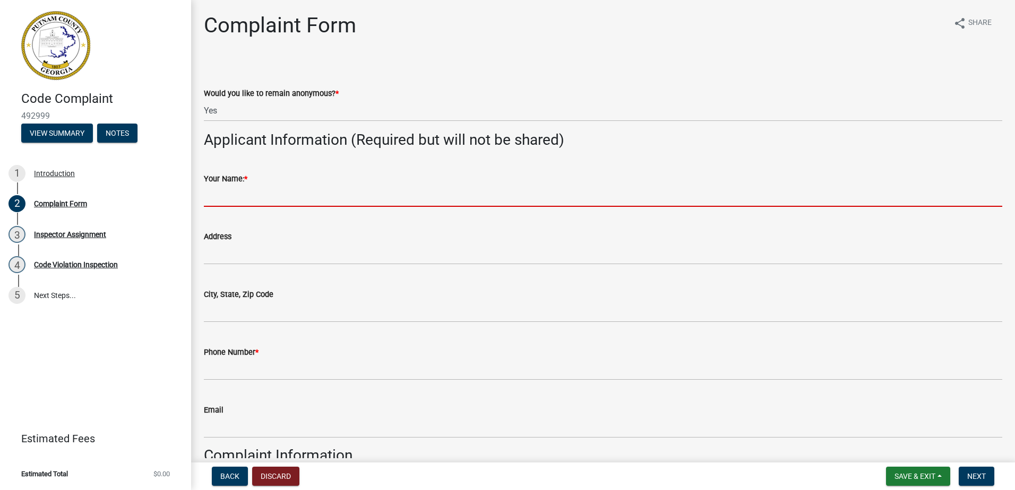
click at [239, 192] on input "Your Name: *" at bounding box center [603, 196] width 798 height 22
drag, startPoint x: 325, startPoint y: 142, endPoint x: 318, endPoint y: 140, distance: 7.7
click at [320, 142] on h3 "Applicant Information (Required but will not be shared)" at bounding box center [603, 140] width 798 height 18
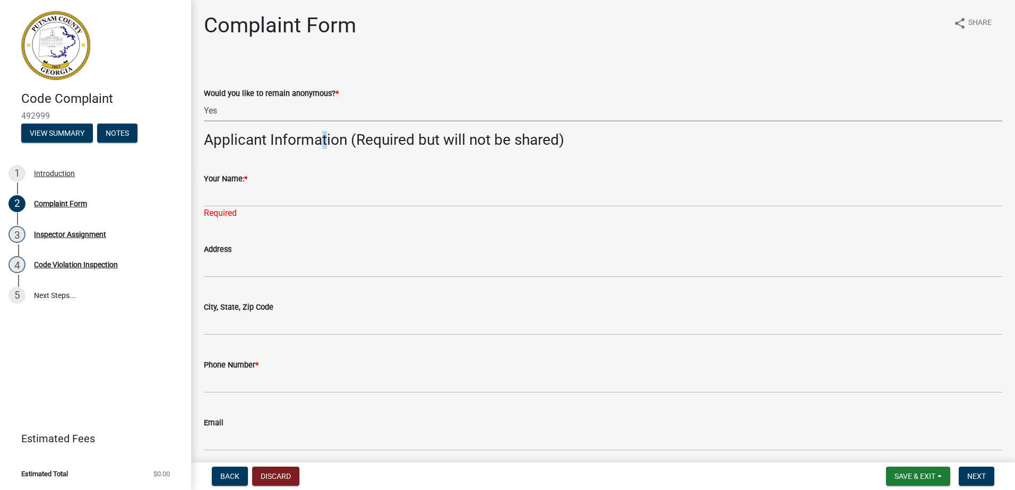
drag, startPoint x: 318, startPoint y: 140, endPoint x: 230, endPoint y: 106, distance: 94.6
click at [230, 106] on select "Select Item... Yes No" at bounding box center [603, 111] width 798 height 22
click at [204, 100] on select "Select Item... Yes No" at bounding box center [603, 111] width 798 height 22
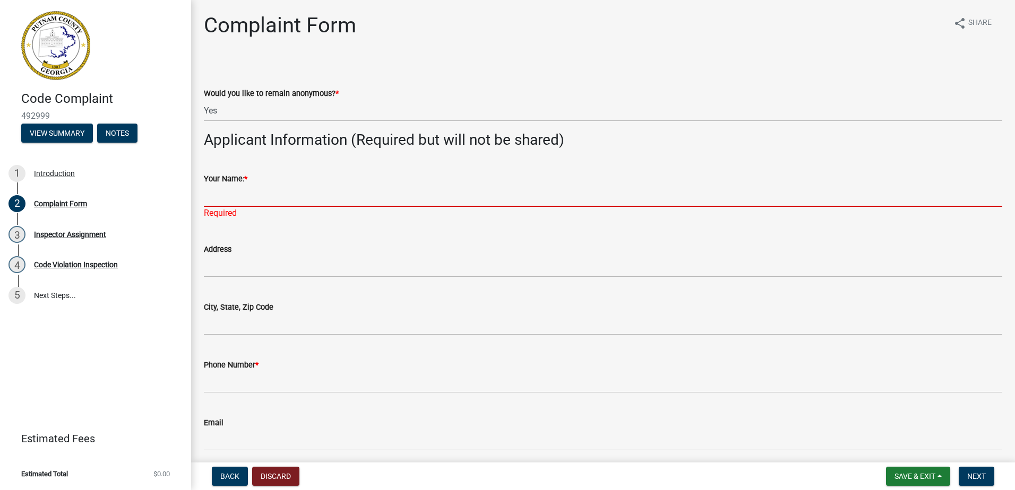
click at [254, 191] on input "Your Name: *" at bounding box center [603, 196] width 798 height 22
click at [250, 200] on input "Your Name: *" at bounding box center [603, 196] width 798 height 22
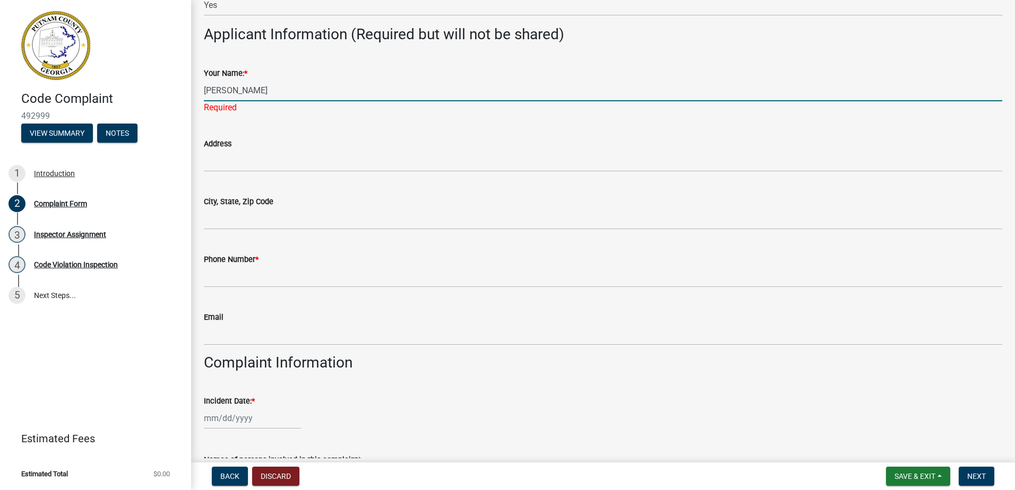
scroll to position [106, 0]
type input "Linda"
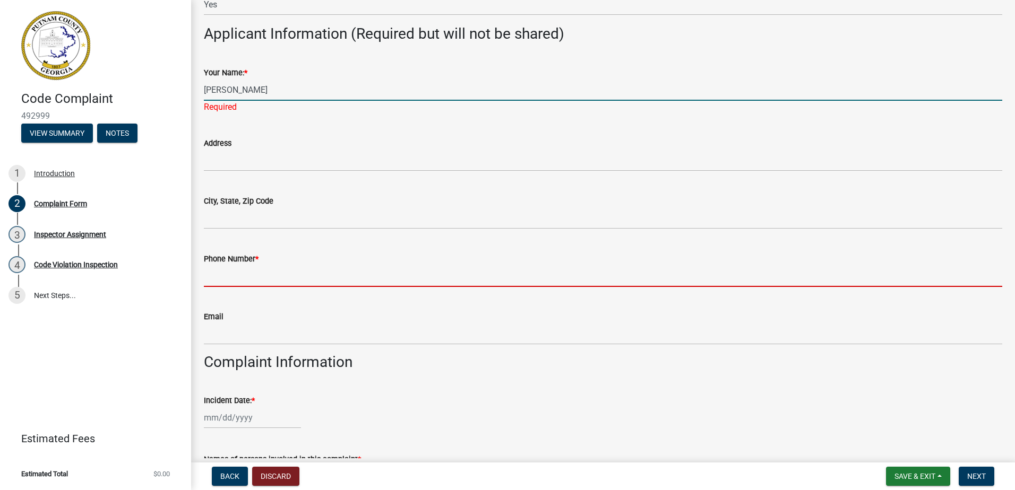
drag, startPoint x: 223, startPoint y: 277, endPoint x: 224, endPoint y: 283, distance: 6.4
click at [223, 277] on wm-data-entity-input "Phone Number *" at bounding box center [603, 267] width 798 height 58
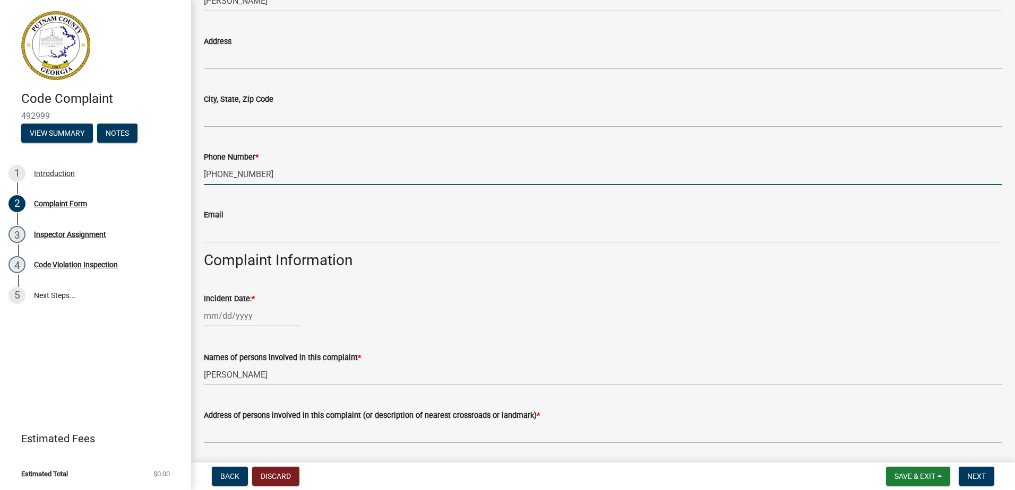
scroll to position [212, 0]
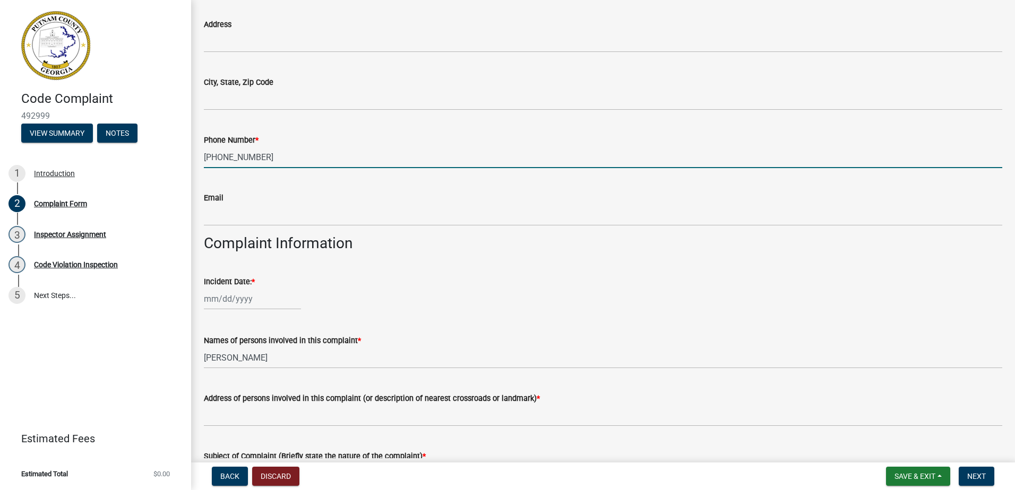
type input "770-364-2620"
select select "10"
select select "2025"
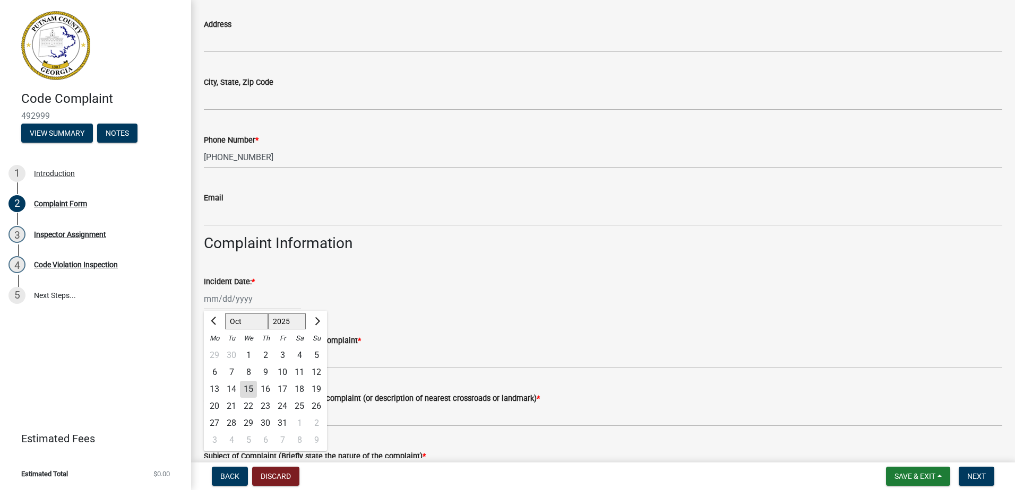
click at [227, 304] on div "Jan Feb Mar Apr May Jun Jul Aug Sep Oct Nov Dec 1525 1526 1527 1528 1529 1530 1…" at bounding box center [252, 299] width 97 height 22
click at [246, 386] on div "15" at bounding box center [248, 389] width 17 height 17
type input "[DATE]"
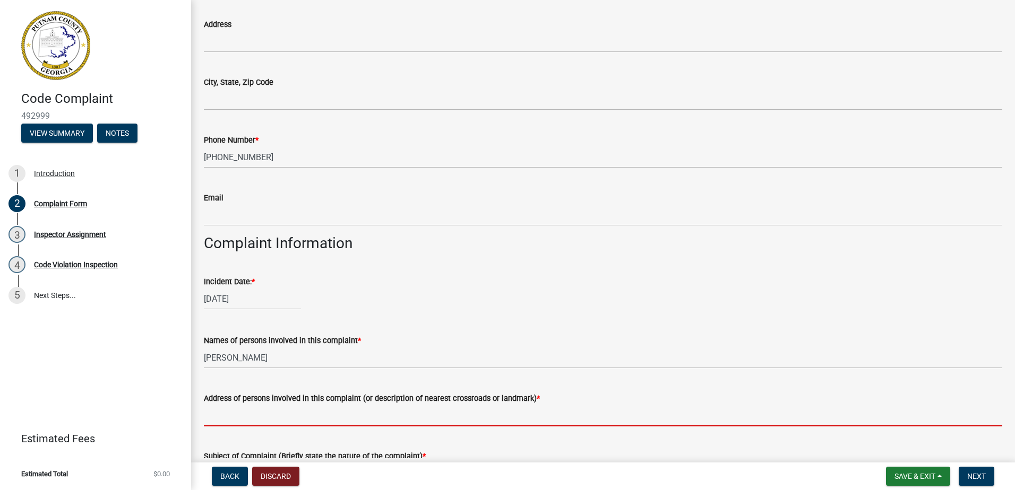
click at [246, 410] on input "Address of persons involved in this complaint (or description of nearest crossr…" at bounding box center [603, 416] width 798 height 22
click at [582, 304] on div "[DATE]" at bounding box center [603, 299] width 798 height 22
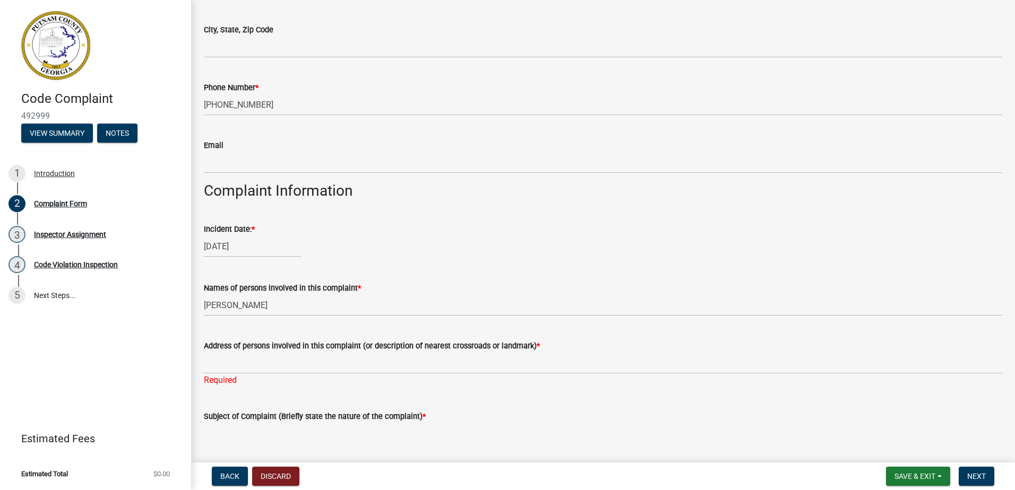
scroll to position [265, 0]
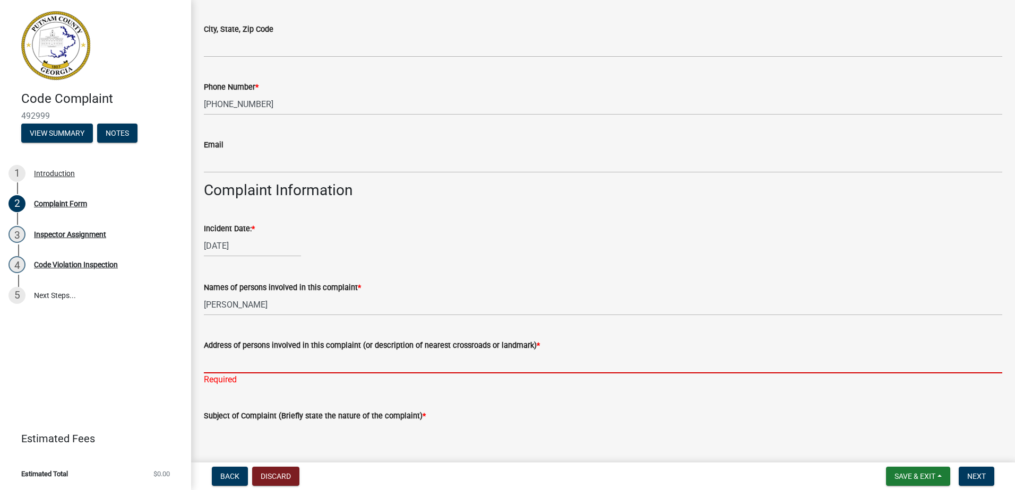
click at [206, 359] on input "Address of persons involved in this complaint (or description of nearest crossr…" at bounding box center [603, 363] width 798 height 22
click at [544, 236] on div "[DATE]" at bounding box center [603, 246] width 798 height 22
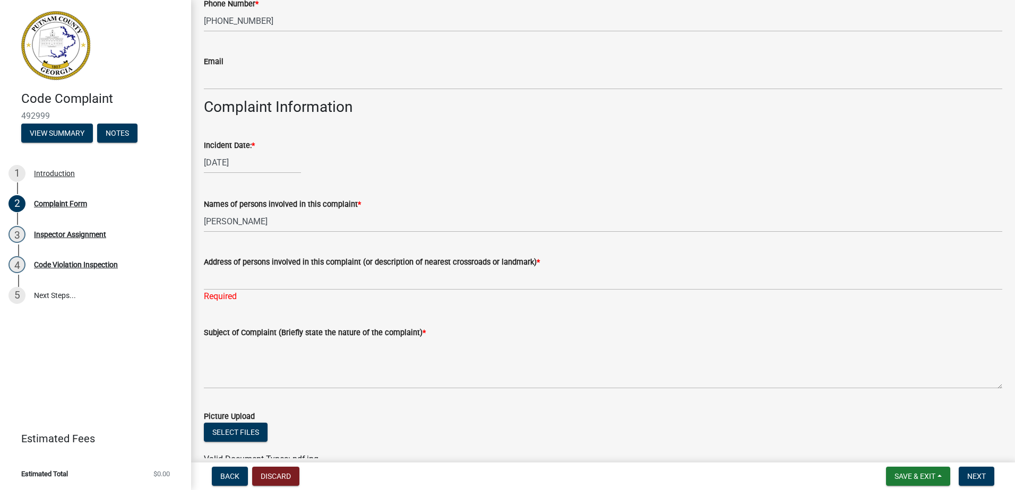
scroll to position [425, 0]
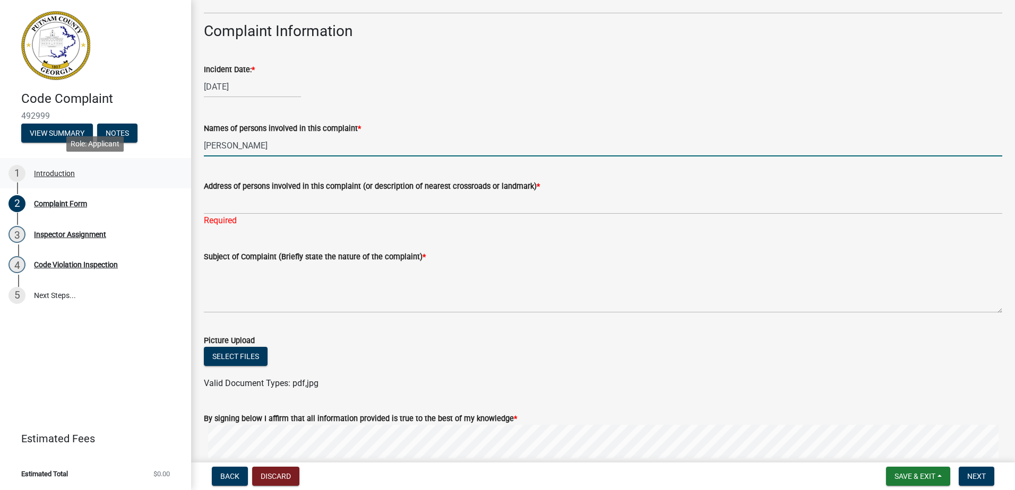
drag, startPoint x: 288, startPoint y: 138, endPoint x: 123, endPoint y: 160, distance: 166.5
click at [122, 161] on div "Code Complaint 492999 View Summary Notes 1 Introduction 2 Complaint Form 3 Insp…" at bounding box center [507, 245] width 1015 height 490
type input "Debra Thrift"
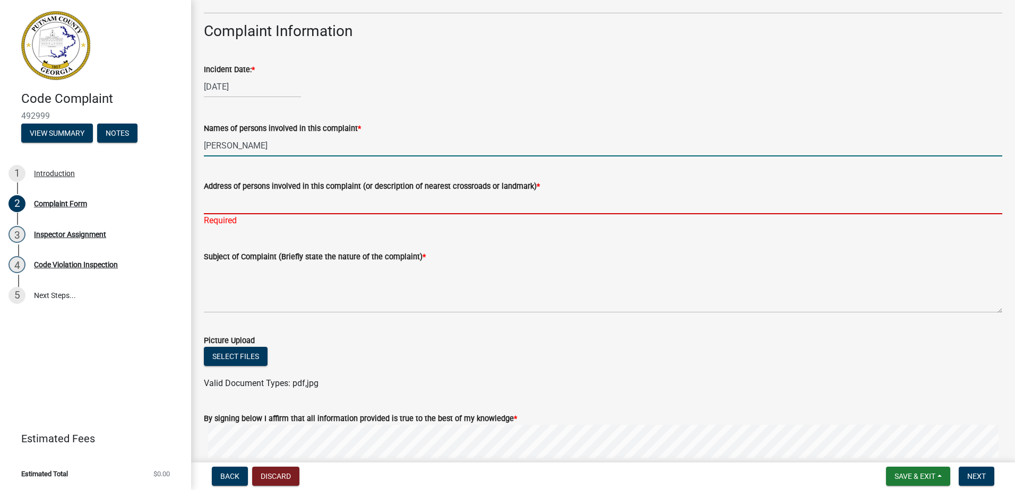
click at [214, 196] on input "Address of persons involved in this complaint (or description of nearest crossr…" at bounding box center [603, 204] width 798 height 22
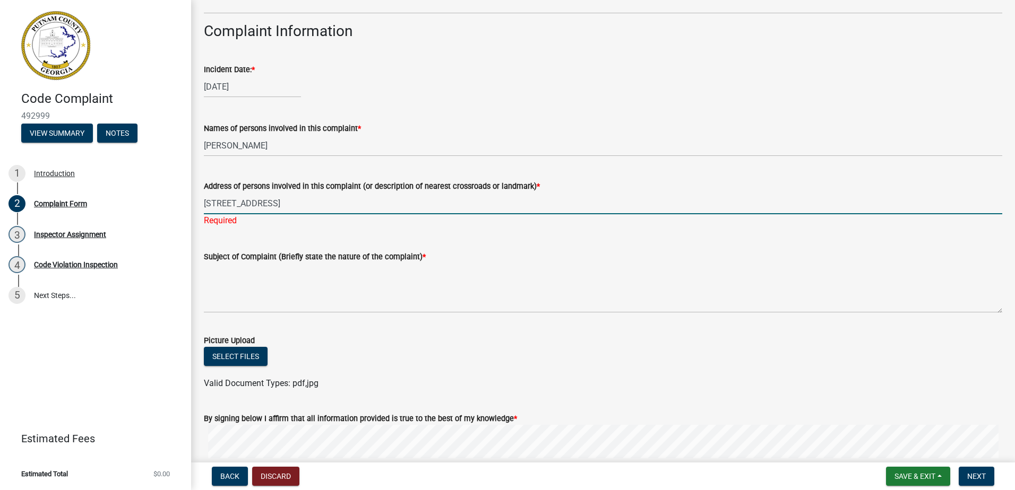
type input "445 Long Shoals Rd"
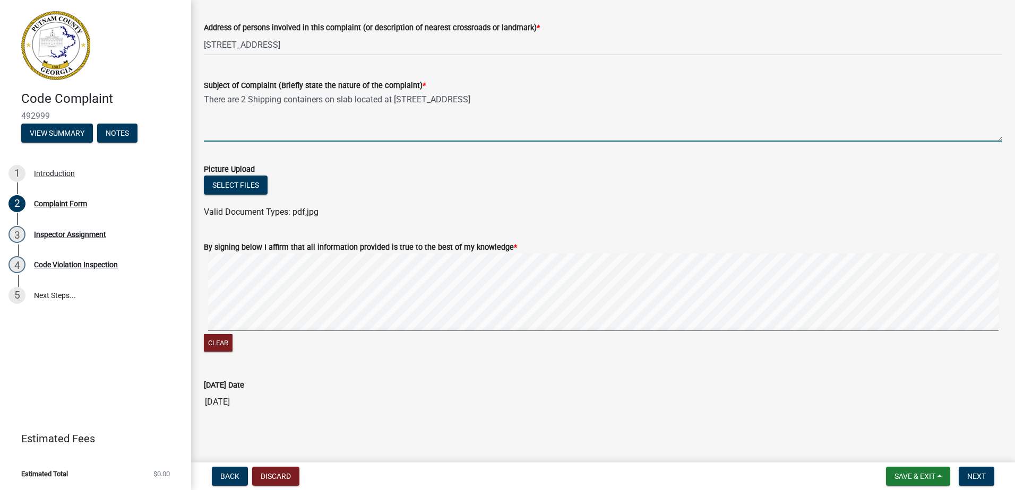
scroll to position [584, 0]
click at [495, 230] on form "By signing below I affirm that all information provided is true to the best of …" at bounding box center [603, 291] width 798 height 126
type textarea "There are 2 Shipping containers on slab located at 445 Long Shoals Rd."
click at [966, 476] on button "Next" at bounding box center [976, 476] width 36 height 19
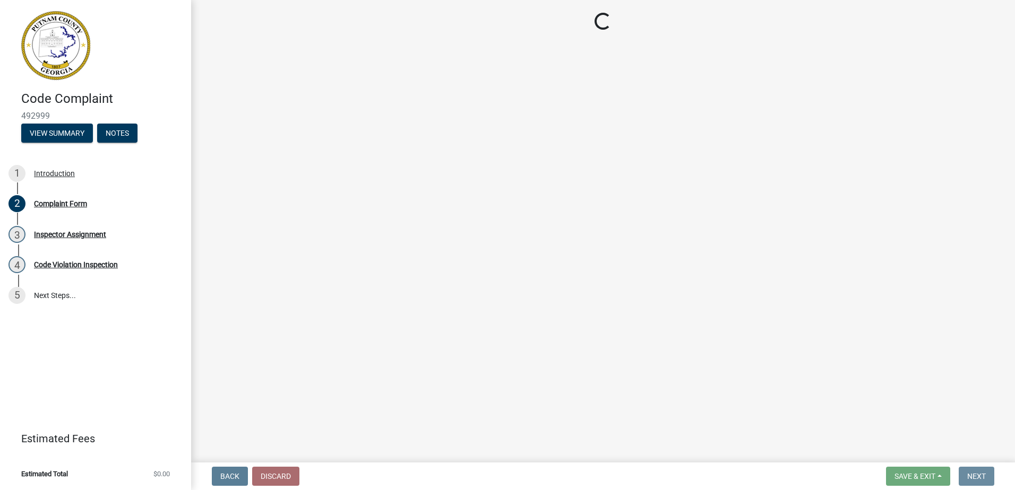
scroll to position [0, 0]
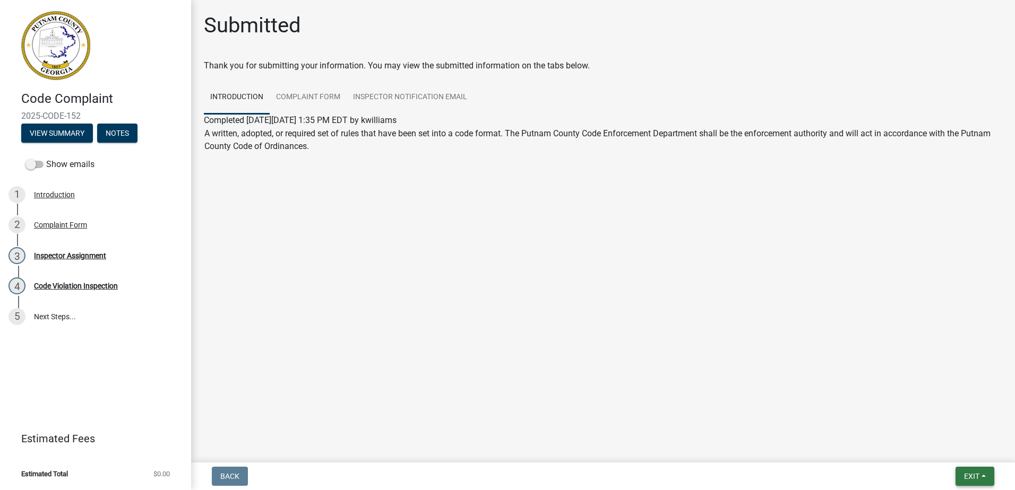
click at [976, 471] on button "Exit" at bounding box center [974, 476] width 39 height 19
click at [952, 445] on button "Save & Exit" at bounding box center [951, 448] width 85 height 25
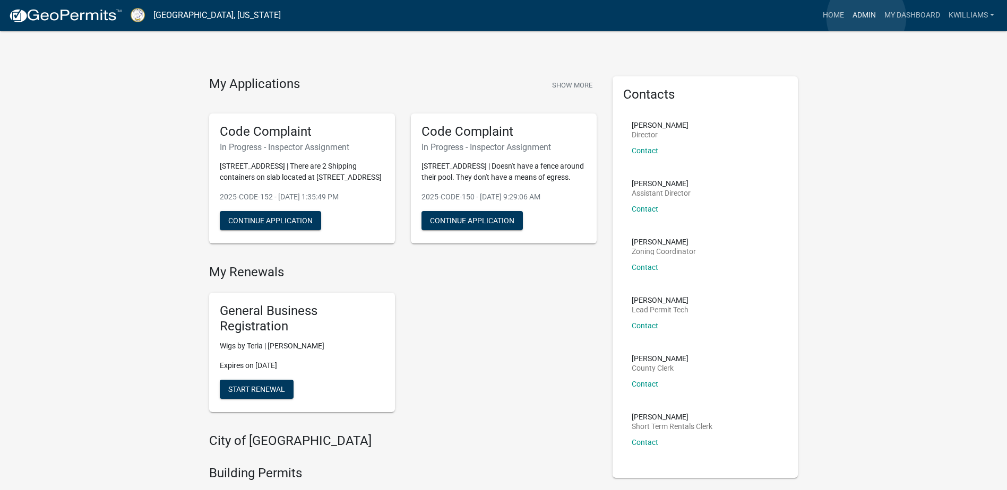
click at [866, 18] on link "Admin" at bounding box center [864, 15] width 32 height 20
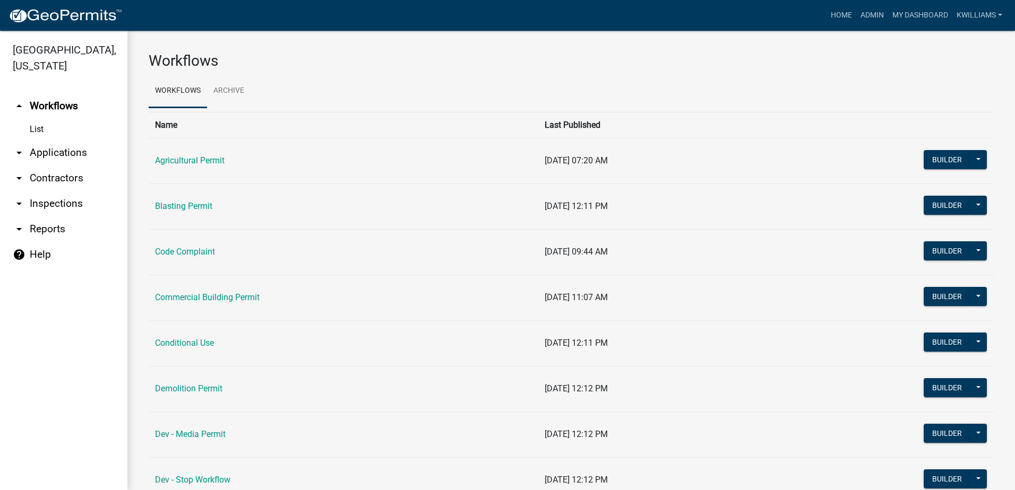
click at [66, 148] on link "arrow_drop_down Applications" at bounding box center [63, 152] width 127 height 25
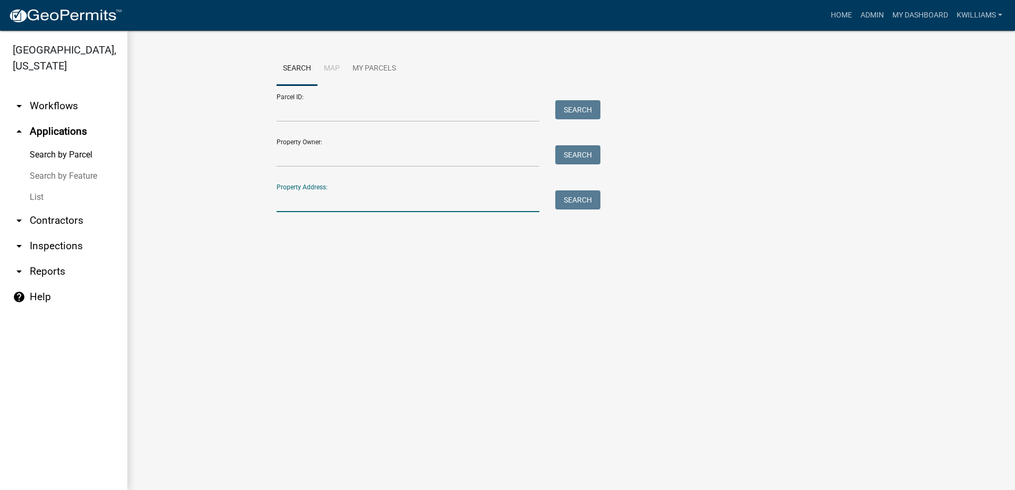
click at [313, 203] on input "Property Address:" at bounding box center [407, 202] width 263 height 22
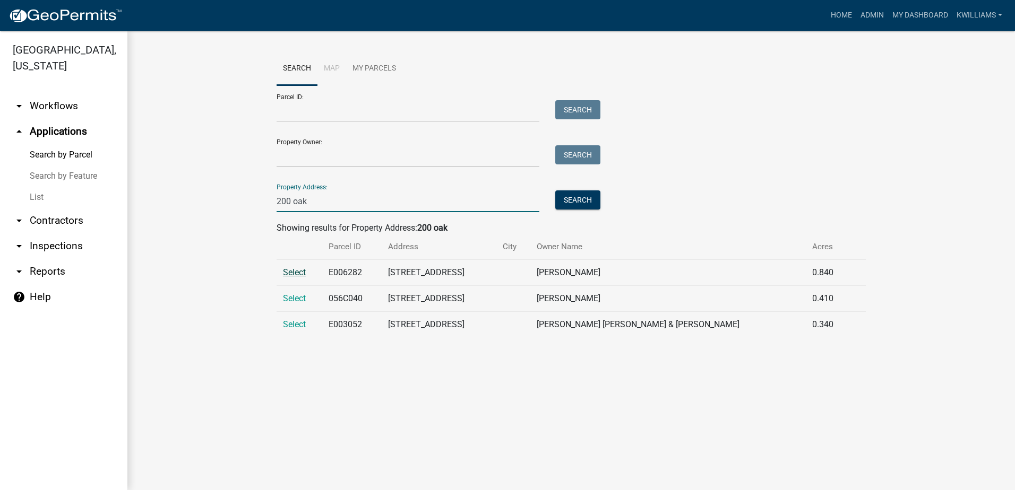
type input "200 oak"
click at [291, 269] on span "Select" at bounding box center [294, 272] width 23 height 10
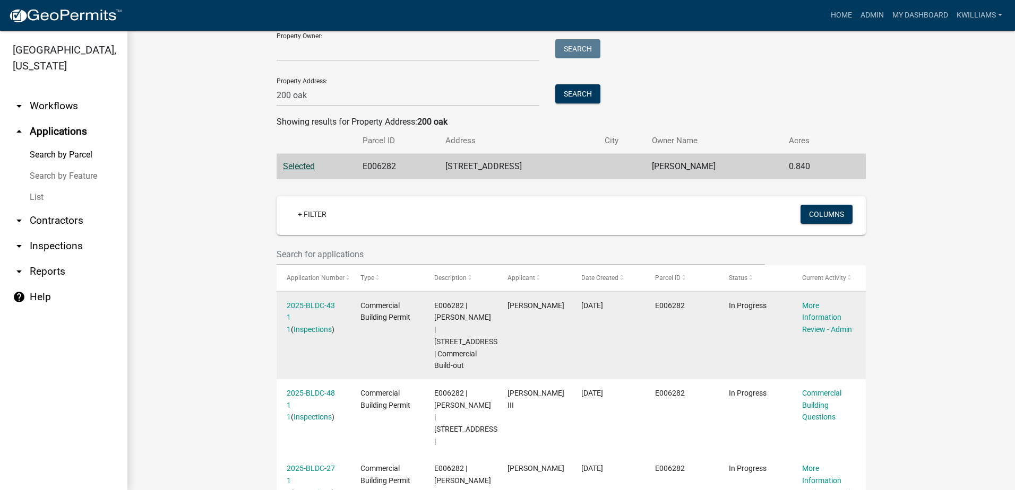
scroll to position [202, 0]
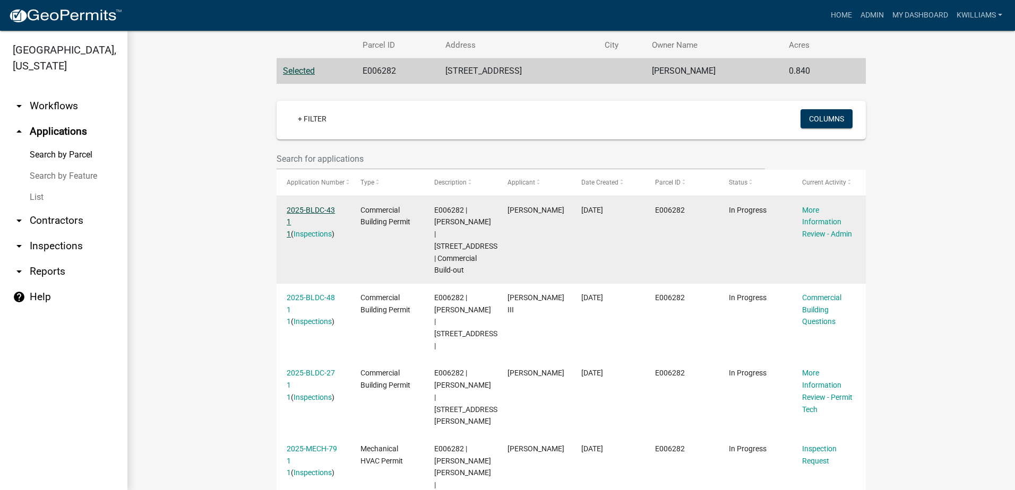
click at [307, 206] on link "2025-BLDC-43 1 1" at bounding box center [311, 222] width 48 height 33
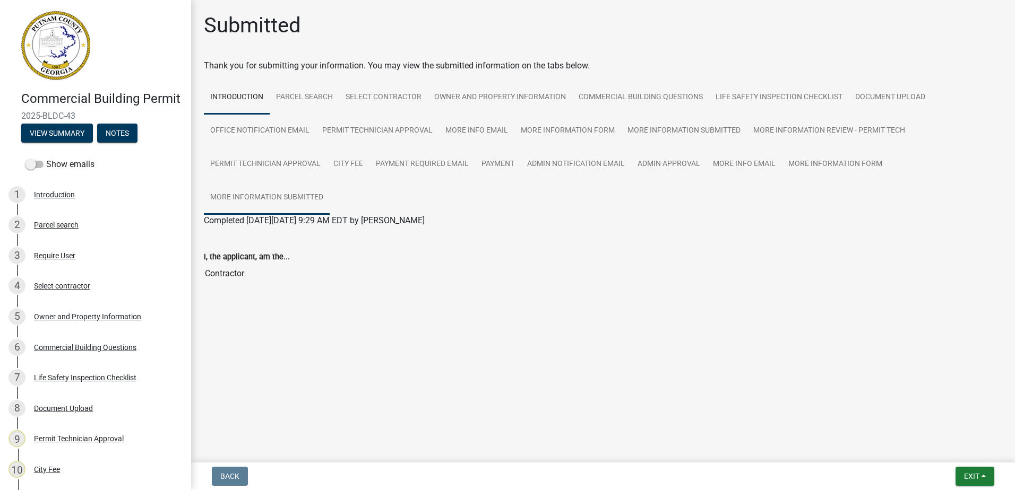
click at [316, 191] on link "More Information Submitted" at bounding box center [267, 198] width 126 height 34
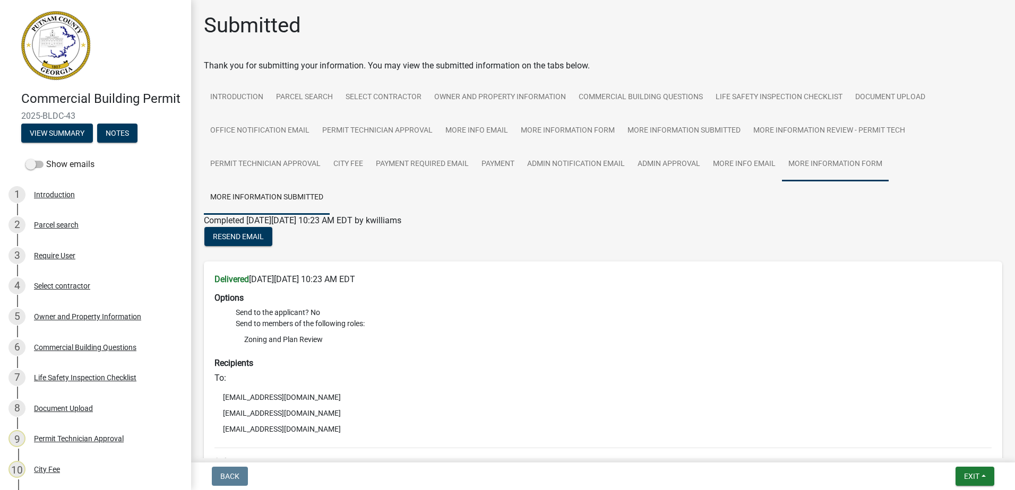
click at [828, 166] on link "More Information Form" at bounding box center [835, 165] width 107 height 34
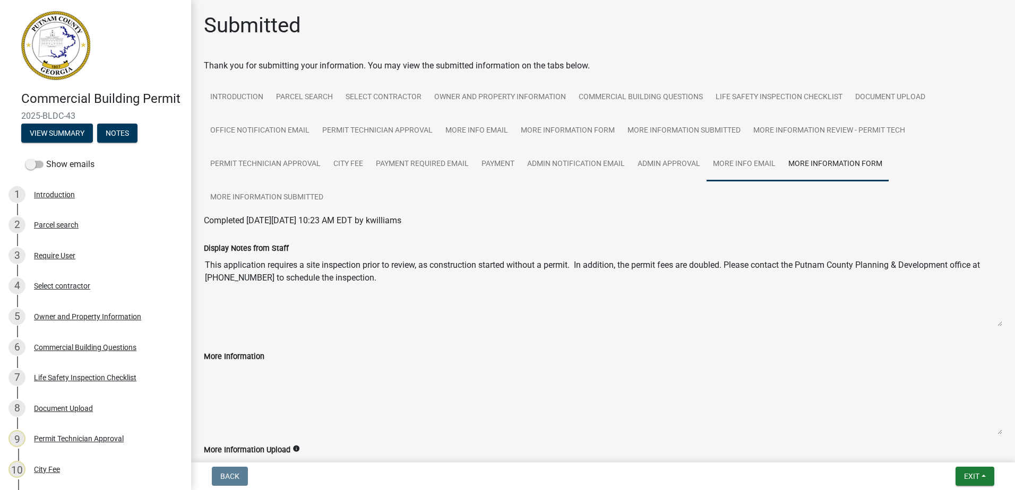
click at [752, 170] on link "More Info Email" at bounding box center [743, 165] width 75 height 34
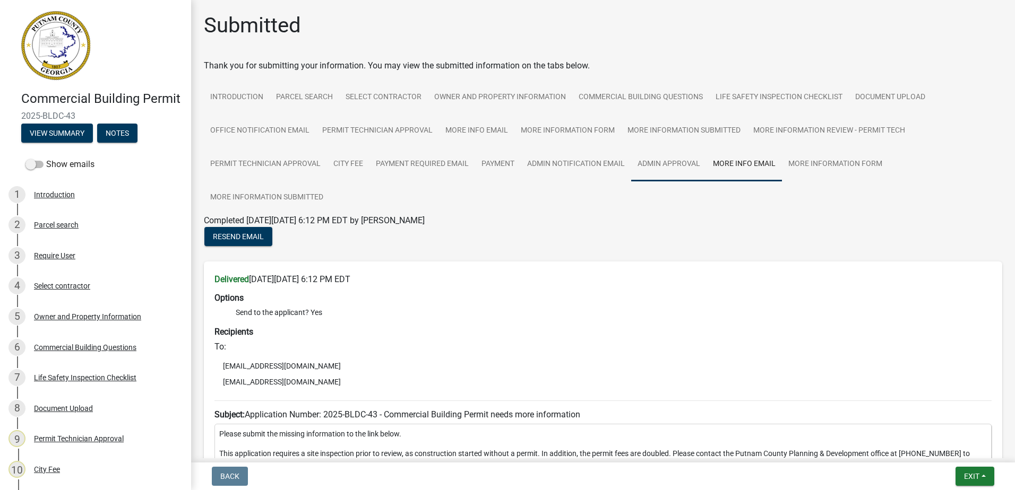
click at [682, 150] on link "Admin Approval" at bounding box center [668, 165] width 75 height 34
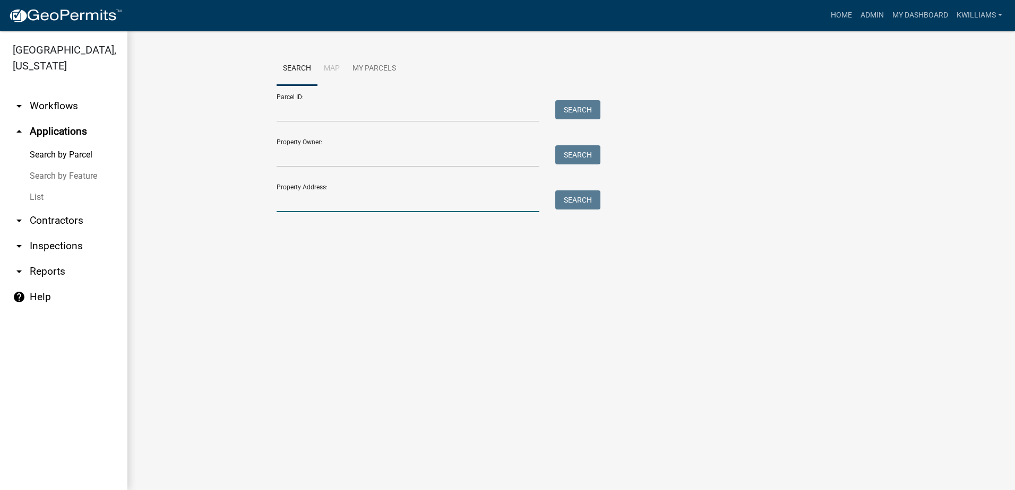
drag, startPoint x: 370, startPoint y: 200, endPoint x: 367, endPoint y: 195, distance: 5.5
click at [367, 195] on input "Property Address:" at bounding box center [407, 202] width 263 height 22
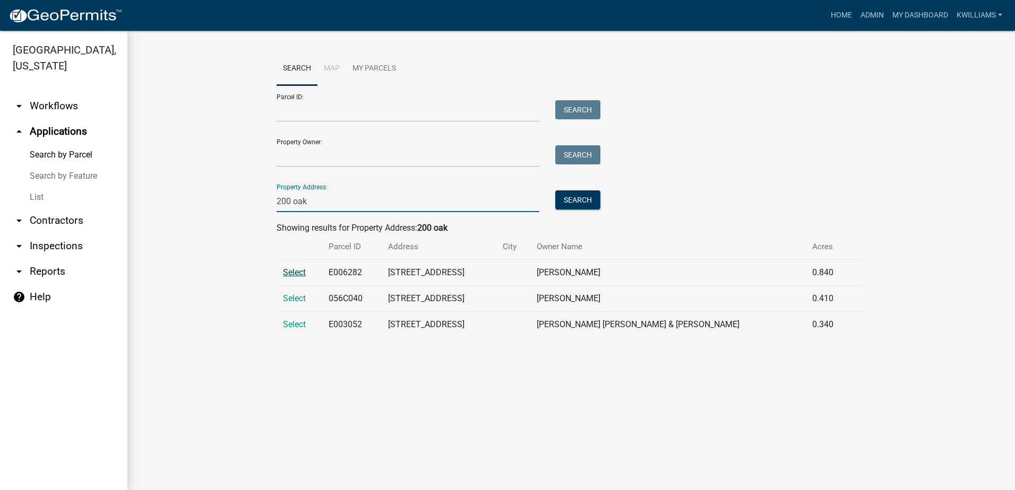
type input "200 oak"
click at [300, 272] on span "Select" at bounding box center [294, 272] width 23 height 10
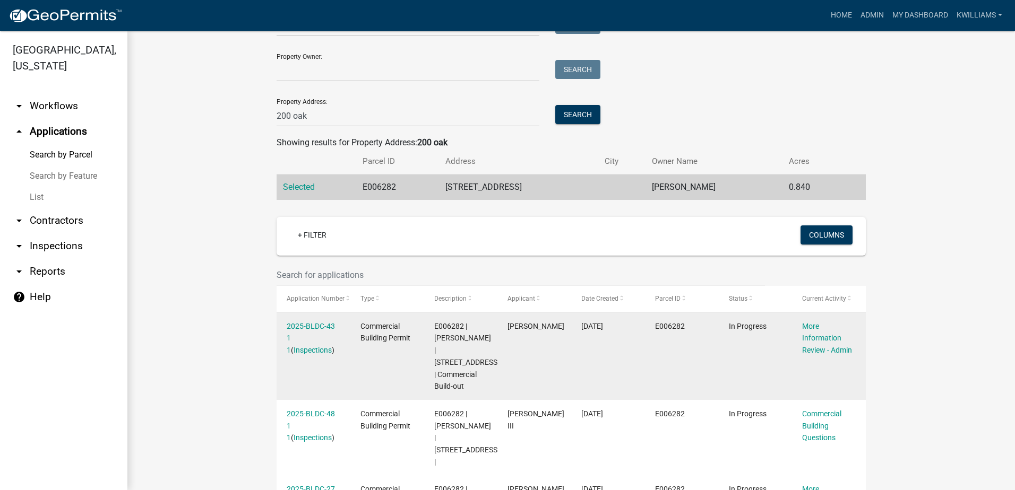
scroll to position [202, 0]
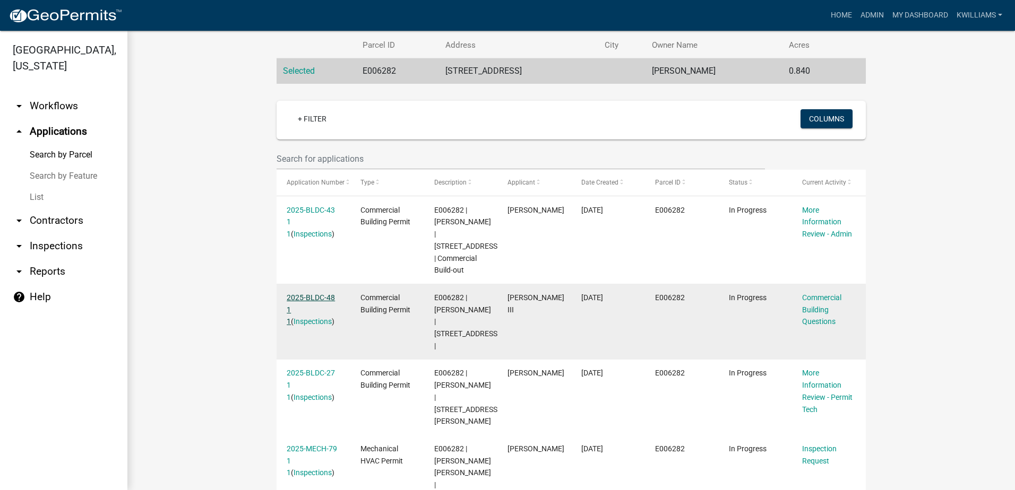
click at [312, 293] on link "2025-BLDC-48 1 1" at bounding box center [311, 309] width 48 height 33
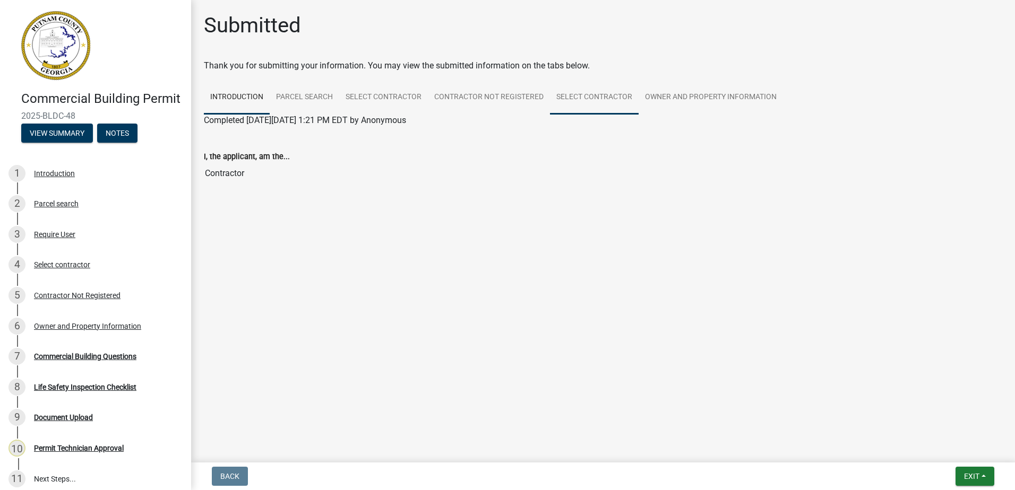
click at [594, 94] on link "Select contractor" at bounding box center [594, 98] width 89 height 34
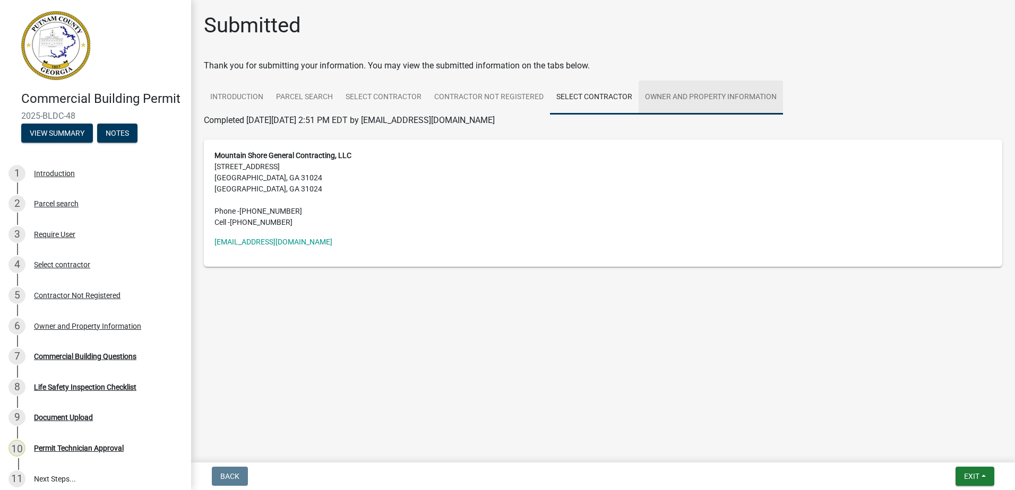
click at [695, 92] on link "Owner and Property Information" at bounding box center [710, 98] width 144 height 34
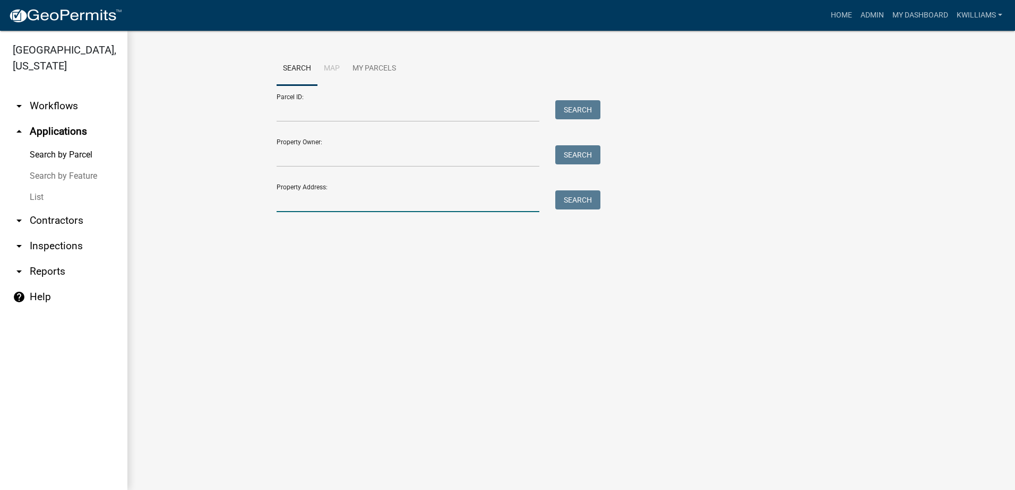
click at [323, 198] on input "Property Address:" at bounding box center [407, 202] width 263 height 22
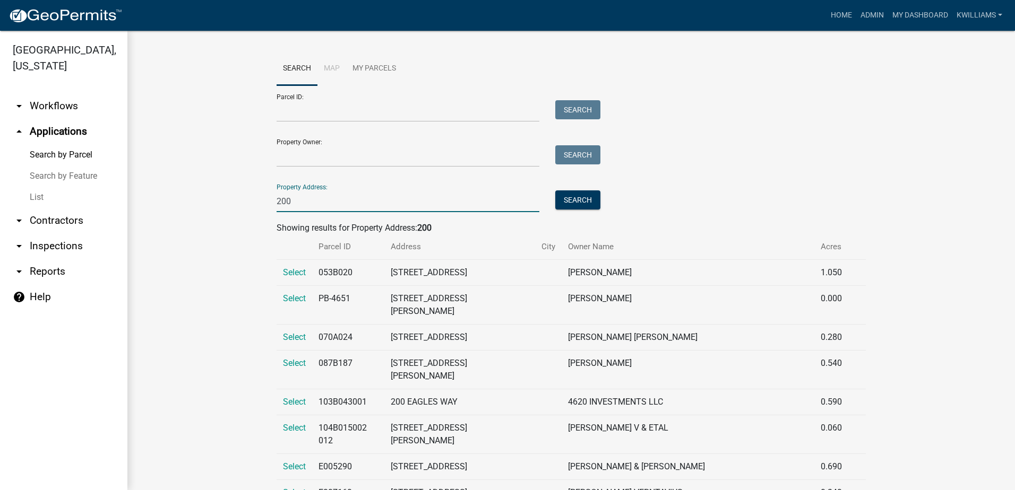
type input "200"
click at [75, 99] on link "arrow_drop_down Workflows" at bounding box center [63, 105] width 127 height 25
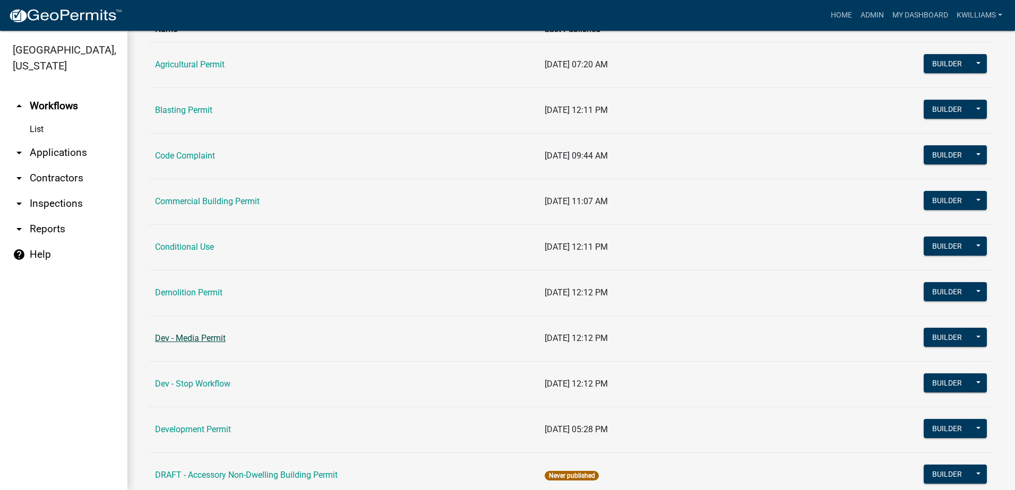
scroll to position [106, 0]
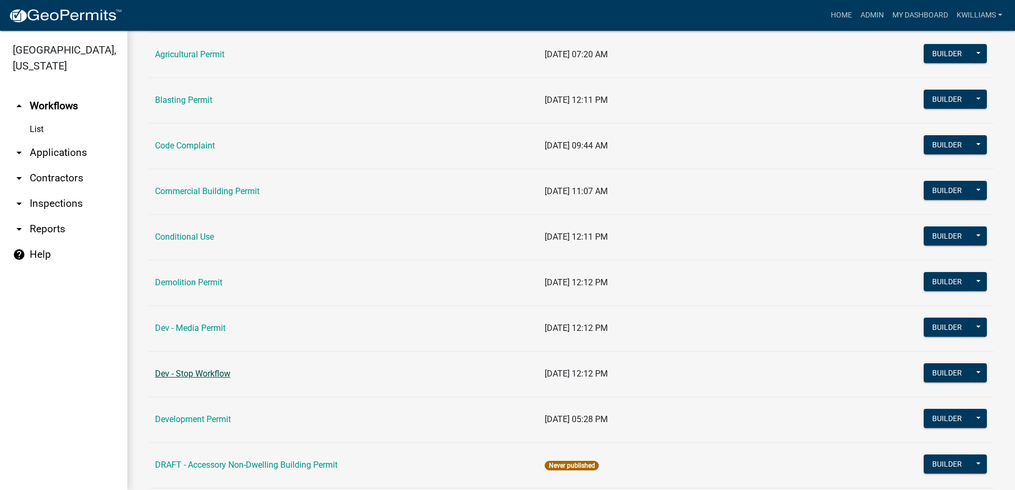
click at [196, 376] on link "Dev - Stop Workflow" at bounding box center [192, 374] width 75 height 10
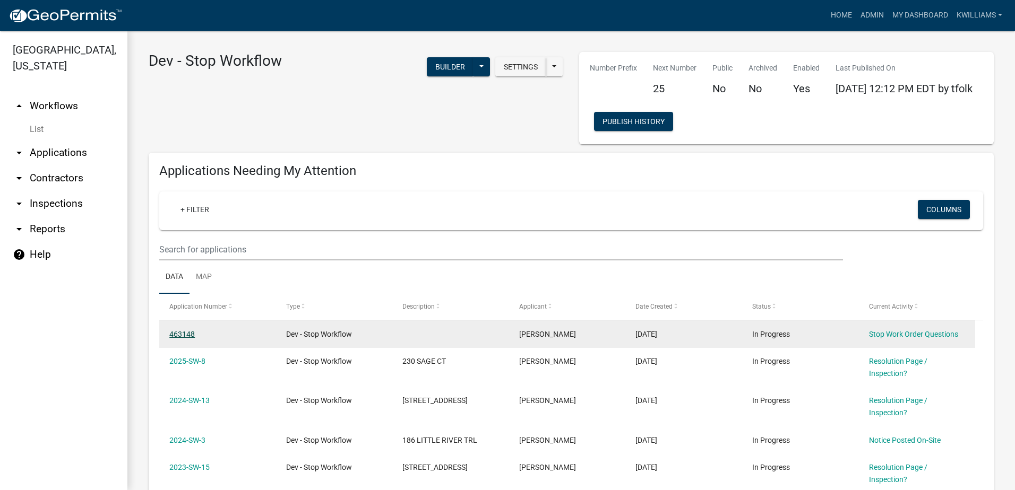
click at [184, 333] on link "463148" at bounding box center [181, 334] width 25 height 8
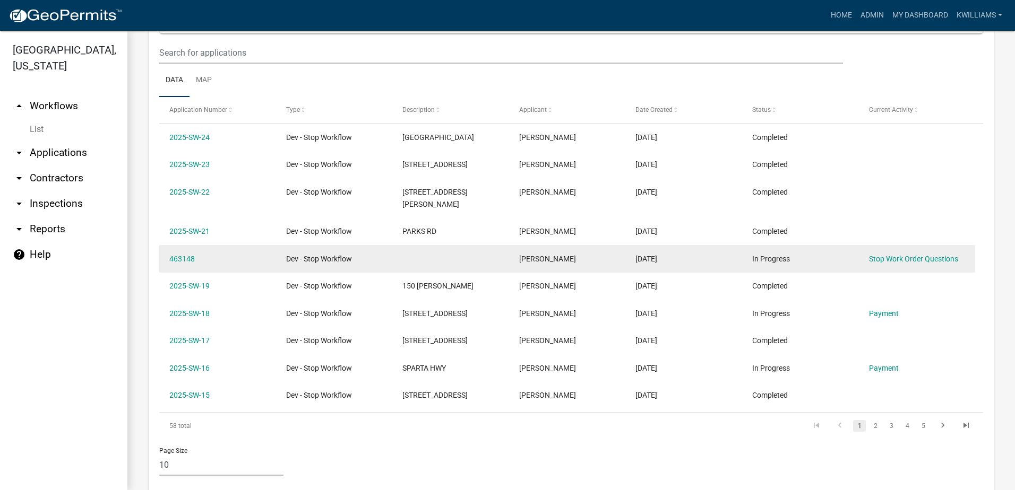
scroll to position [630, 0]
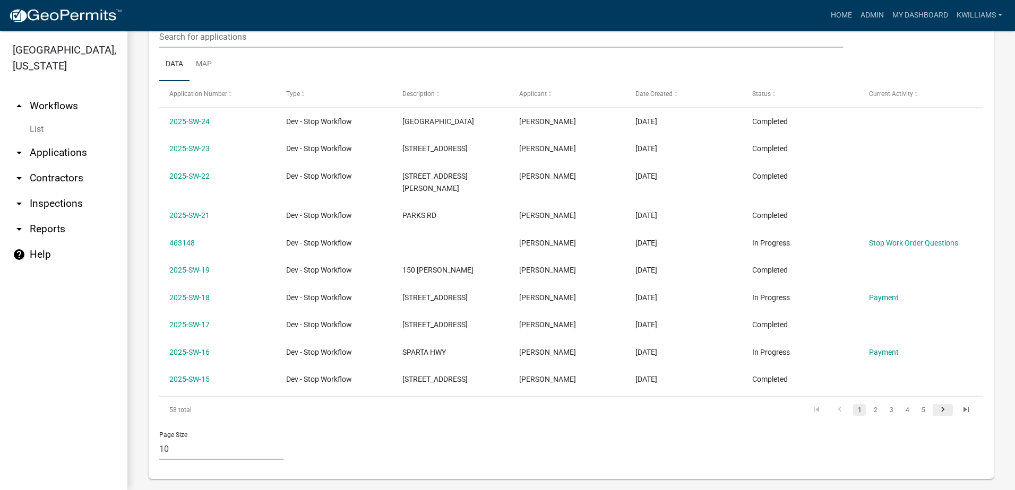
click at [936, 405] on icon "go to next page" at bounding box center [943, 411] width 14 height 13
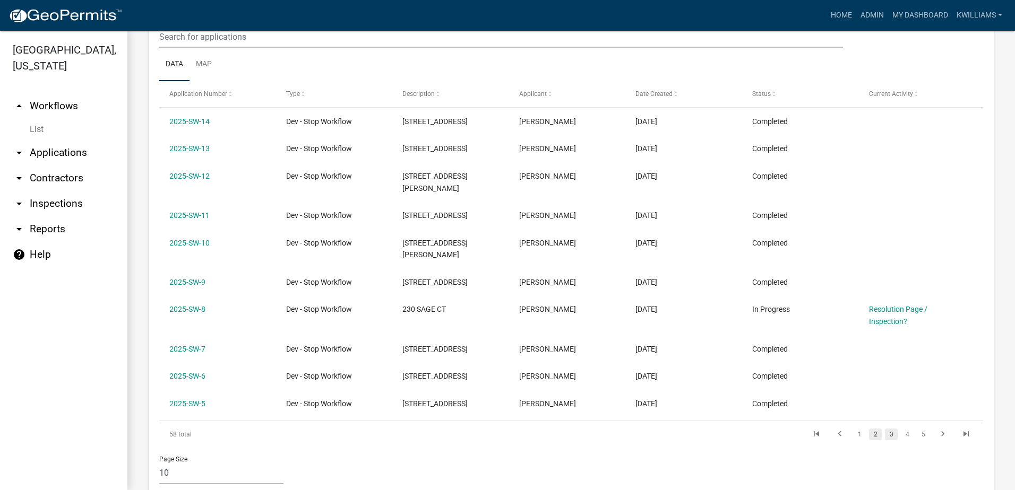
click at [885, 429] on link "3" at bounding box center [891, 435] width 13 height 12
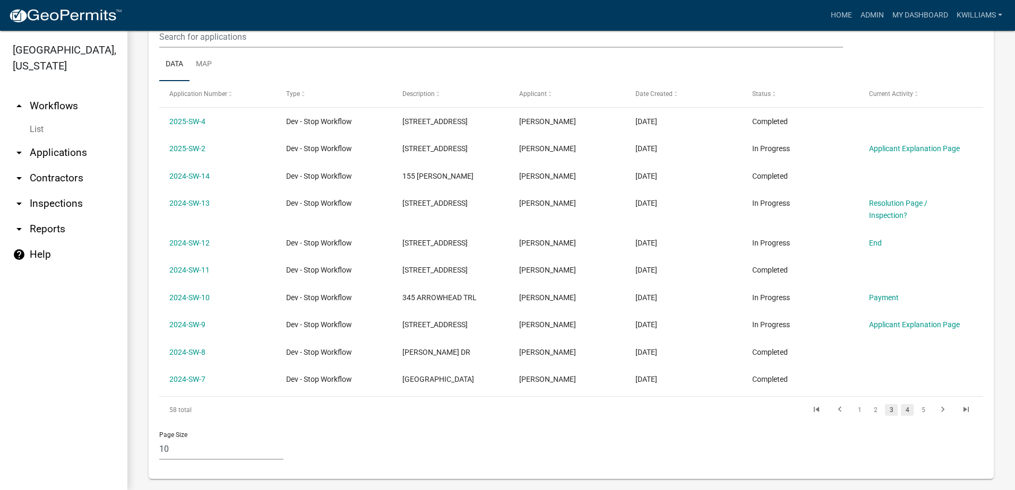
click at [901, 416] on link "4" at bounding box center [907, 410] width 13 height 12
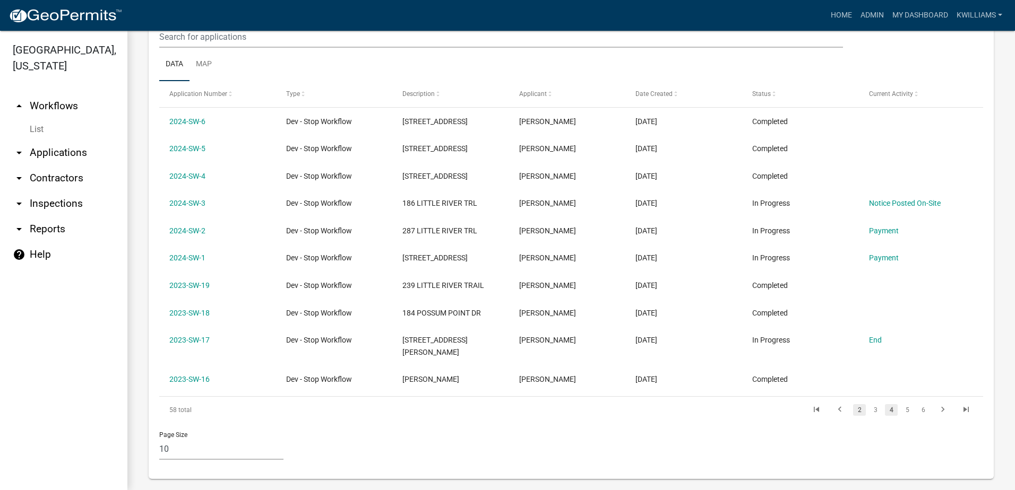
click at [853, 404] on link "2" at bounding box center [859, 410] width 13 height 12
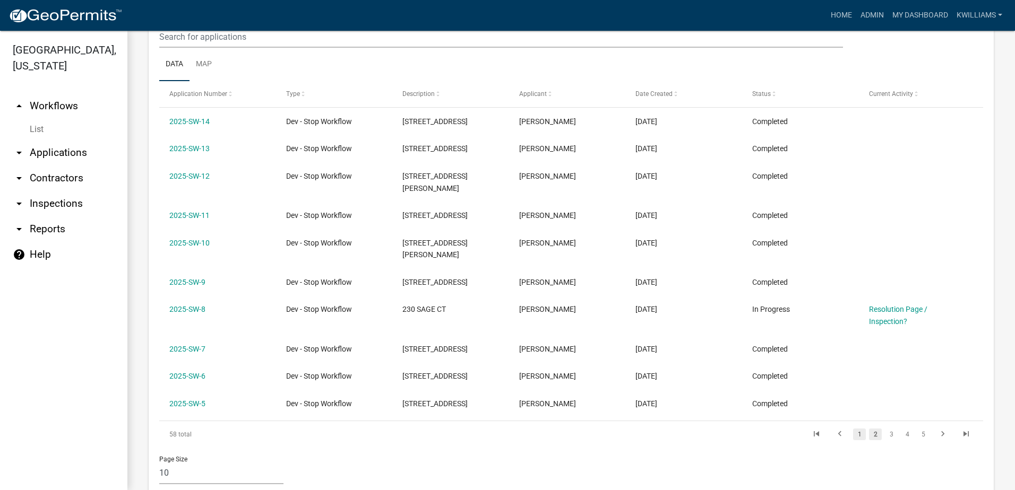
click at [853, 429] on link "1" at bounding box center [859, 435] width 13 height 12
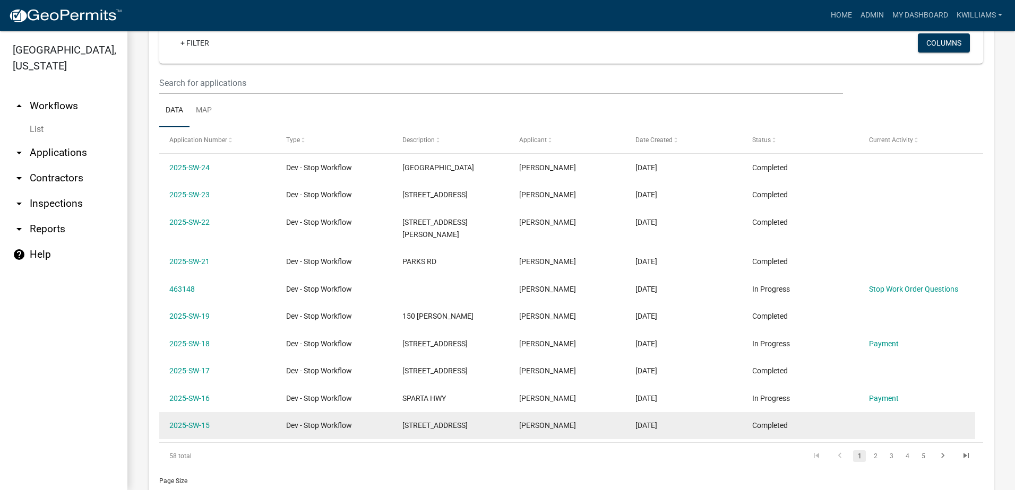
scroll to position [630, 0]
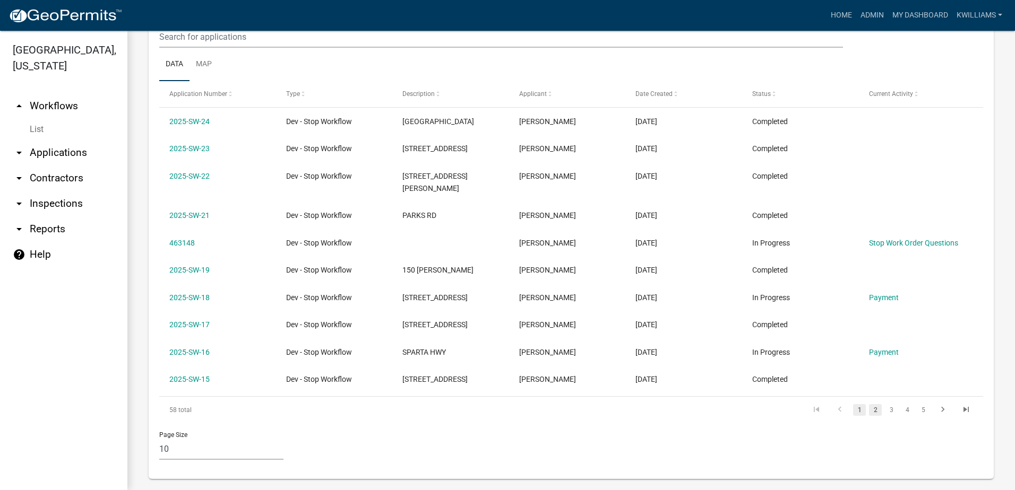
click at [869, 404] on link "2" at bounding box center [875, 410] width 13 height 12
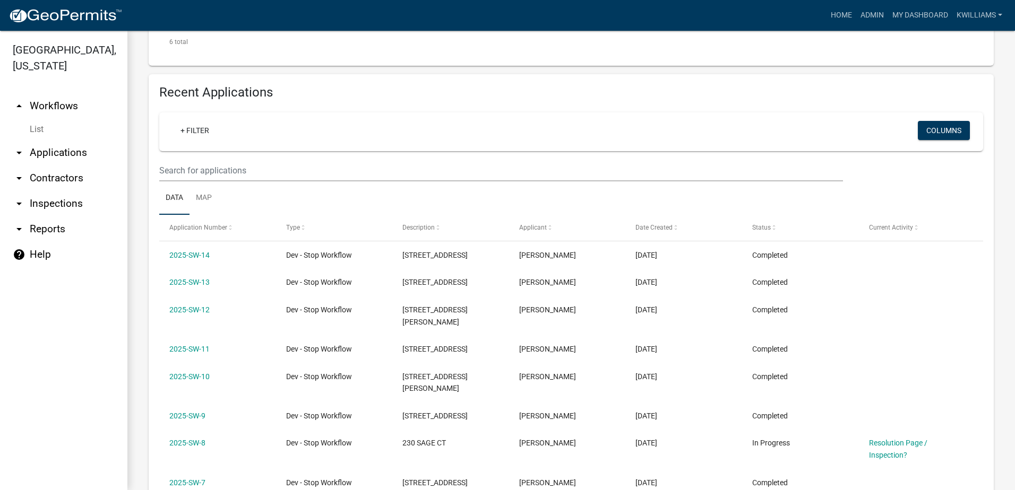
scroll to position [495, 0]
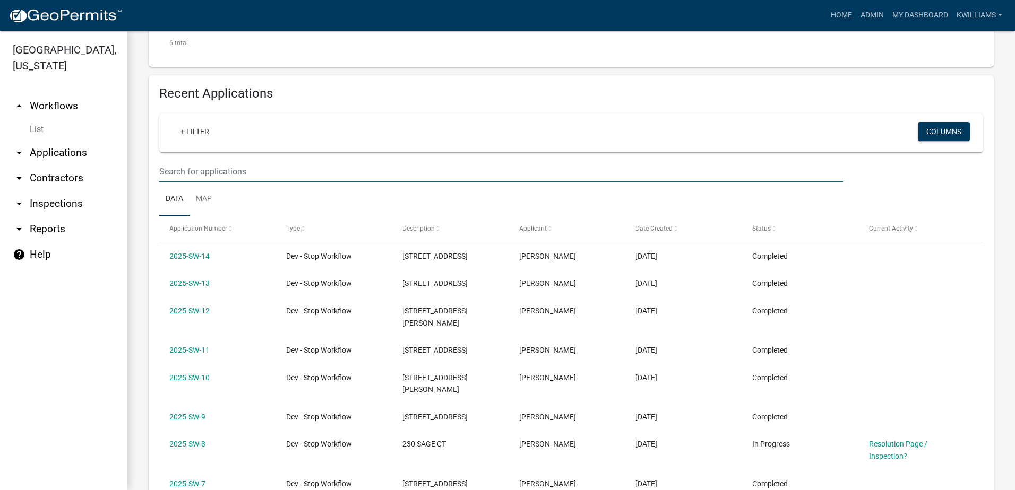
click at [223, 179] on input "text" at bounding box center [501, 172] width 684 height 22
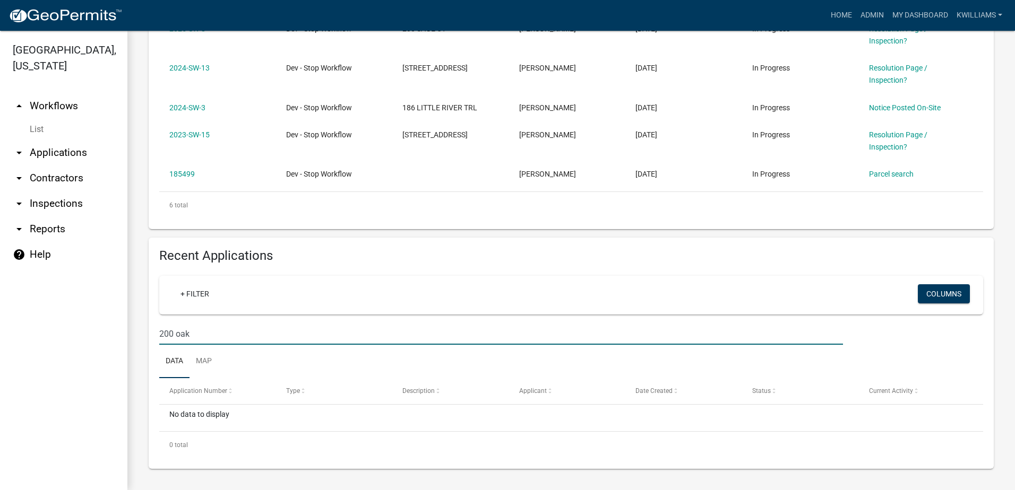
scroll to position [335, 0]
type input "200 oak st"
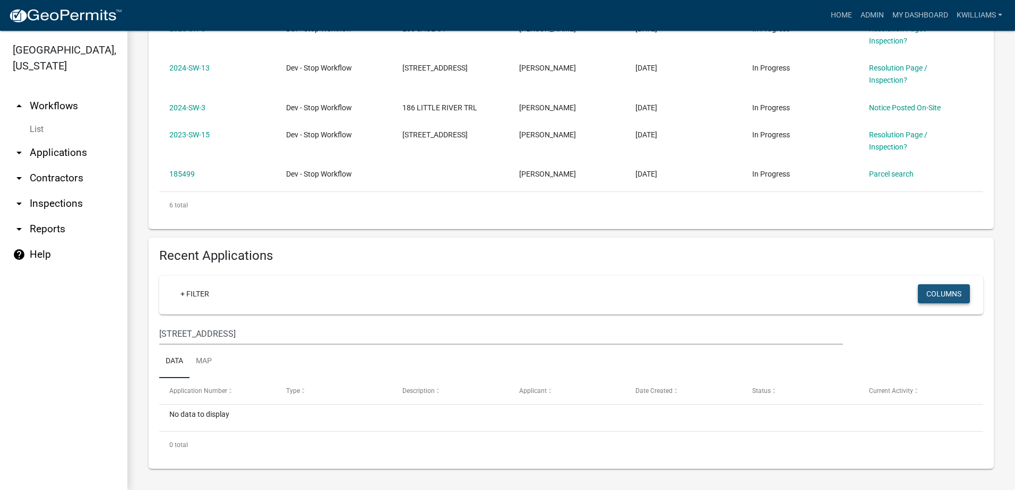
drag, startPoint x: 931, startPoint y: 295, endPoint x: 855, endPoint y: 341, distance: 89.1
click at [871, 339] on wm-filter-builder "+ Filter Columns 200 oak st" at bounding box center [571, 310] width 824 height 69
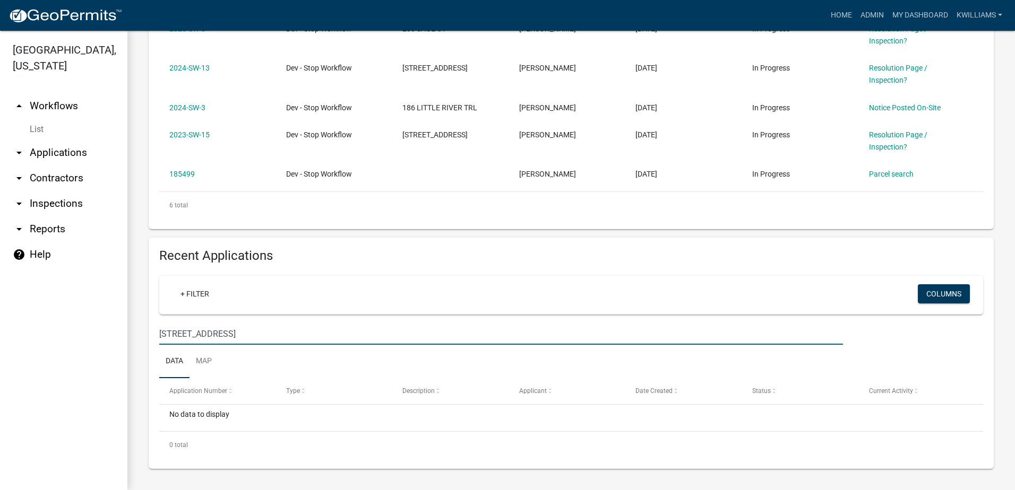
click at [218, 336] on input "200 oak st" at bounding box center [501, 334] width 684 height 22
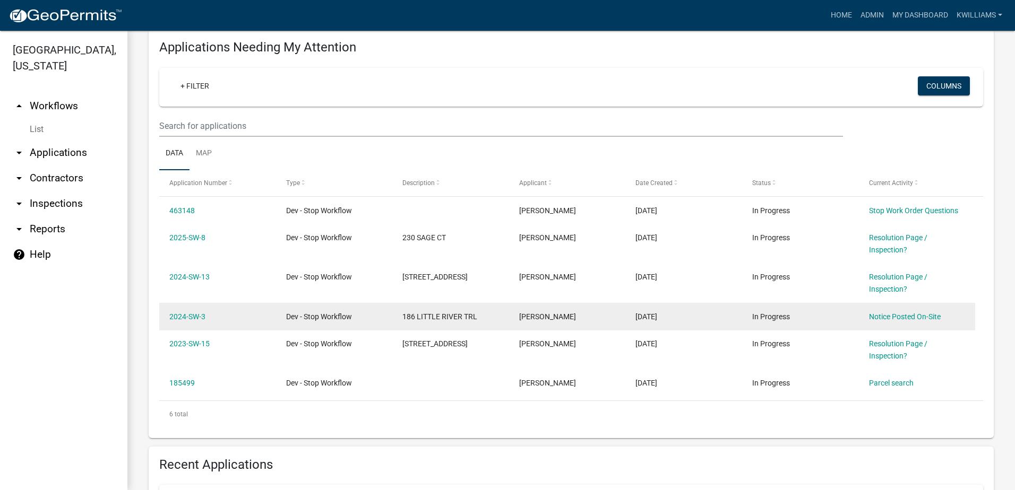
scroll to position [123, 0]
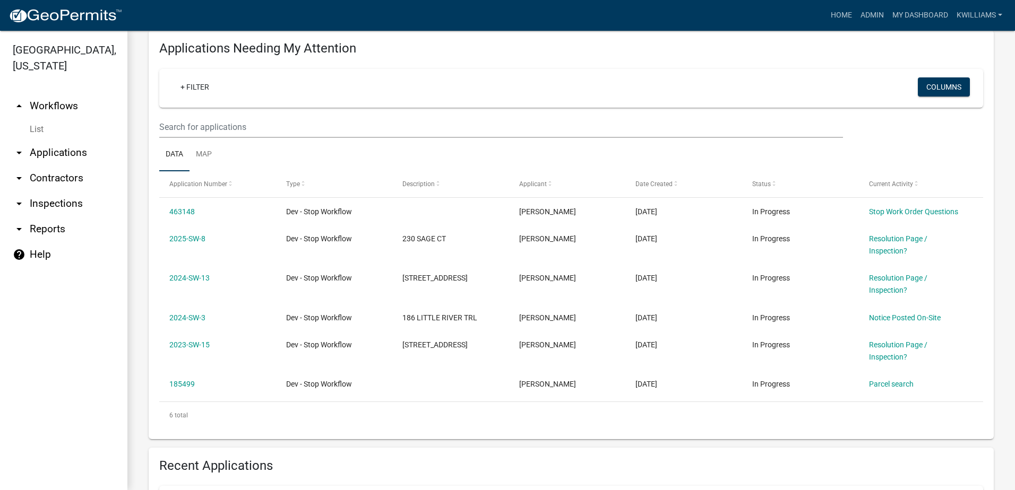
click at [41, 157] on link "arrow_drop_down Applications" at bounding box center [63, 152] width 127 height 25
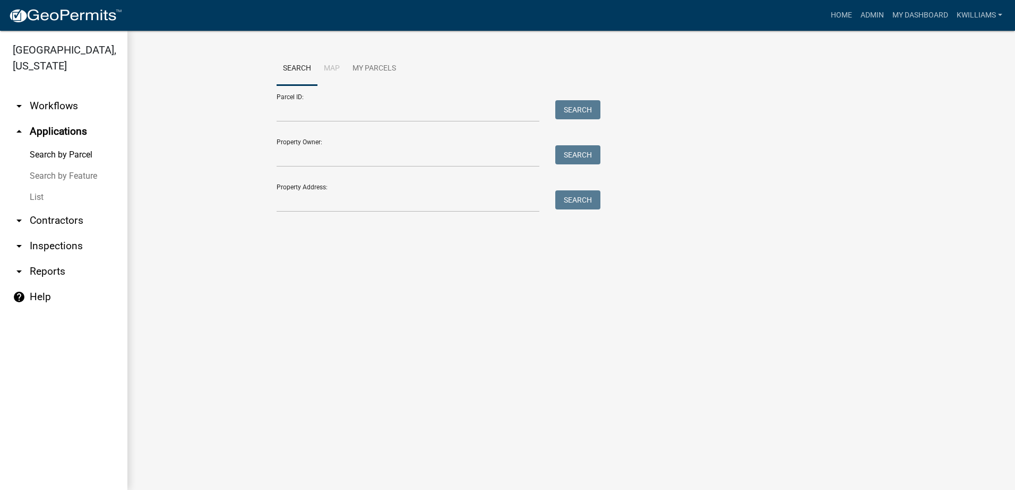
click at [48, 193] on link "List" at bounding box center [63, 197] width 127 height 21
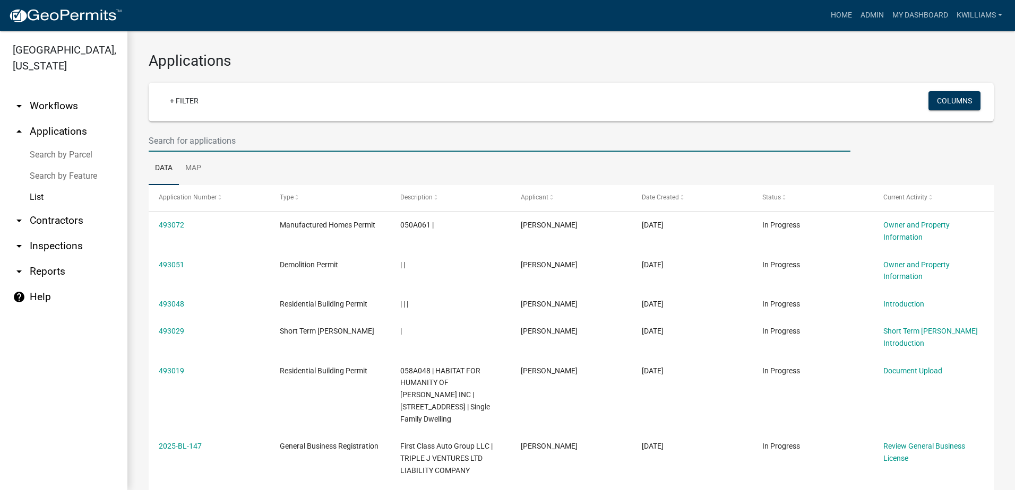
click at [207, 146] on input "text" at bounding box center [500, 141] width 702 height 22
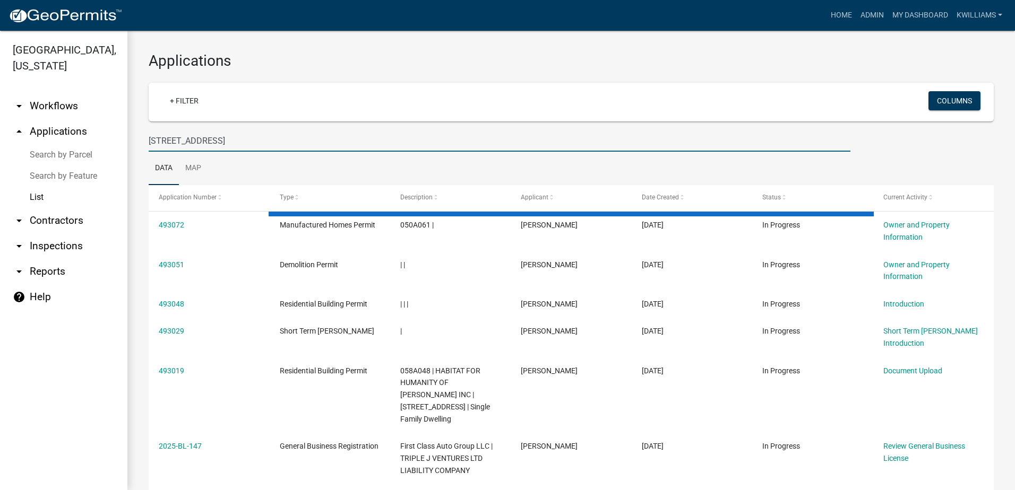
type input "200 oak st"
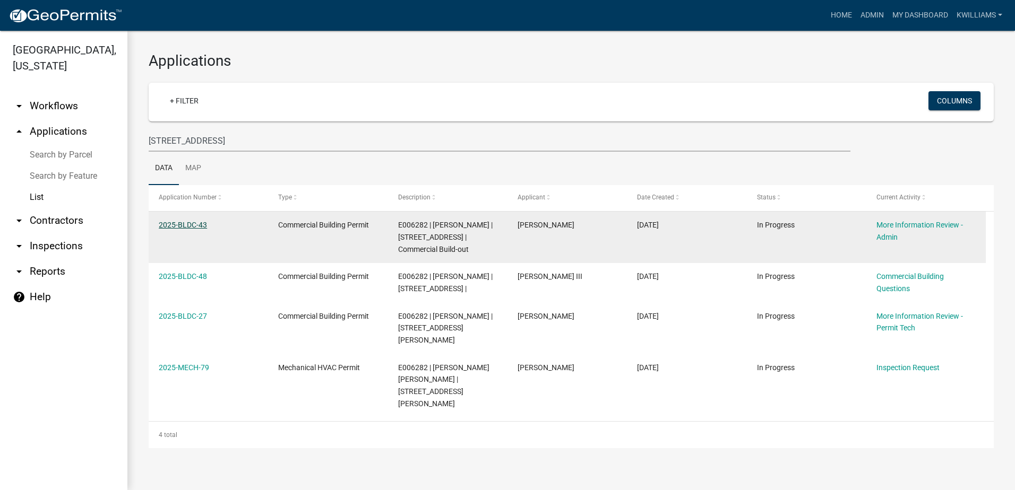
click at [185, 221] on link "2025-BLDC-43" at bounding box center [183, 225] width 48 height 8
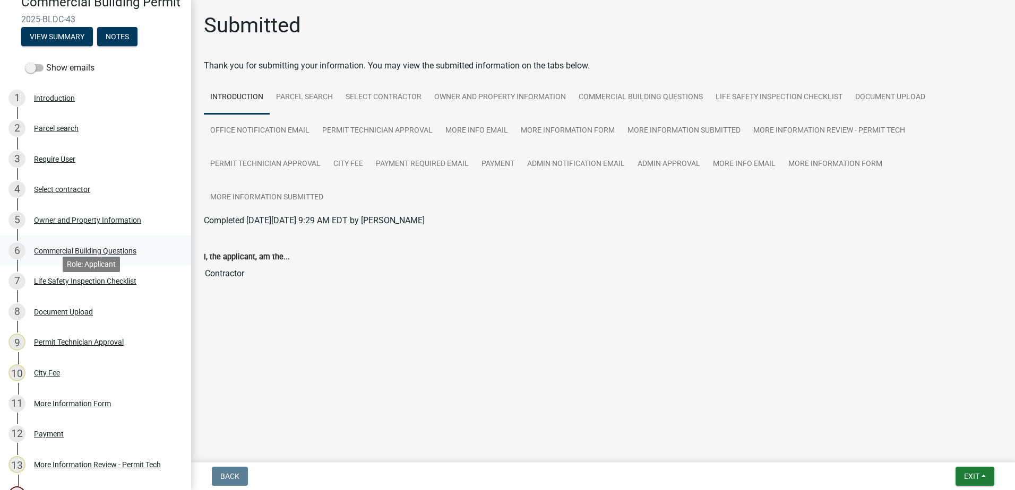
scroll to position [106, 0]
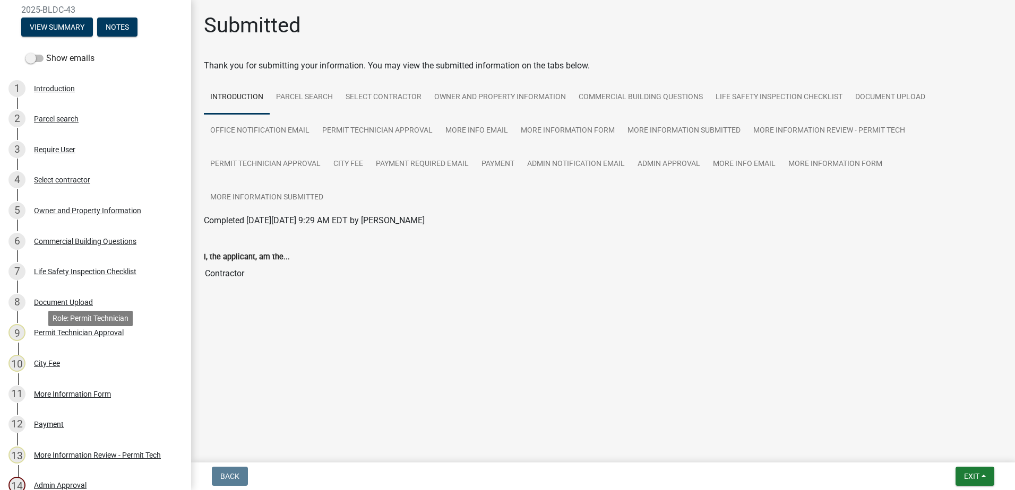
click at [63, 336] on div "Permit Technician Approval" at bounding box center [79, 332] width 90 height 7
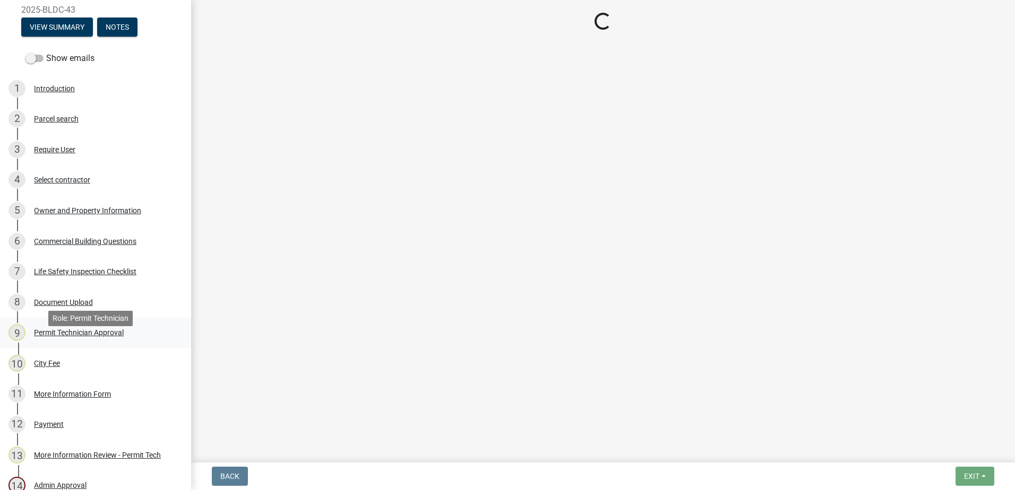
select select "ef7a1fc2-7a7a-426d-b1f0-c9b9b6ca7ff4"
select select "58d273ed-cbd1-45cf-a92b-4c415c252308"
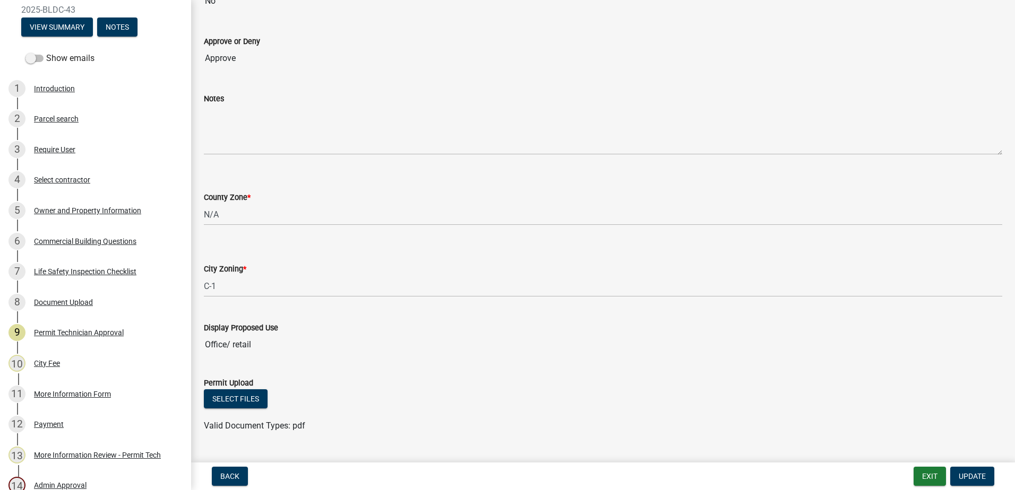
scroll to position [237, 0]
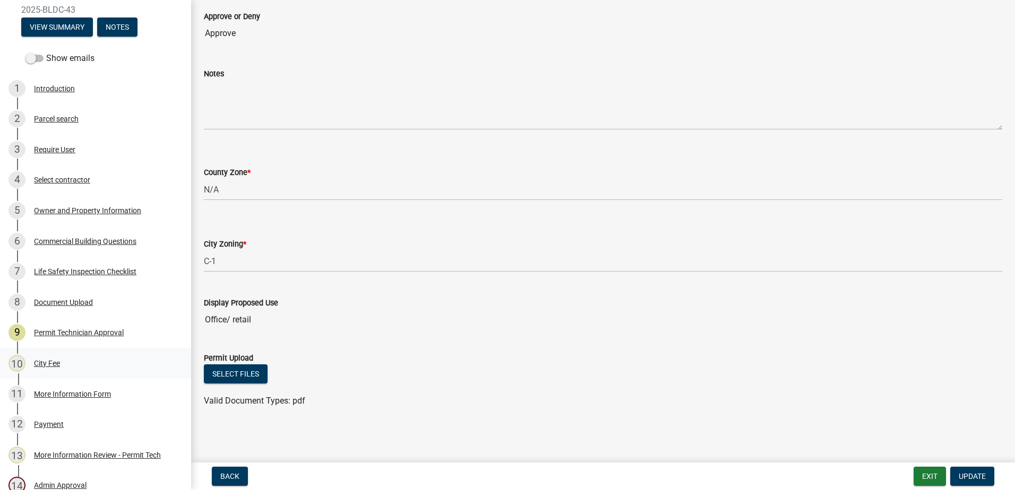
click at [47, 370] on div "10 City Fee" at bounding box center [91, 363] width 166 height 17
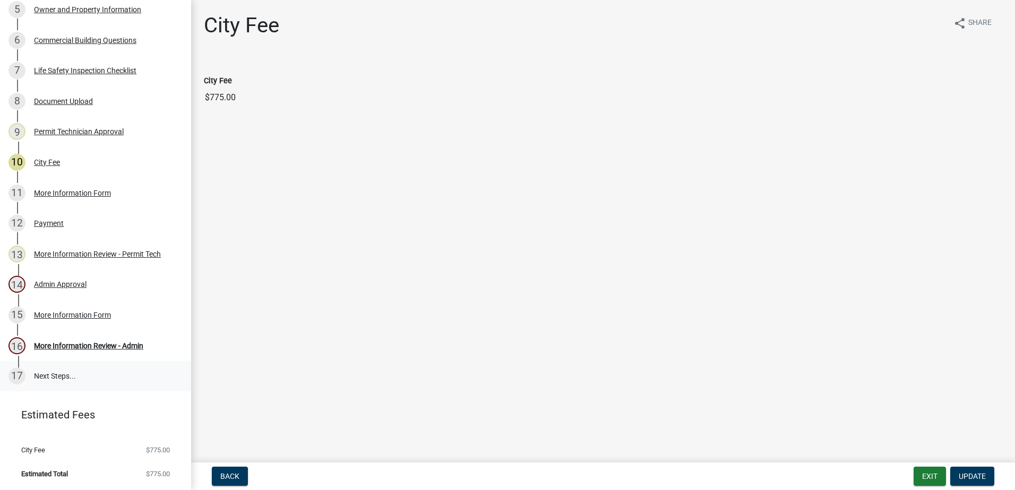
scroll to position [323, 0]
click at [46, 222] on div "Payment" at bounding box center [49, 223] width 30 height 7
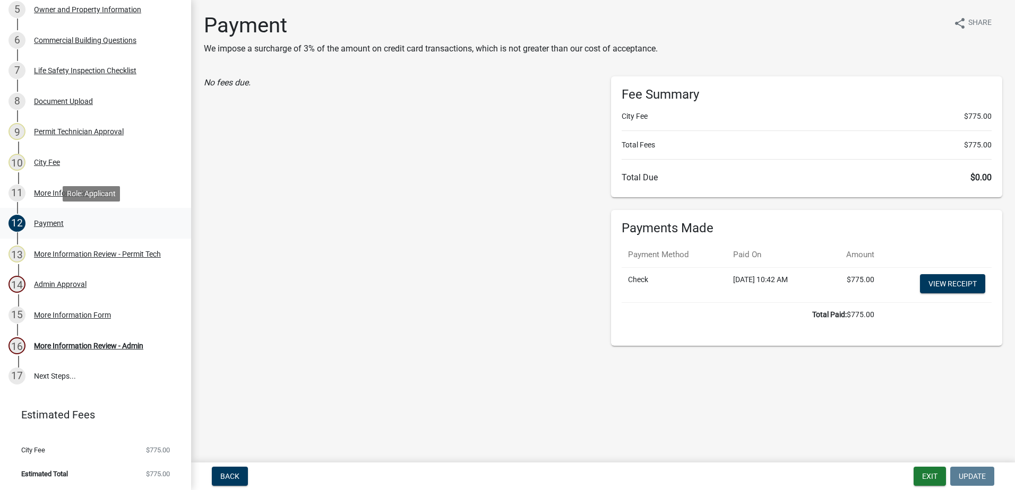
click at [48, 222] on div "Payment" at bounding box center [49, 223] width 30 height 7
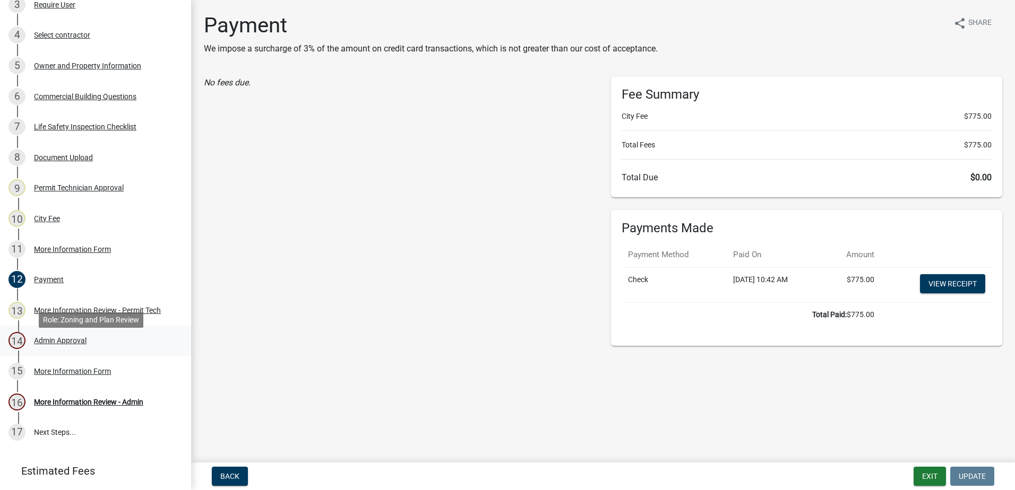
scroll to position [270, 0]
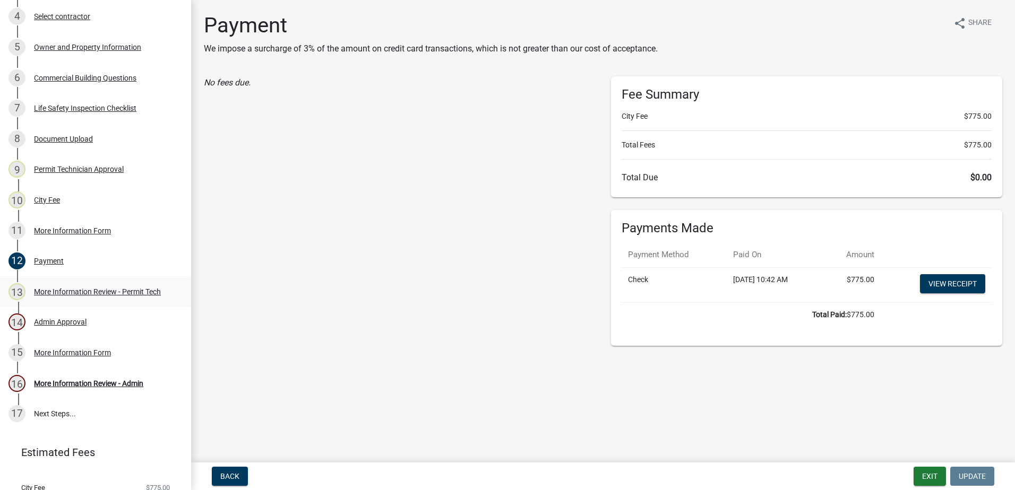
click at [97, 296] on div "More Information Review - Permit Tech" at bounding box center [97, 291] width 127 height 7
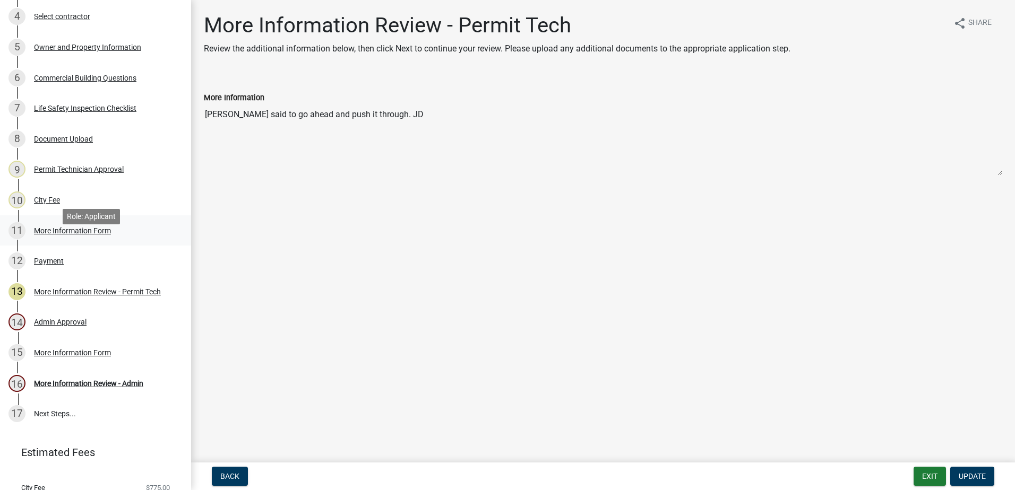
click at [92, 235] on div "More Information Form" at bounding box center [72, 230] width 77 height 7
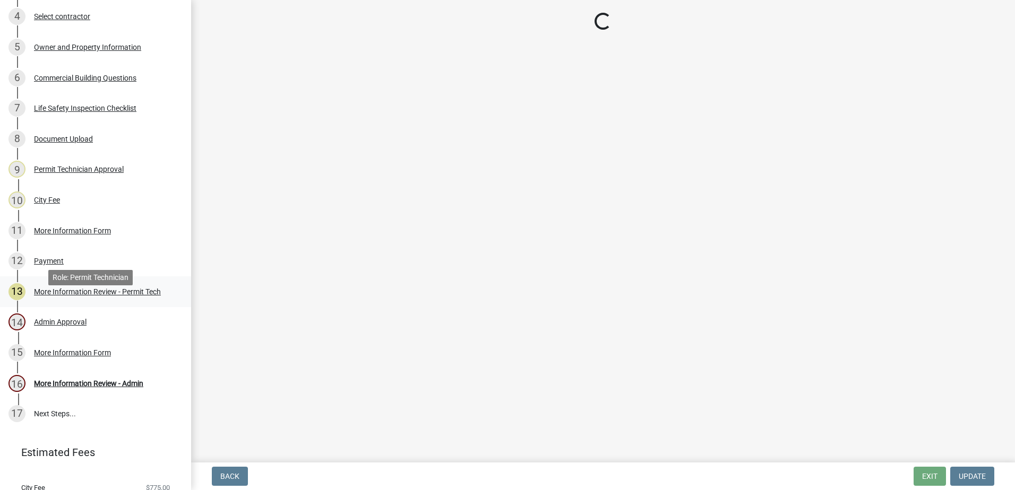
click at [103, 300] on div "13 More Information Review - Permit Tech" at bounding box center [91, 291] width 166 height 17
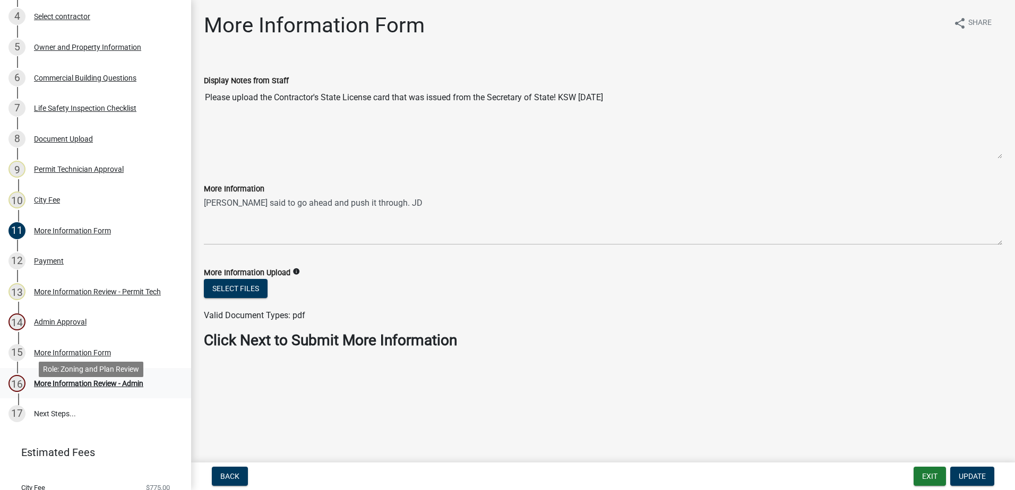
click at [81, 391] on div "16 More Information Review - Admin" at bounding box center [91, 383] width 166 height 17
